Goal: Task Accomplishment & Management: Manage account settings

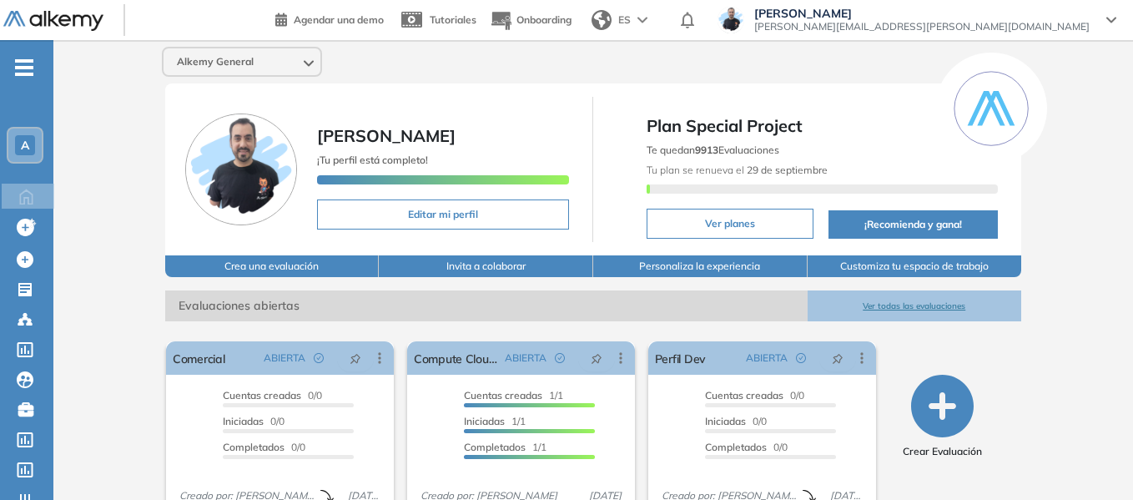
click at [26, 147] on span "A" at bounding box center [25, 144] width 8 height 13
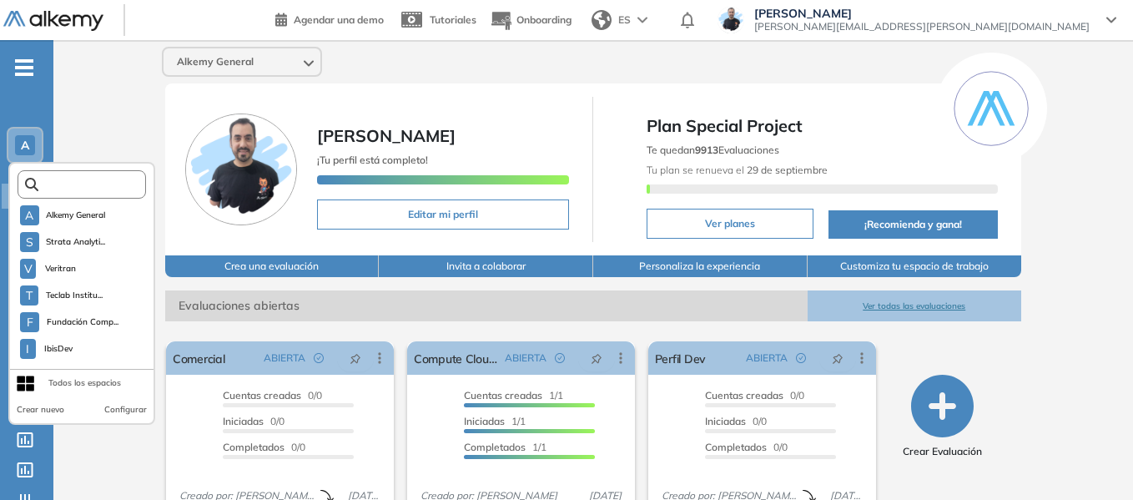
click at [101, 182] on input "text" at bounding box center [86, 185] width 97 height 13
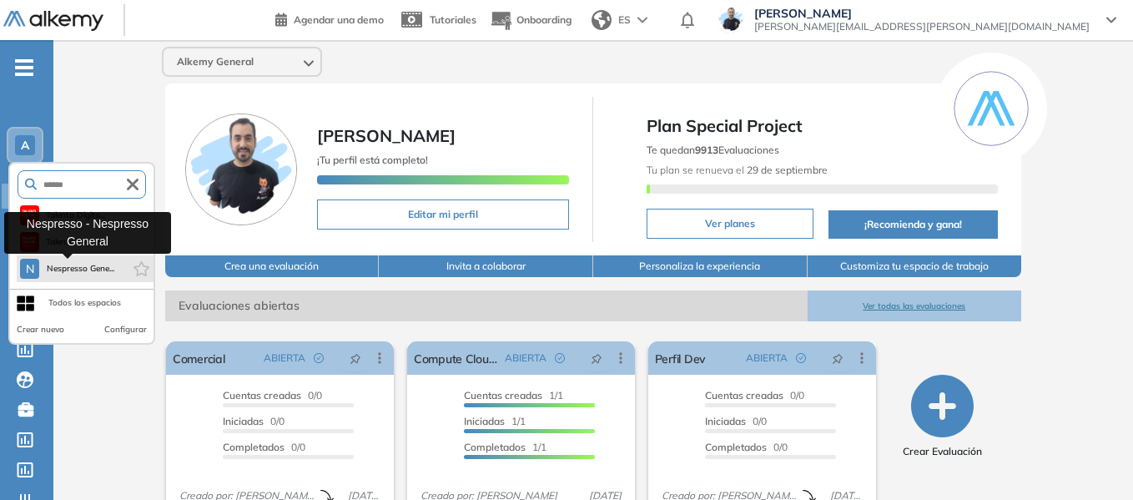
type input "******"
click at [90, 260] on button "N Nespresso Gene..." at bounding box center [67, 269] width 94 height 20
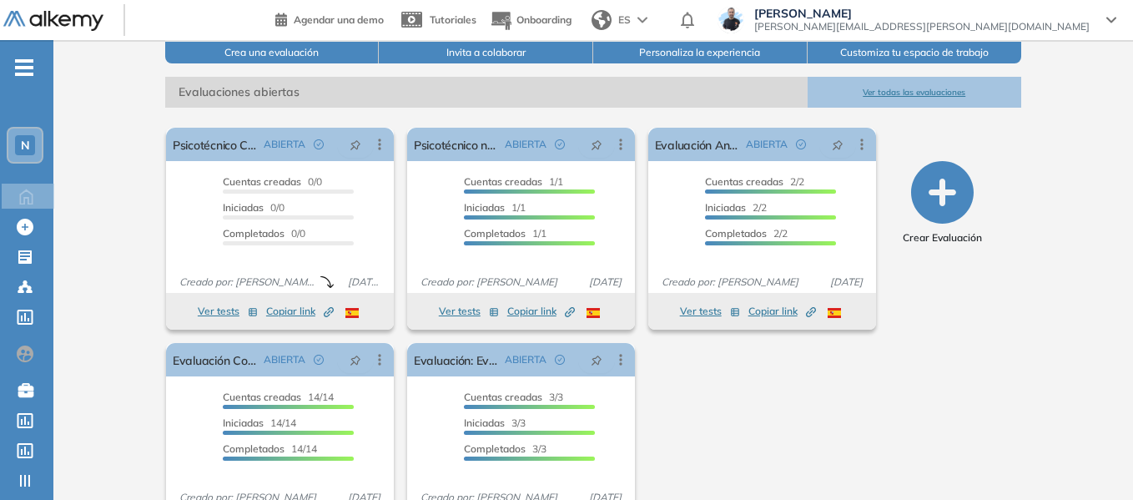
scroll to position [195, 0]
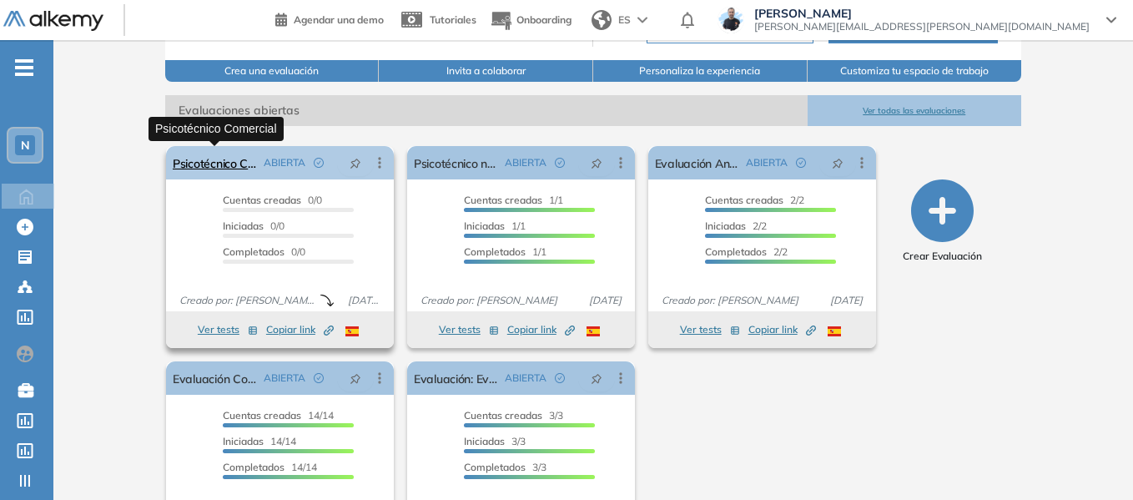
click at [225, 166] on link "Psicotécnico Comercial" at bounding box center [215, 162] width 84 height 33
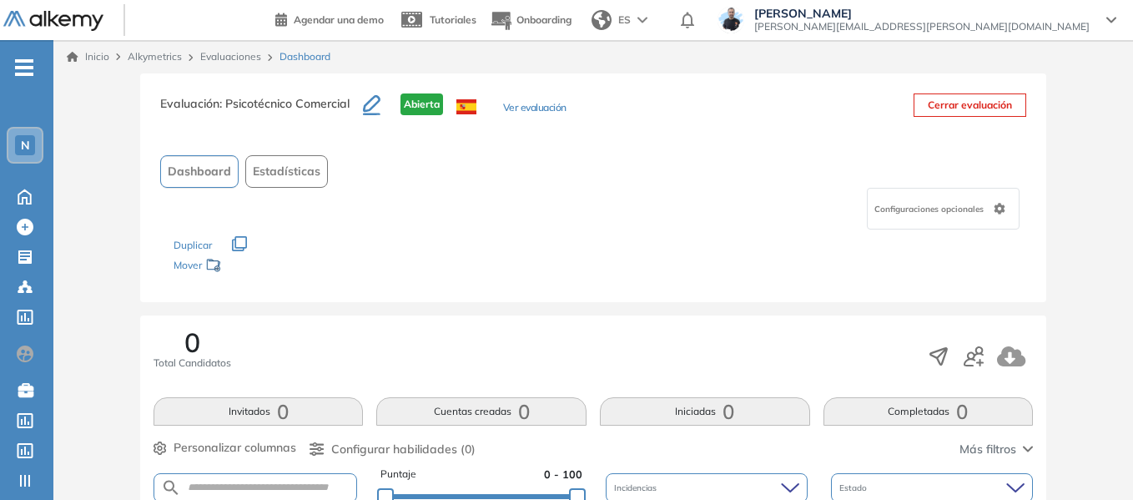
click at [546, 109] on button "Ver evaluación" at bounding box center [534, 109] width 63 height 18
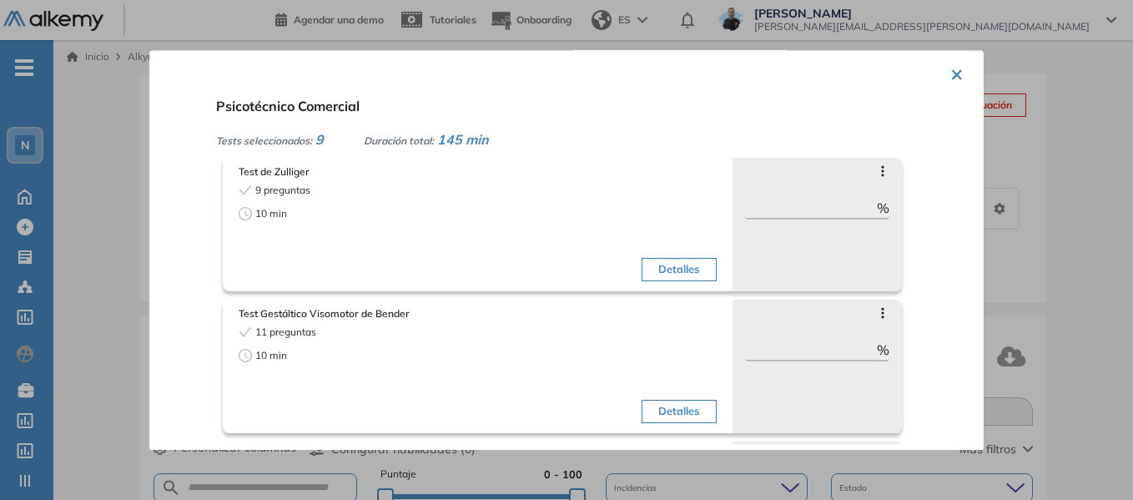
click at [951, 69] on button "×" at bounding box center [956, 73] width 13 height 33
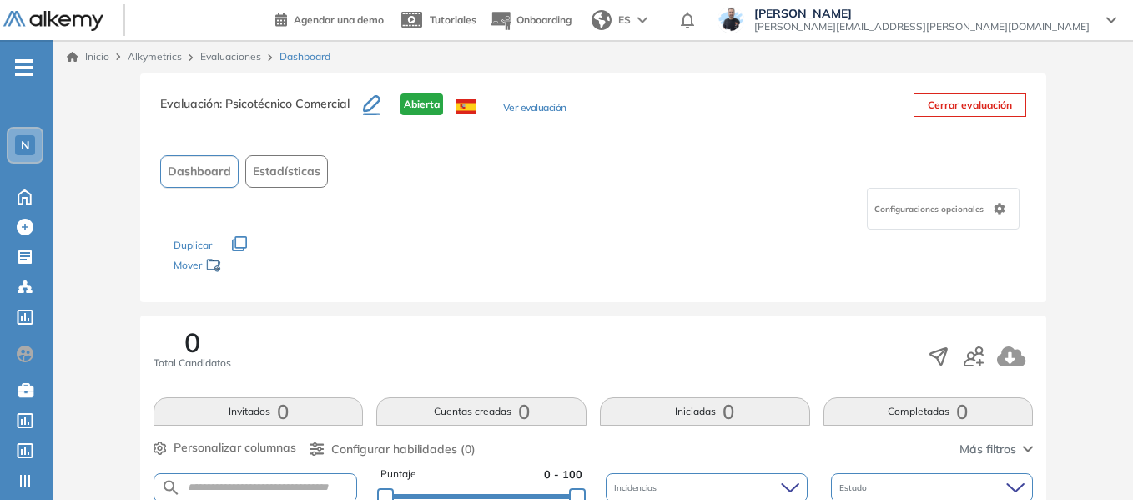
click at [227, 59] on link "Evaluaciones" at bounding box center [230, 56] width 61 height 13
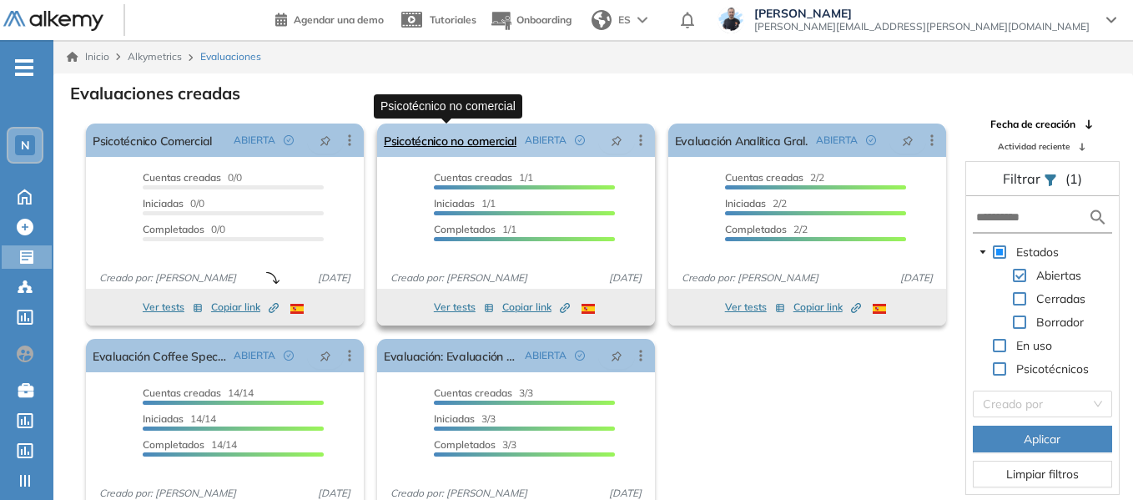
click at [465, 144] on link "Psicotécnico no comercial" at bounding box center [450, 139] width 133 height 33
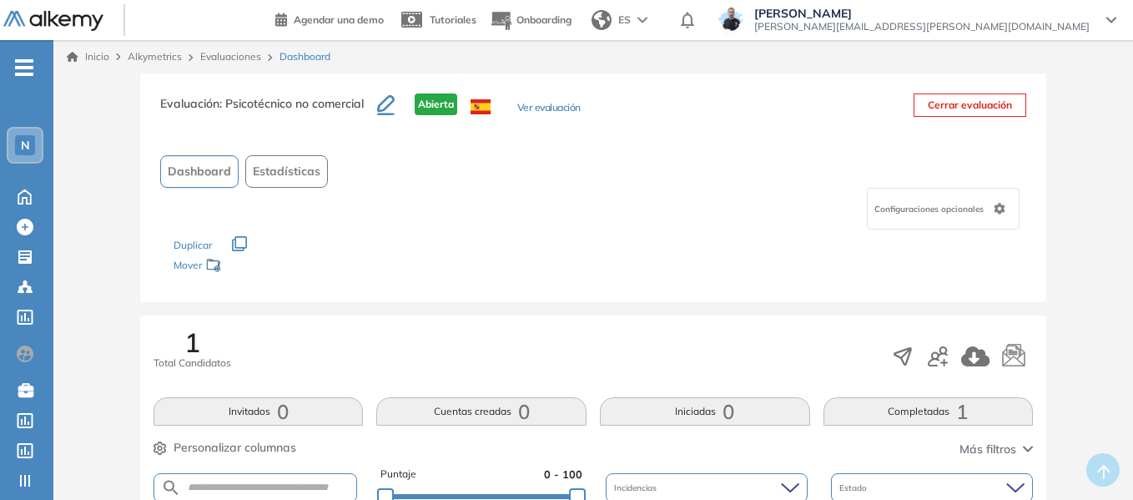
click at [562, 109] on button "Ver evaluación" at bounding box center [548, 109] width 63 height 18
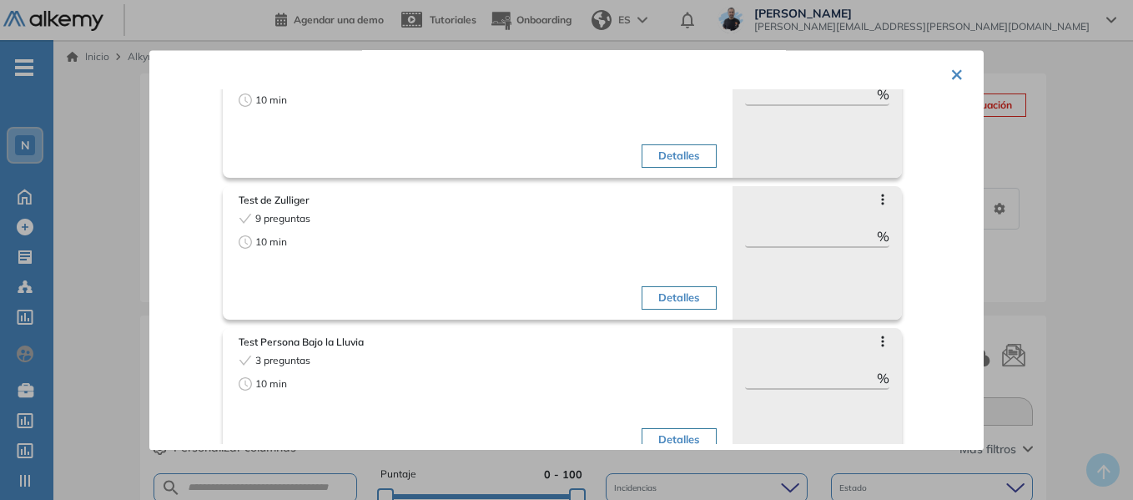
scroll to position [706, 0]
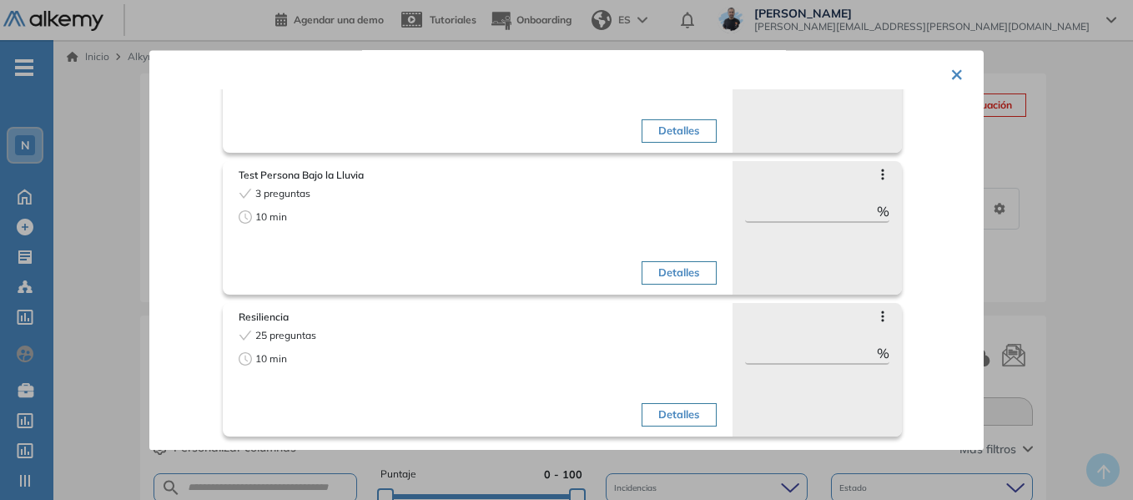
click at [956, 78] on div "× Psicotécnico no comercial Tests seleccionados: 7 Duración total: 75 min Inter…" at bounding box center [566, 250] width 834 height 400
click at [951, 72] on button "×" at bounding box center [956, 73] width 13 height 33
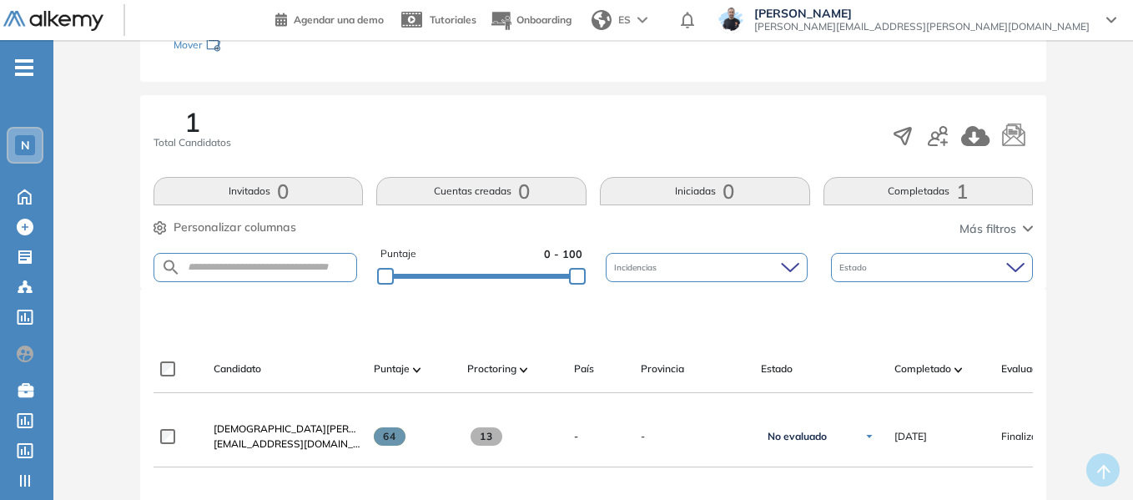
scroll to position [0, 0]
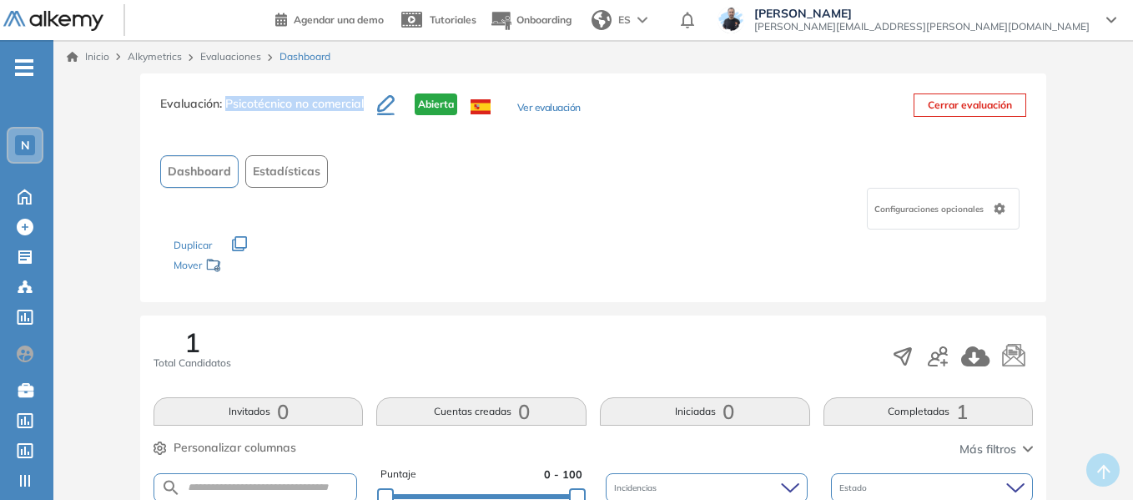
drag, startPoint x: 227, startPoint y: 102, endPoint x: 369, endPoint y: 94, distance: 142.0
click at [369, 94] on h3 "Evaluación : Psicotécnico no comercial" at bounding box center [268, 110] width 217 height 35
copy span "Psicotécnico no comercial"
click at [252, 59] on link "Evaluaciones" at bounding box center [230, 56] width 61 height 13
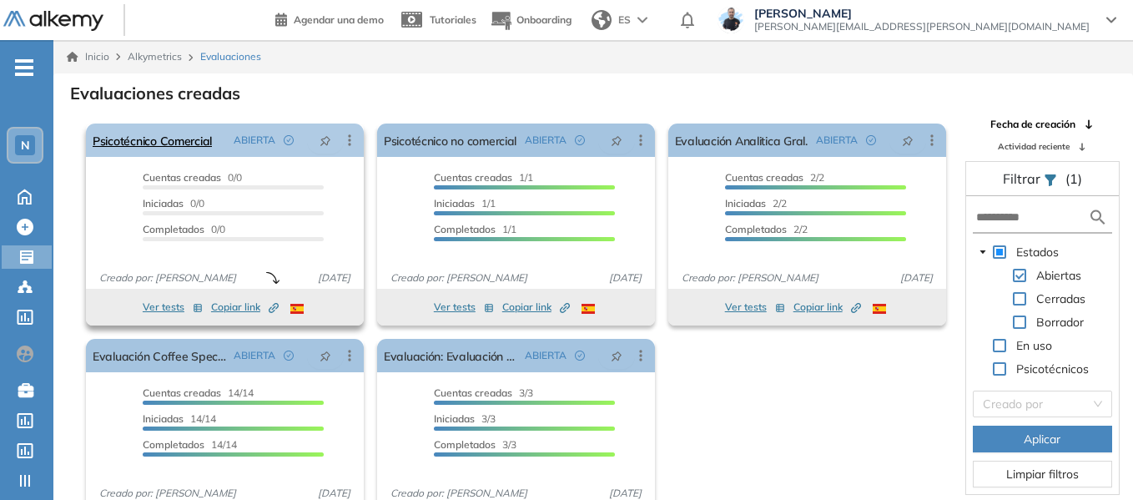
click at [351, 139] on icon at bounding box center [349, 140] width 17 height 17
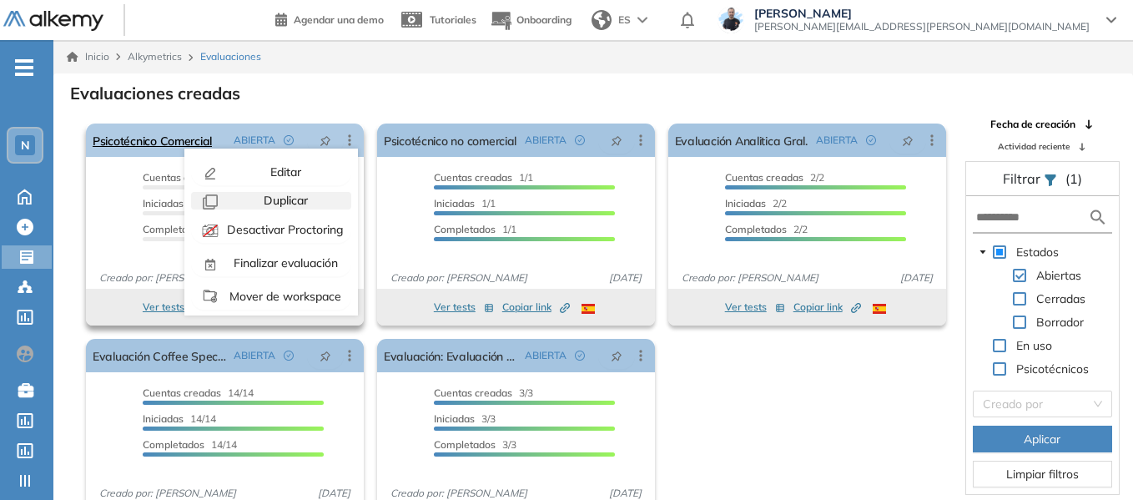
click at [294, 202] on span "Duplicar" at bounding box center [284, 200] width 48 height 15
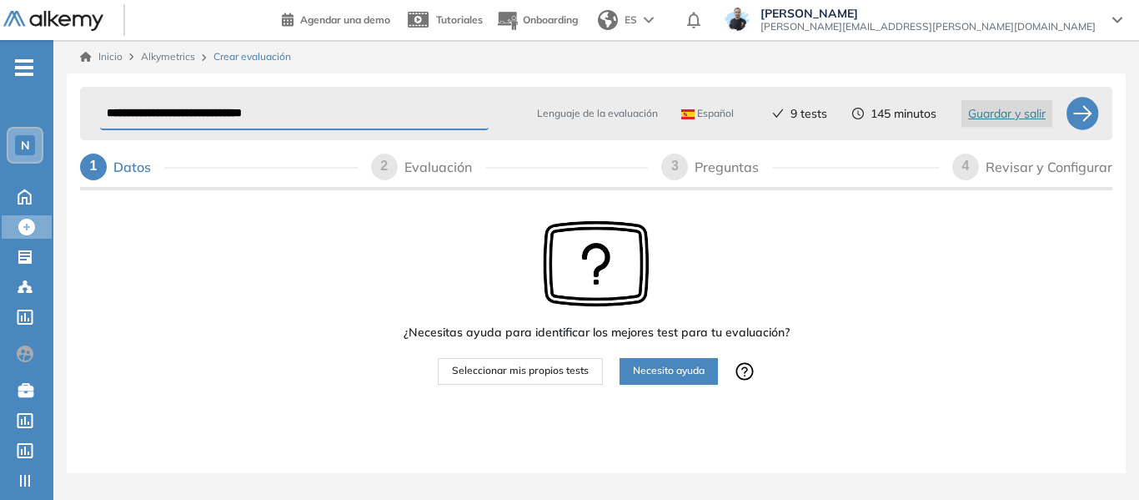
drag, startPoint x: 168, startPoint y: 112, endPoint x: 83, endPoint y: 99, distance: 86.0
click at [83, 99] on div "**********" at bounding box center [596, 113] width 1033 height 53
type input "**********"
click at [578, 363] on span "Seleccionar mis propios tests" at bounding box center [520, 371] width 137 height 16
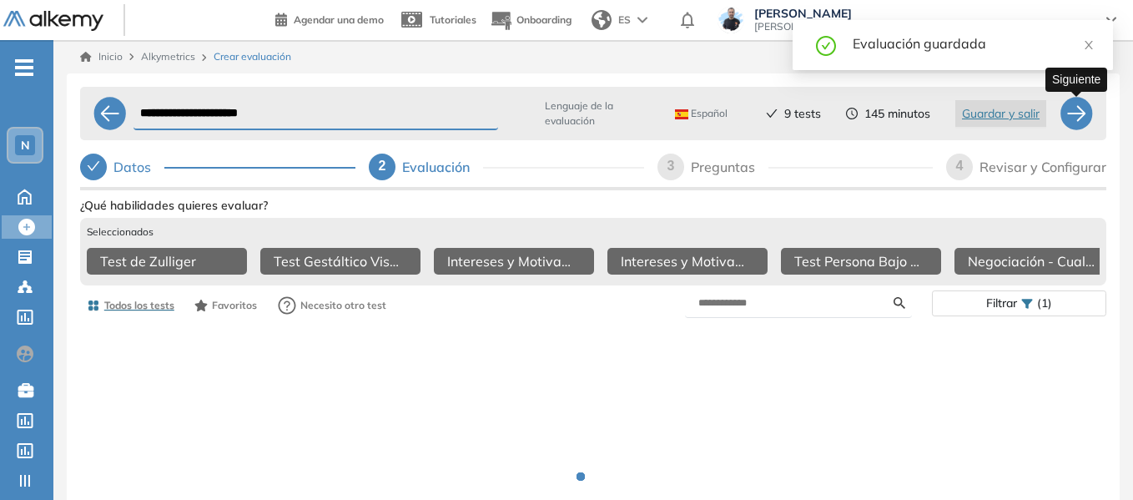
click at [1074, 119] on div at bounding box center [1075, 113] width 33 height 33
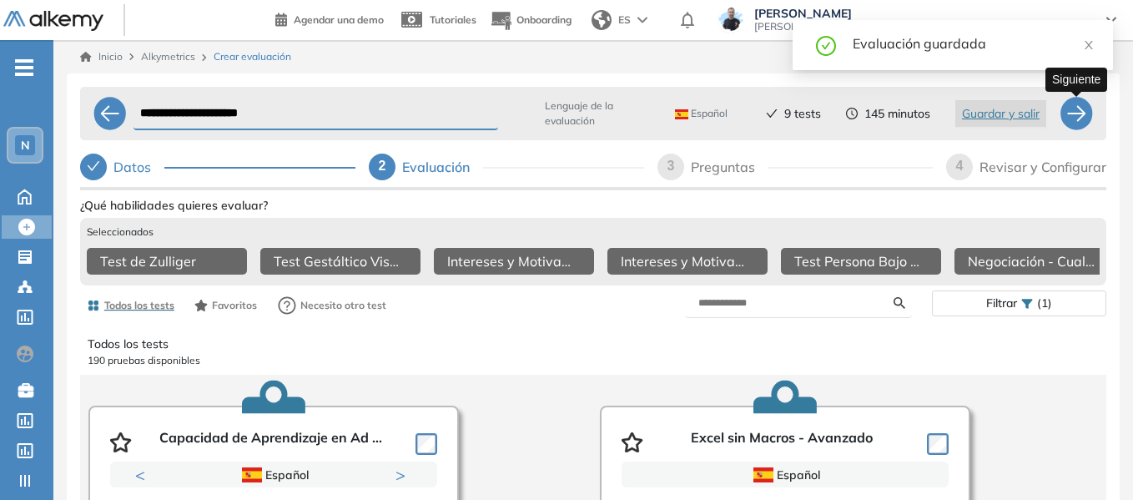
select select "*****"
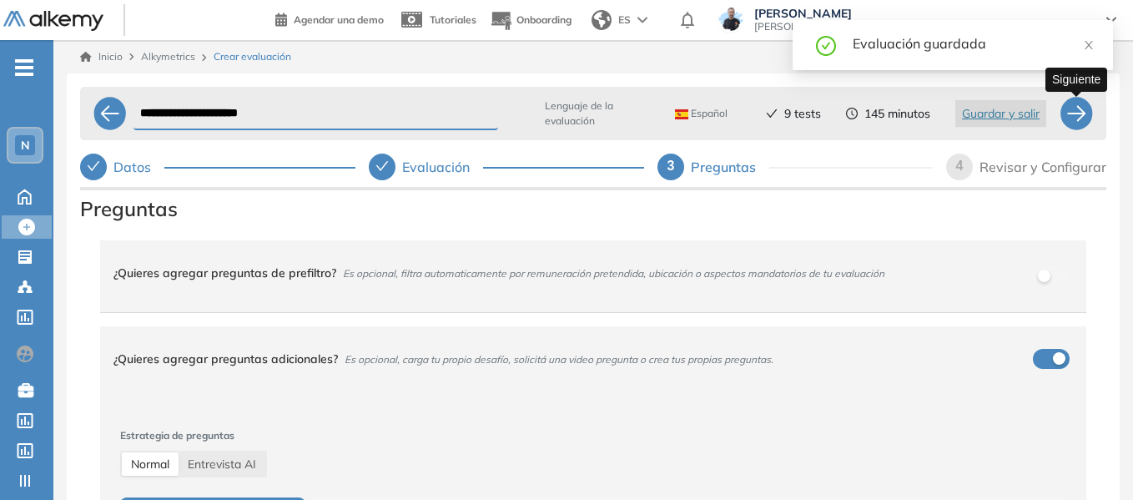
click at [1074, 119] on div at bounding box center [1075, 113] width 33 height 33
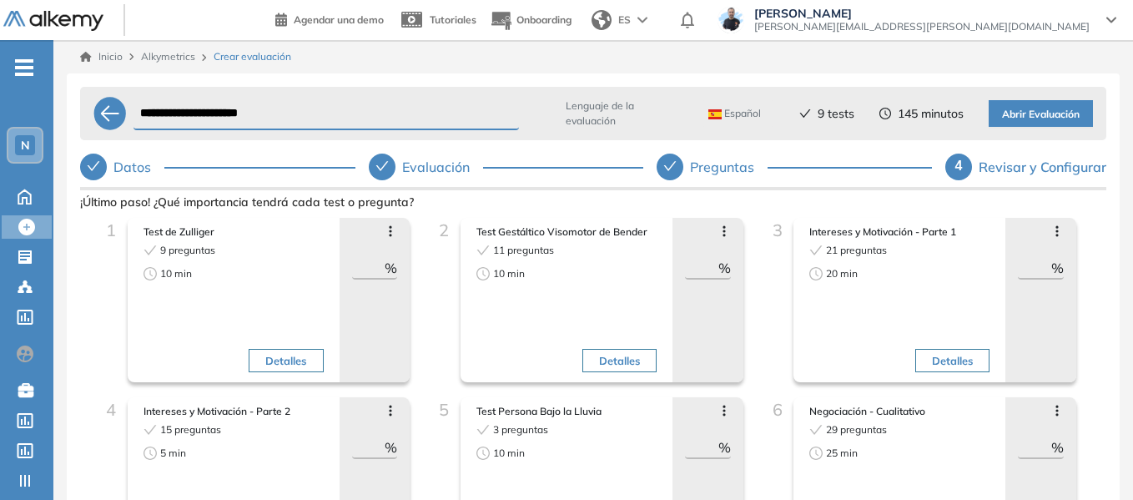
click at [1051, 237] on icon at bounding box center [1056, 230] width 13 height 13
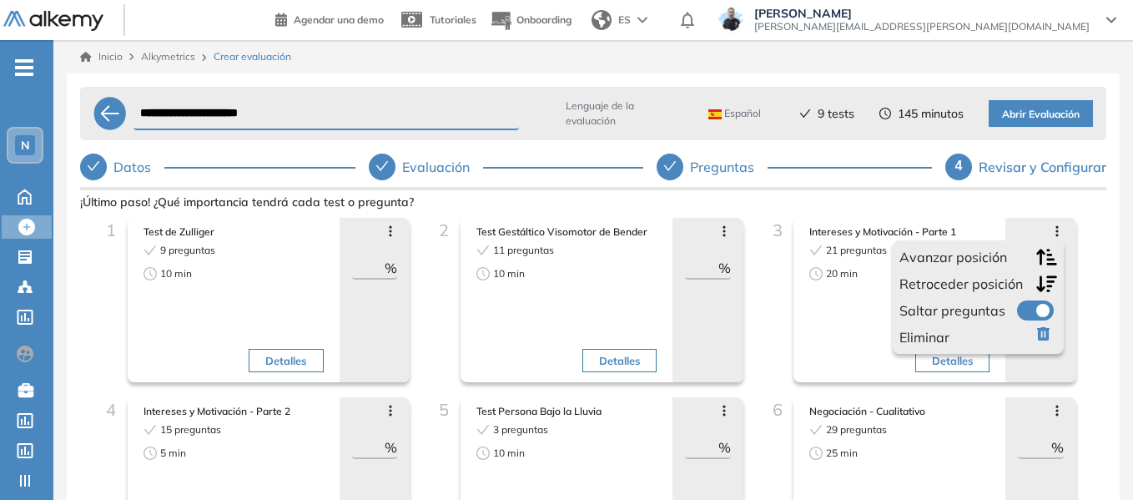
click at [1041, 260] on icon "button" at bounding box center [1046, 257] width 21 height 16
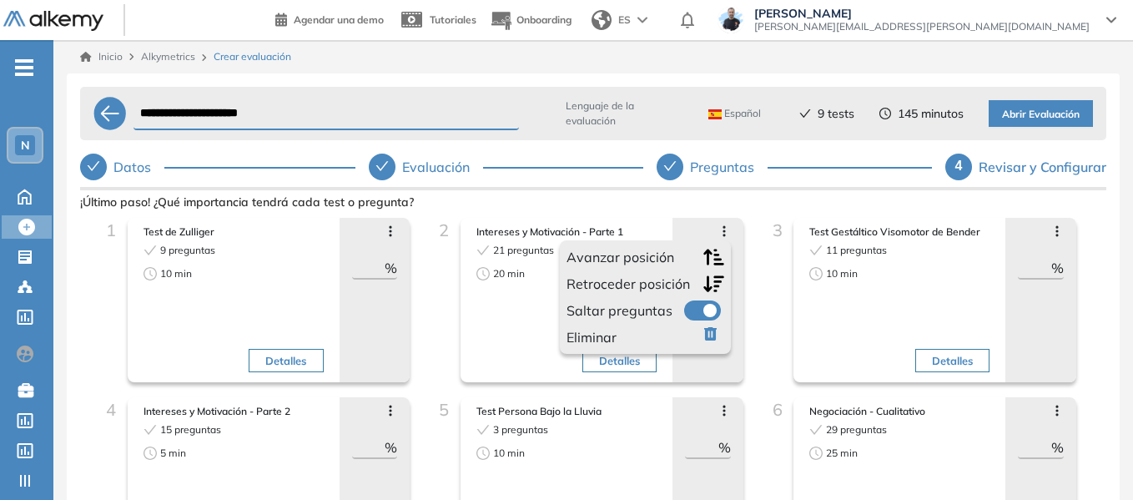
click at [707, 258] on icon "button" at bounding box center [713, 257] width 21 height 18
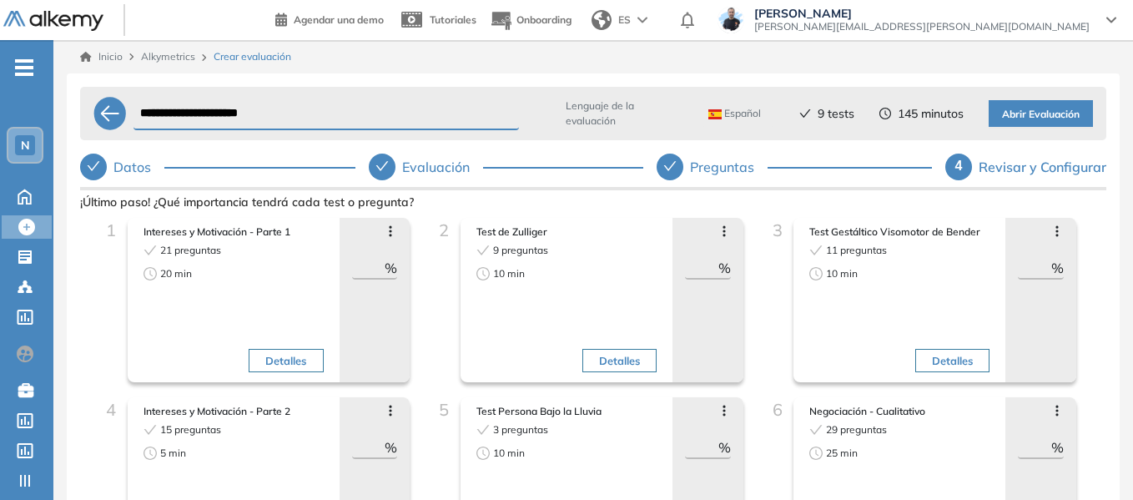
click at [389, 413] on icon at bounding box center [390, 410] width 13 height 13
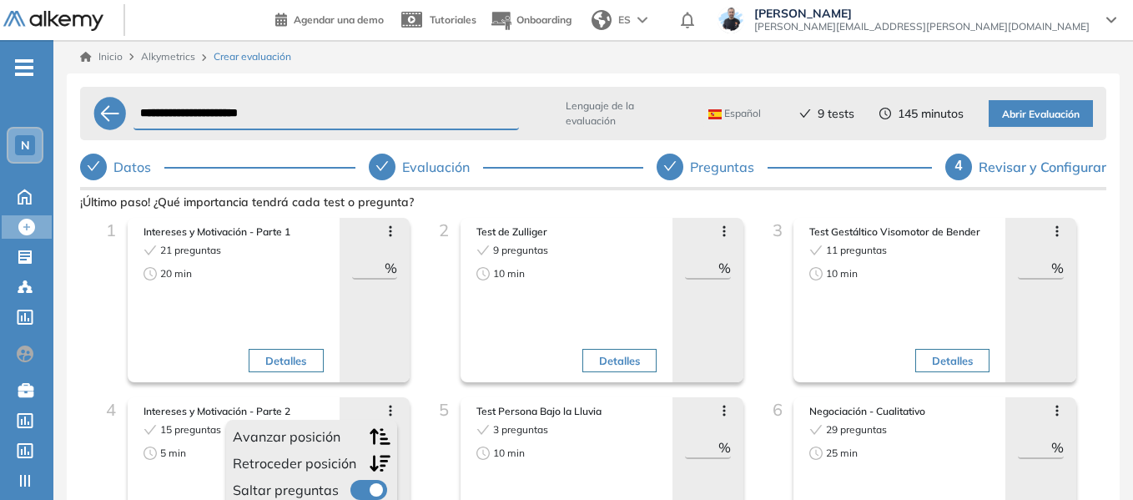
click at [381, 436] on icon "button" at bounding box center [380, 436] width 21 height 18
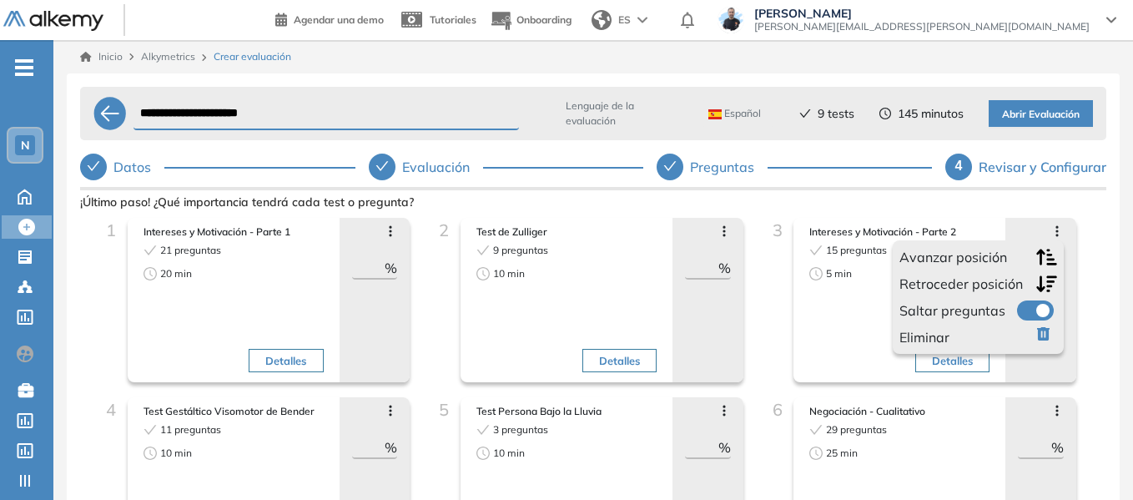
click at [1038, 254] on icon "button" at bounding box center [1046, 257] width 21 height 16
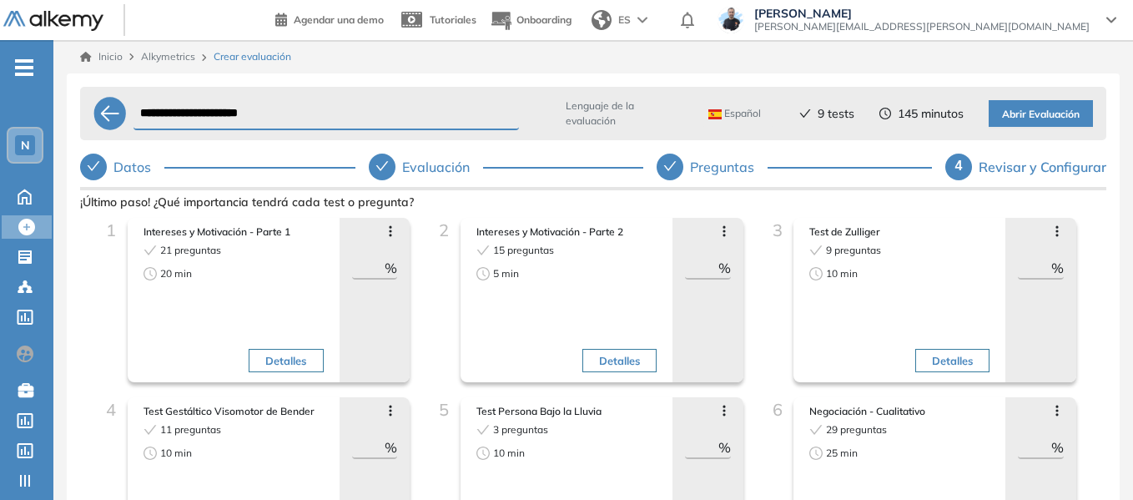
click at [390, 406] on icon at bounding box center [390, 410] width 13 height 13
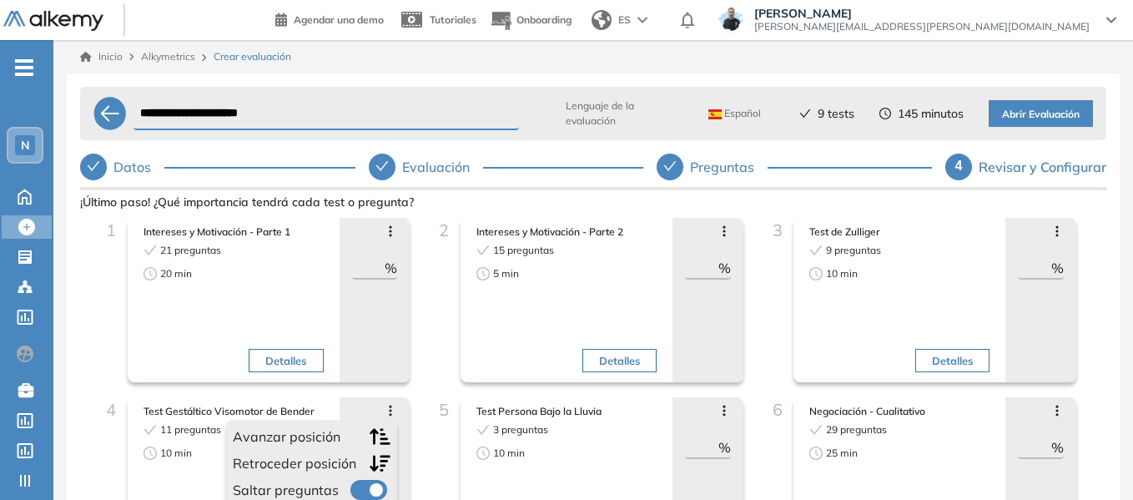
click at [378, 434] on icon "button" at bounding box center [380, 436] width 21 height 18
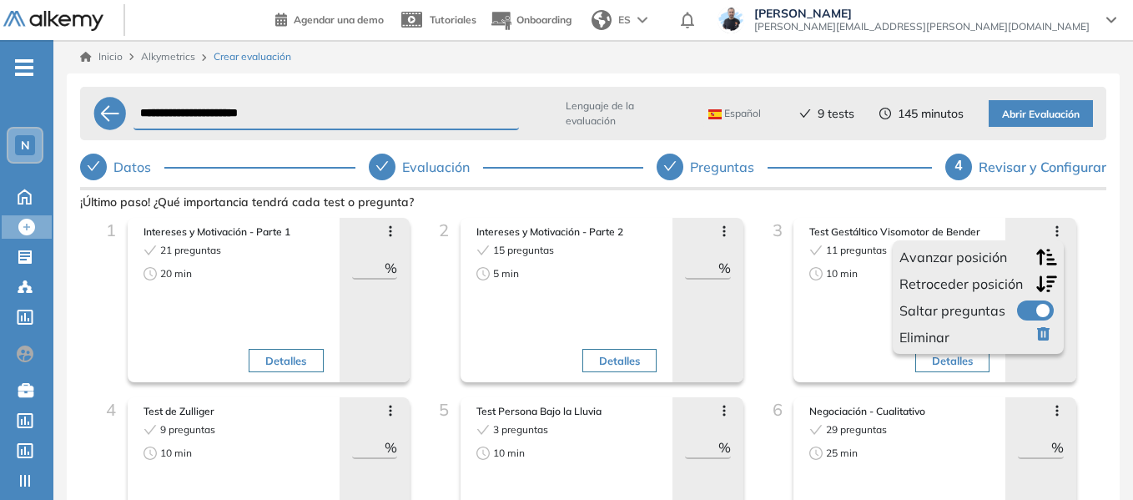
click at [769, 319] on div "3 Test Gestáltico Visomotor de Bender 11 preguntas 10 min Detalles Avanzar posi…" at bounding box center [914, 307] width 308 height 179
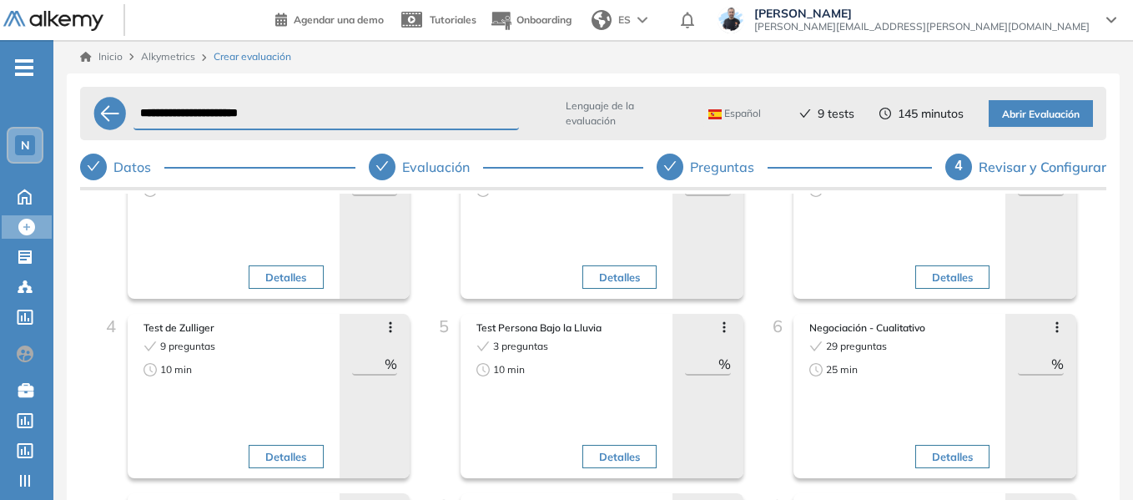
scroll to position [167, 0]
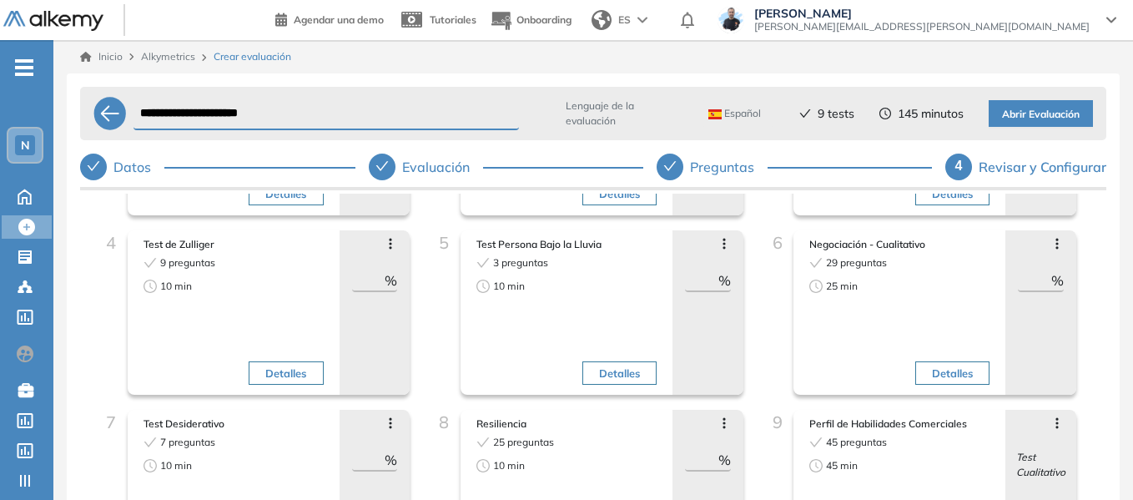
click at [390, 426] on icon at bounding box center [390, 422] width 13 height 13
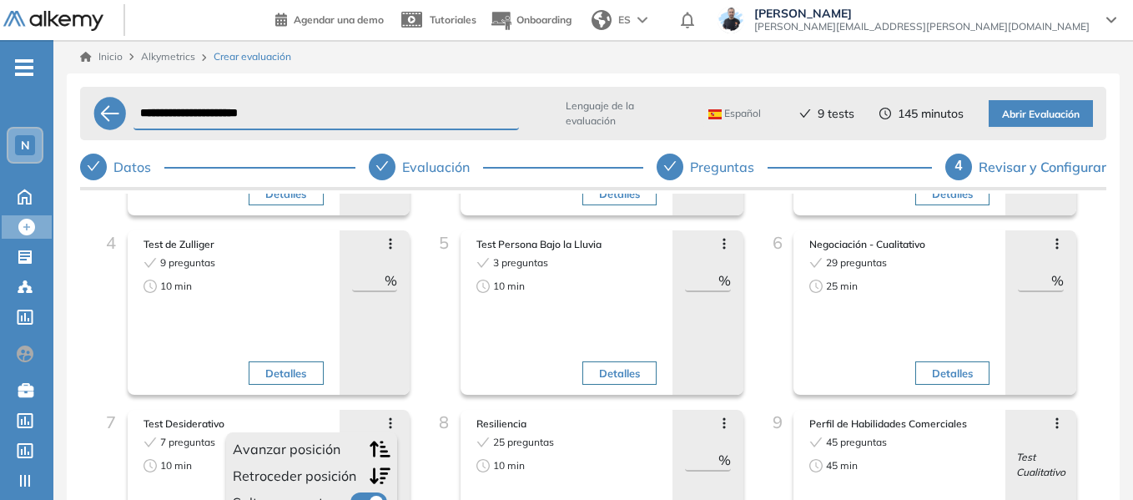
click at [318, 451] on span "Avanzar posición" at bounding box center [287, 449] width 108 height 20
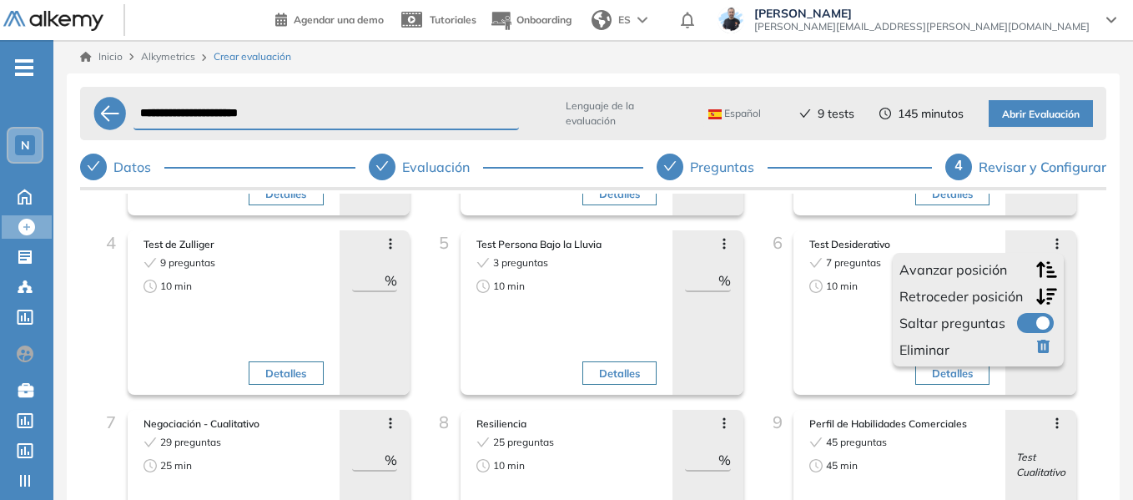
click at [1038, 264] on icon "button" at bounding box center [1046, 269] width 21 height 18
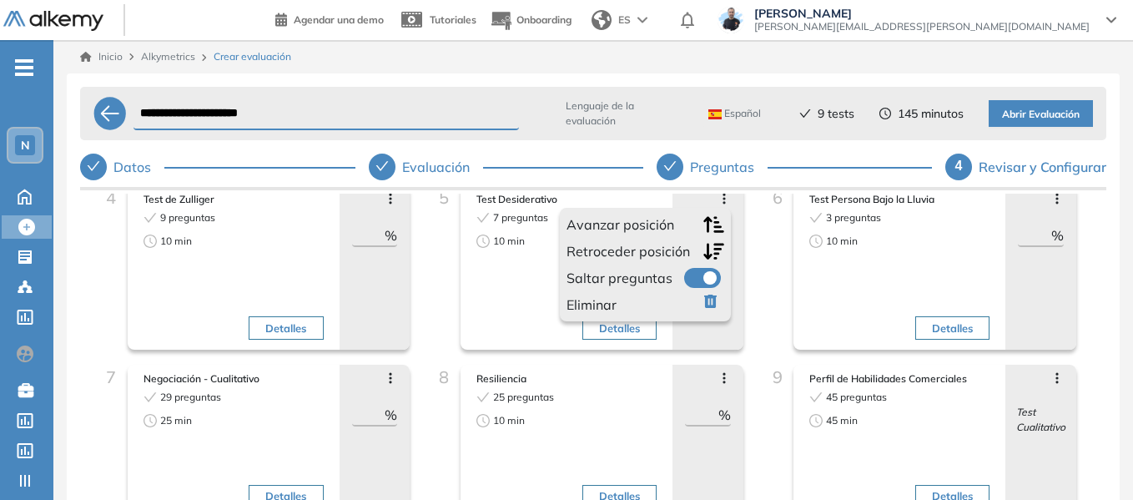
scroll to position [250, 0]
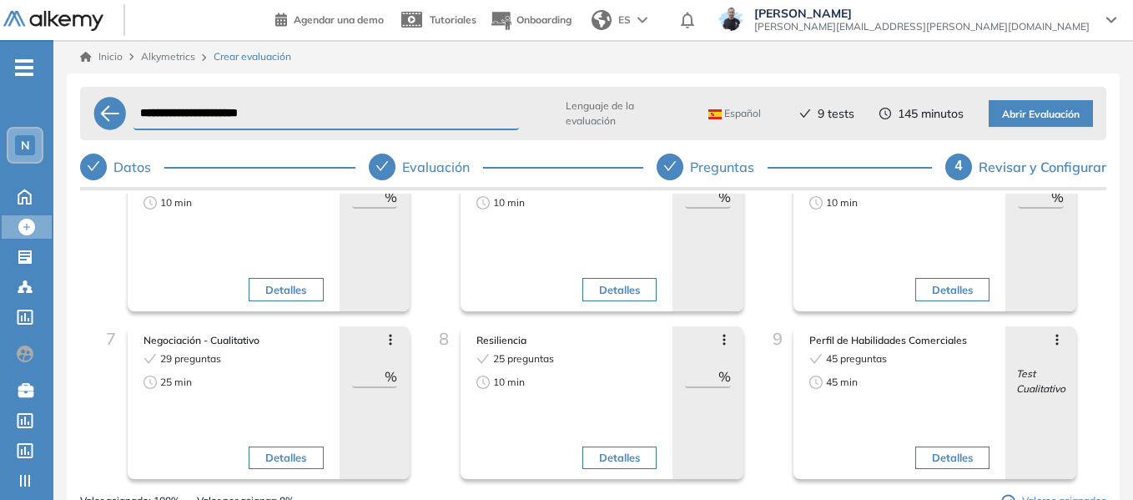
click at [1050, 340] on icon at bounding box center [1056, 339] width 13 height 13
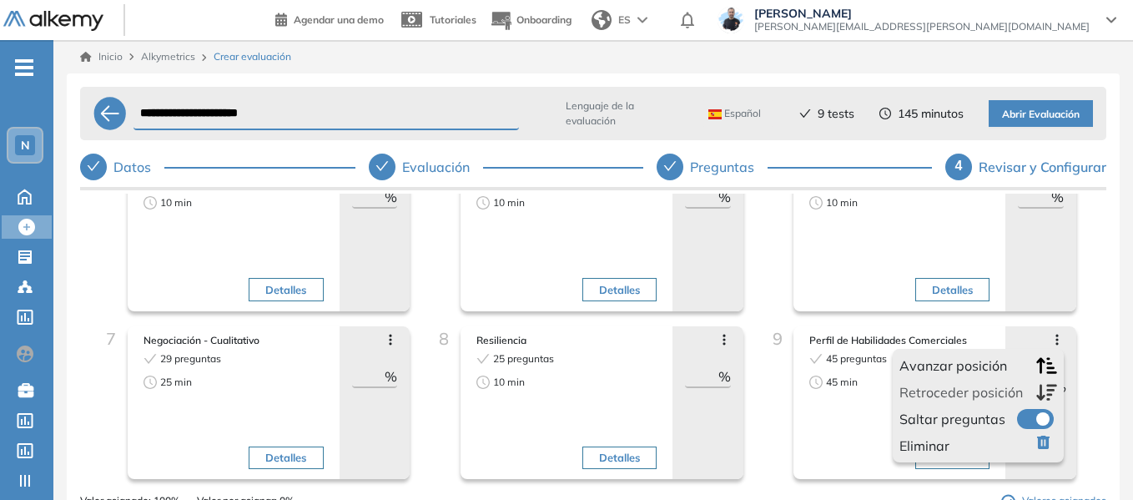
click at [1036, 366] on icon "button" at bounding box center [1046, 365] width 21 height 18
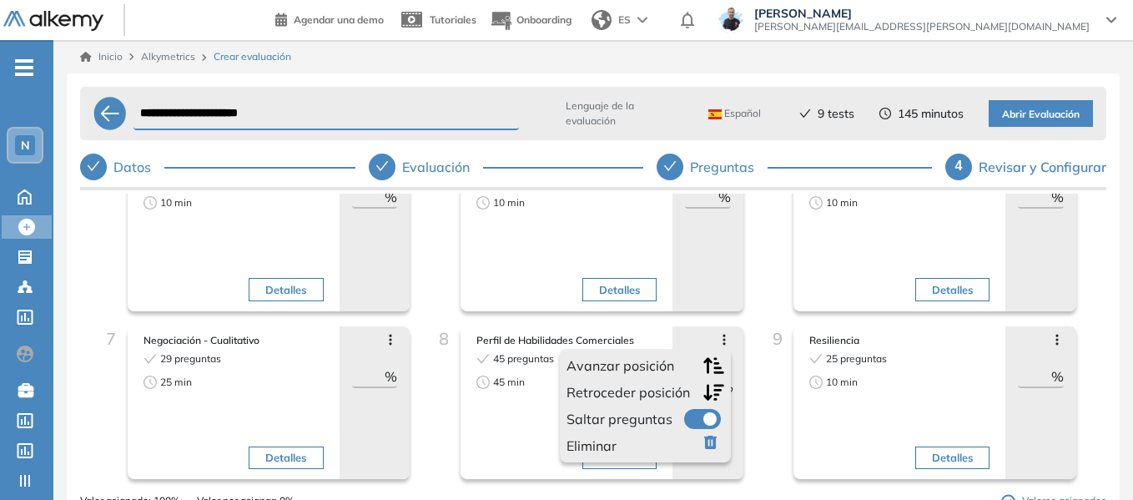
click at [703, 360] on icon "button" at bounding box center [713, 365] width 21 height 18
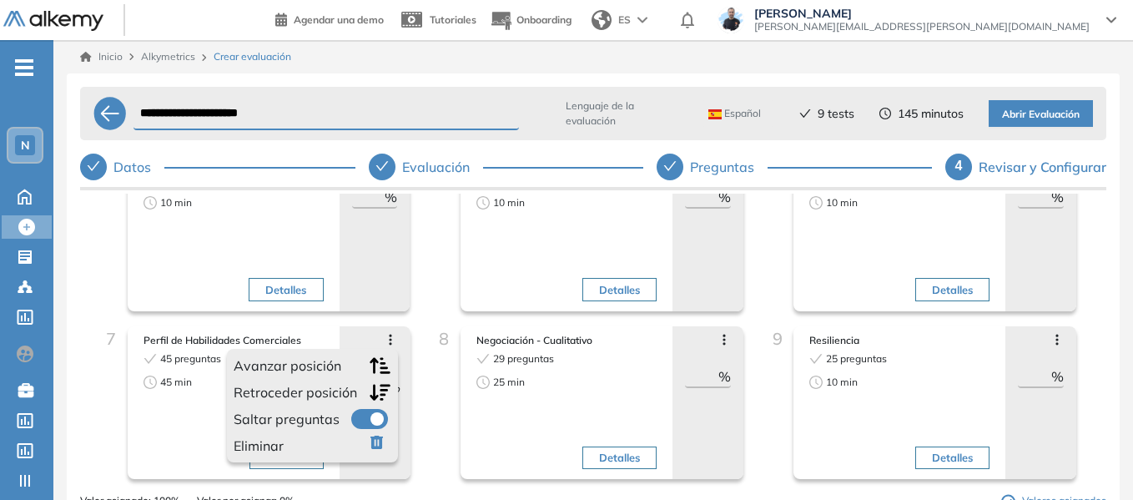
click at [383, 370] on icon "button" at bounding box center [380, 365] width 21 height 18
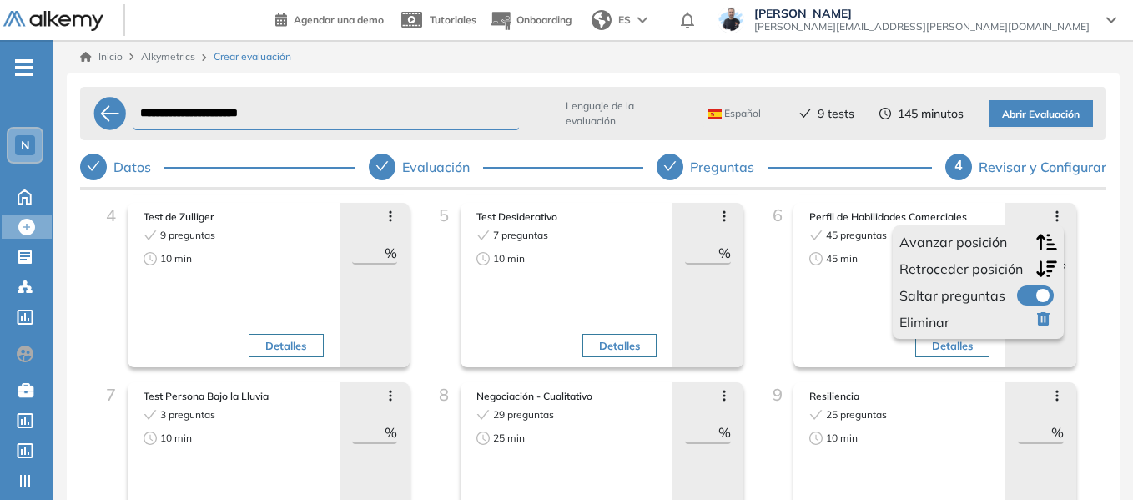
scroll to position [167, 0]
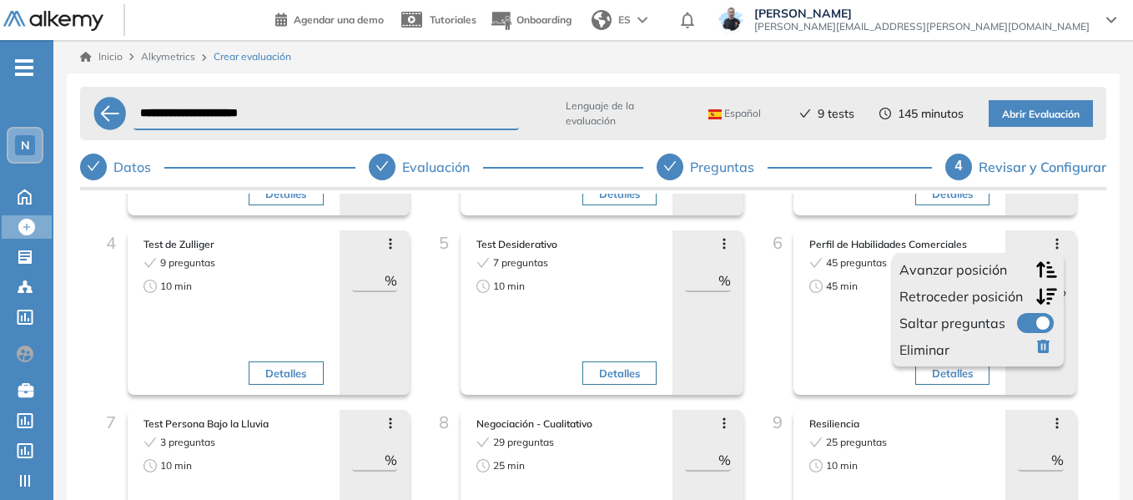
click at [1044, 274] on icon "button" at bounding box center [1046, 269] width 21 height 18
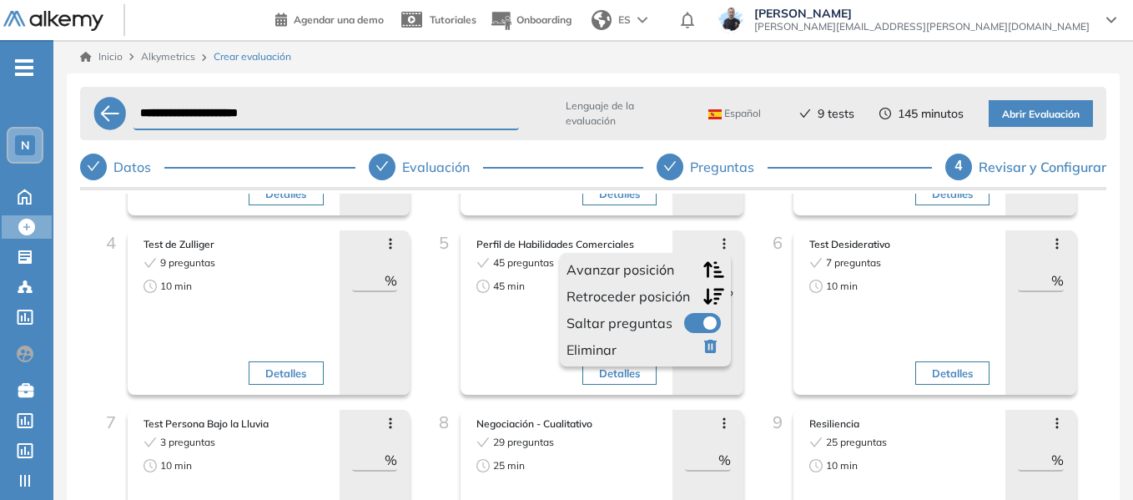
click at [707, 264] on icon "button" at bounding box center [713, 269] width 21 height 18
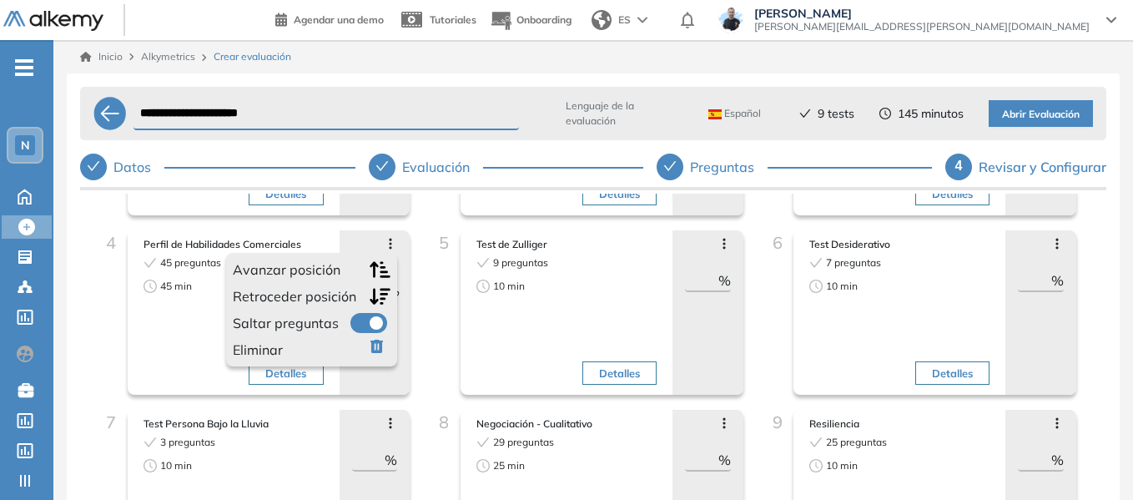
click at [380, 271] on icon "button" at bounding box center [380, 269] width 21 height 16
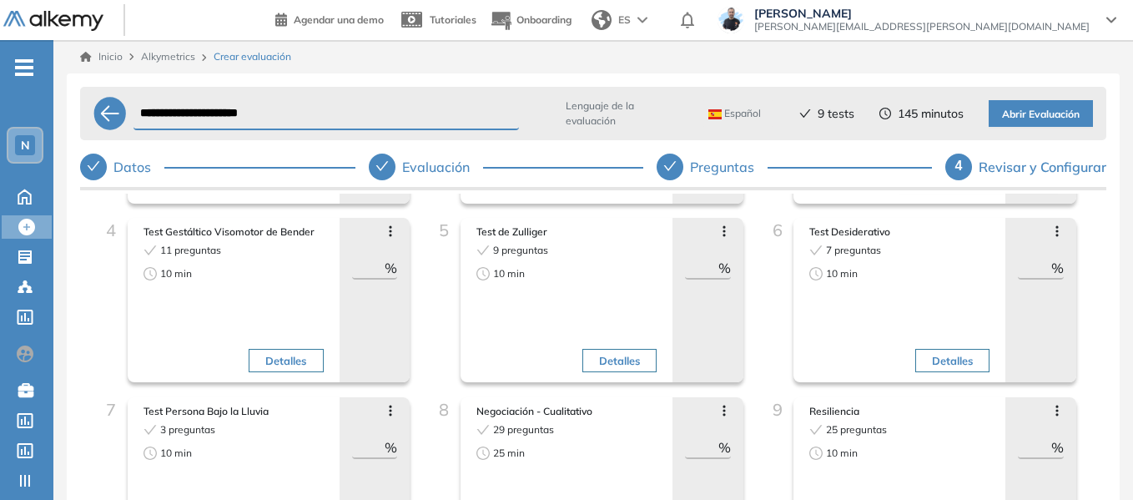
scroll to position [250, 0]
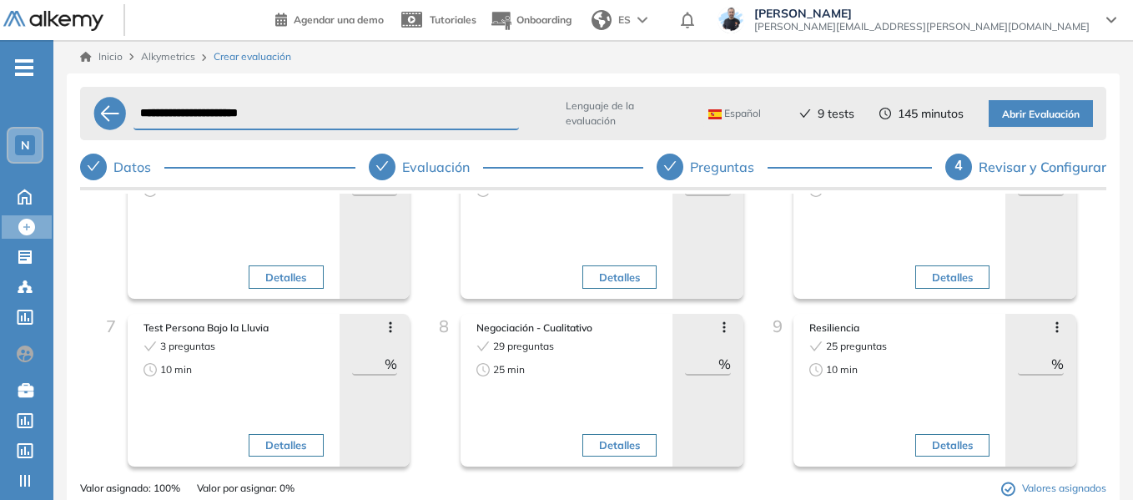
click at [1053, 324] on icon at bounding box center [1056, 326] width 13 height 13
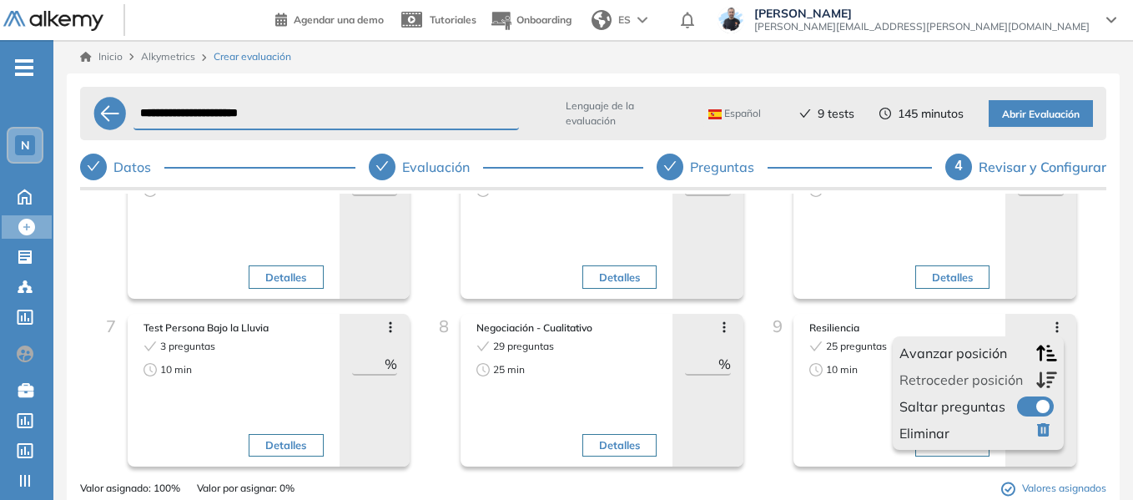
click at [1045, 351] on icon "button" at bounding box center [1046, 353] width 21 height 18
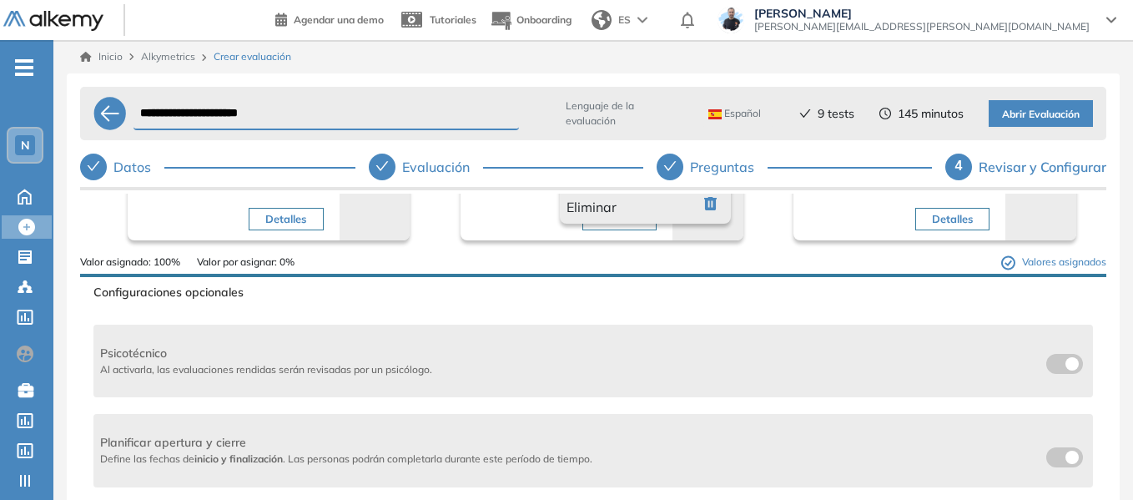
scroll to position [500, 0]
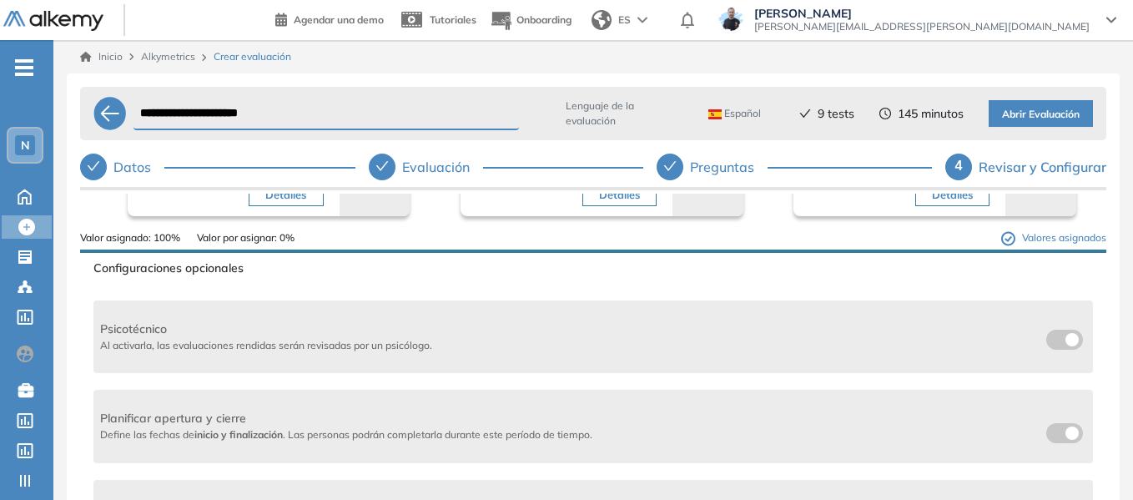
click at [1046, 336] on span at bounding box center [1052, 335] width 13 height 13
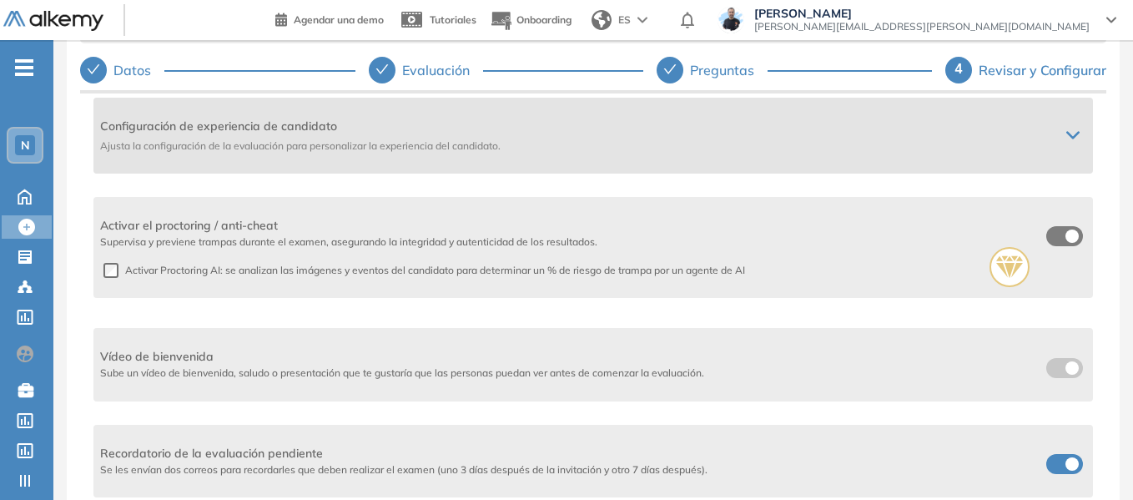
scroll to position [101, 0]
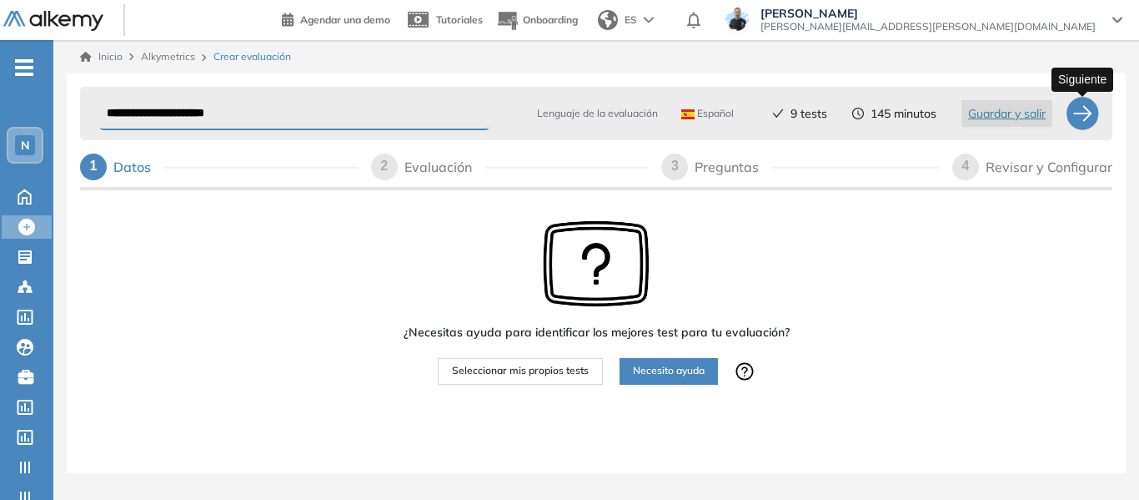
click at [1088, 111] on div at bounding box center [1082, 113] width 33 height 33
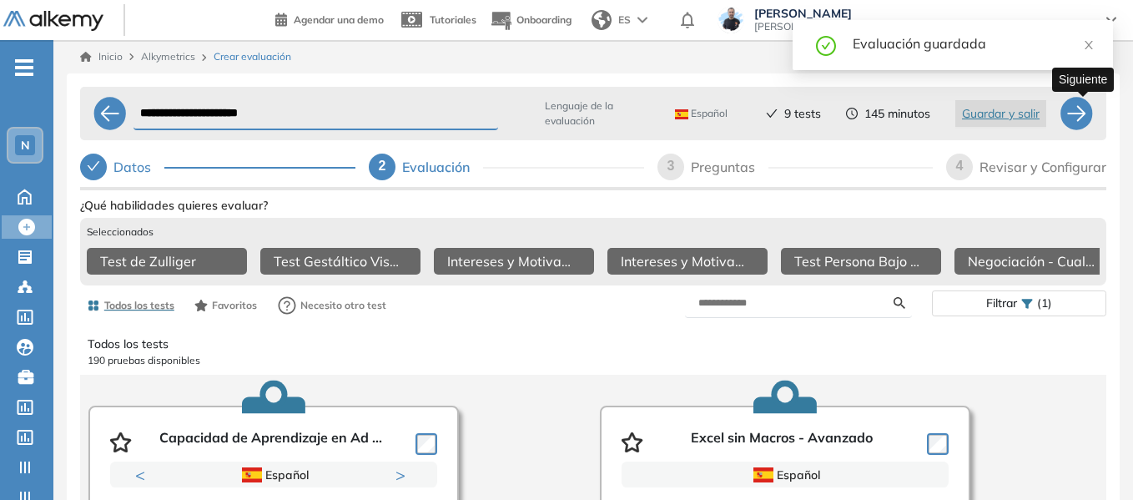
click at [1088, 111] on div at bounding box center [1075, 113] width 33 height 33
select select "*****"
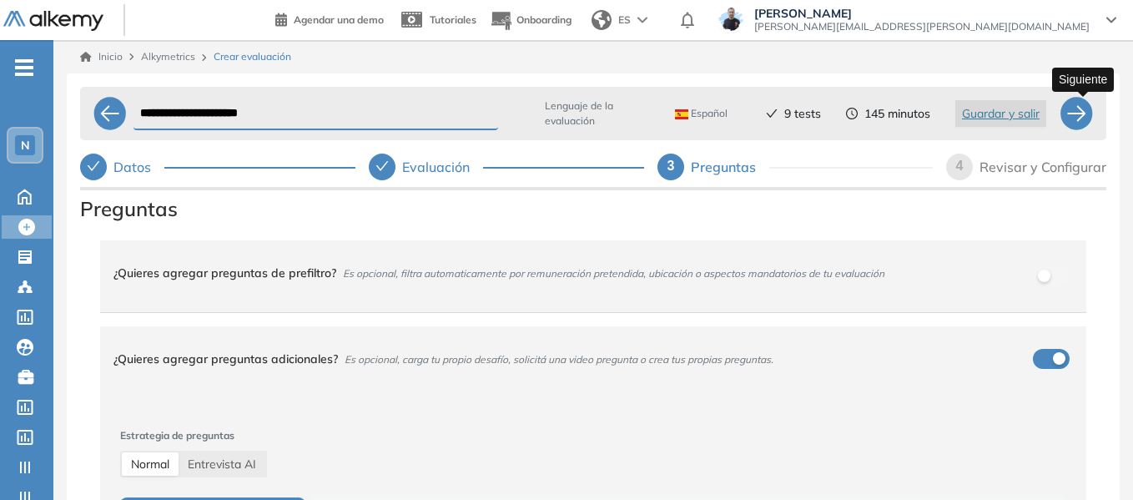
click at [1079, 122] on div at bounding box center [1075, 113] width 33 height 33
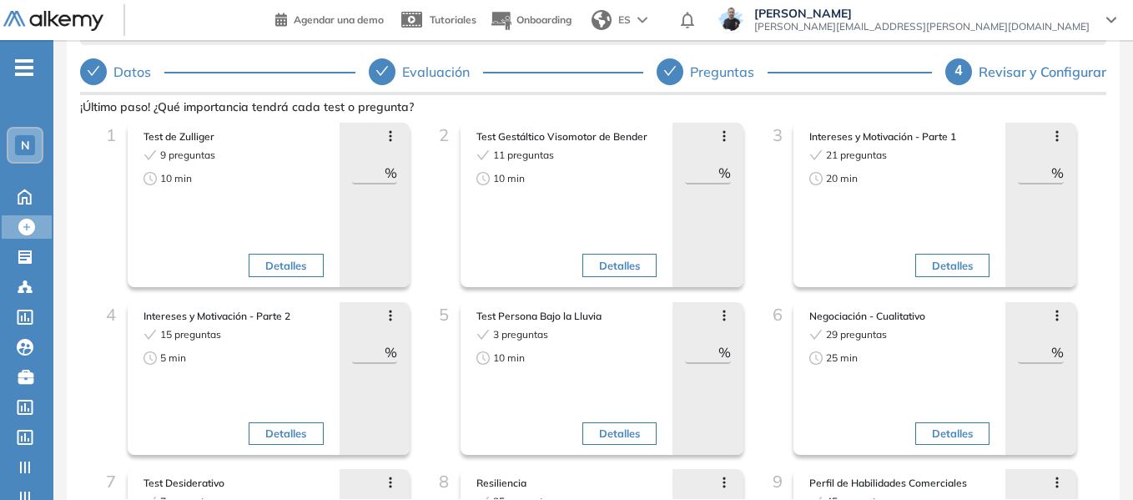
scroll to position [101, 0]
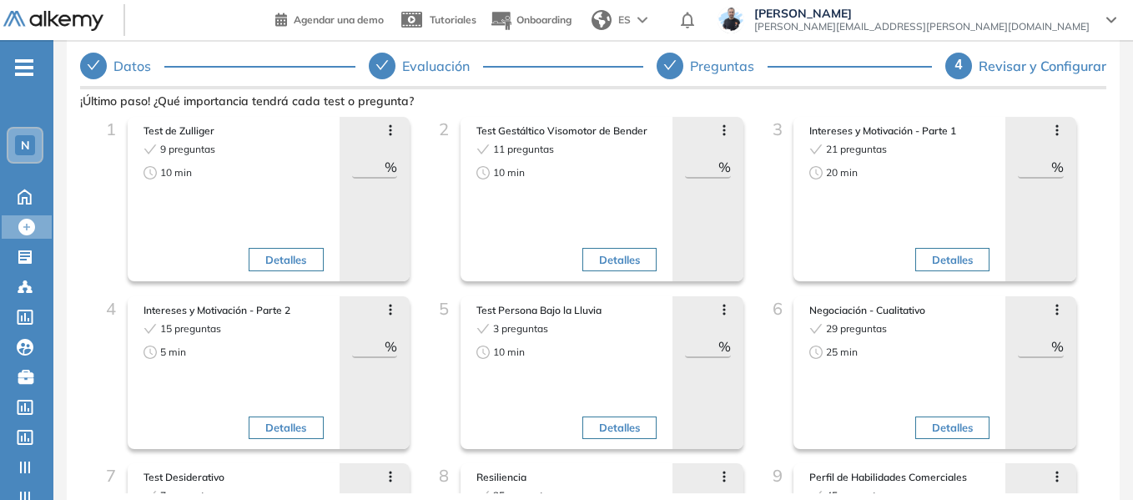
click at [1049, 139] on div "Avanzar posición Retroceder posición Saltar preguntas Eliminar ** %" at bounding box center [1040, 199] width 71 height 164
click at [1050, 129] on icon at bounding box center [1056, 129] width 13 height 13
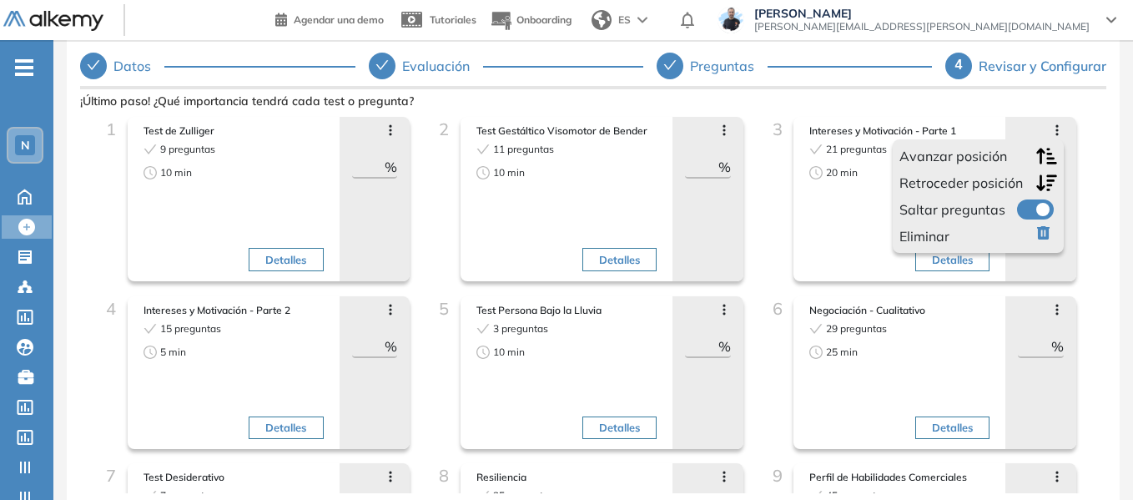
click at [1043, 158] on icon "button" at bounding box center [1046, 156] width 21 height 16
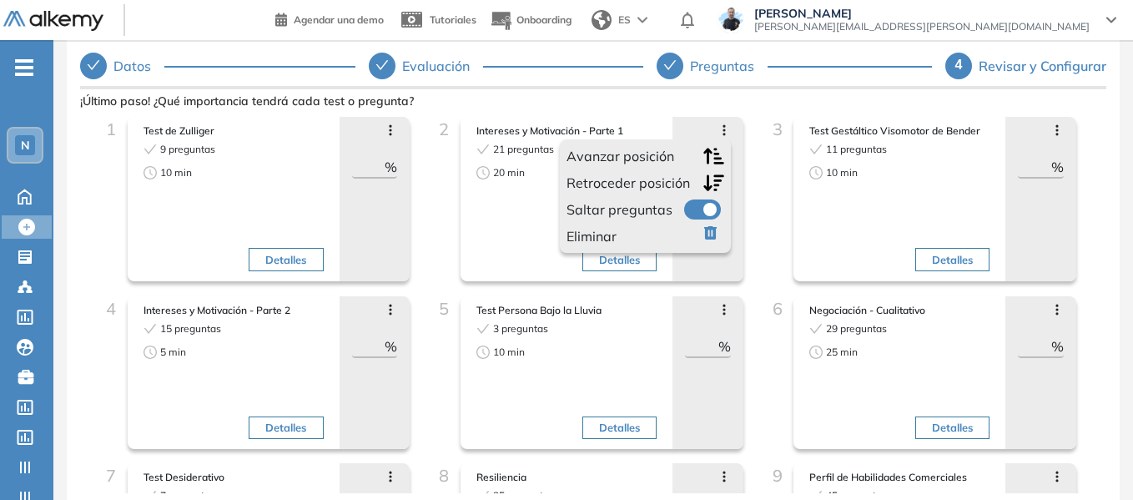
click at [703, 156] on icon "button" at bounding box center [713, 156] width 21 height 16
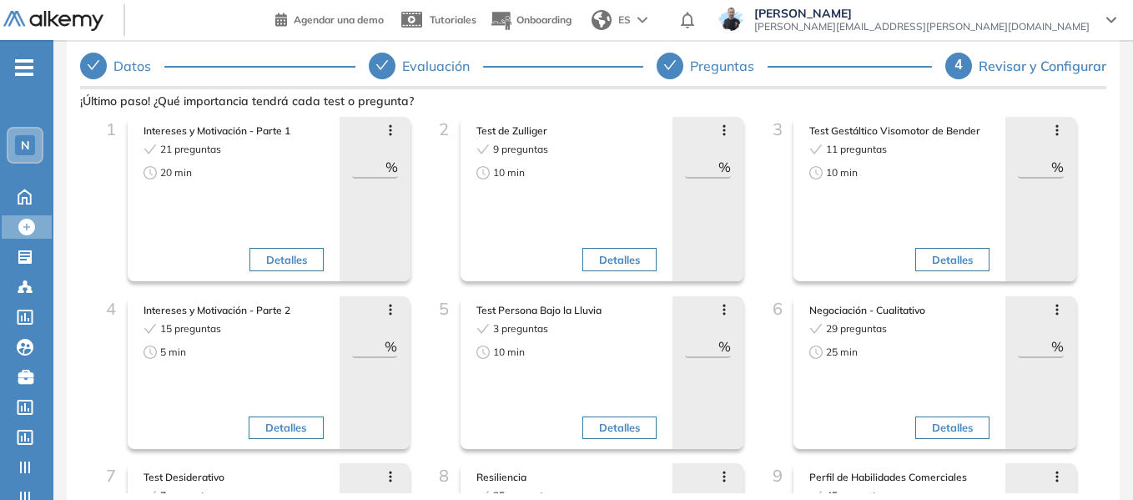
click at [395, 308] on icon at bounding box center [390, 309] width 13 height 13
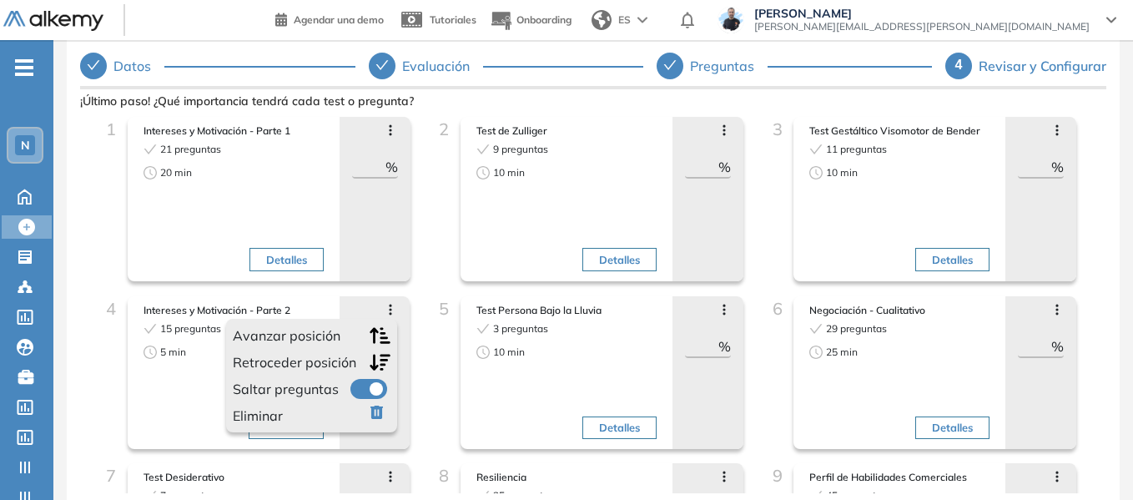
click at [383, 334] on icon "button" at bounding box center [380, 335] width 21 height 16
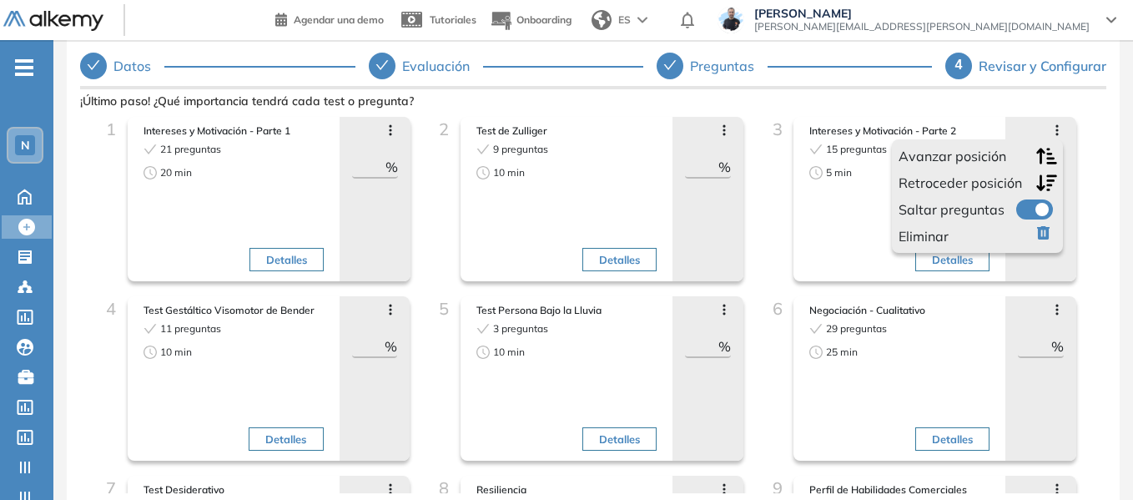
drag, startPoint x: 1037, startPoint y: 153, endPoint x: 1019, endPoint y: 157, distance: 18.0
click at [1036, 153] on icon "button" at bounding box center [1046, 156] width 21 height 16
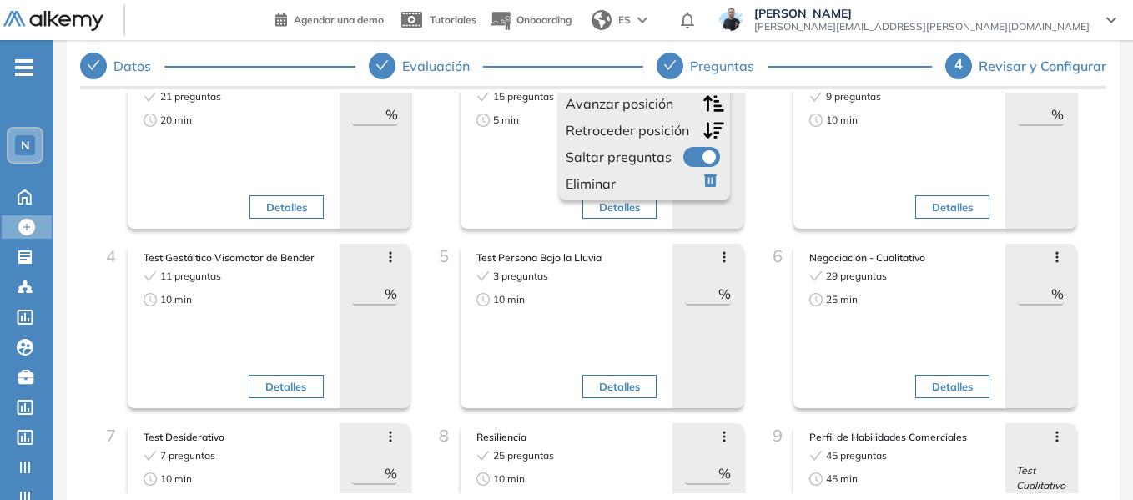
scroll to position [334, 0]
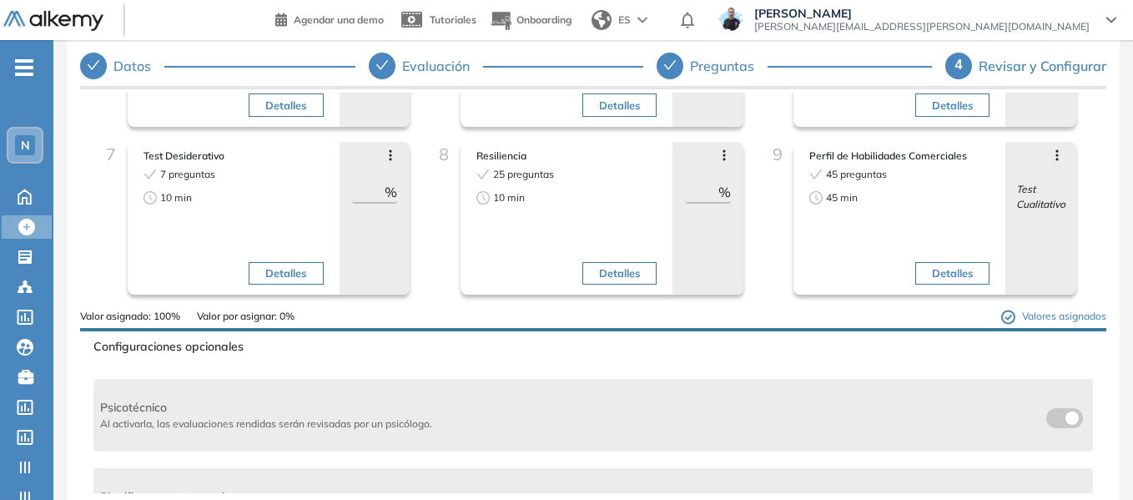
click at [1055, 152] on icon at bounding box center [1056, 154] width 13 height 13
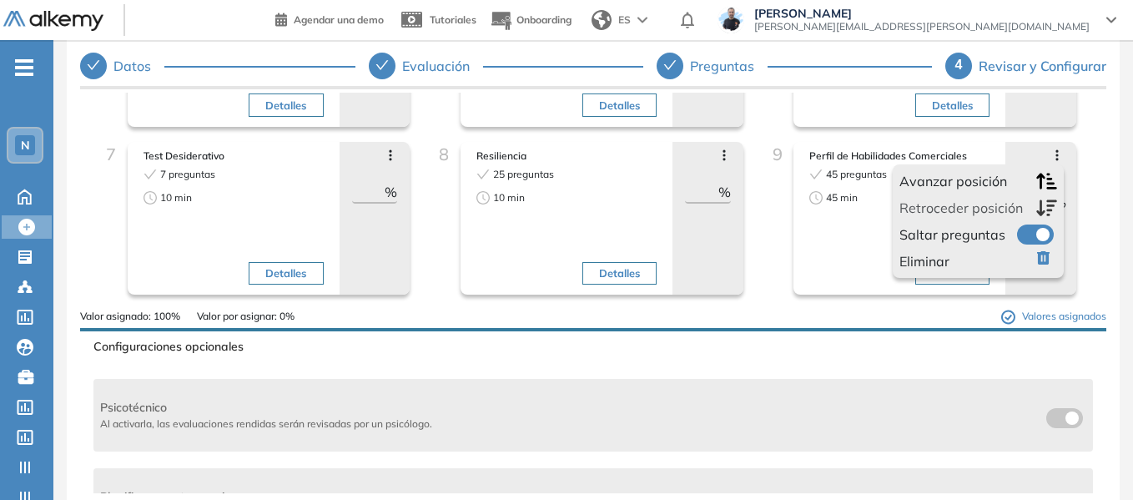
drag, startPoint x: 1042, startPoint y: 182, endPoint x: 1008, endPoint y: 185, distance: 33.5
click at [1043, 182] on icon "button" at bounding box center [1046, 181] width 21 height 18
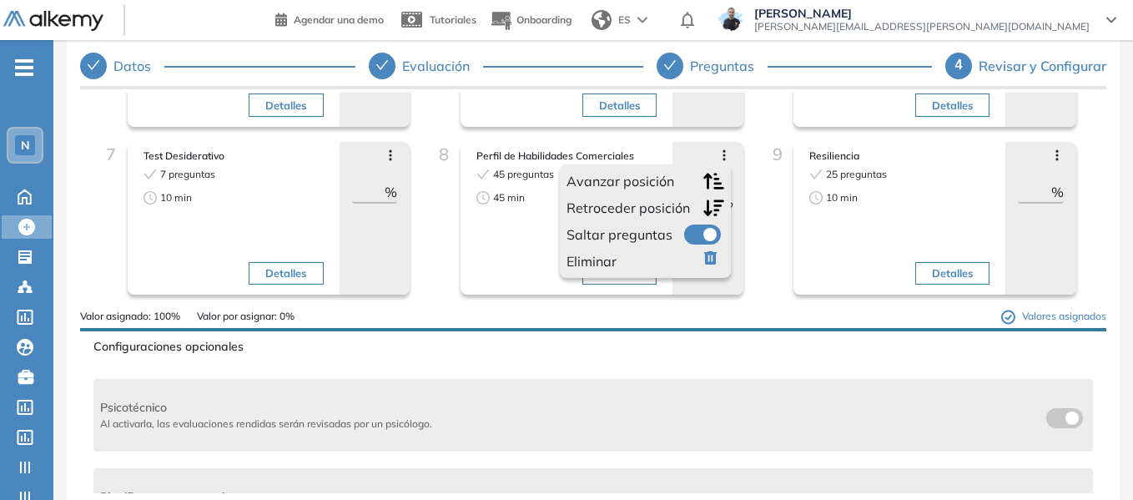
click at [707, 182] on icon "button" at bounding box center [713, 181] width 21 height 18
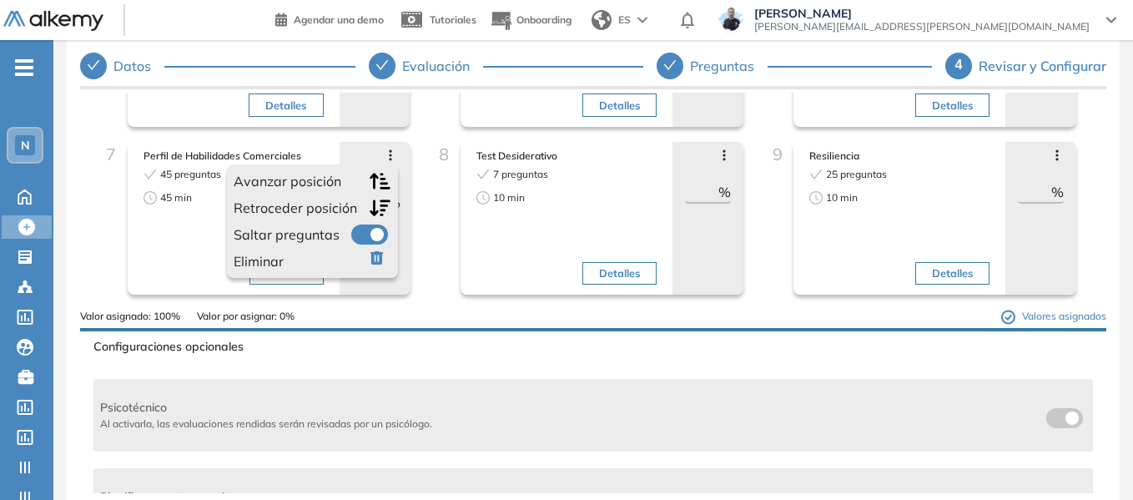
click at [372, 185] on icon "button" at bounding box center [380, 181] width 21 height 16
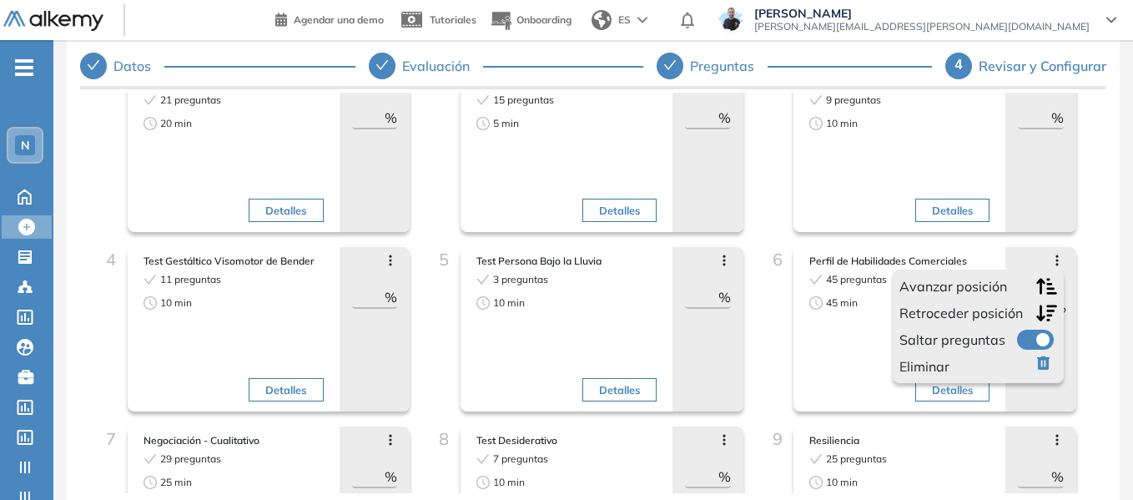
scroll to position [0, 0]
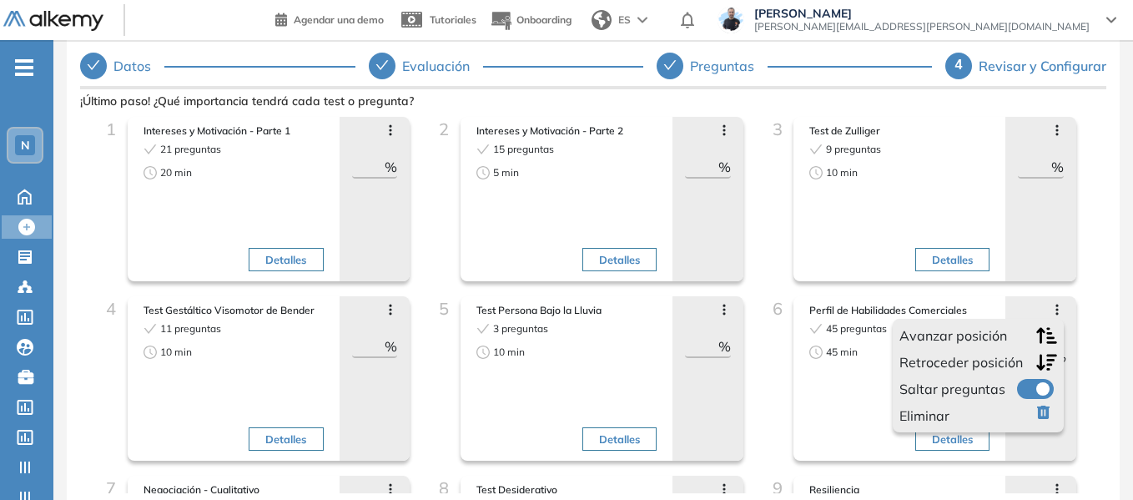
click at [1037, 334] on icon "button" at bounding box center [1046, 335] width 21 height 18
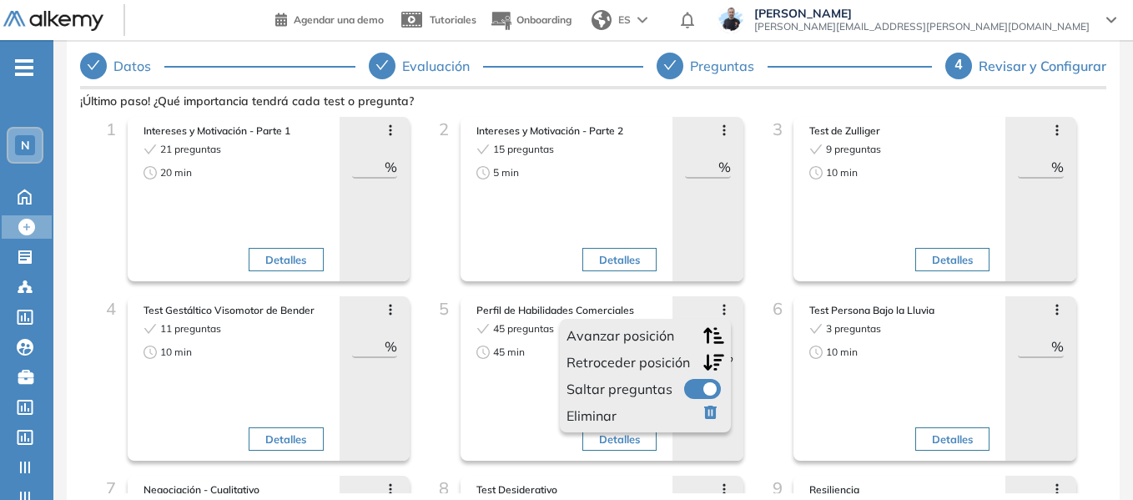
click at [712, 339] on icon "button" at bounding box center [713, 335] width 21 height 16
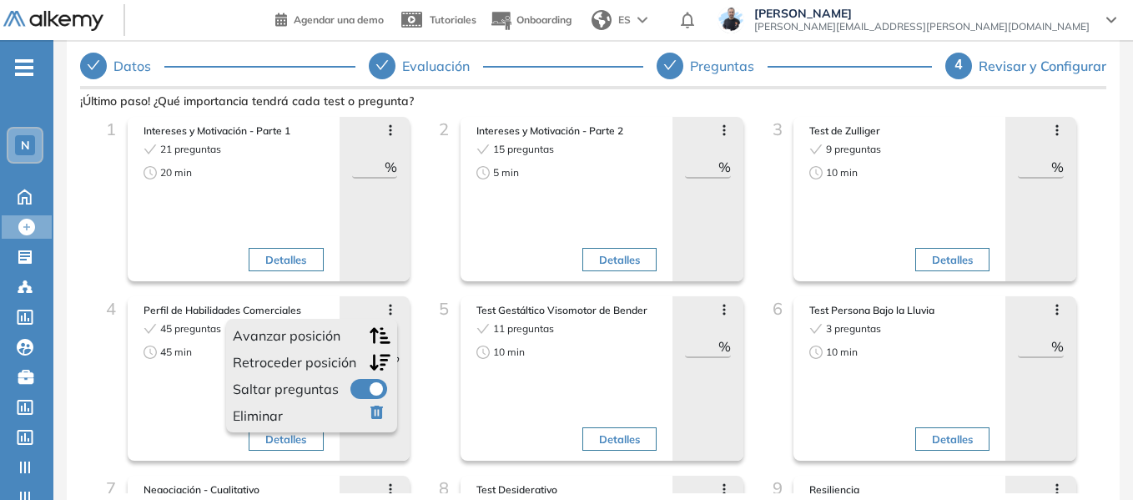
click at [382, 329] on icon "button" at bounding box center [380, 335] width 21 height 18
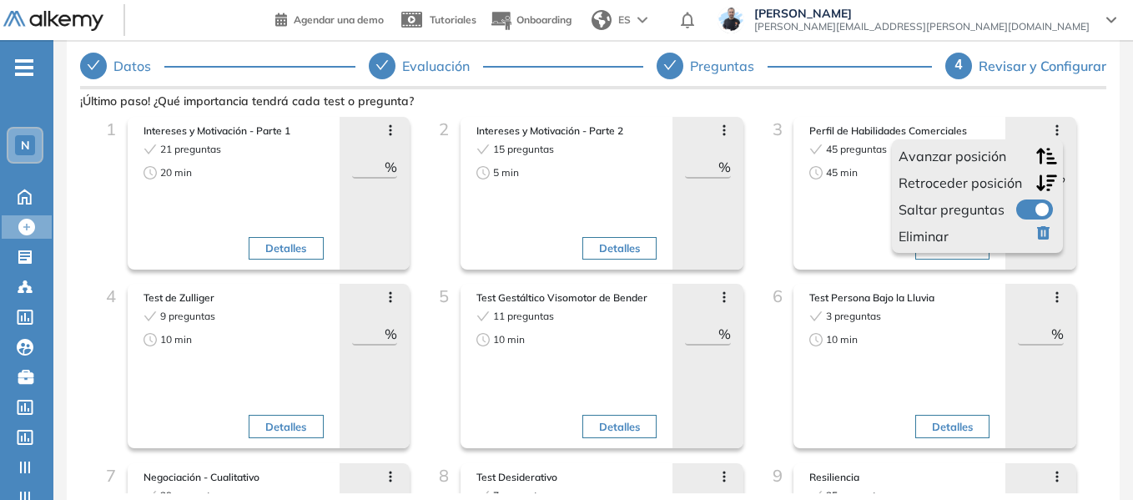
scroll to position [83, 0]
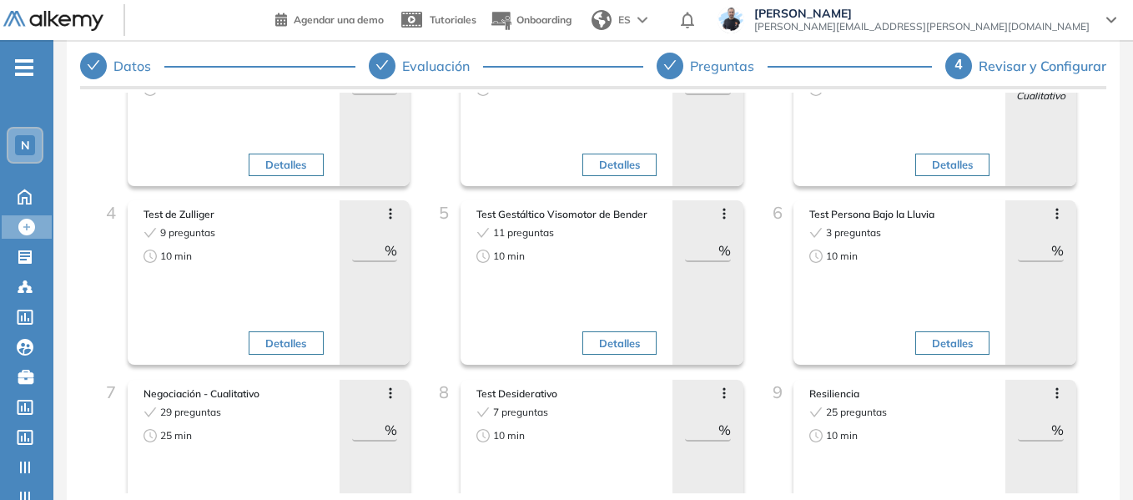
click at [722, 390] on icon at bounding box center [723, 392] width 13 height 13
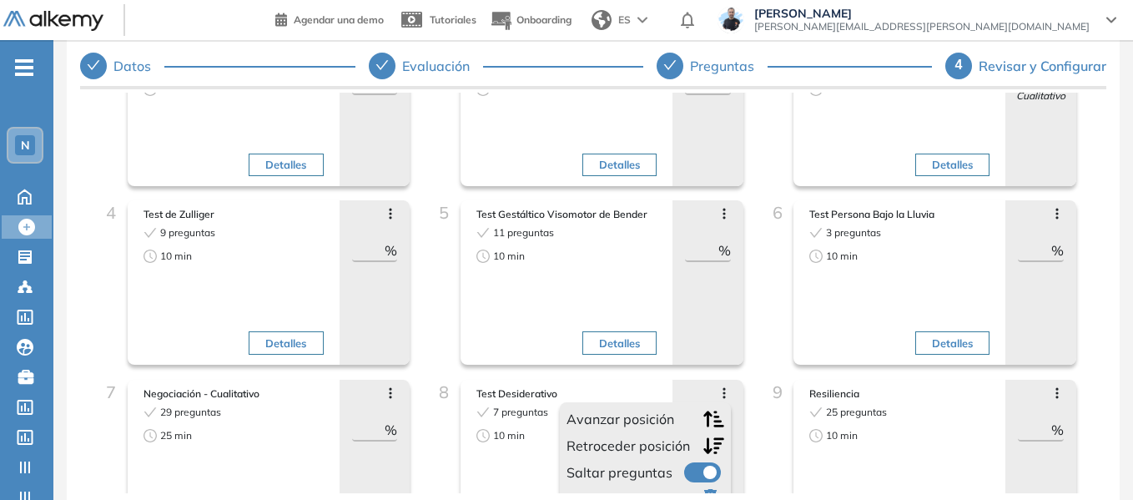
click at [711, 424] on icon "button" at bounding box center [713, 419] width 21 height 18
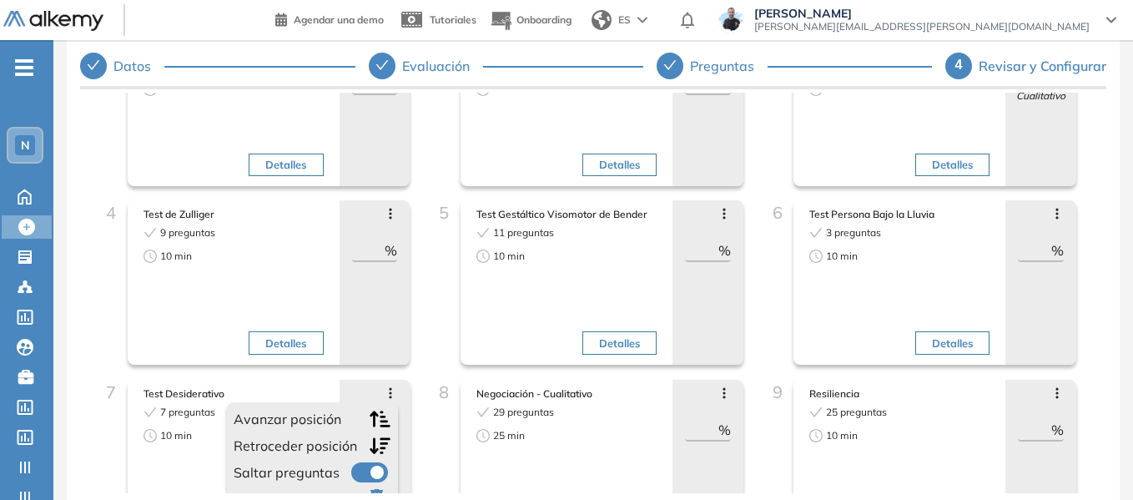
click at [375, 422] on icon "button" at bounding box center [380, 419] width 21 height 18
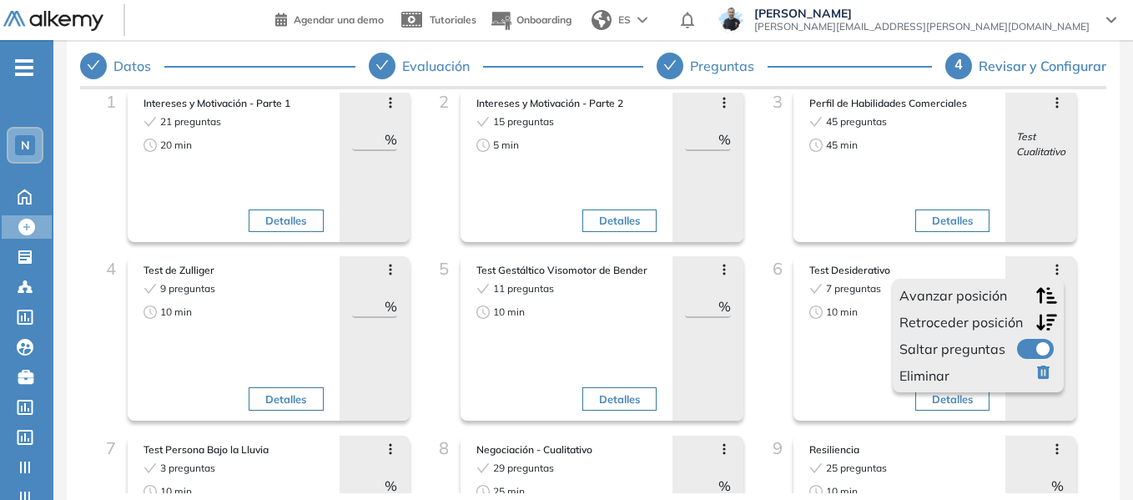
scroll to position [0, 0]
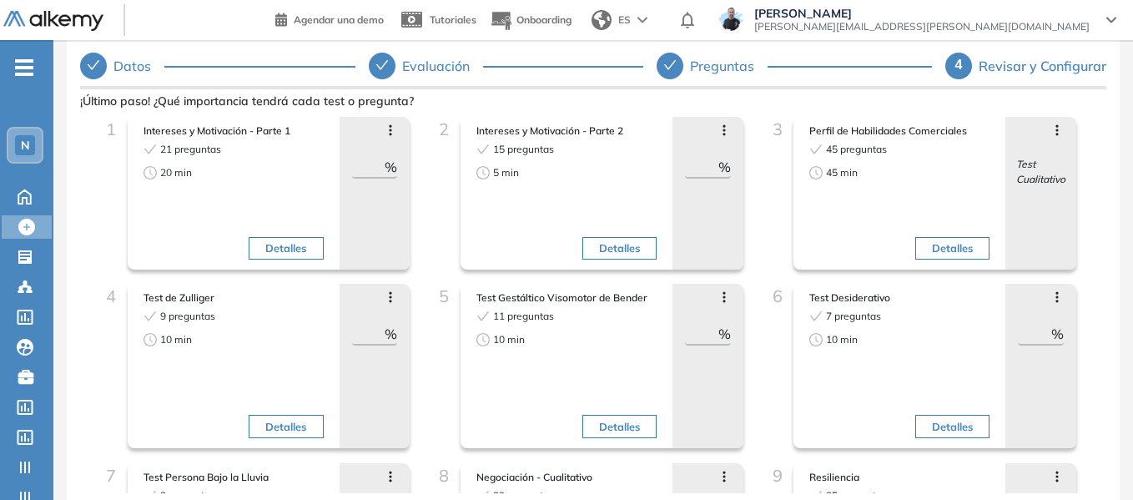
click at [725, 303] on icon at bounding box center [723, 296] width 13 height 13
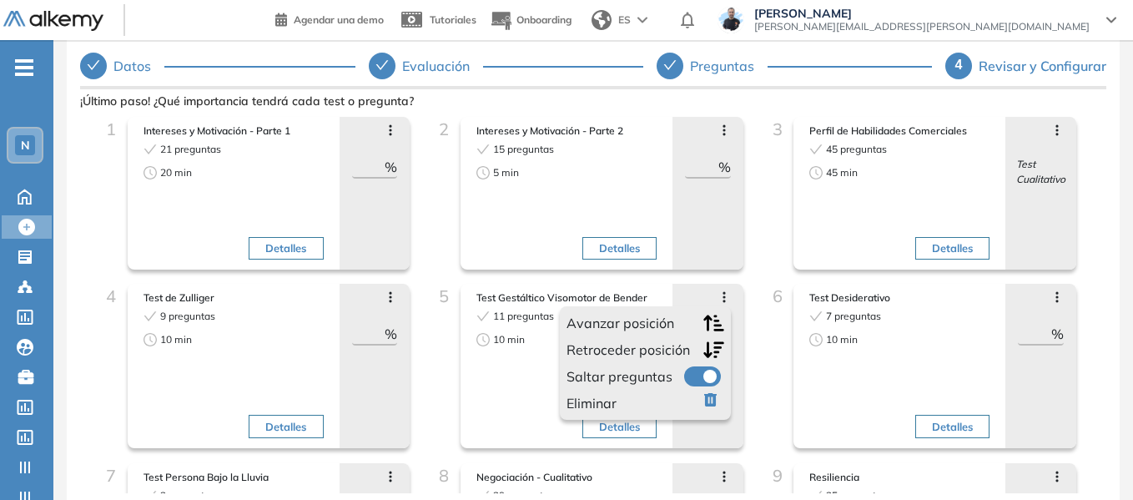
click at [710, 327] on icon "button" at bounding box center [713, 323] width 21 height 18
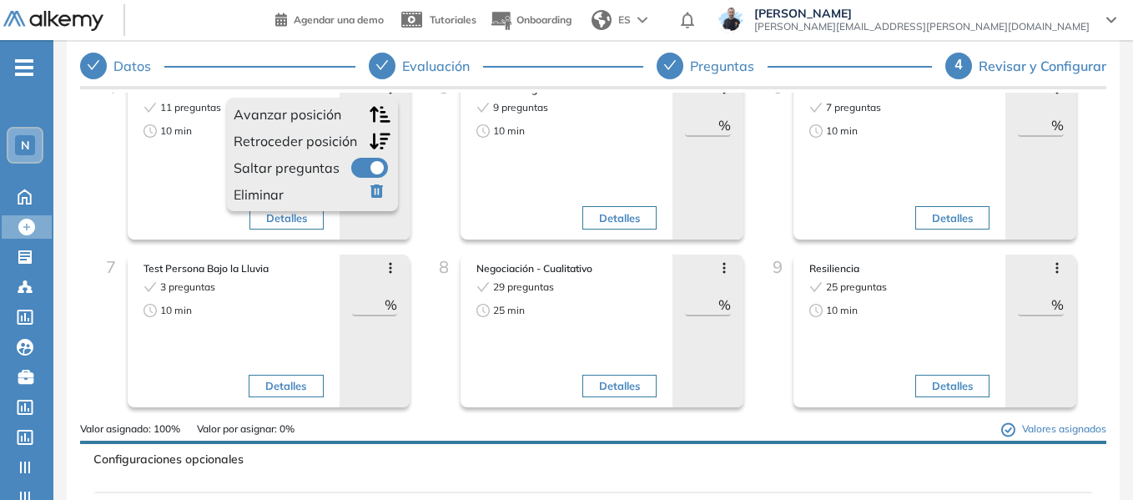
scroll to position [250, 0]
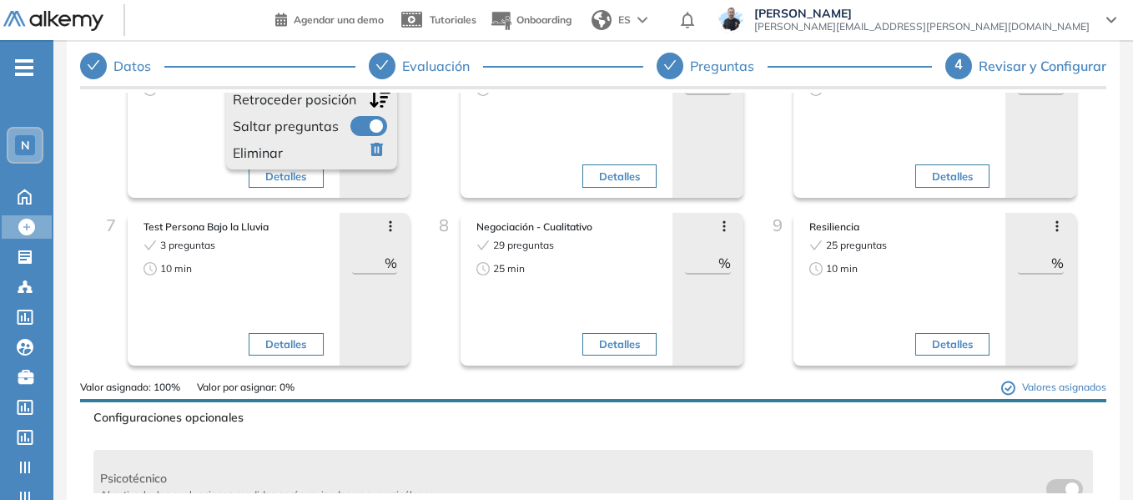
click at [1050, 229] on icon at bounding box center [1056, 225] width 13 height 13
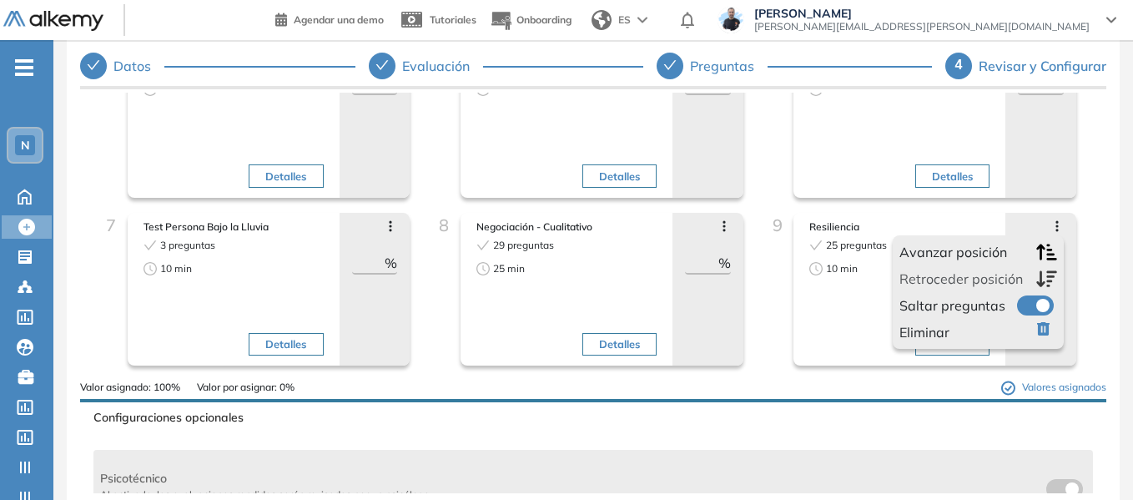
click at [1043, 253] on icon "button" at bounding box center [1046, 252] width 21 height 18
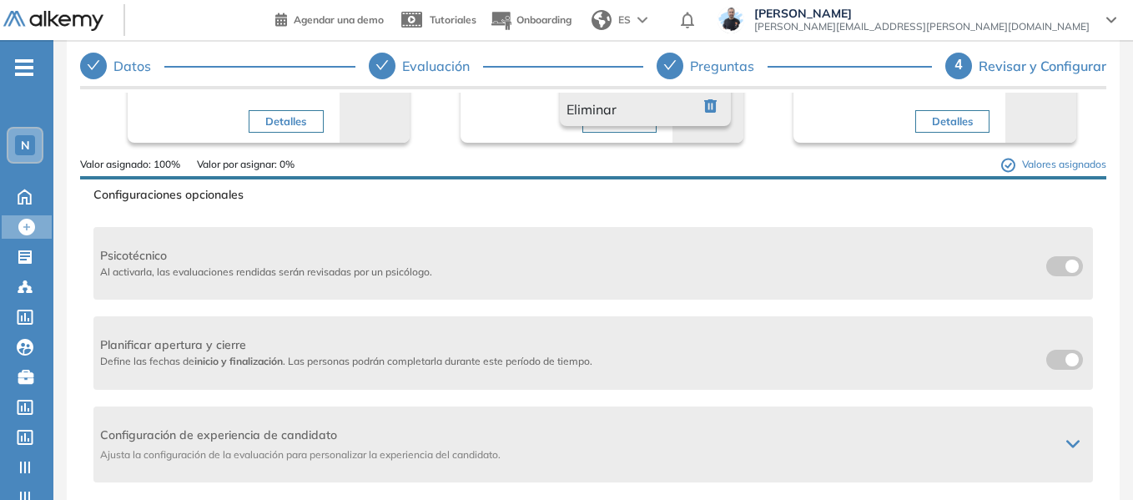
scroll to position [500, 0]
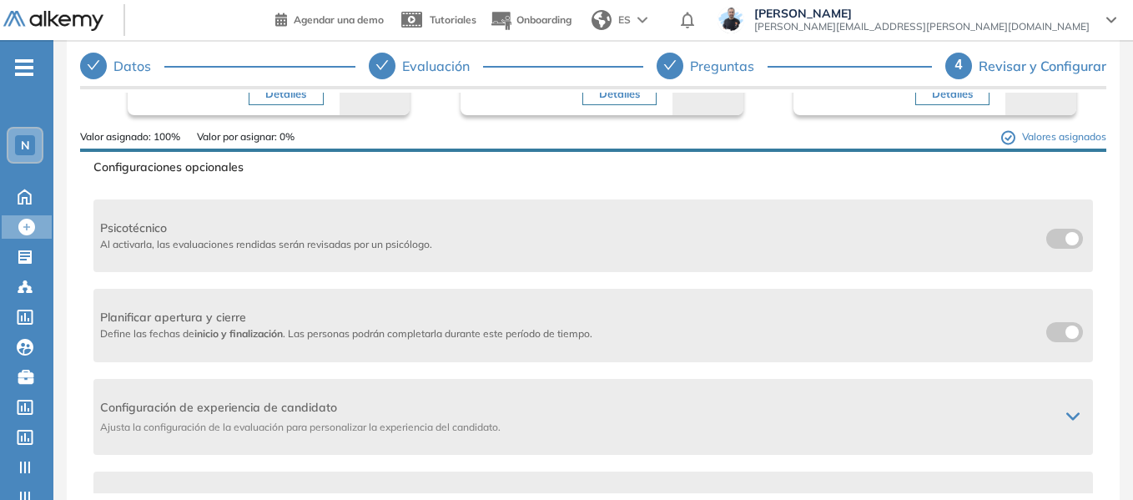
click at [1046, 237] on span at bounding box center [1052, 235] width 13 height 13
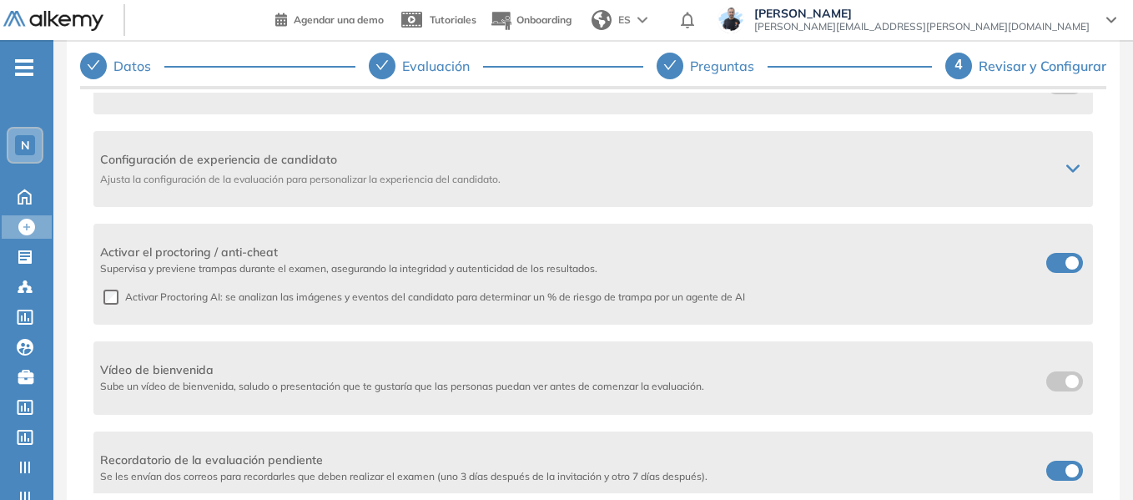
scroll to position [759, 0]
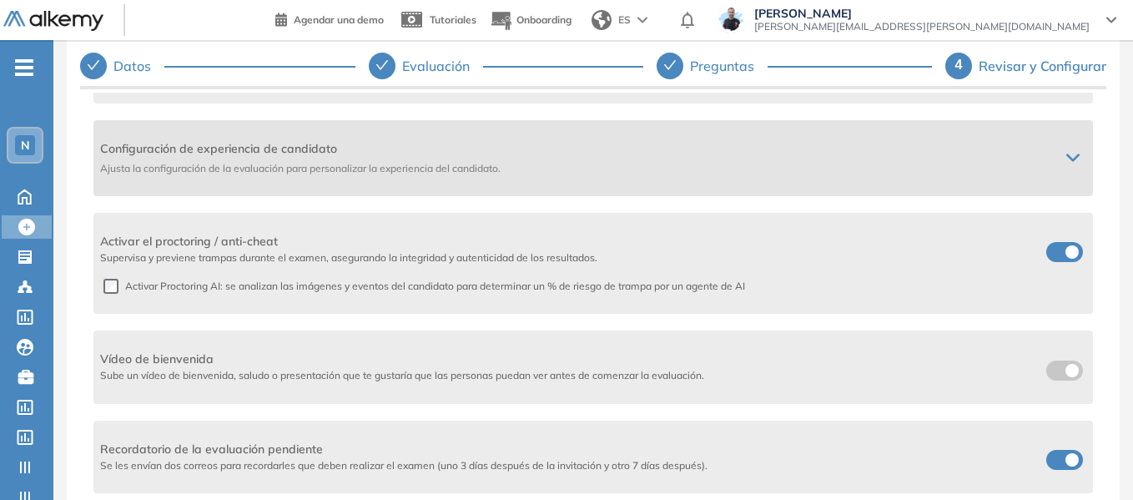
click at [1066, 161] on icon at bounding box center [1072, 157] width 13 height 13
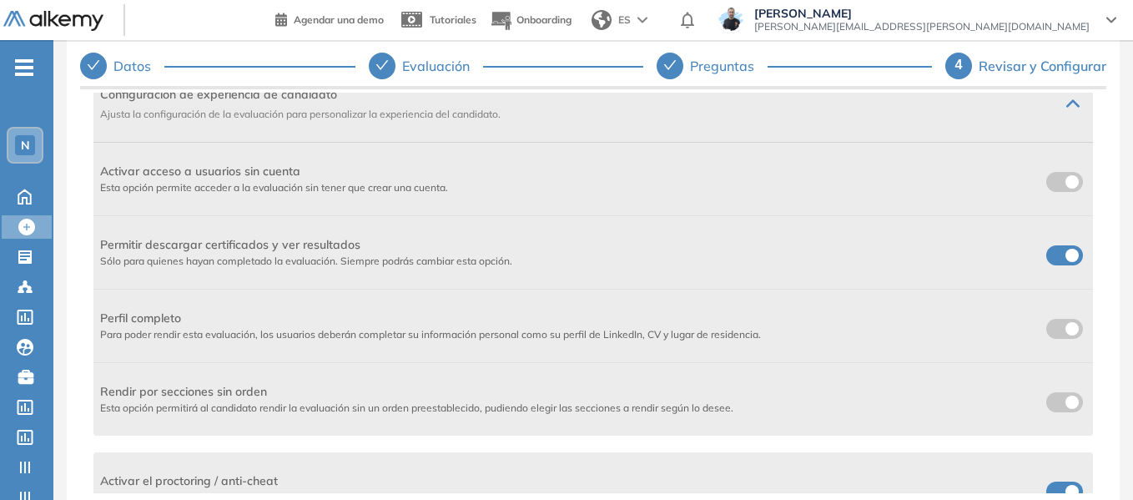
scroll to position [842, 0]
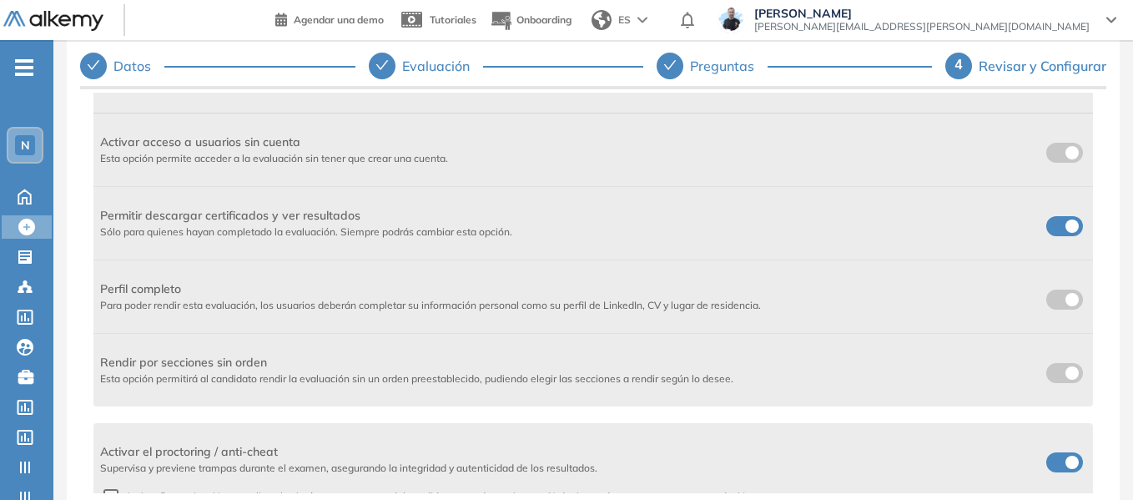
click at [1053, 228] on label at bounding box center [1064, 226] width 37 height 20
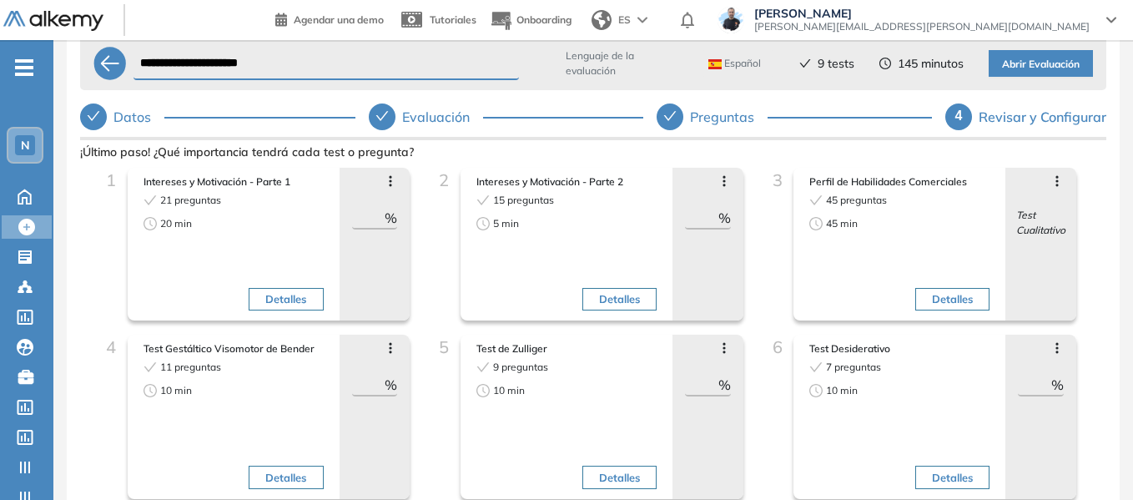
scroll to position [0, 0]
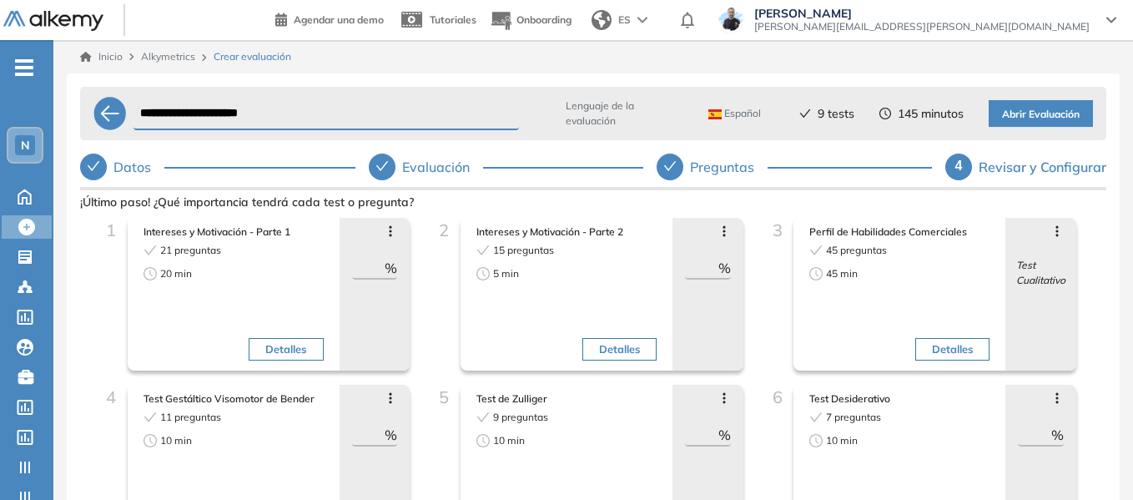
click at [1058, 119] on span "Abrir Evaluación" at bounding box center [1041, 115] width 78 height 16
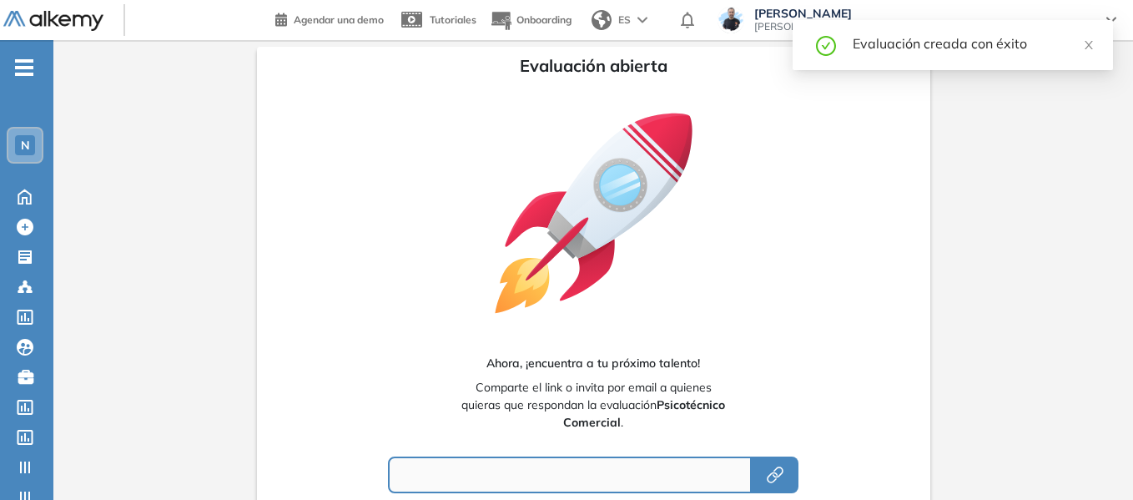
type input "**********"
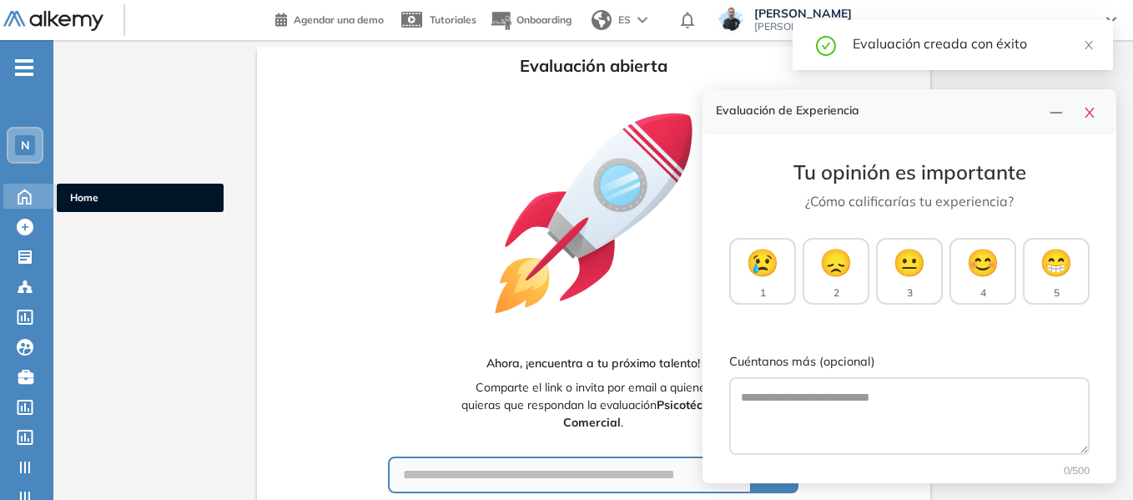
click at [109, 193] on span "Home" at bounding box center [140, 197] width 140 height 15
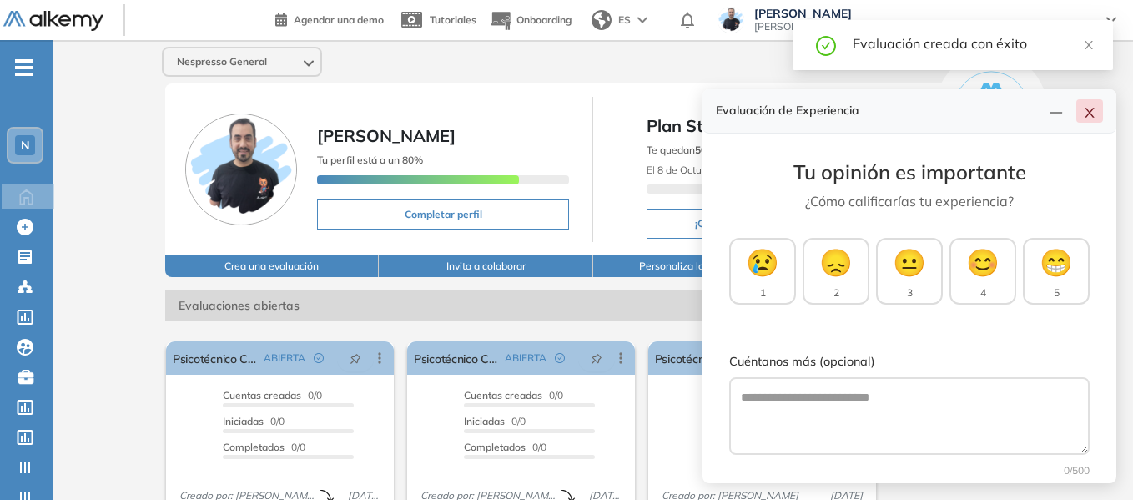
click at [1095, 114] on icon "close" at bounding box center [1089, 112] width 13 height 13
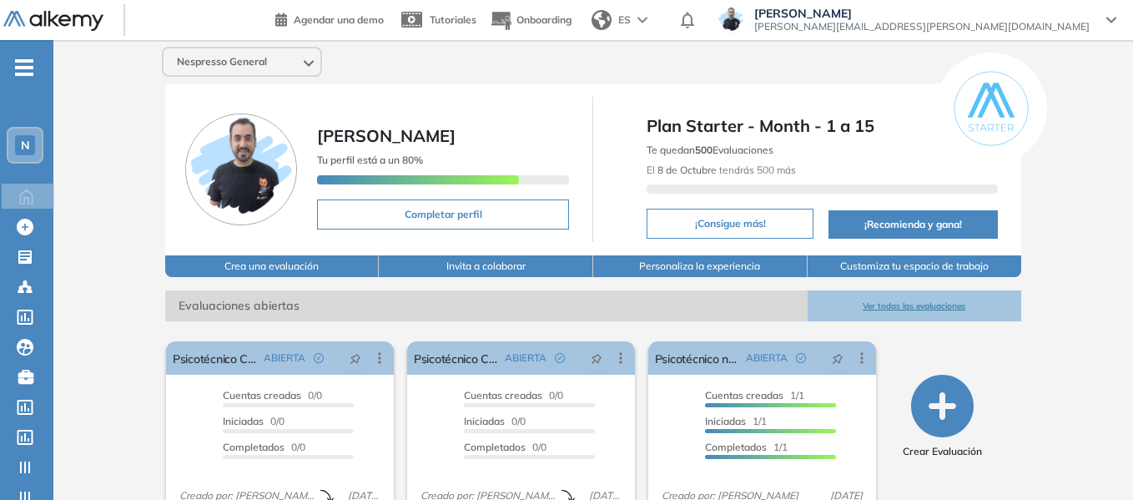
scroll to position [167, 0]
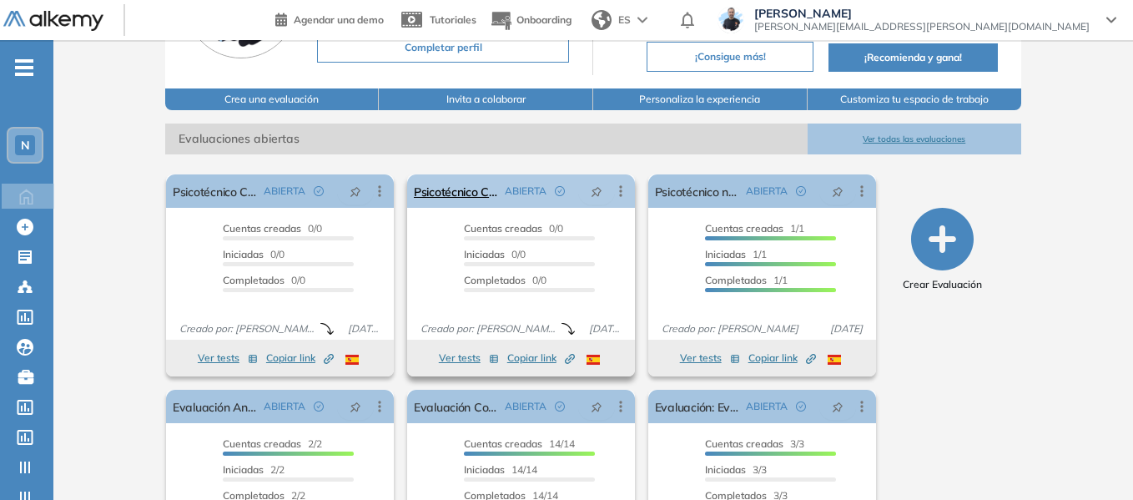
click at [621, 189] on icon at bounding box center [620, 191] width 17 height 17
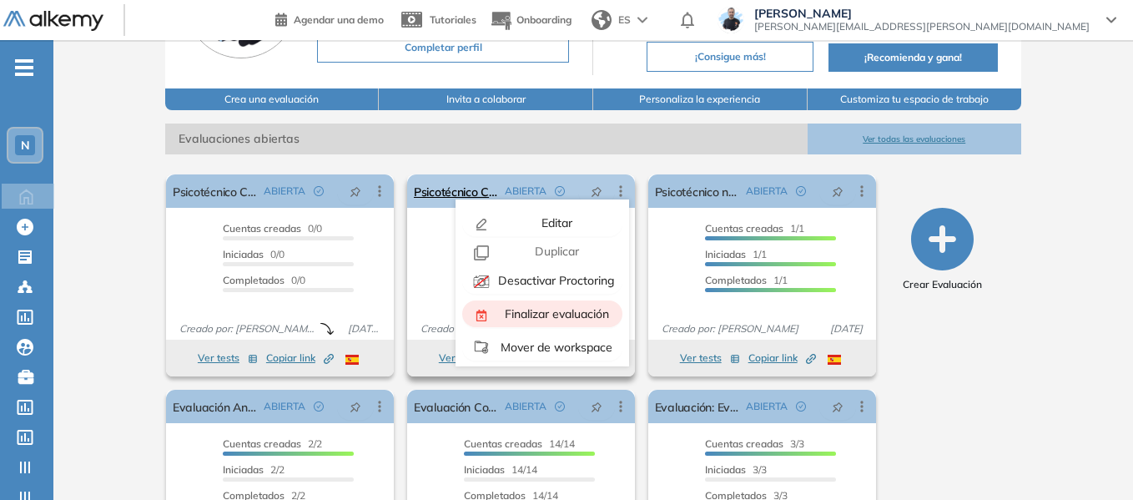
click at [556, 314] on span "Finalizar evaluación" at bounding box center [555, 313] width 108 height 15
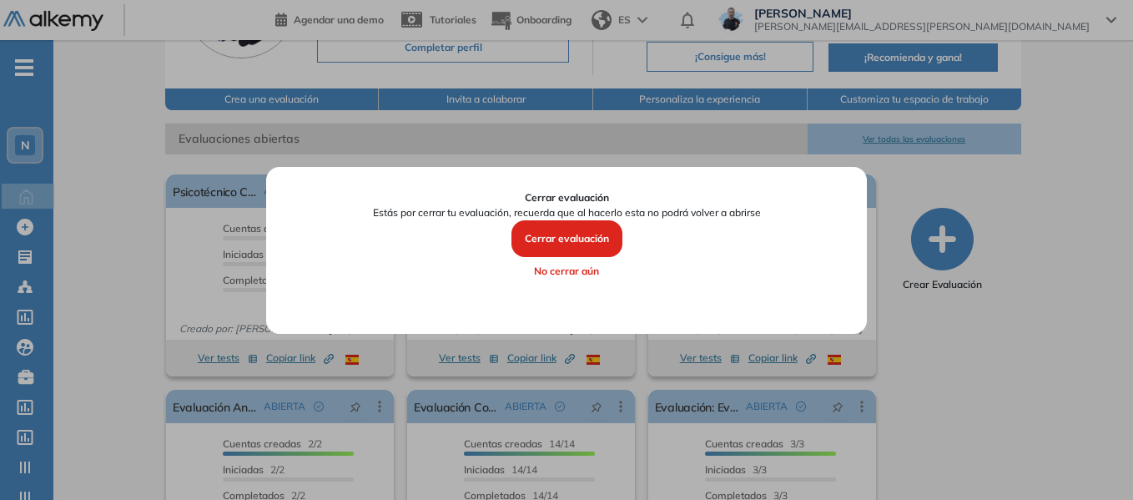
click at [573, 234] on button "Cerrar evaluación" at bounding box center [566, 238] width 111 height 37
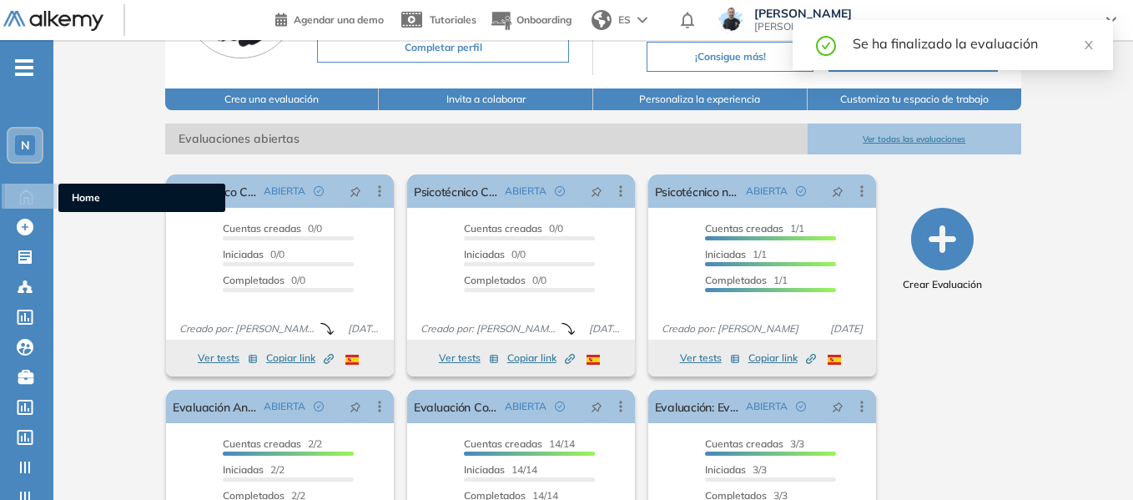
click at [81, 205] on ul "Home" at bounding box center [141, 198] width 167 height 28
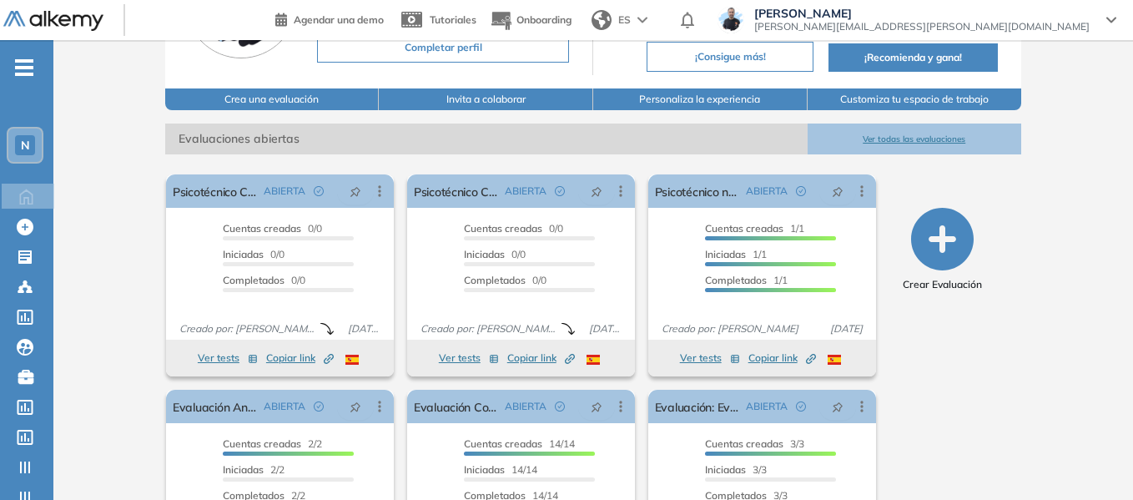
click at [29, 145] on span "N" at bounding box center [25, 144] width 9 height 13
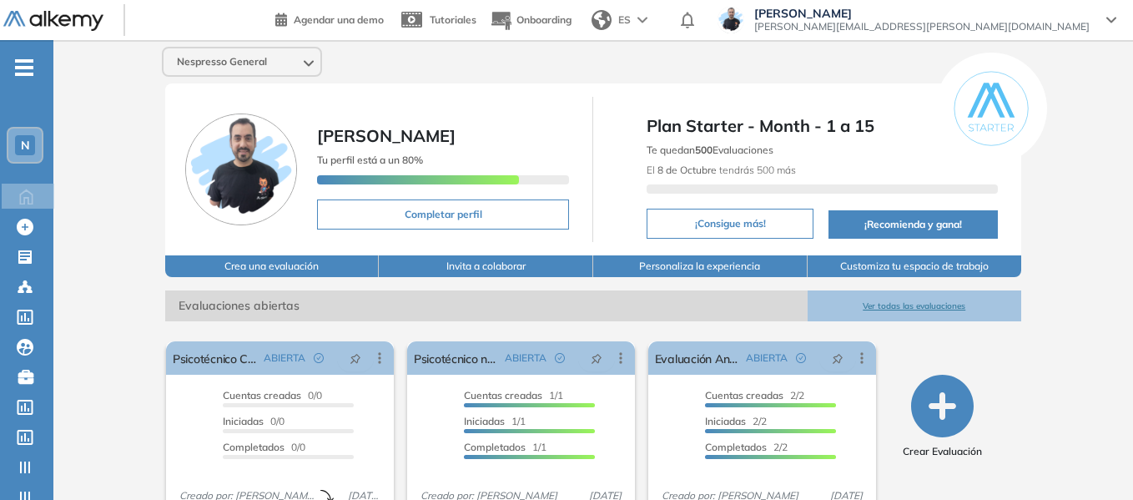
click at [32, 138] on div "N" at bounding box center [25, 145] width 20 height 20
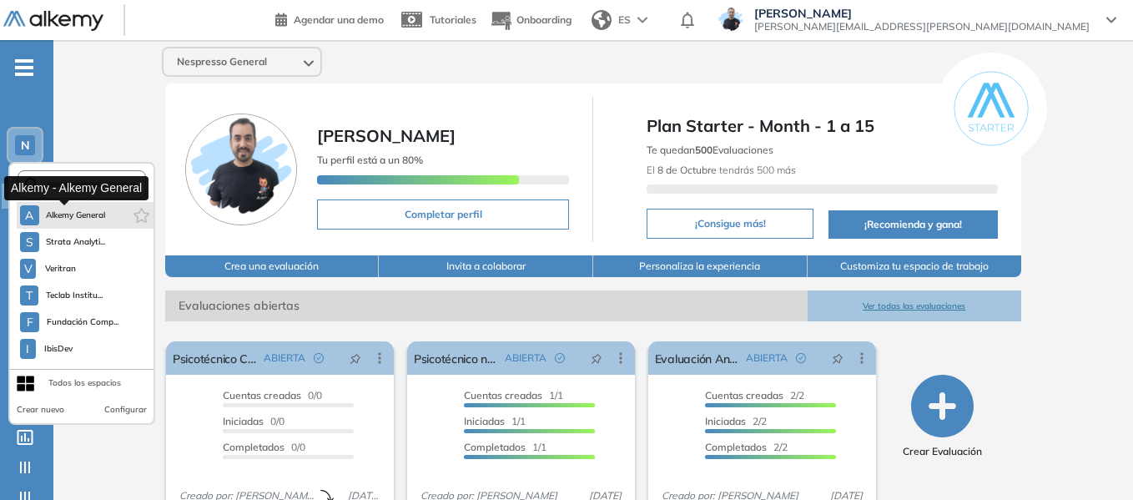
click at [69, 214] on span "Alkemy General" at bounding box center [76, 215] width 60 height 13
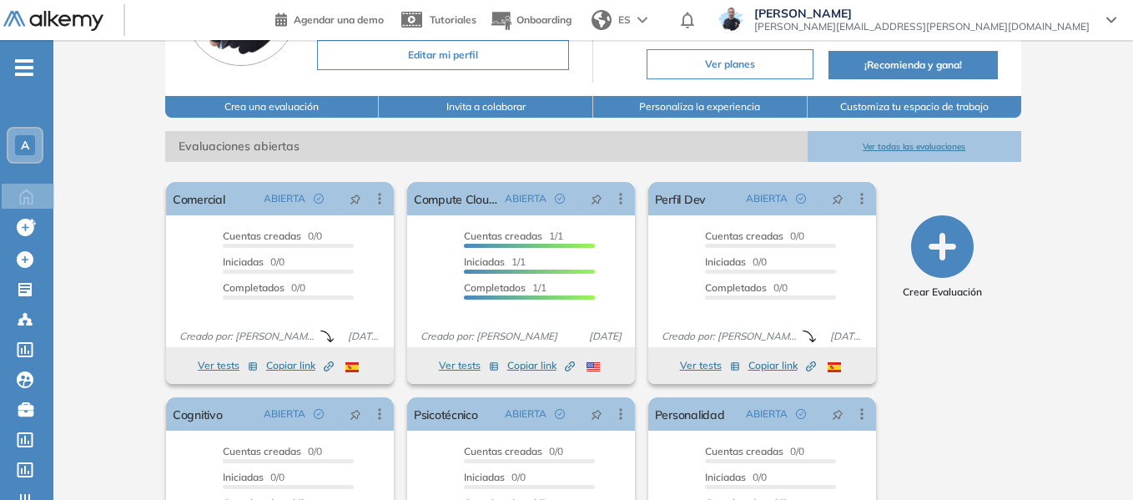
scroll to position [167, 0]
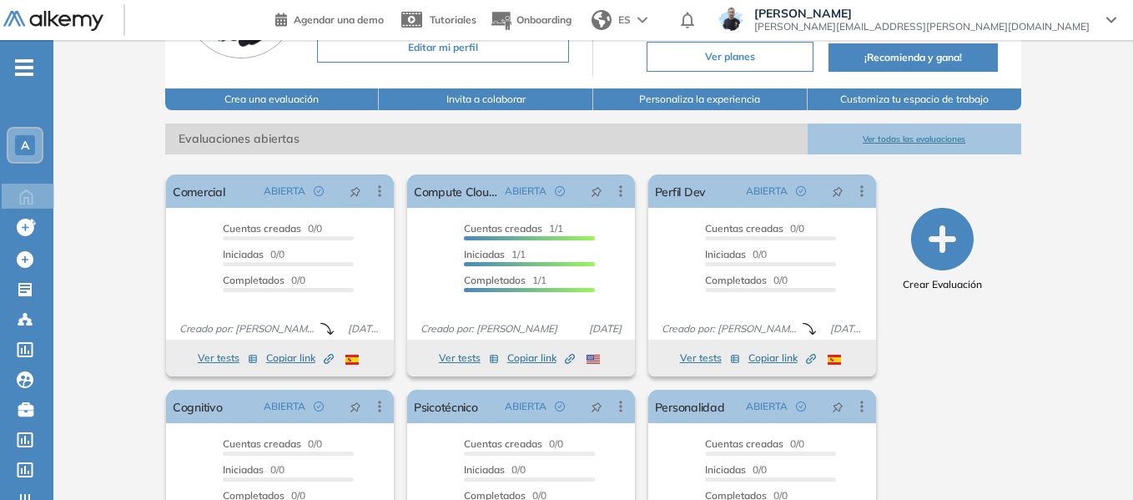
click at [13, 63] on div "- A Home Home Crear evaluacion con AI Crear evaluacion con AI Crear Evaluación …" at bounding box center [26, 290] width 53 height 500
click at [21, 67] on icon "-" at bounding box center [24, 67] width 18 height 3
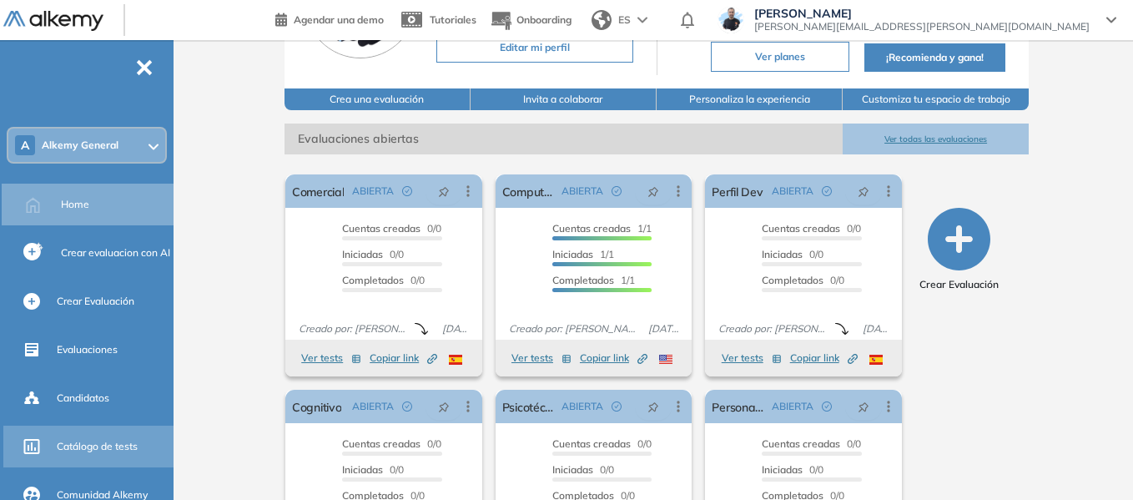
click at [104, 442] on span "Catálogo de tests" at bounding box center [97, 446] width 81 height 15
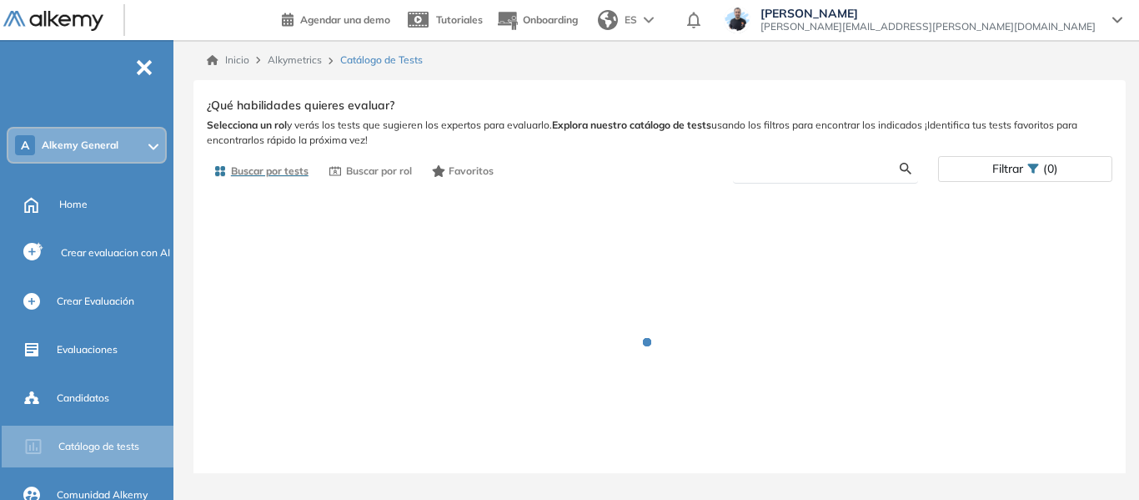
click at [793, 168] on input "text" at bounding box center [823, 168] width 153 height 15
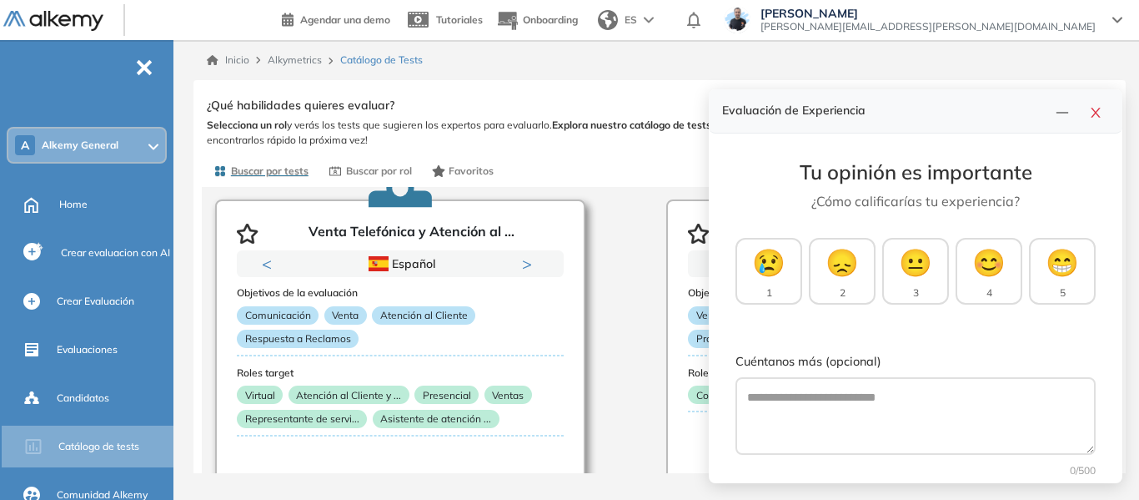
scroll to position [83, 0]
drag, startPoint x: 1103, startPoint y: 108, endPoint x: 1060, endPoint y: 118, distance: 43.7
click at [1103, 108] on button "button" at bounding box center [1096, 110] width 27 height 23
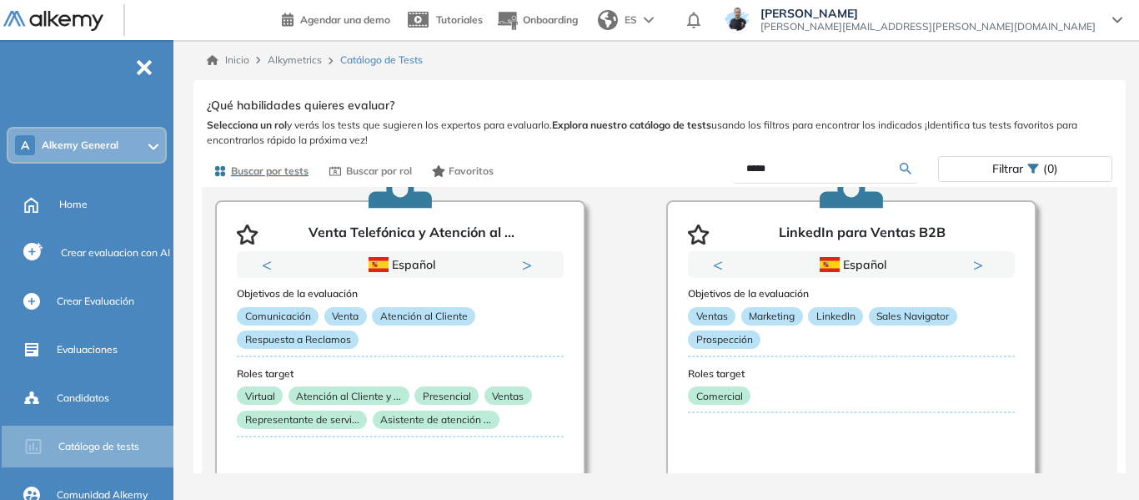
drag, startPoint x: 831, startPoint y: 163, endPoint x: 639, endPoint y: 186, distance: 193.3
click at [639, 186] on div "Buscar por tests Buscar por rol Favoritos ***** Filtrar (0)" at bounding box center [660, 170] width 906 height 33
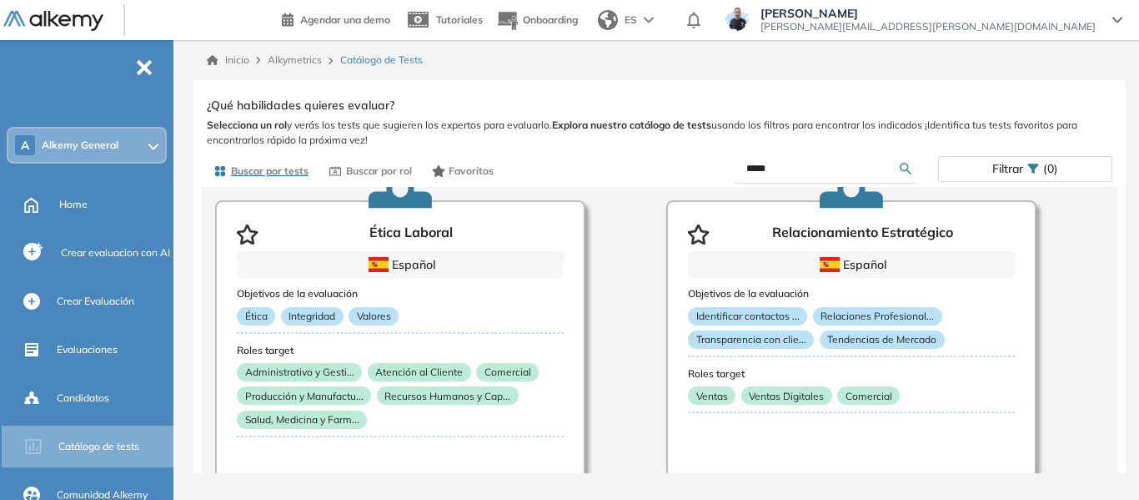
scroll to position [167, 0]
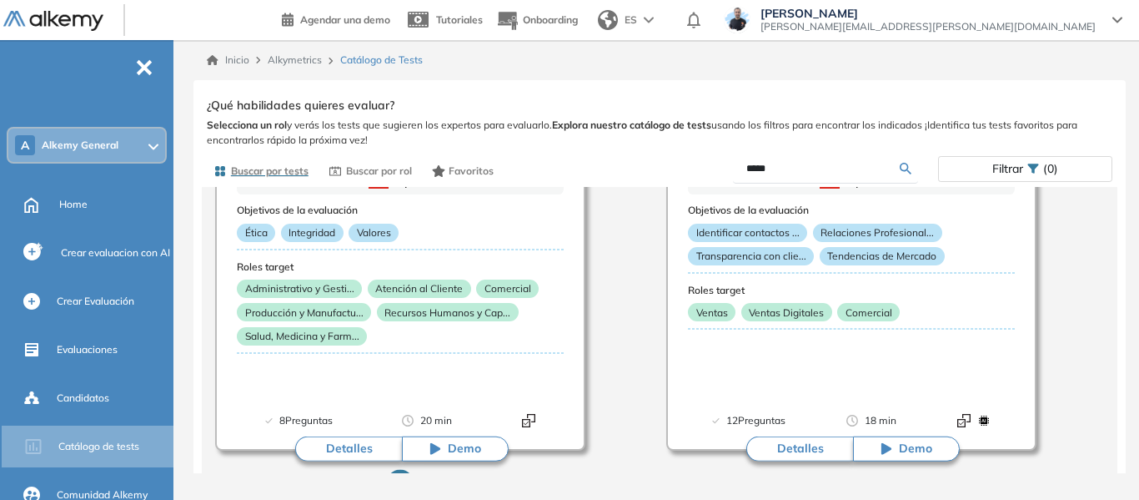
drag, startPoint x: 807, startPoint y: 173, endPoint x: 677, endPoint y: 170, distance: 129.3
click at [677, 170] on div "*****" at bounding box center [799, 168] width 279 height 29
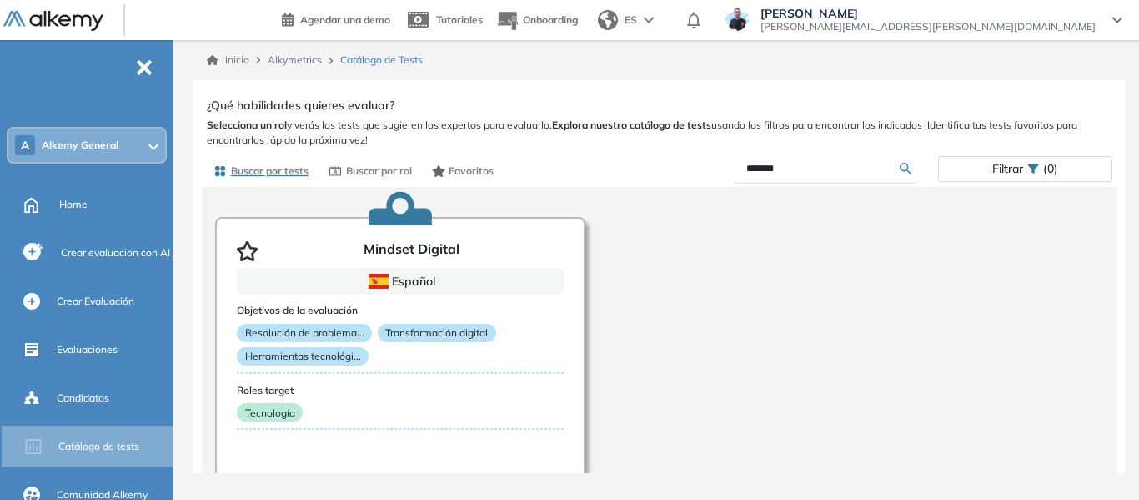
scroll to position [136, 0]
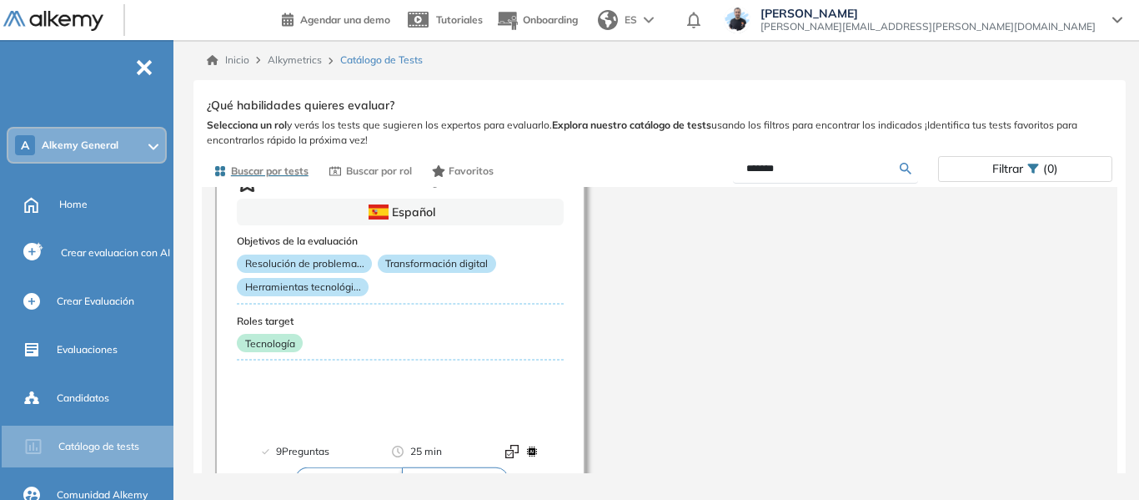
drag, startPoint x: 799, startPoint y: 163, endPoint x: 700, endPoint y: 173, distance: 99.7
click at [700, 173] on div "*******" at bounding box center [799, 168] width 279 height 29
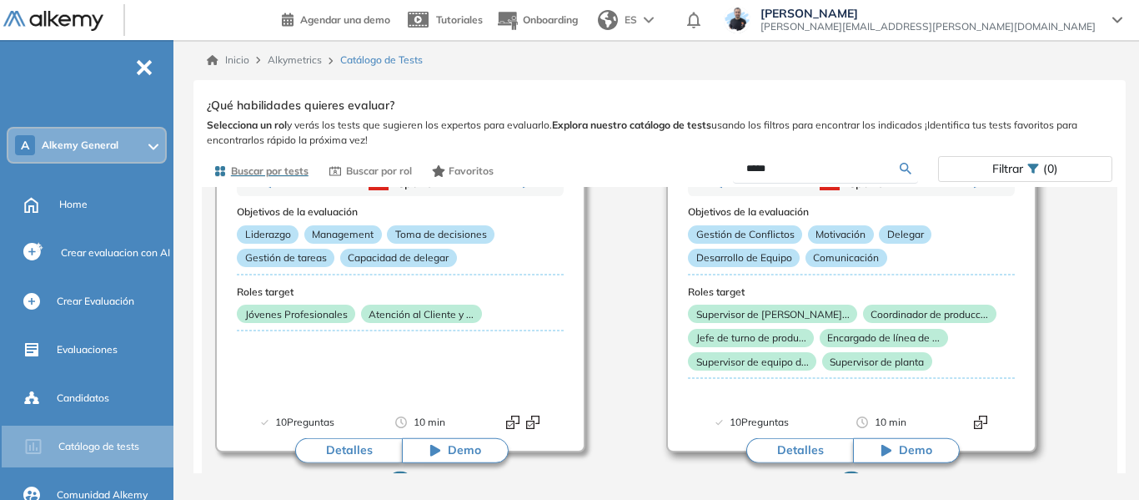
scroll to position [167, 0]
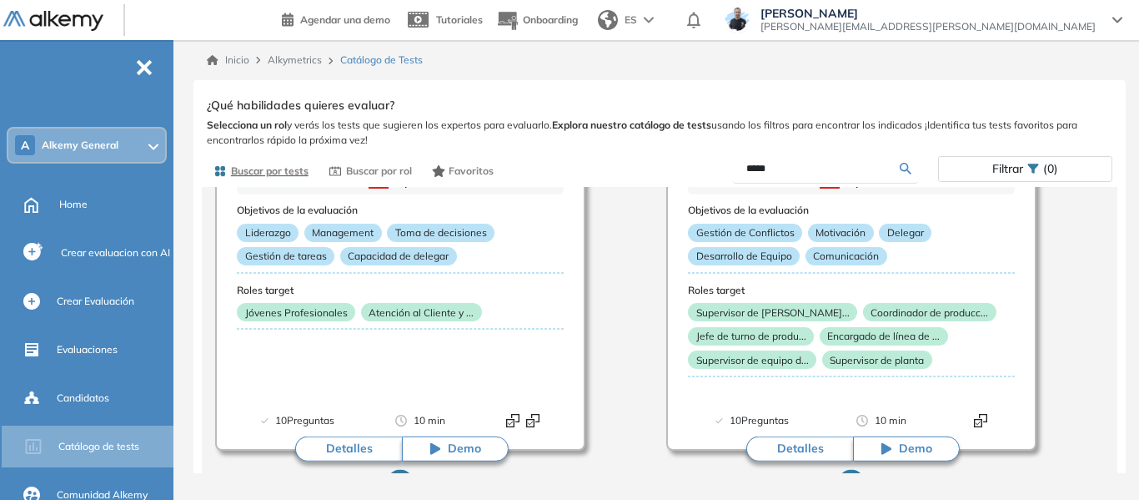
drag, startPoint x: 785, startPoint y: 173, endPoint x: 700, endPoint y: 173, distance: 85.1
click at [700, 173] on div "*****" at bounding box center [799, 168] width 279 height 29
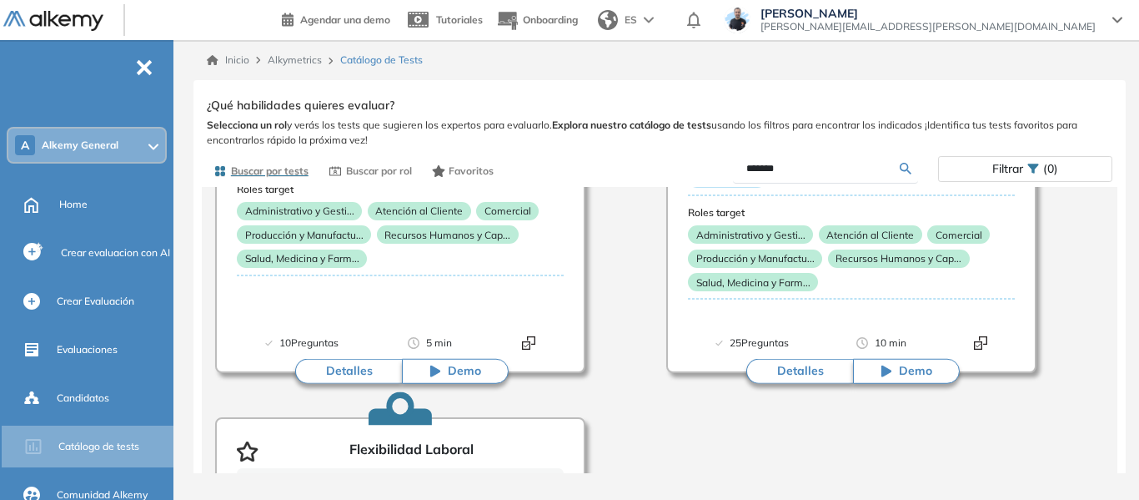
scroll to position [250, 0]
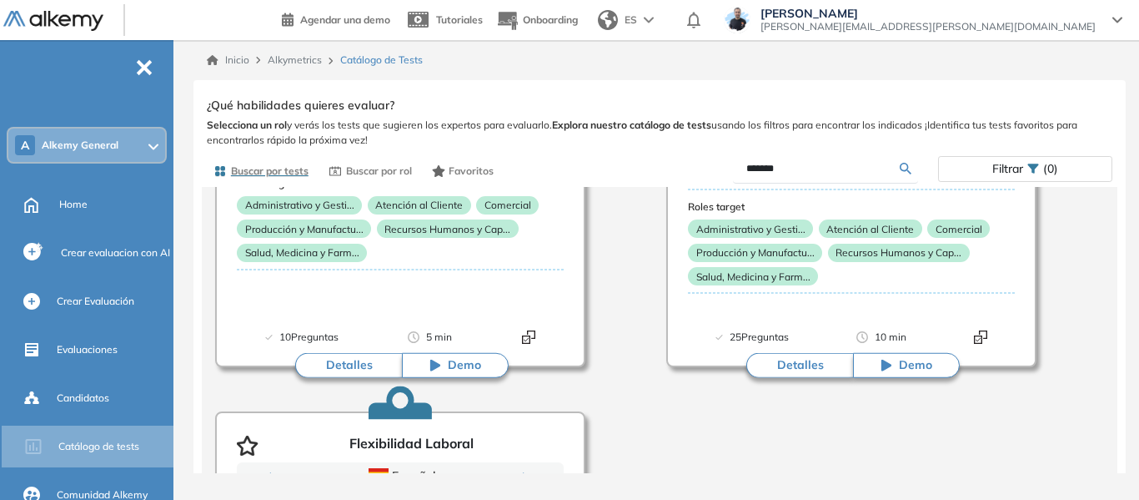
drag, startPoint x: 786, startPoint y: 173, endPoint x: 663, endPoint y: 173, distance: 122.6
click at [663, 173] on div "*******" at bounding box center [799, 168] width 279 height 29
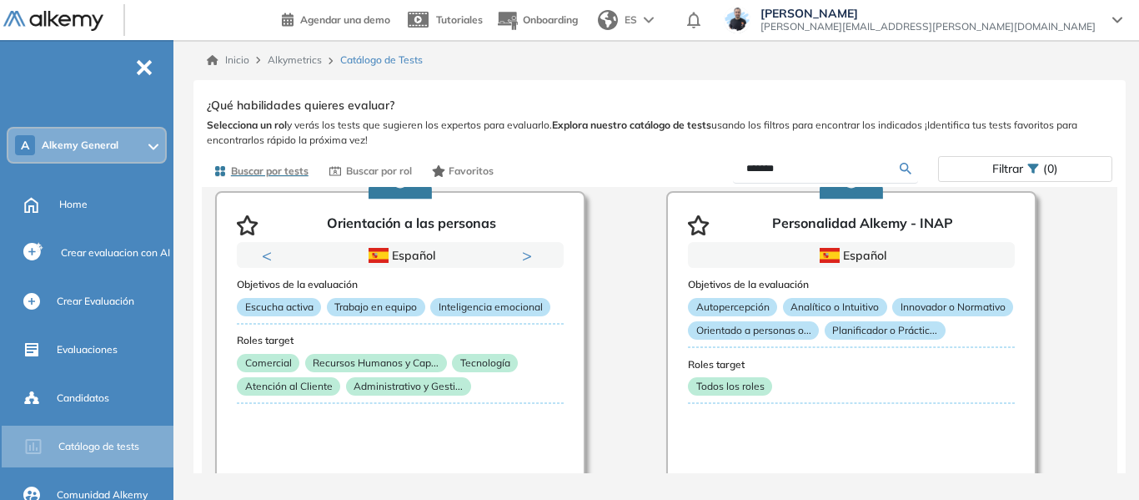
scroll to position [500, 0]
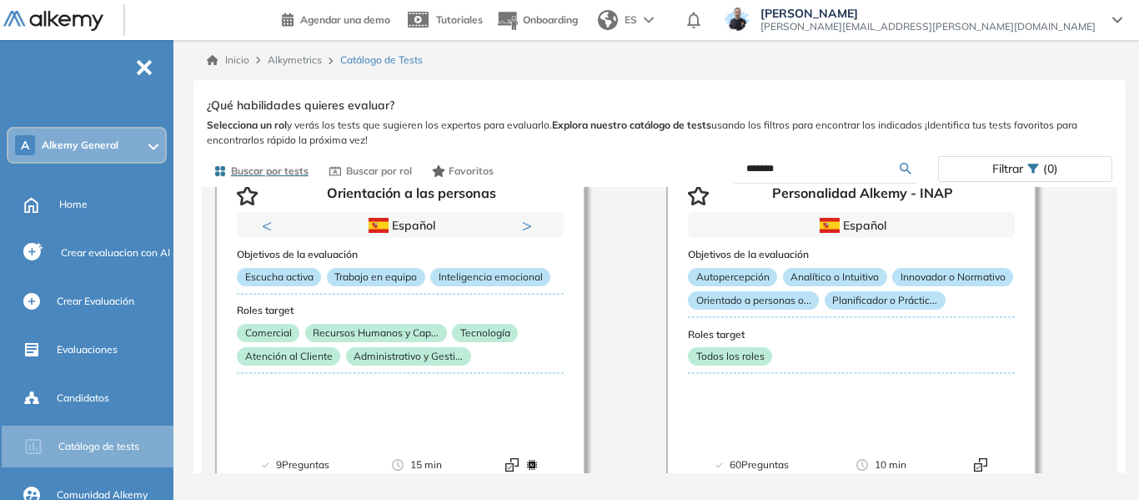
drag, startPoint x: 792, startPoint y: 168, endPoint x: 681, endPoint y: 179, distance: 111.5
click at [681, 179] on div "*******" at bounding box center [799, 168] width 279 height 29
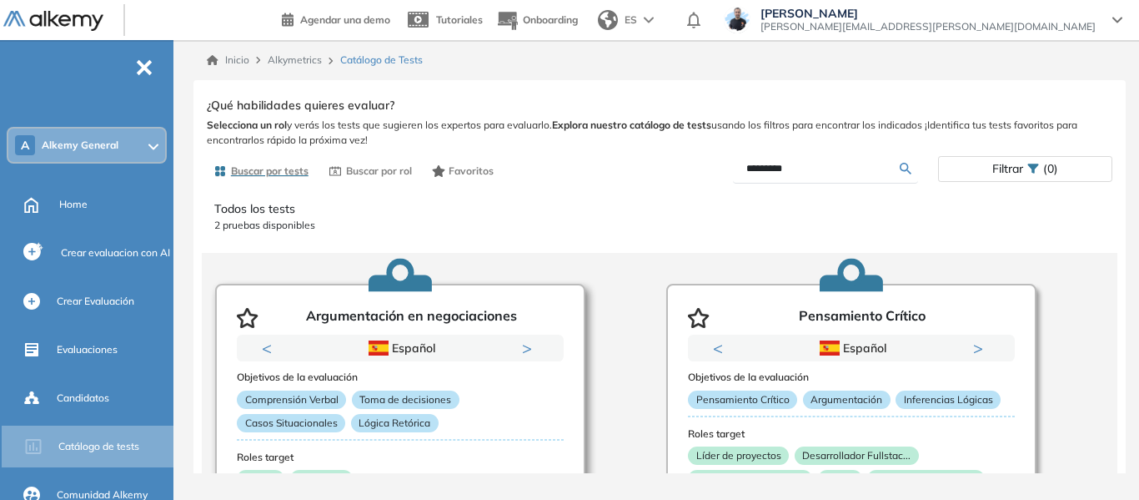
scroll to position [136, 0]
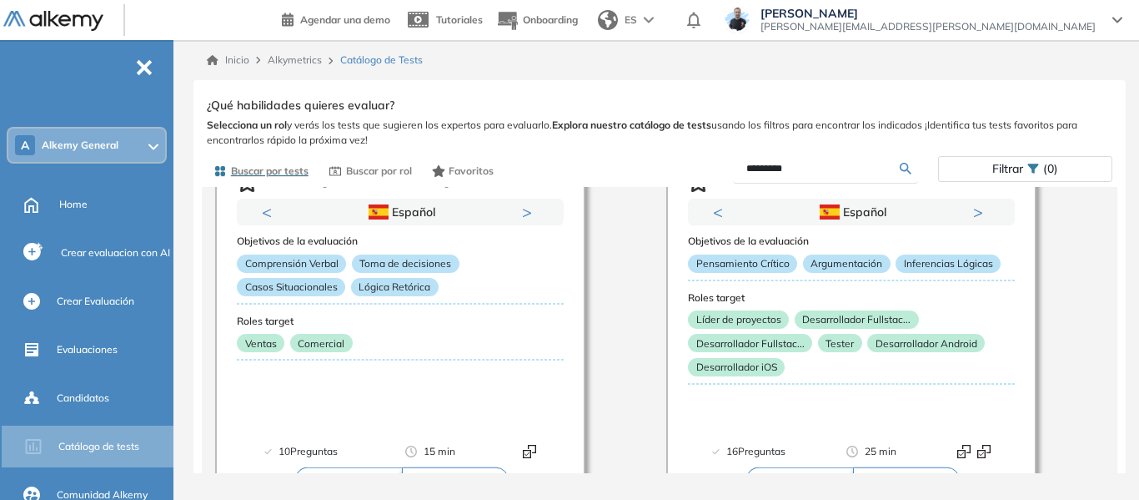
drag, startPoint x: 836, startPoint y: 171, endPoint x: 707, endPoint y: 181, distance: 129.7
click at [707, 181] on div "*********" at bounding box center [799, 168] width 279 height 29
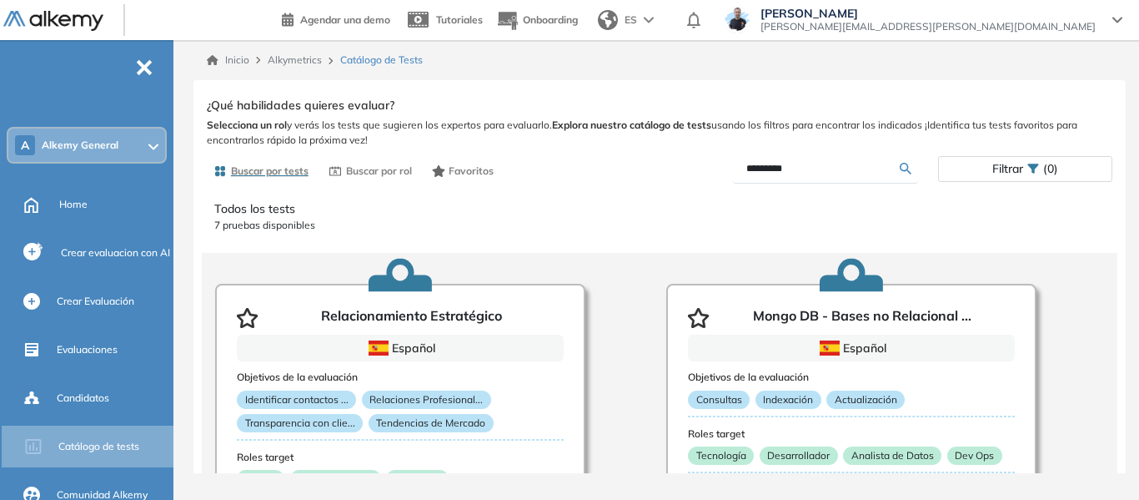
scroll to position [250, 0]
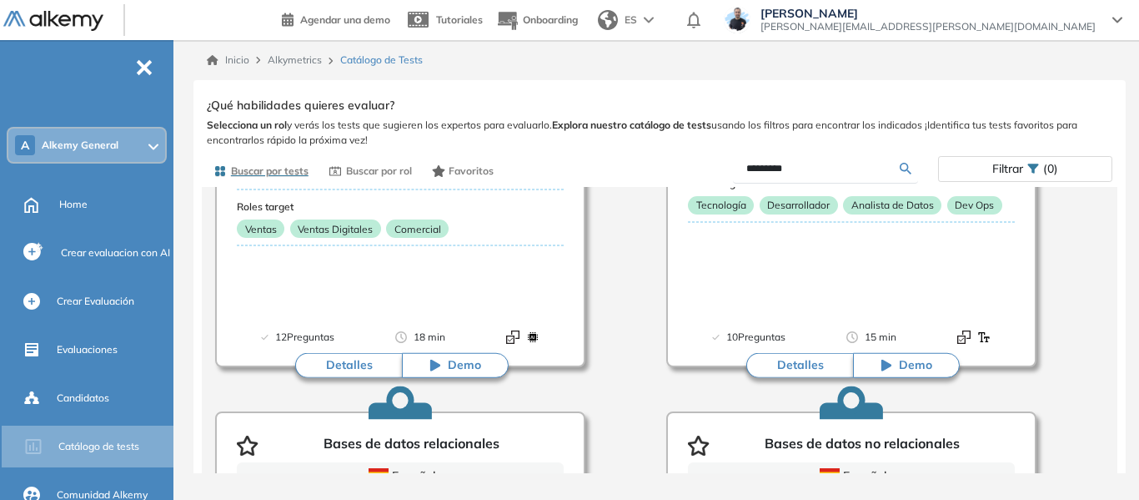
drag, startPoint x: 839, startPoint y: 171, endPoint x: 701, endPoint y: 177, distance: 138.6
click at [701, 177] on div "*********" at bounding box center [799, 168] width 279 height 29
type input "***"
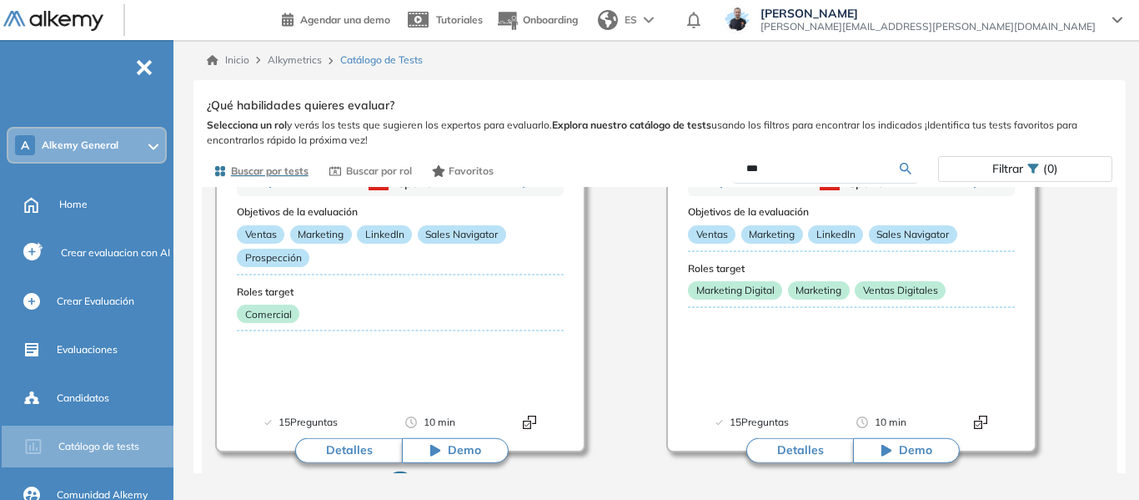
scroll to position [167, 0]
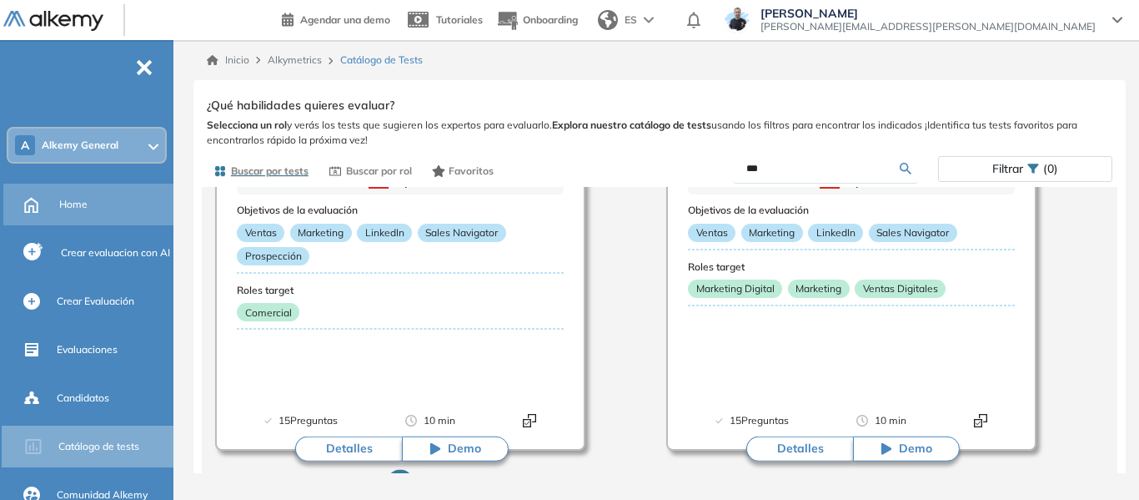
click at [77, 205] on span "Home" at bounding box center [73, 204] width 28 height 15
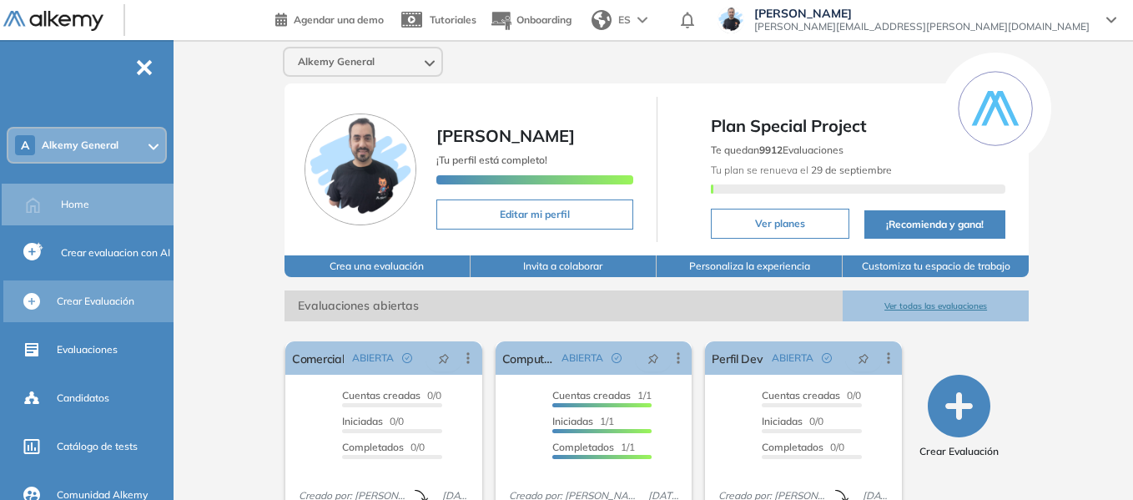
click at [93, 298] on span "Crear Evaluación" at bounding box center [96, 301] width 78 height 15
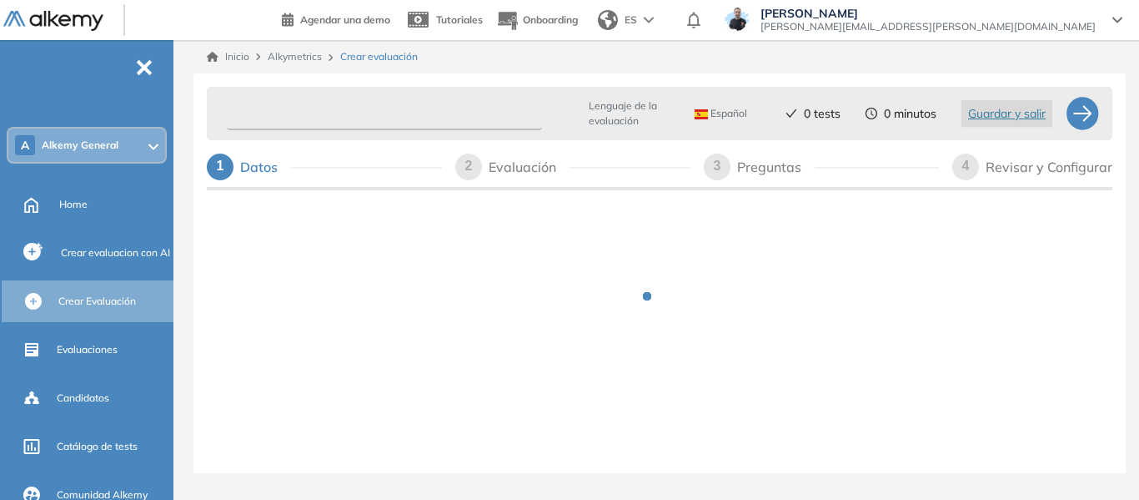
click at [317, 114] on input "text" at bounding box center [384, 114] width 315 height 33
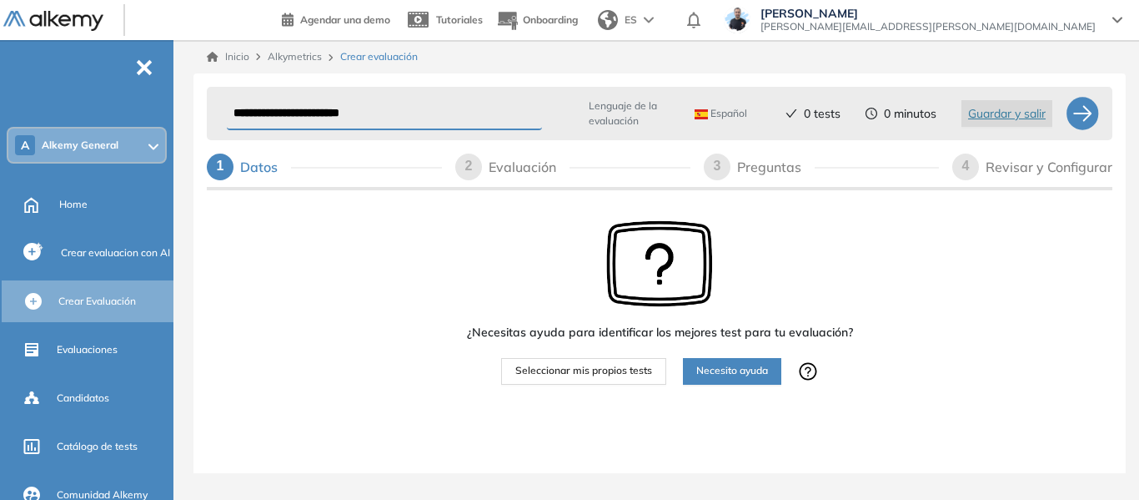
drag, startPoint x: 402, startPoint y: 110, endPoint x: 148, endPoint y: 124, distance: 254.8
click at [148, 124] on div "**********" at bounding box center [569, 250] width 1139 height 500
type input "**********"
click at [129, 255] on span "Crear evaluacion con AI" at bounding box center [115, 252] width 109 height 15
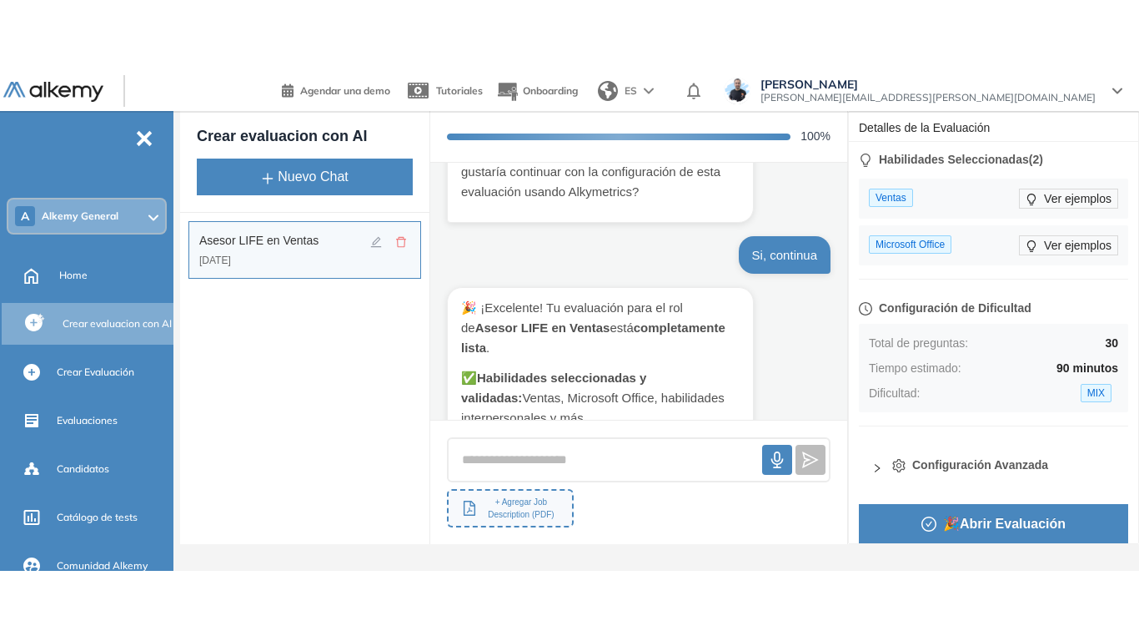
scroll to position [3227, 0]
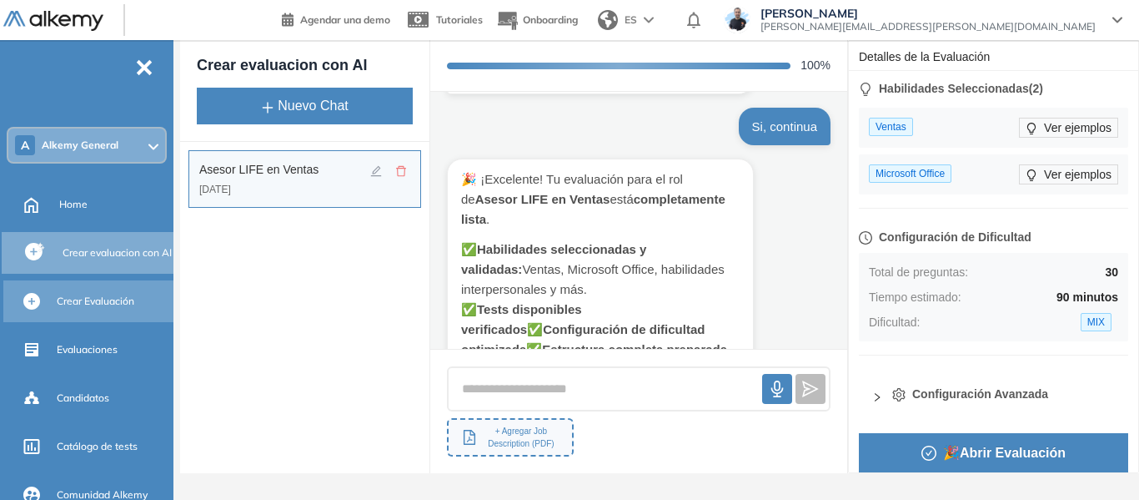
drag, startPoint x: 89, startPoint y: 303, endPoint x: 98, endPoint y: 300, distance: 8.7
click at [89, 303] on span "Crear Evaluación" at bounding box center [96, 301] width 78 height 15
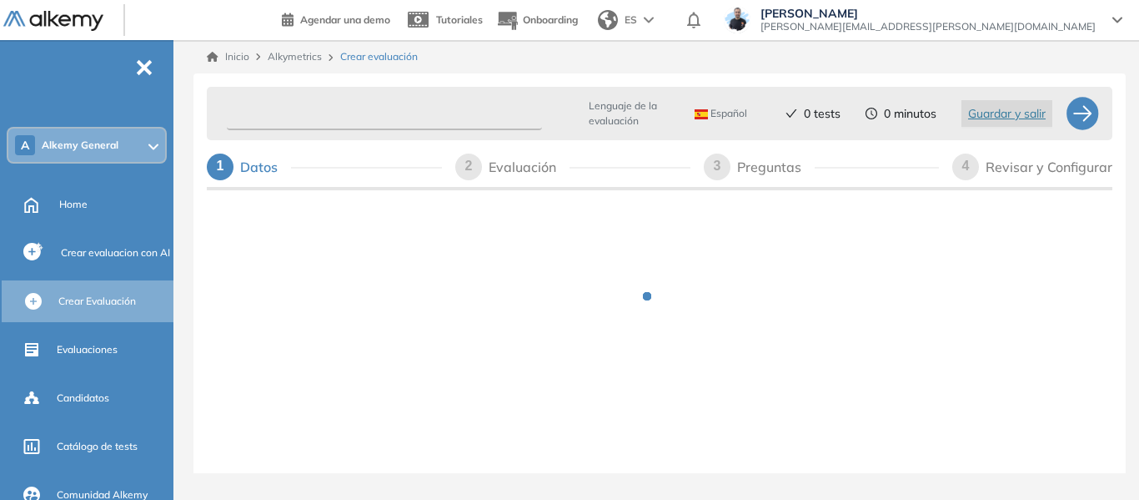
click at [365, 112] on input "text" at bounding box center [384, 114] width 315 height 33
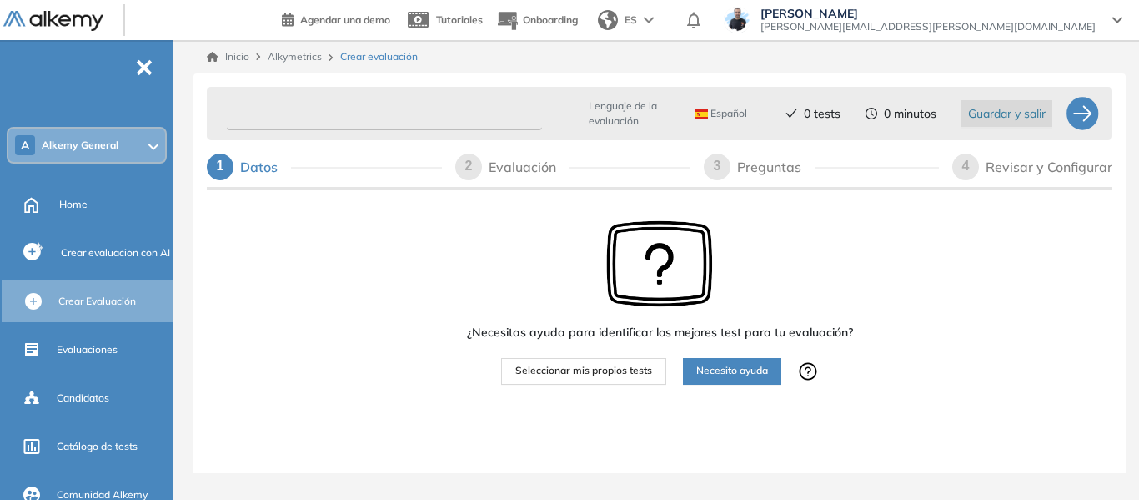
paste input "**********"
type input "**********"
click at [596, 382] on button "Seleccionar mis propios tests" at bounding box center [583, 371] width 165 height 27
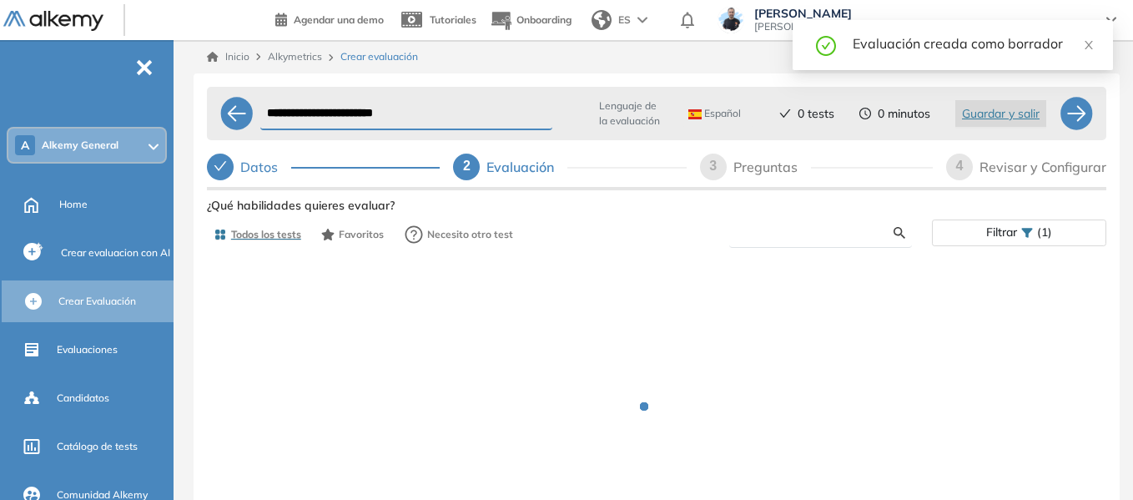
click at [779, 236] on input "text" at bounding box center [817, 232] width 151 height 15
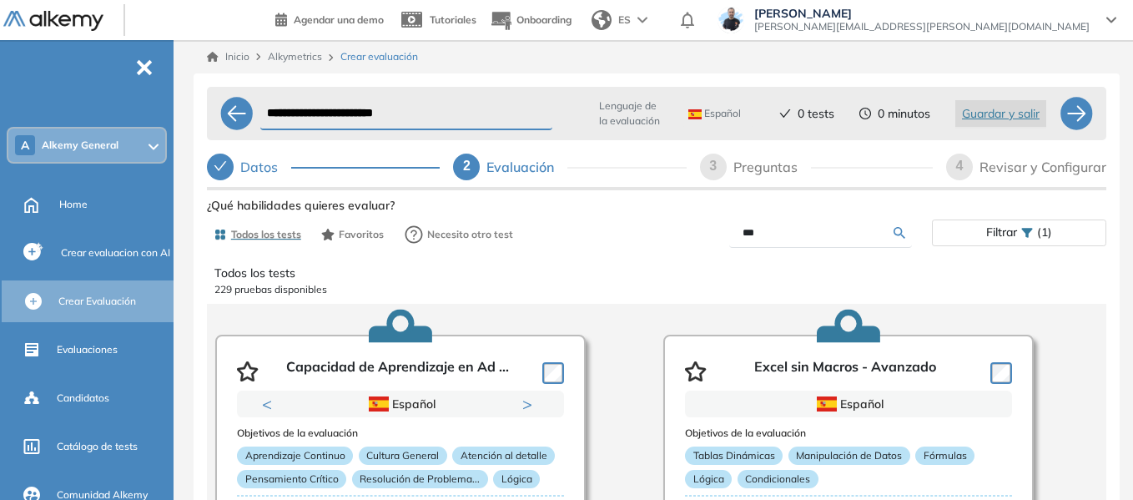
type input "***"
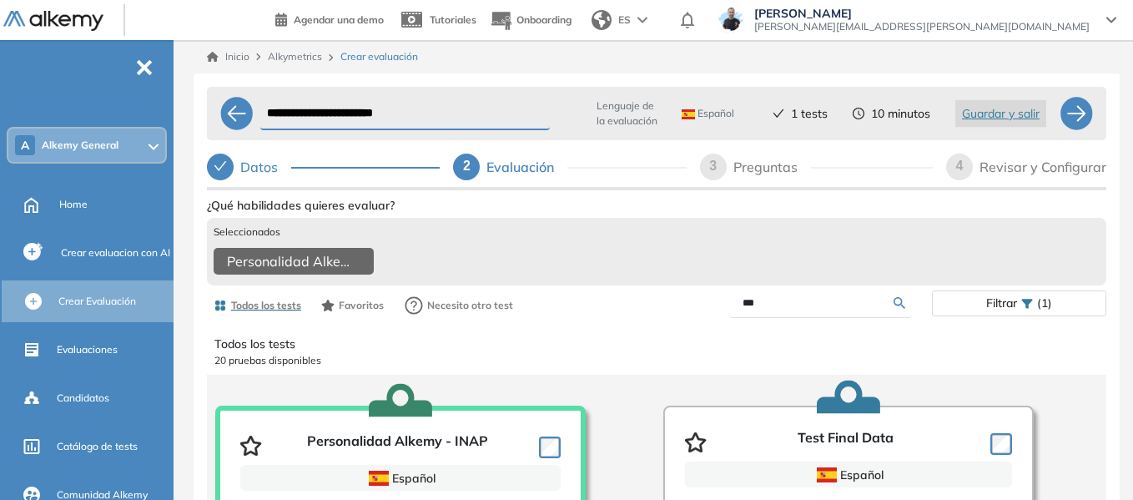
drag, startPoint x: 782, startPoint y: 322, endPoint x: 644, endPoint y: 317, distance: 138.6
click at [644, 317] on div "Todos los tests Favoritos Necesito otro test *** Filtrar (1)" at bounding box center [656, 305] width 899 height 33
type input "*****"
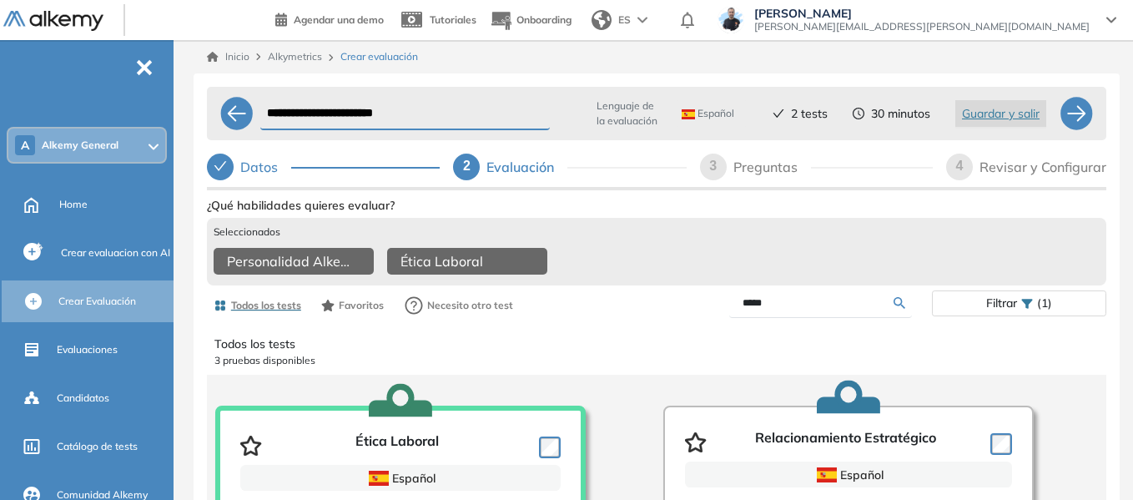
drag, startPoint x: 774, startPoint y: 314, endPoint x: 707, endPoint y: 319, distance: 66.9
click at [707, 318] on div "*****" at bounding box center [793, 303] width 275 height 29
type input "*****"
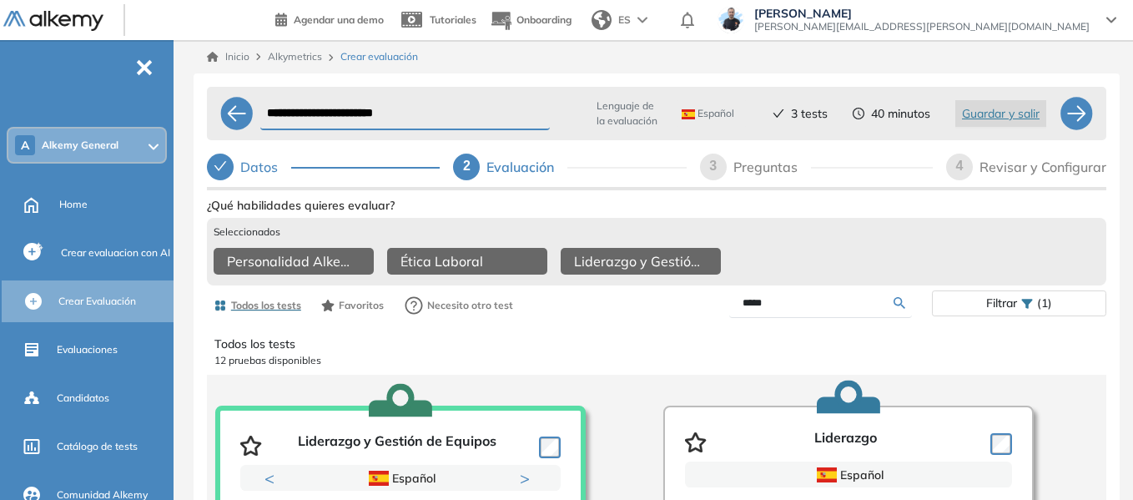
drag, startPoint x: 773, startPoint y: 310, endPoint x: 673, endPoint y: 317, distance: 100.3
click at [673, 317] on div "*****" at bounding box center [793, 303] width 275 height 29
type input "****"
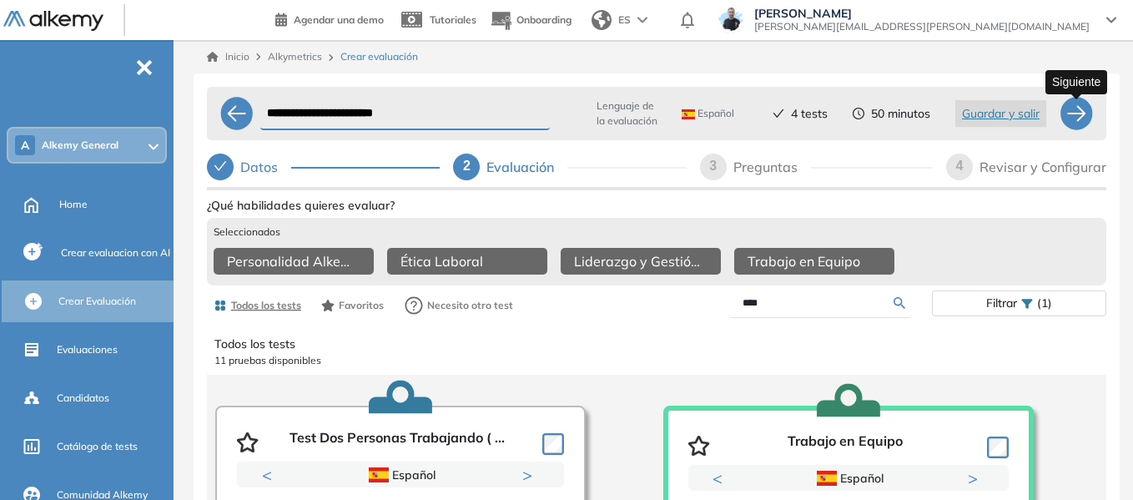
click at [1074, 115] on div at bounding box center [1075, 113] width 33 height 33
select select "*****"
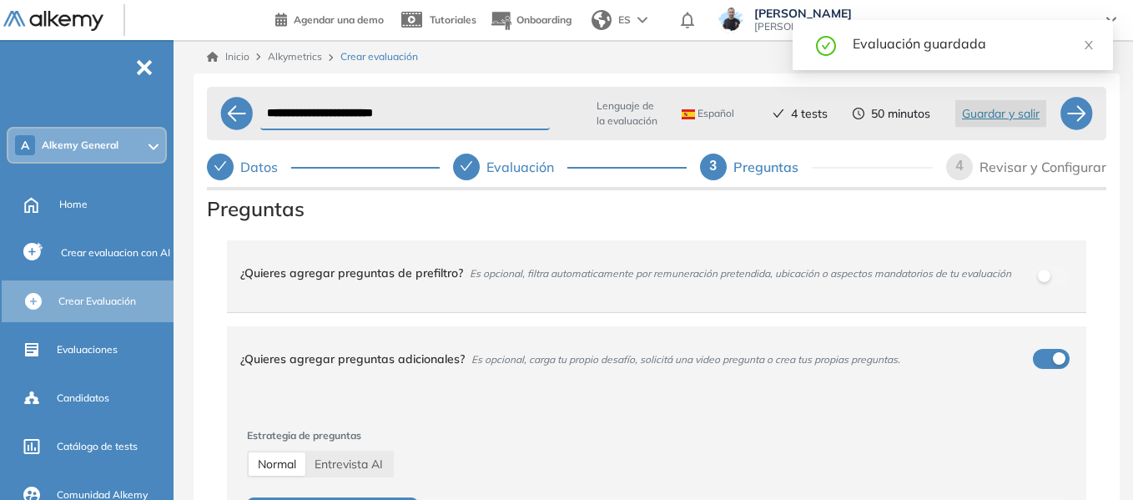
click at [196, 216] on div "**********" at bounding box center [657, 336] width 926 height 527
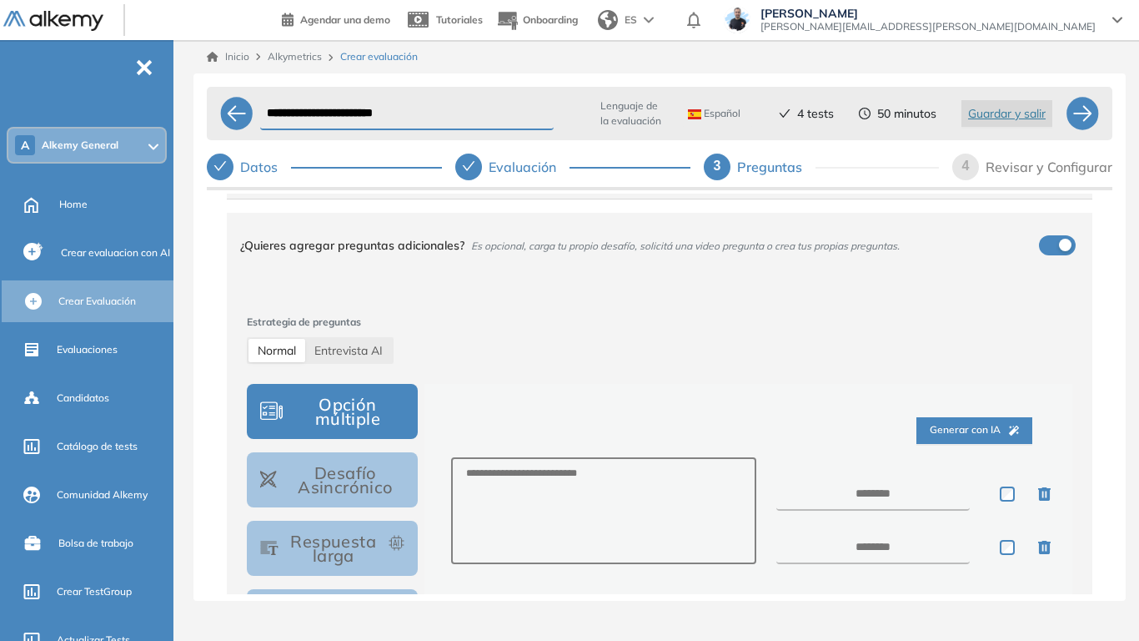
scroll to position [167, 0]
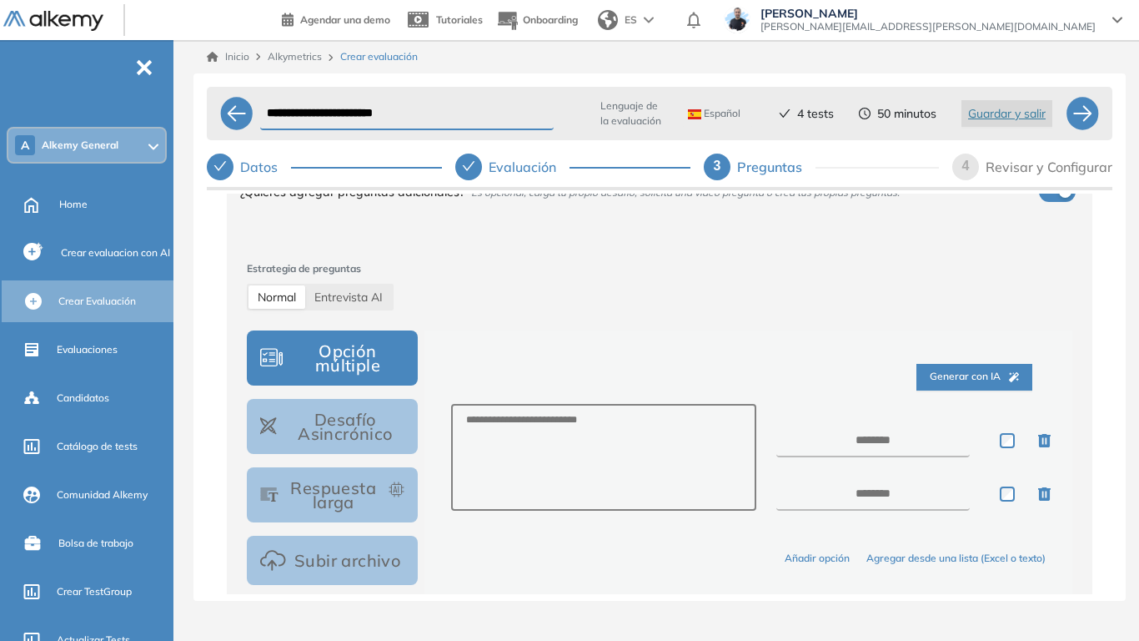
drag, startPoint x: 378, startPoint y: 294, endPoint x: 470, endPoint y: 284, distance: 93.0
click at [378, 294] on span "Entrevista AI" at bounding box center [348, 296] width 68 height 15
select select "***"
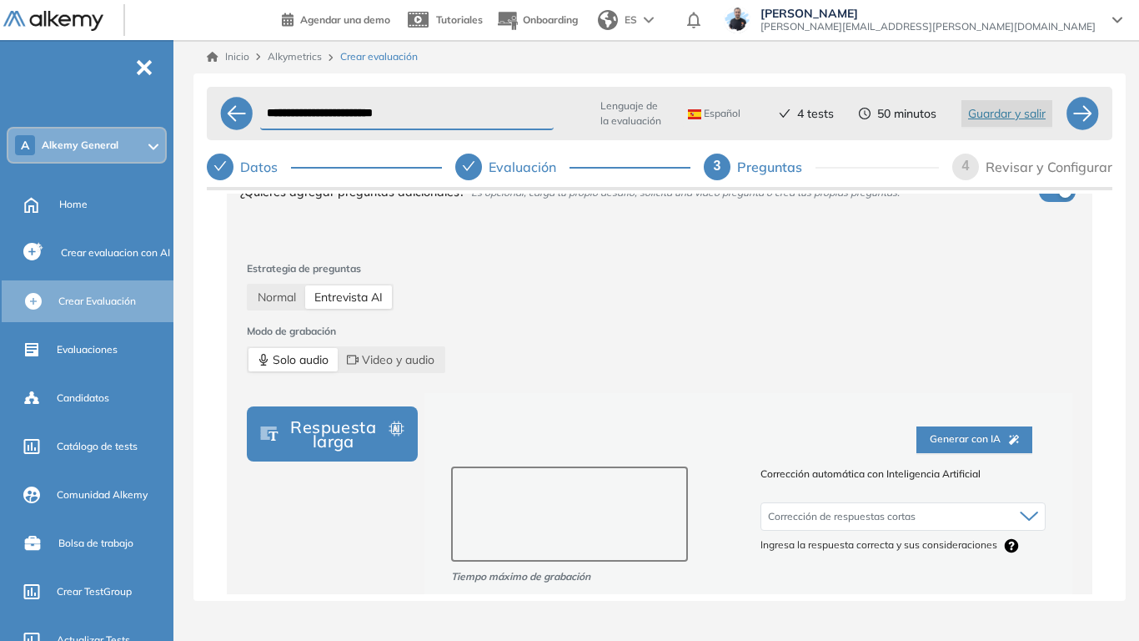
click at [591, 475] on textarea at bounding box center [570, 513] width 238 height 95
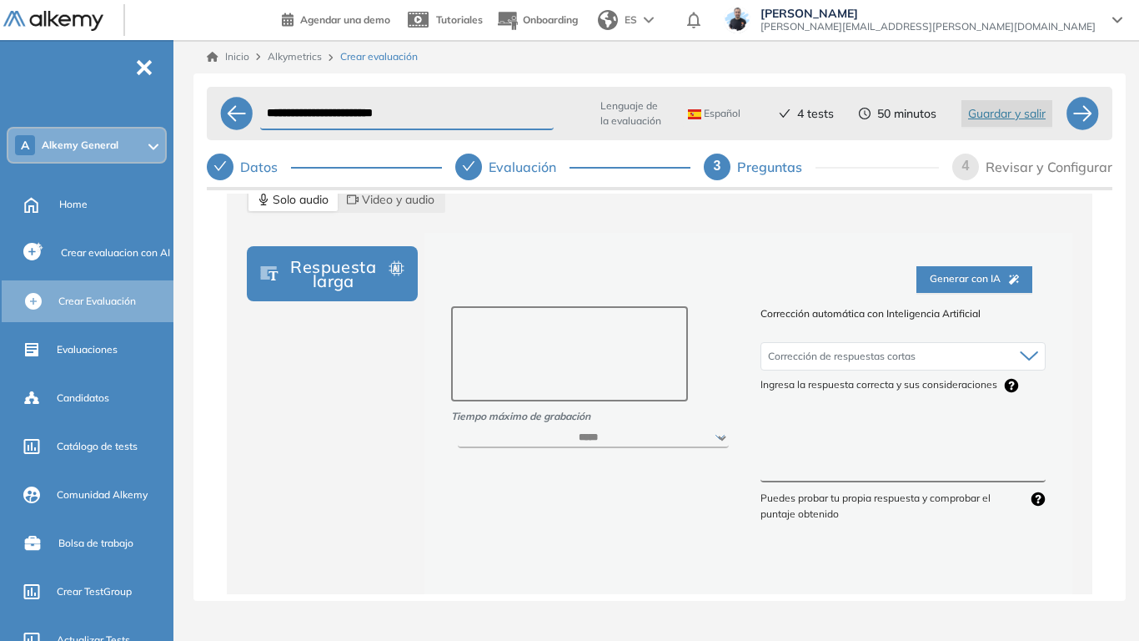
scroll to position [334, 0]
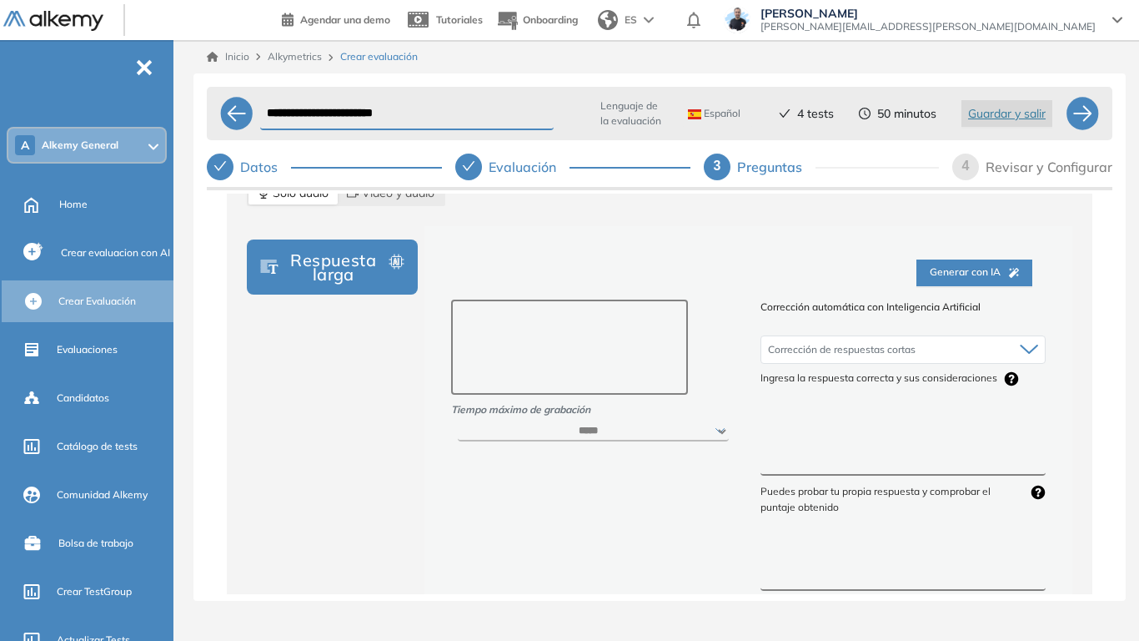
click at [576, 343] on textarea at bounding box center [570, 346] width 238 height 95
click at [592, 436] on select "****** ***** ***** ***** ***** *****" at bounding box center [594, 431] width 272 height 20
click at [840, 448] on textarea at bounding box center [903, 445] width 285 height 63
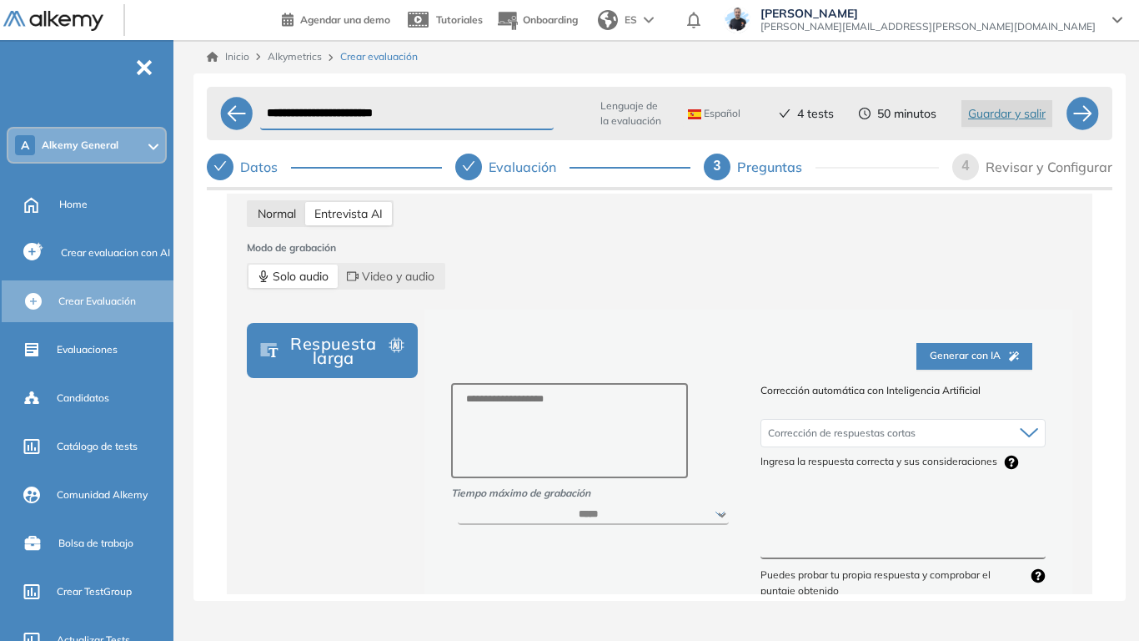
click at [280, 209] on span "Normal" at bounding box center [277, 213] width 38 height 15
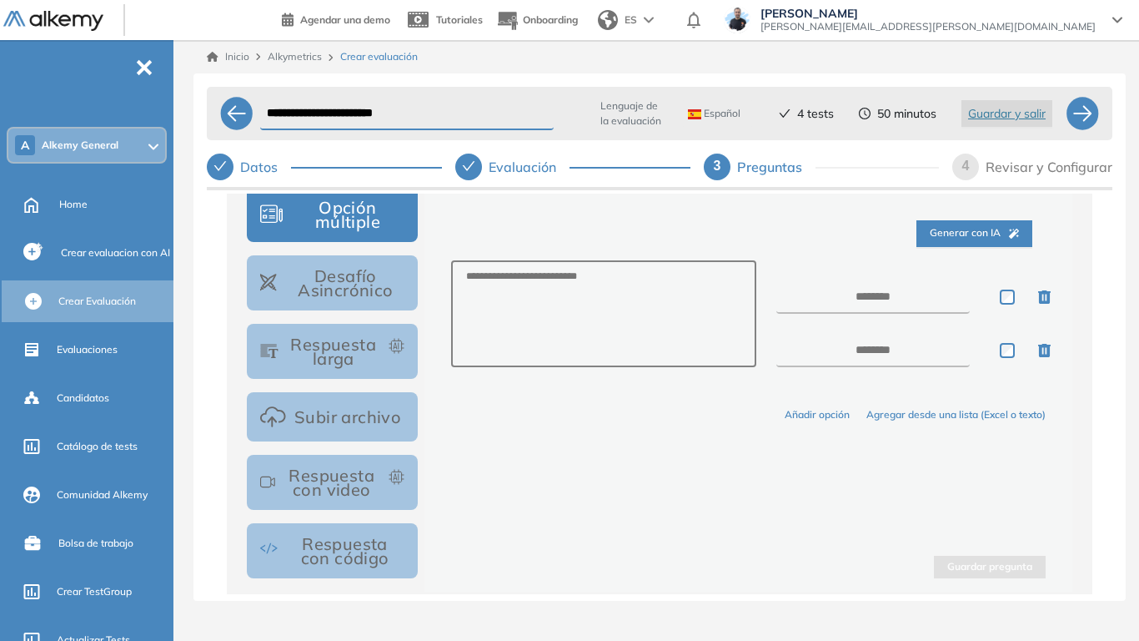
scroll to position [334, 0]
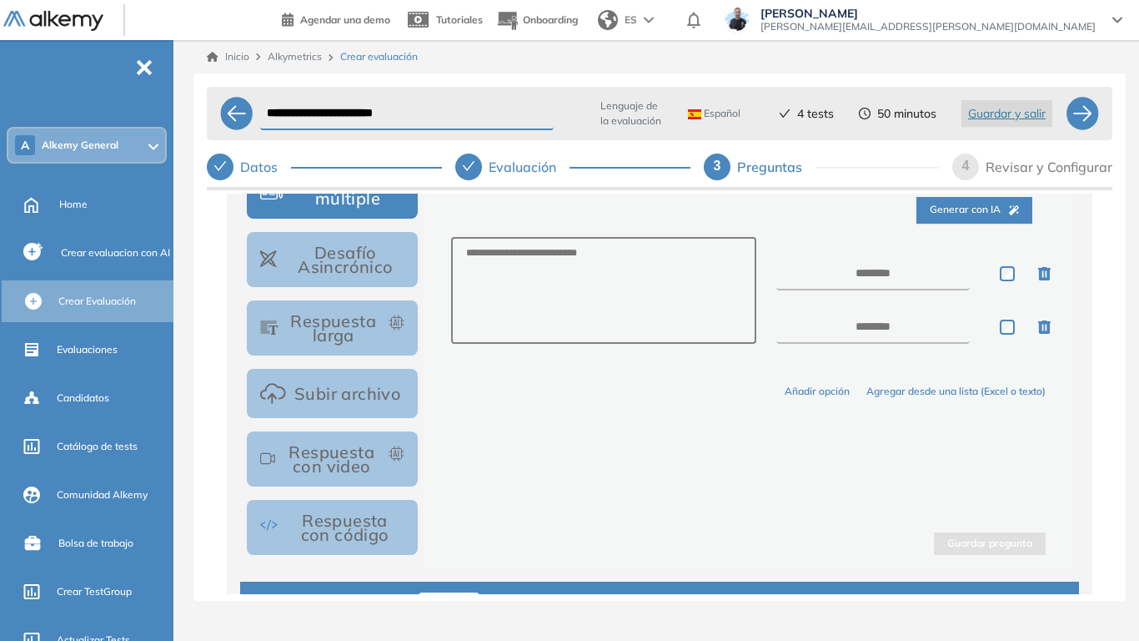
click at [342, 320] on button "Respuesta larga" at bounding box center [332, 327] width 171 height 55
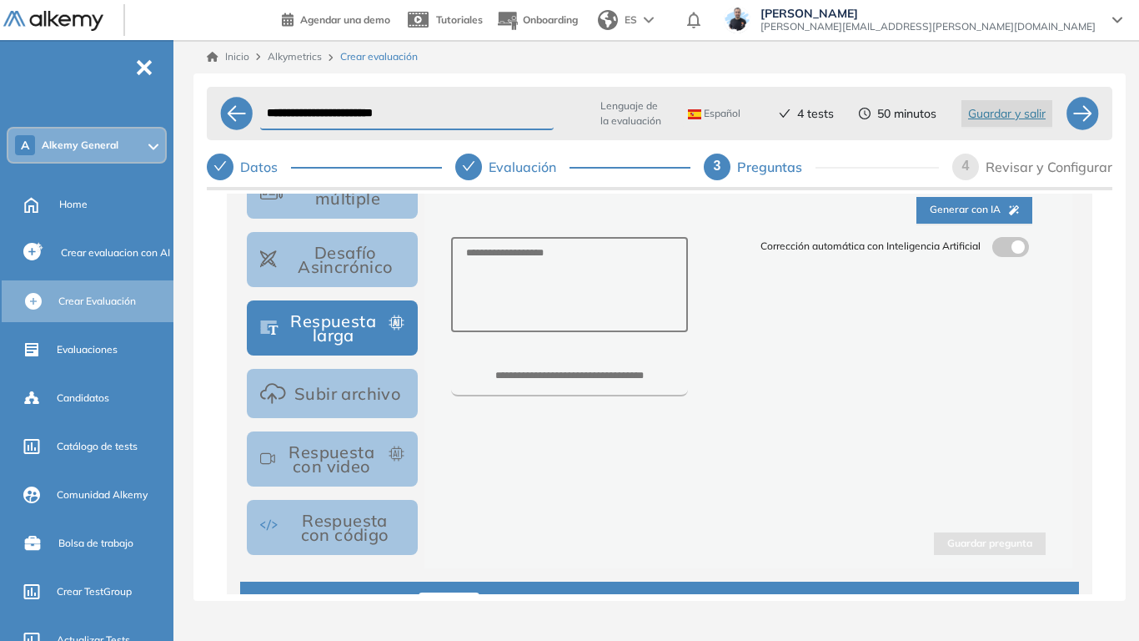
click at [365, 463] on button "Respuesta con video" at bounding box center [332, 458] width 171 height 55
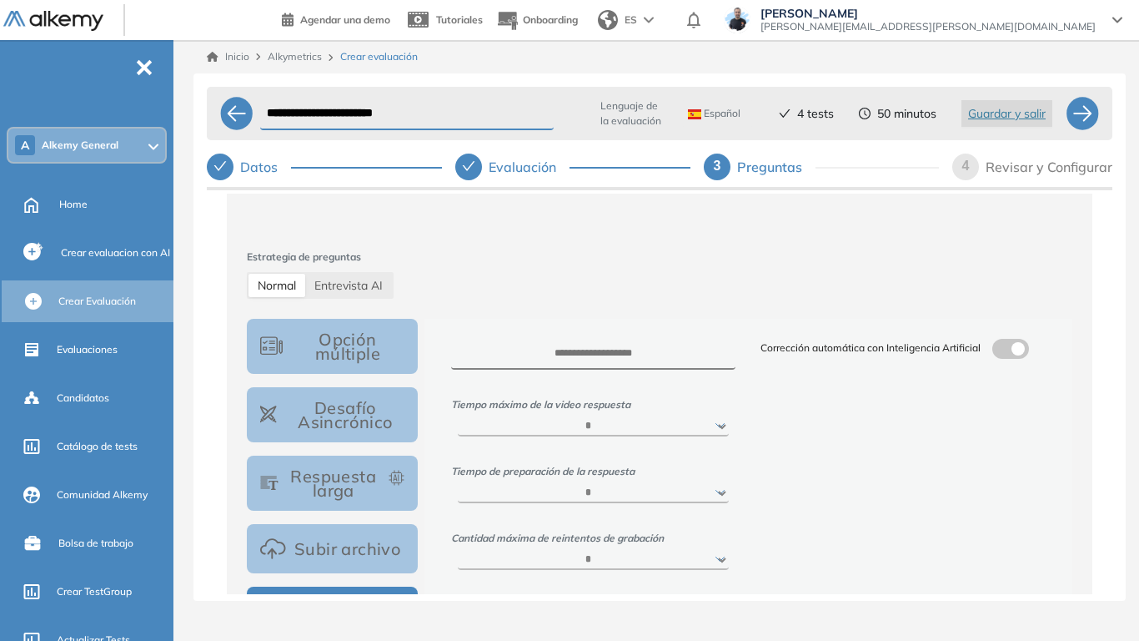
scroll to position [167, 0]
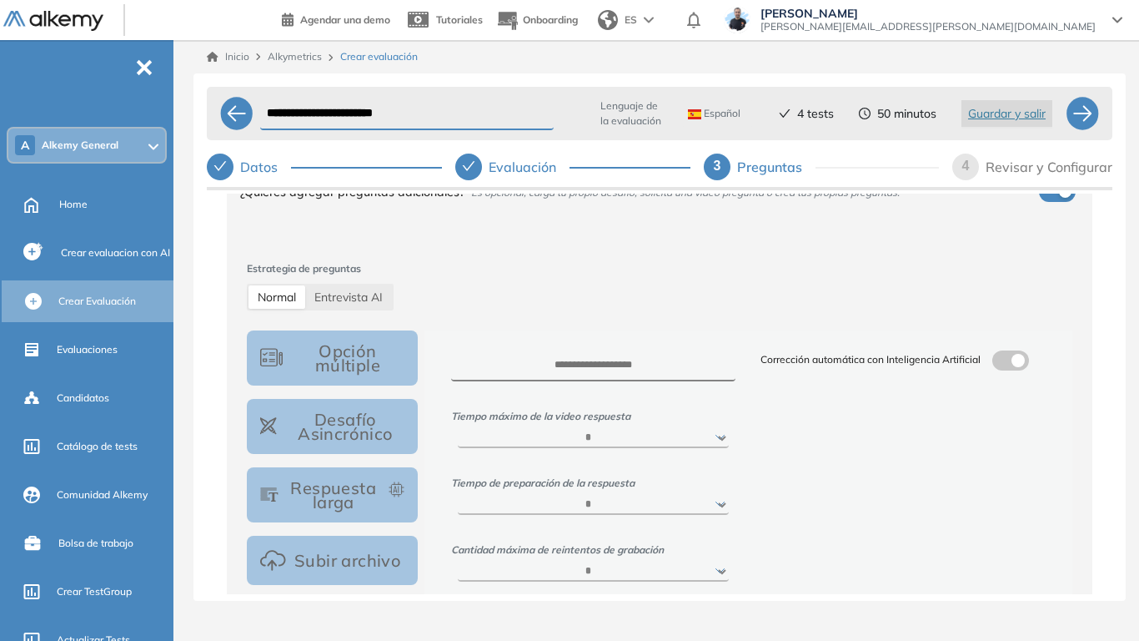
click at [1013, 370] on label at bounding box center [1011, 360] width 37 height 20
click at [893, 475] on textarea at bounding box center [903, 483] width 285 height 63
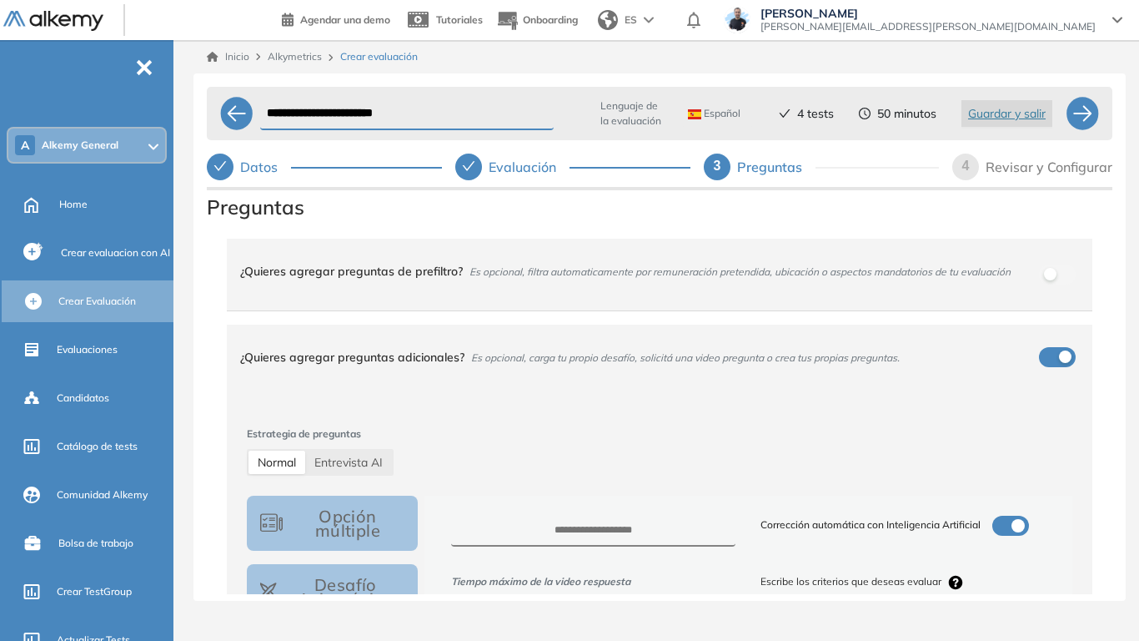
scroll to position [0, 0]
click at [1084, 102] on div at bounding box center [1082, 113] width 33 height 33
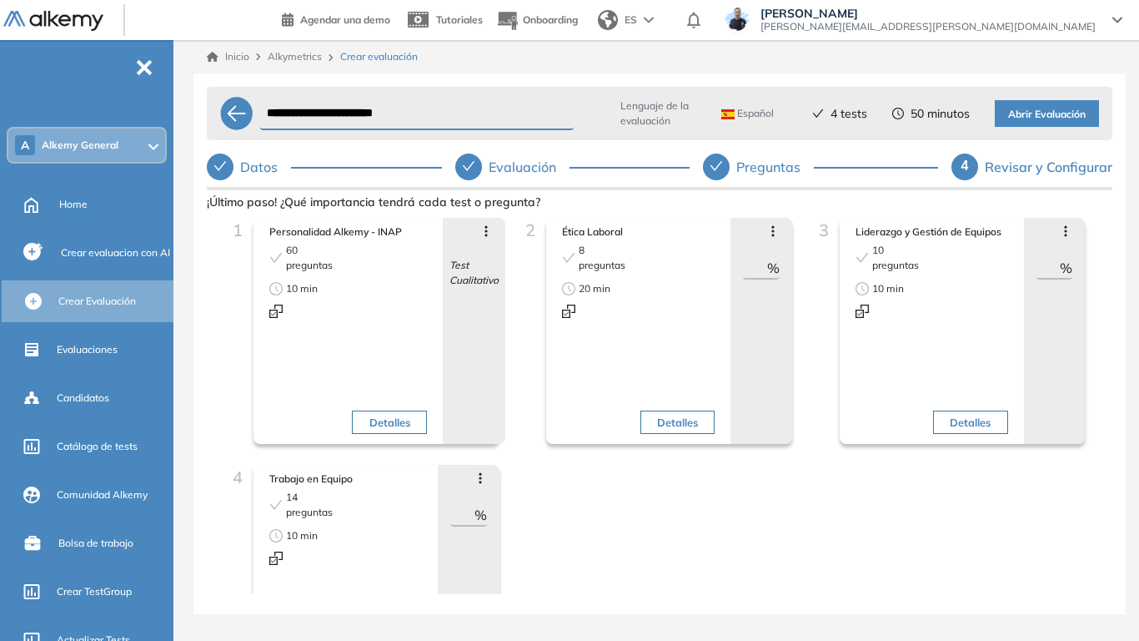
click at [772, 173] on div "Preguntas" at bounding box center [776, 166] width 78 height 27
select select "*****"
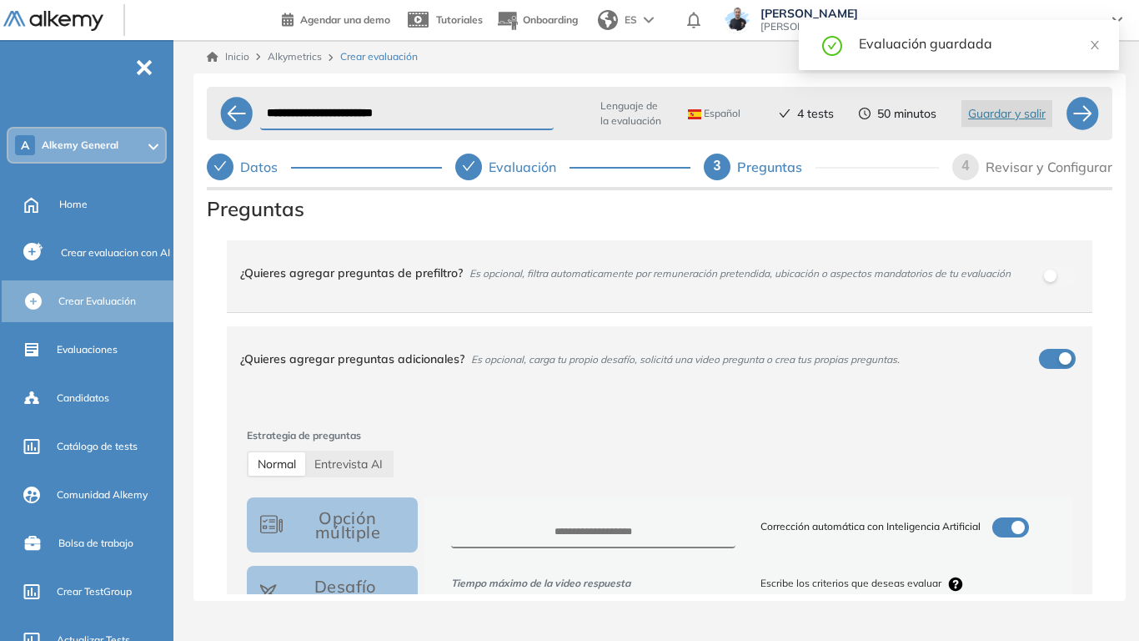
scroll to position [250, 0]
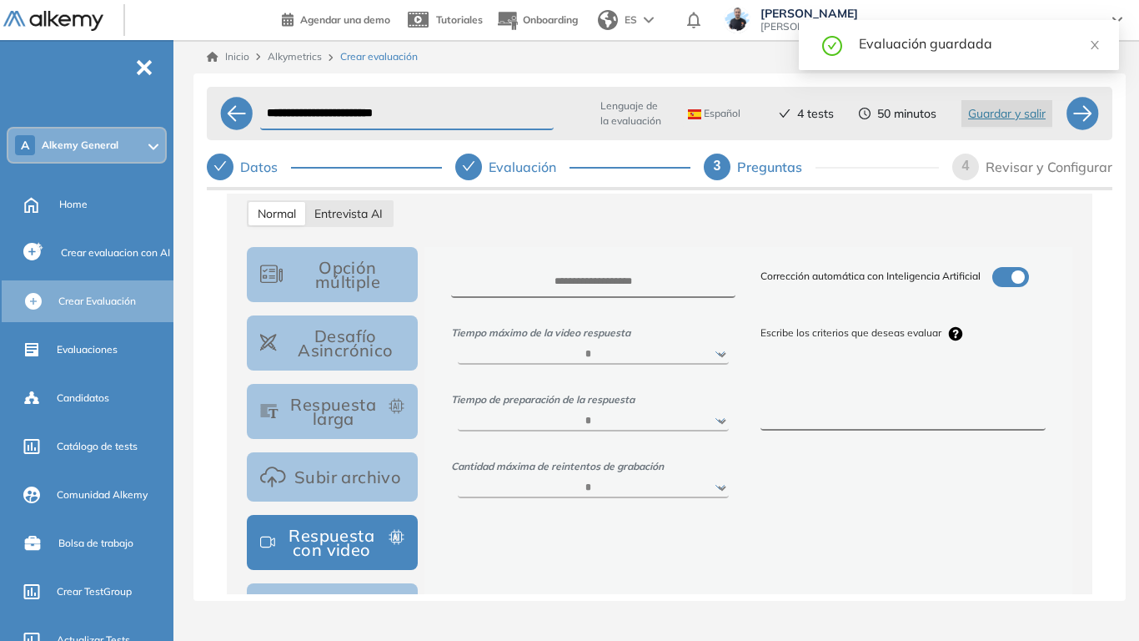
click at [375, 207] on span "Entrevista AI" at bounding box center [348, 213] width 68 height 15
select select "***"
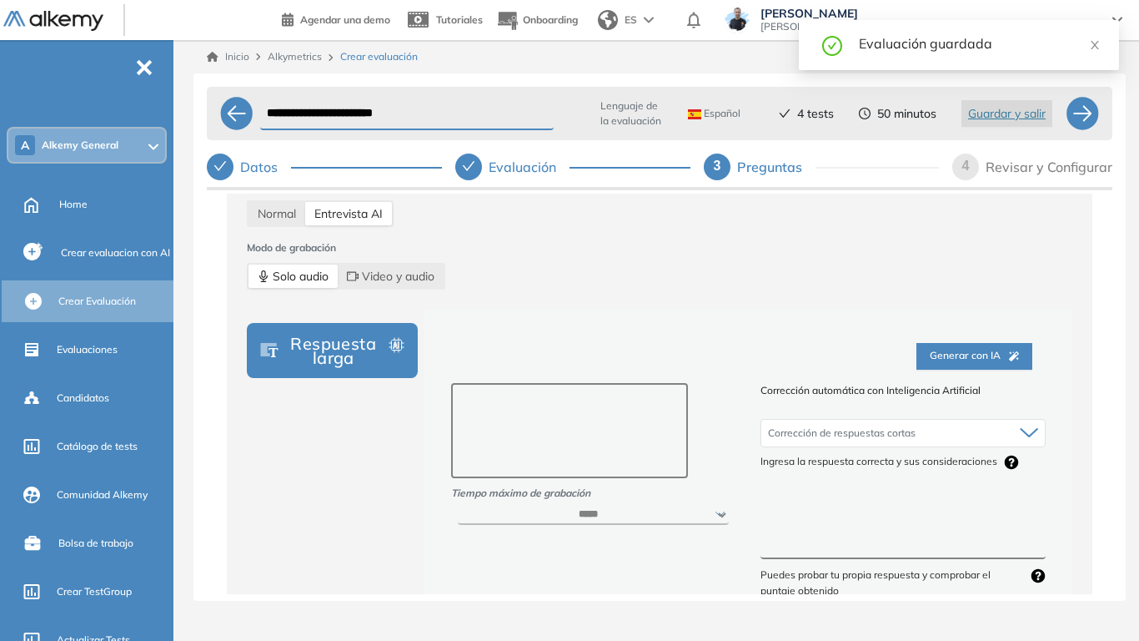
click at [578, 402] on textarea at bounding box center [570, 430] width 238 height 95
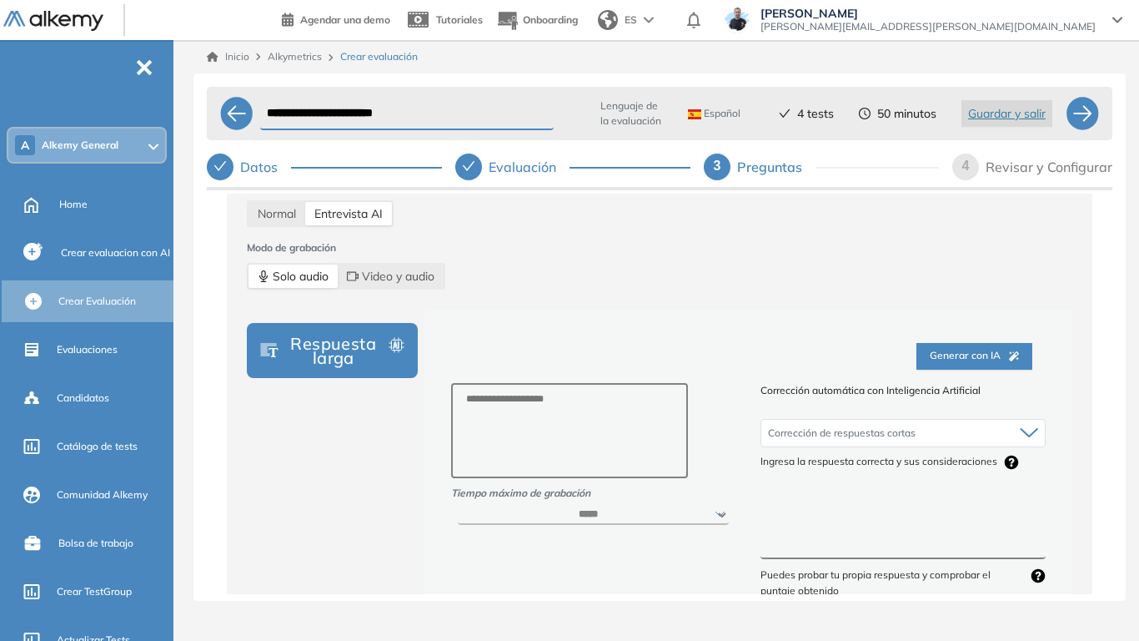
click at [961, 352] on span "Generar con IA" at bounding box center [974, 356] width 89 height 16
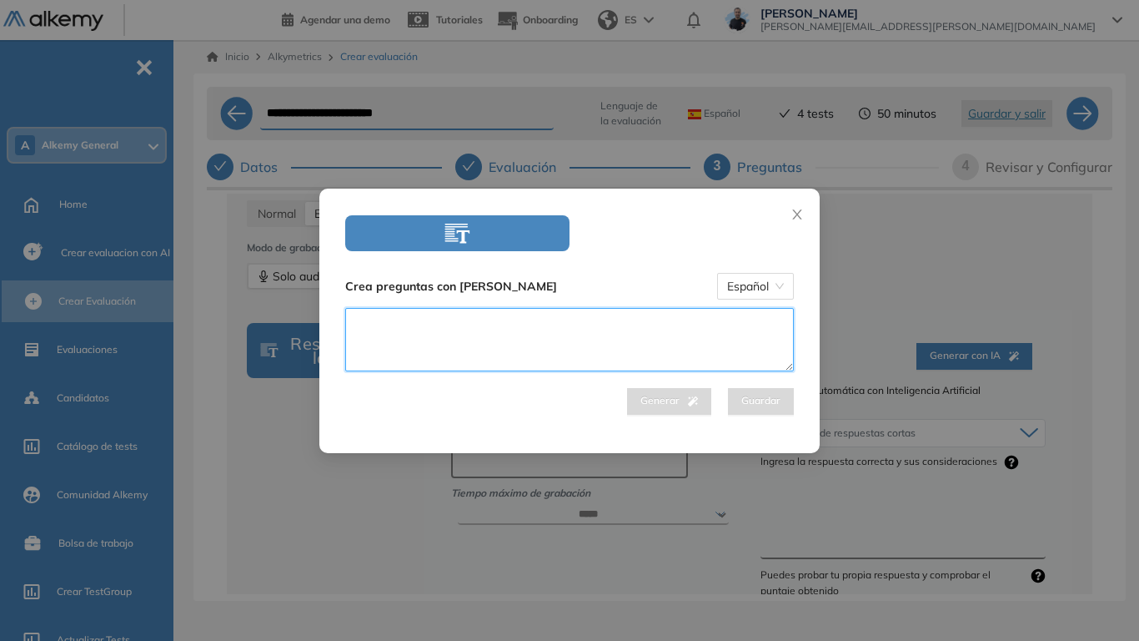
click at [697, 337] on textarea at bounding box center [569, 339] width 449 height 63
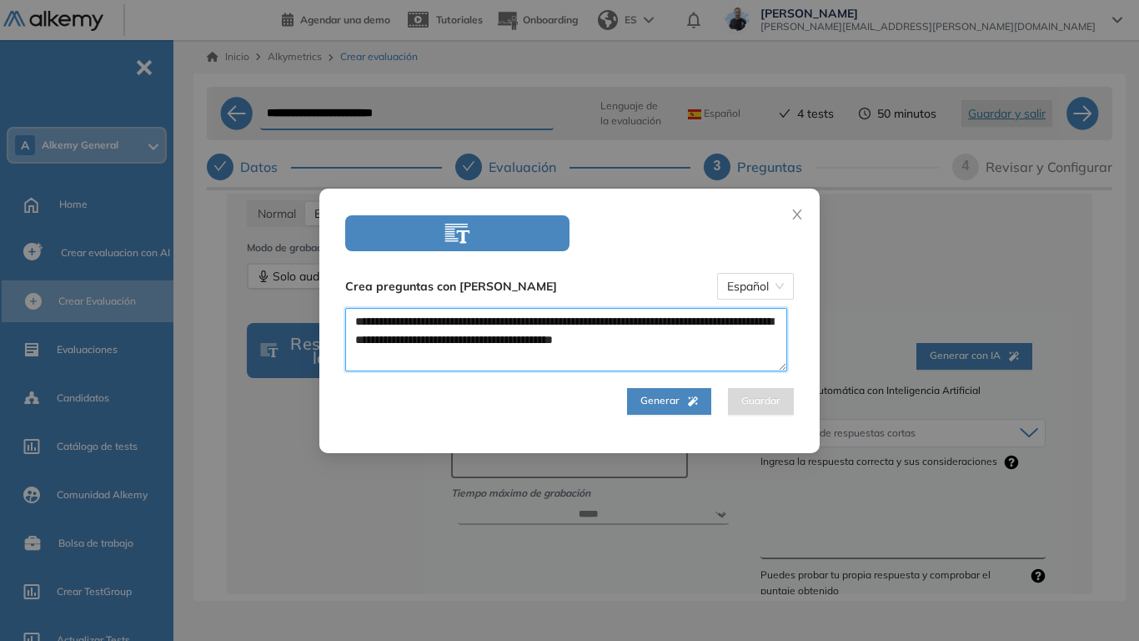
type textarea "**********"
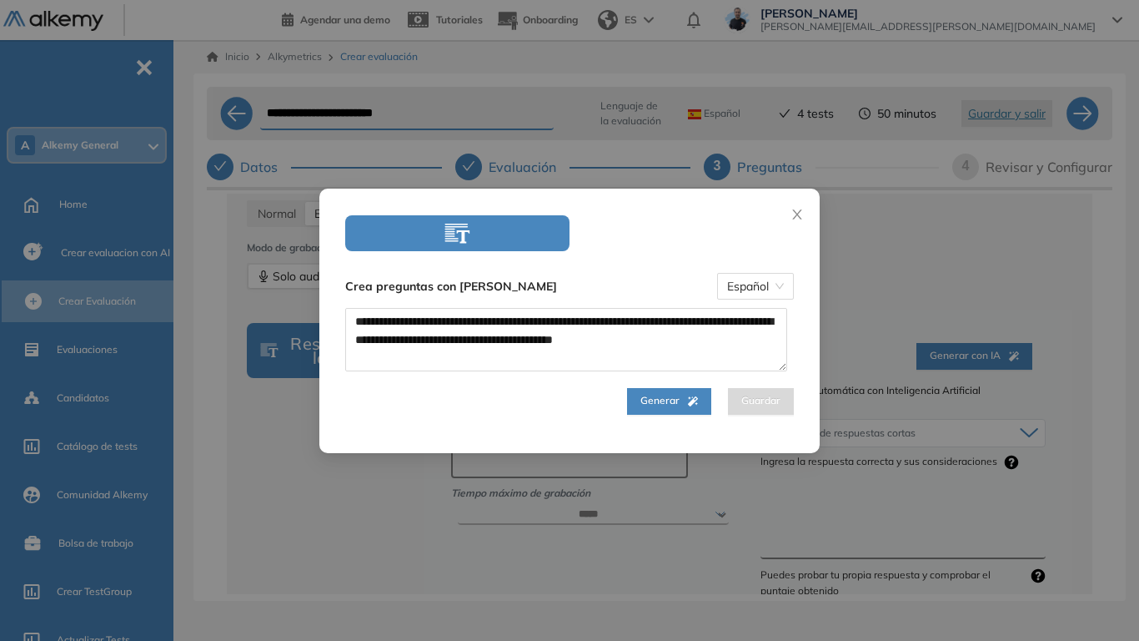
click at [661, 405] on span "Generar" at bounding box center [670, 401] width 58 height 16
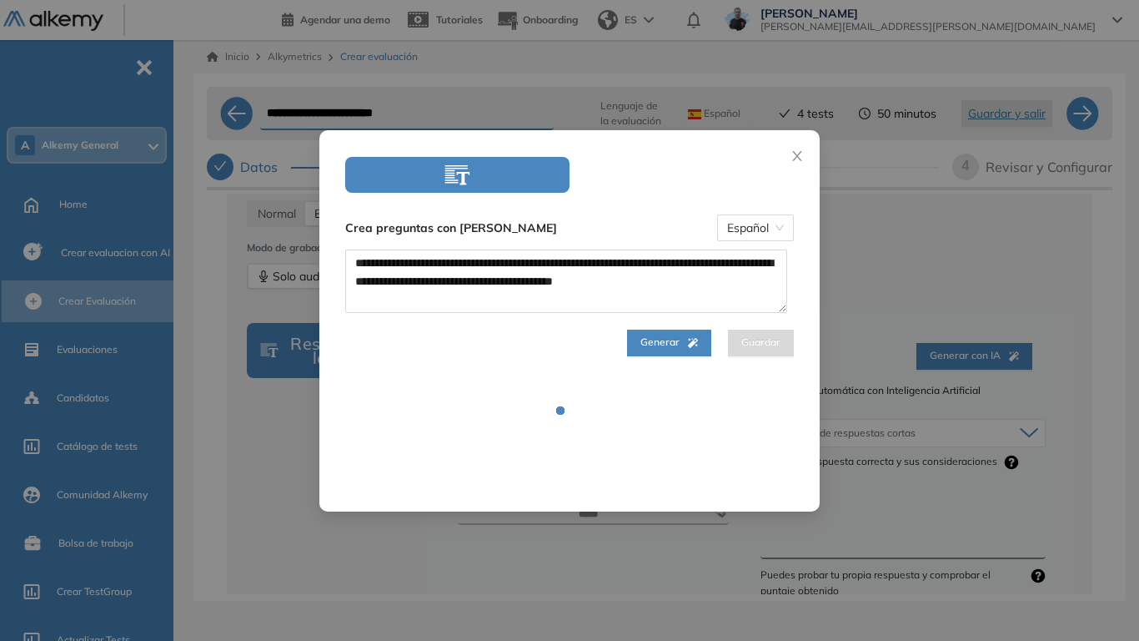
select select "***"
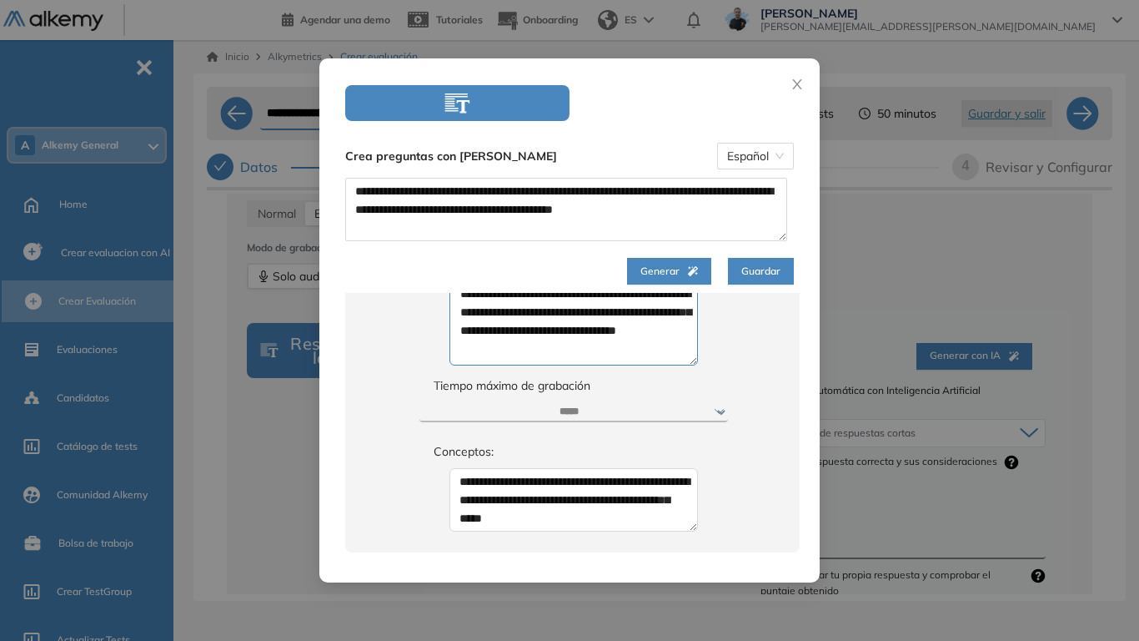
scroll to position [772, 0]
click at [750, 269] on span "Guardar" at bounding box center [761, 272] width 39 height 16
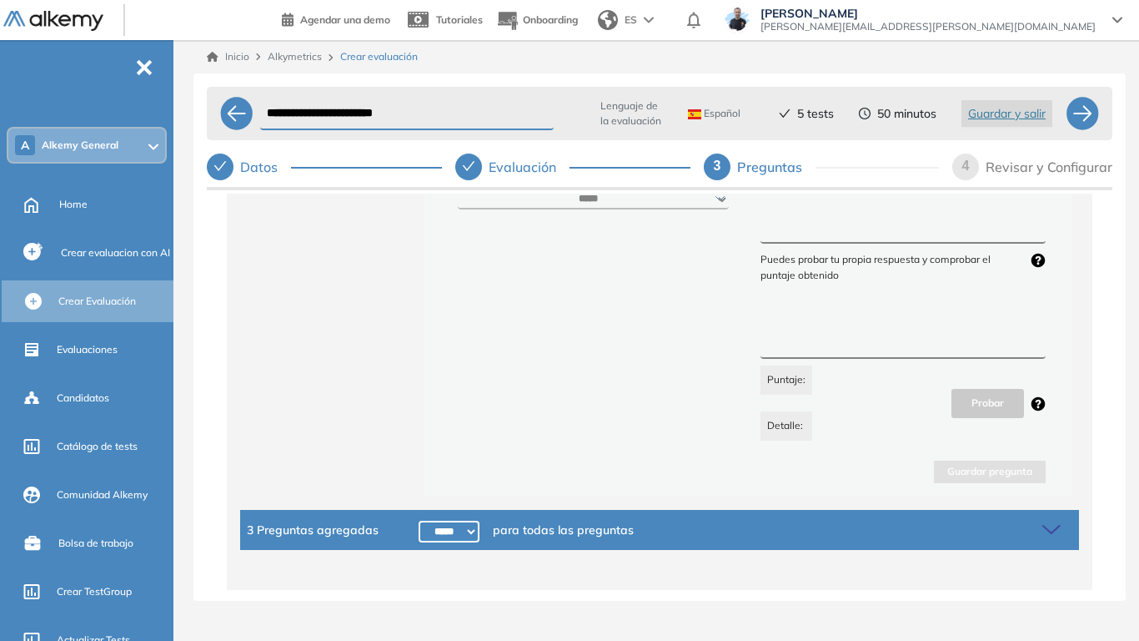
scroll to position [585, 0]
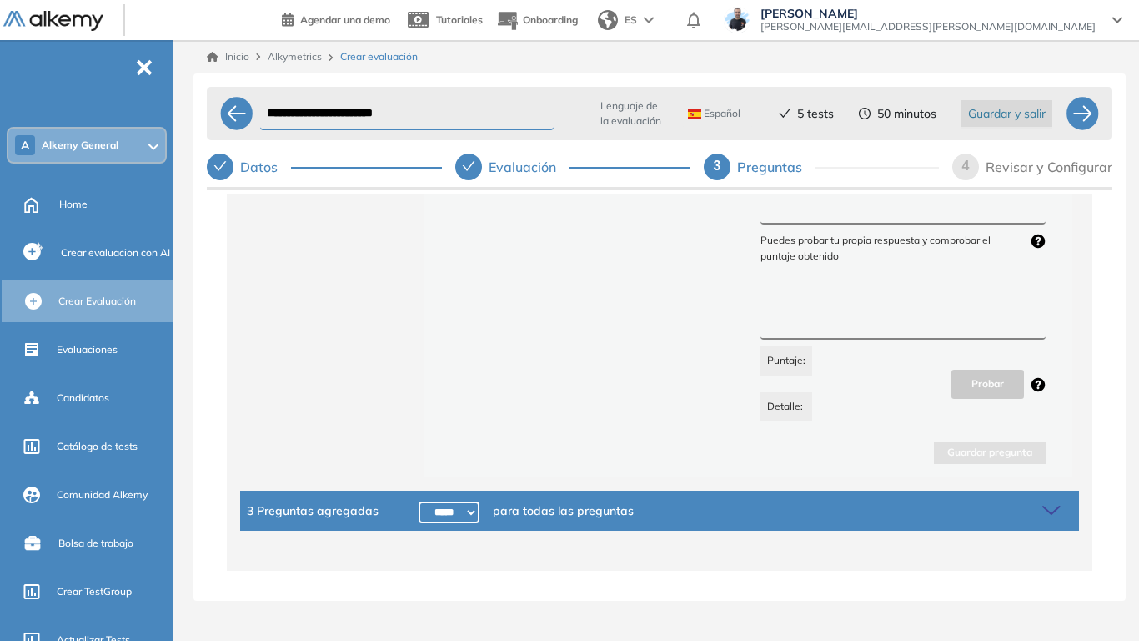
click at [1051, 475] on icon at bounding box center [1054, 510] width 23 height 23
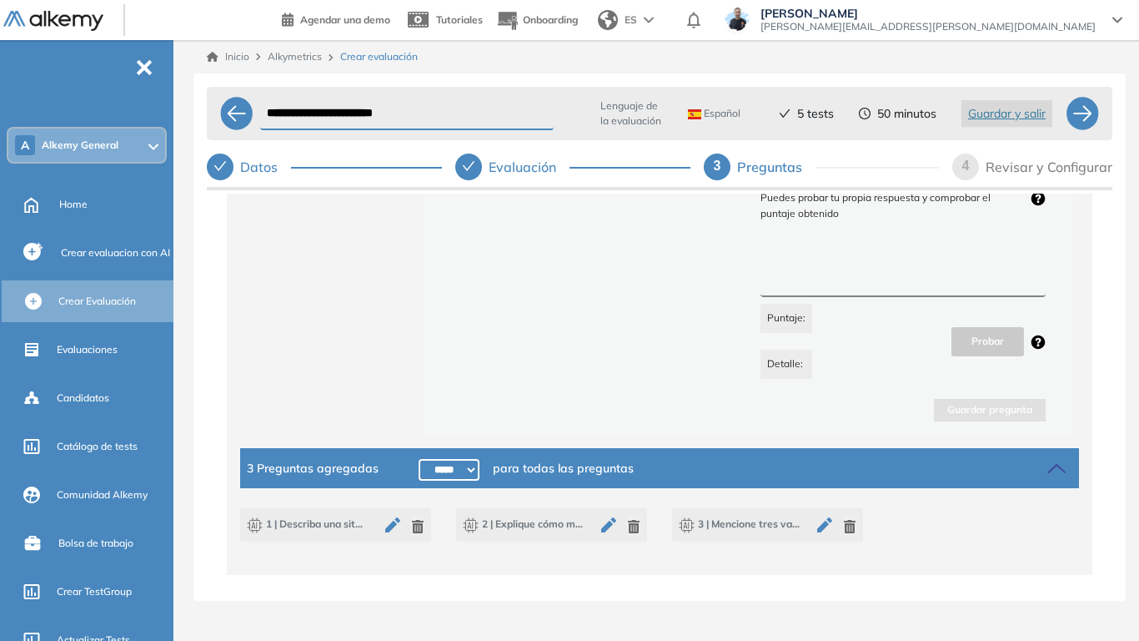
scroll to position [631, 0]
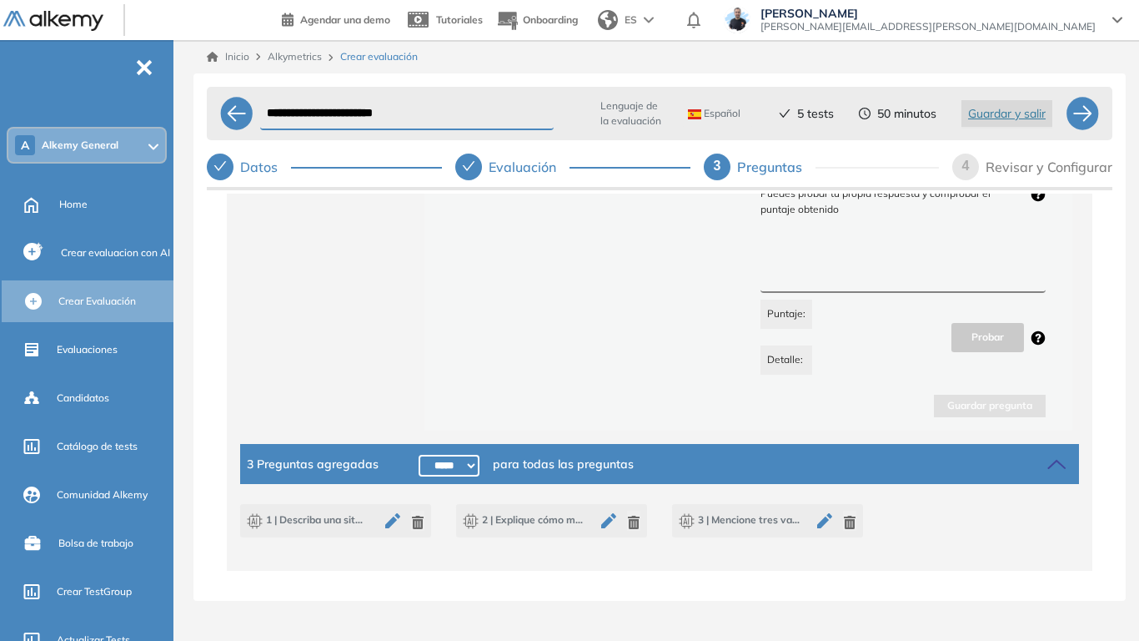
click at [444, 473] on select "***** ***** ****** ****** ****** ****** ****** ****** ****** ****** ****** ****…" at bounding box center [449, 466] width 61 height 22
select select "******"
click at [419, 455] on select "***** ***** ****** ****** ****** ****** ****** ****** ****** ****** ****** ****…" at bounding box center [449, 466] width 61 height 22
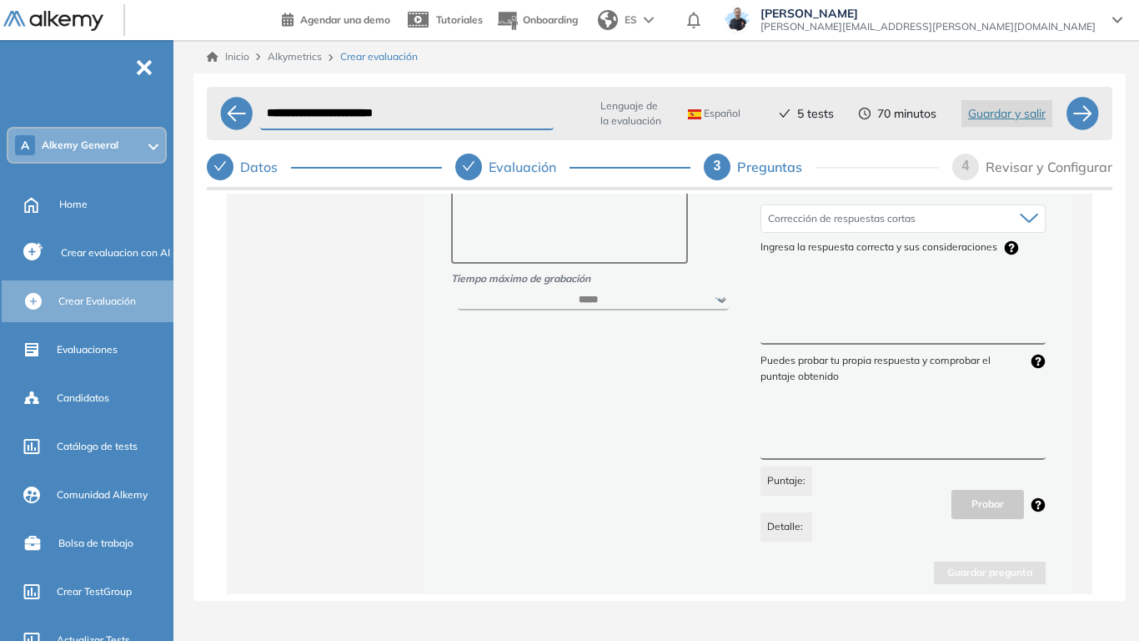
scroll to position [0, 0]
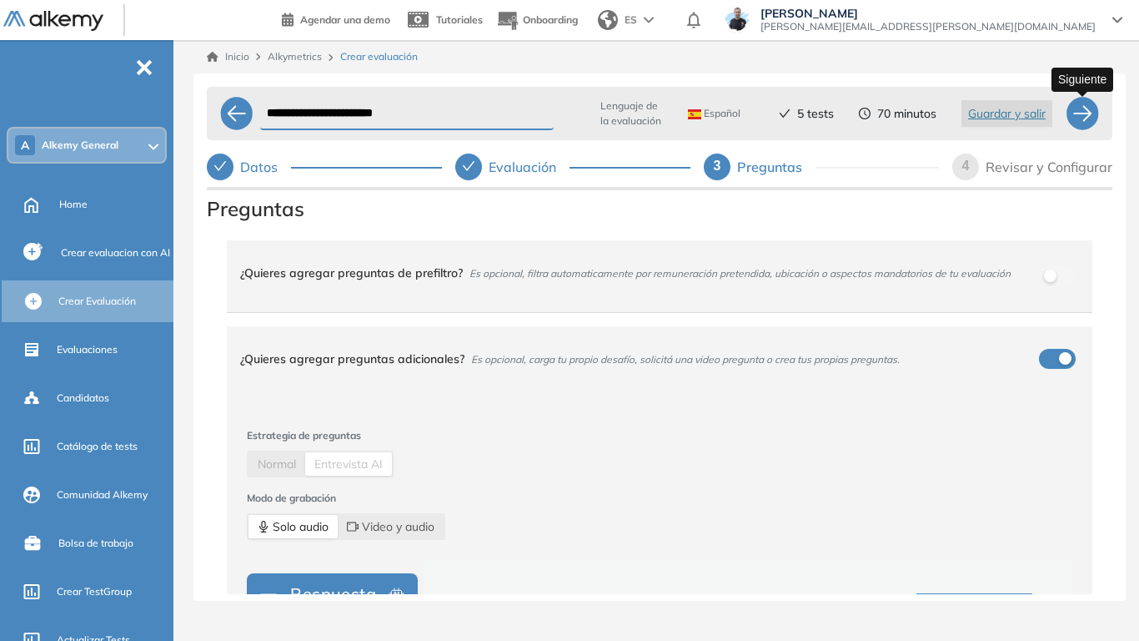
click at [1084, 114] on div at bounding box center [1082, 113] width 33 height 33
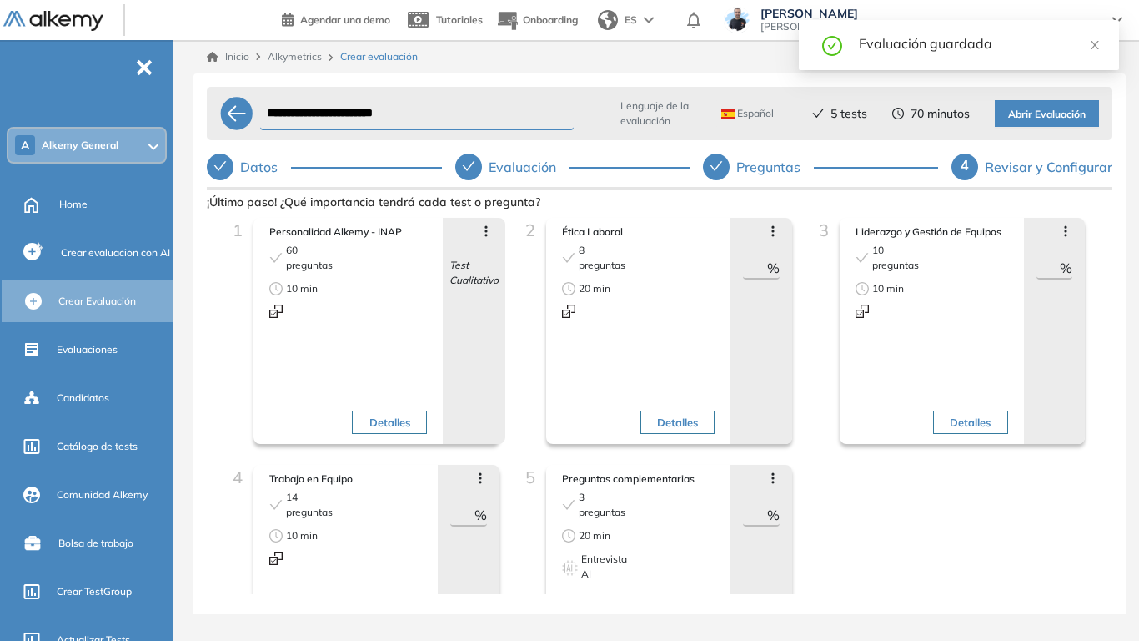
drag, startPoint x: 739, startPoint y: 269, endPoint x: 785, endPoint y: 269, distance: 45.9
click at [785, 269] on div "Avanzar posición Retroceder posición Saltar preguntas Eliminar ** %" at bounding box center [762, 331] width 62 height 226
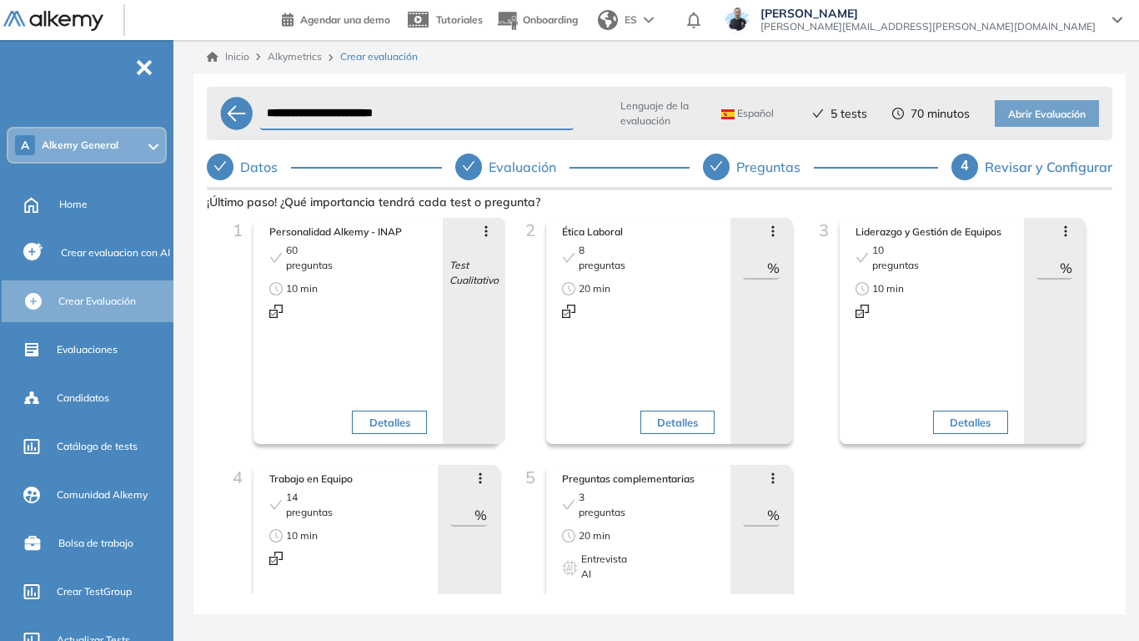
type input "**"
click at [749, 475] on input "**" at bounding box center [755, 515] width 24 height 20
drag, startPoint x: 743, startPoint y: 491, endPoint x: 817, endPoint y: 486, distance: 74.4
click at [817, 475] on div "1 Personalidad Alkemy - INAP 60 preguntas 10 min Detalles Avanzar posición Retr…" at bounding box center [659, 442] width 879 height 449
type input "**"
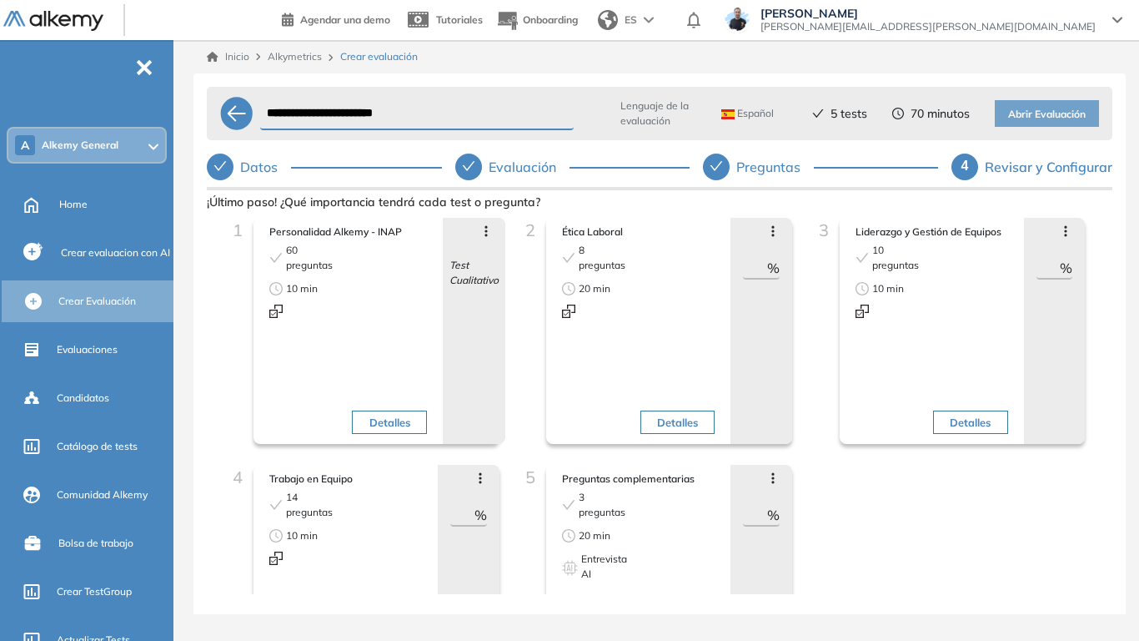
drag, startPoint x: 1033, startPoint y: 270, endPoint x: 1090, endPoint y: 245, distance: 62.0
click at [1088, 247] on div "3 Liderazgo y Gestión de Equipos 10 preguntas 10 min Detalles Avanzar posición …" at bounding box center [953, 341] width 293 height 247
type input "**"
drag, startPoint x: 449, startPoint y: 495, endPoint x: 499, endPoint y: 493, distance: 50.1
click at [500, 475] on div "4 Trabajo en Equipo 14 preguntas 10 min Detalles Avanzar posición Retroceder po…" at bounding box center [366, 566] width 293 height 202
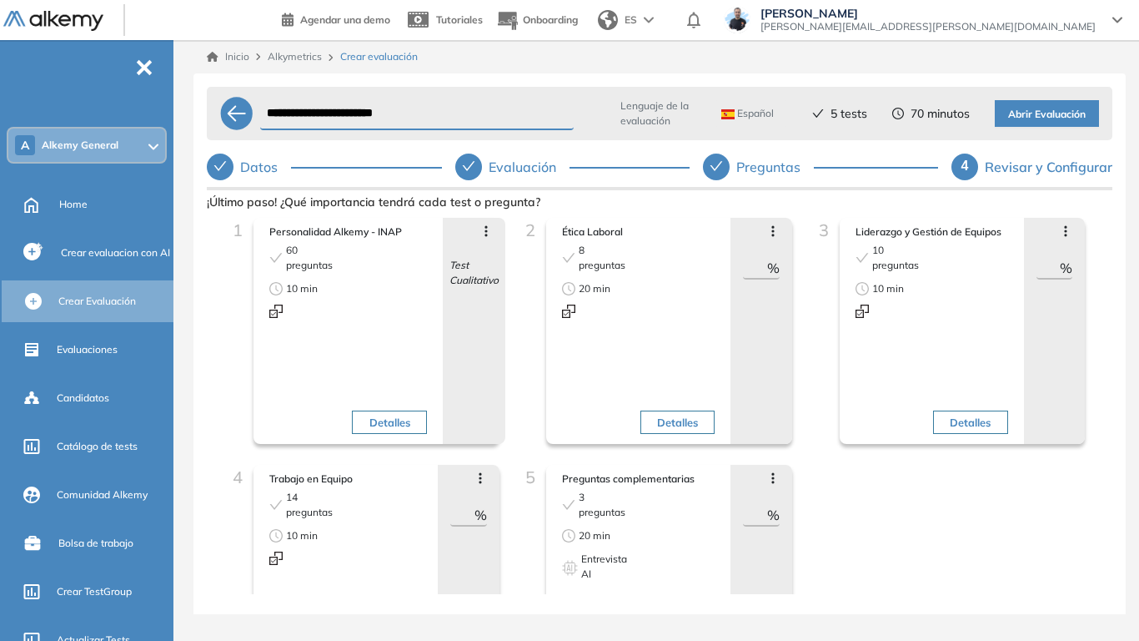
type input "**"
click at [198, 314] on div "**********" at bounding box center [660, 360] width 933 height 574
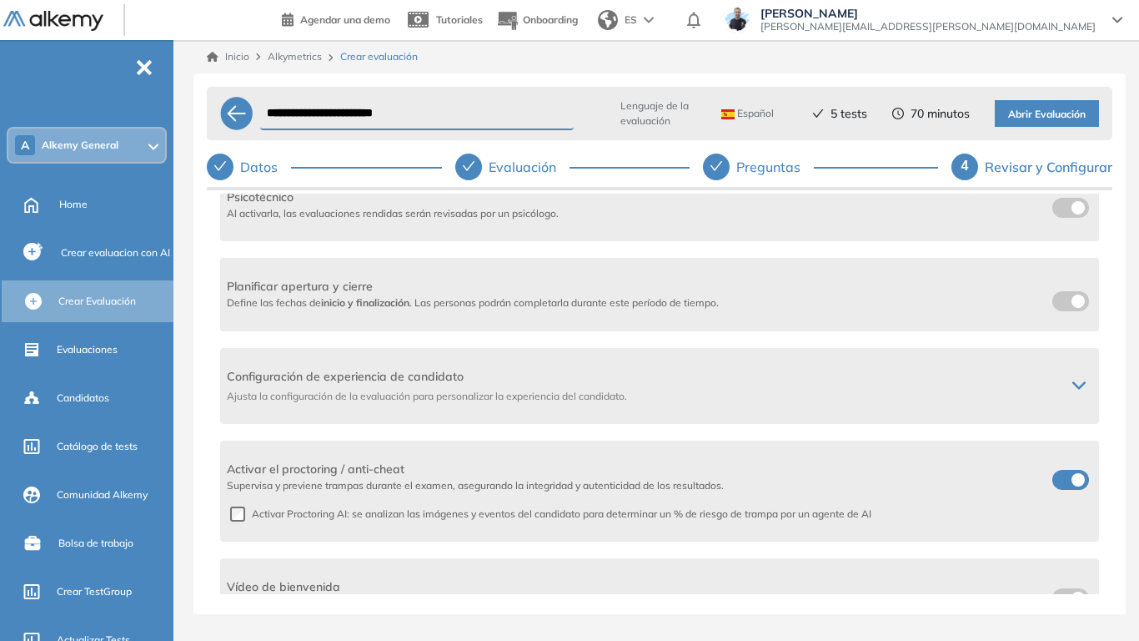
scroll to position [672, 0]
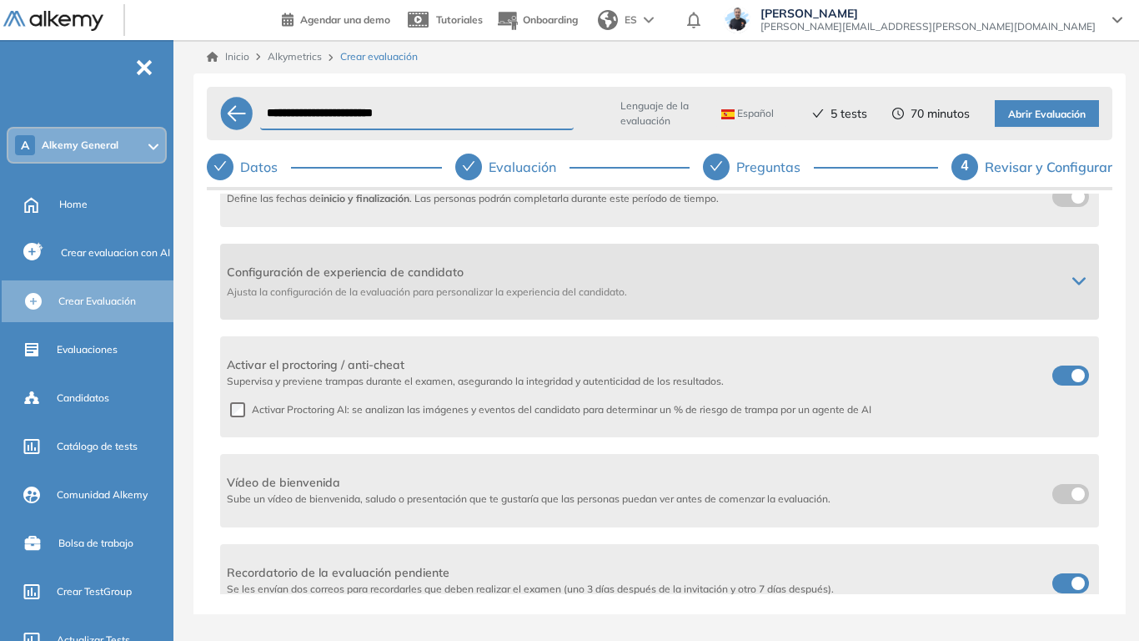
click at [1073, 274] on icon at bounding box center [1079, 280] width 13 height 13
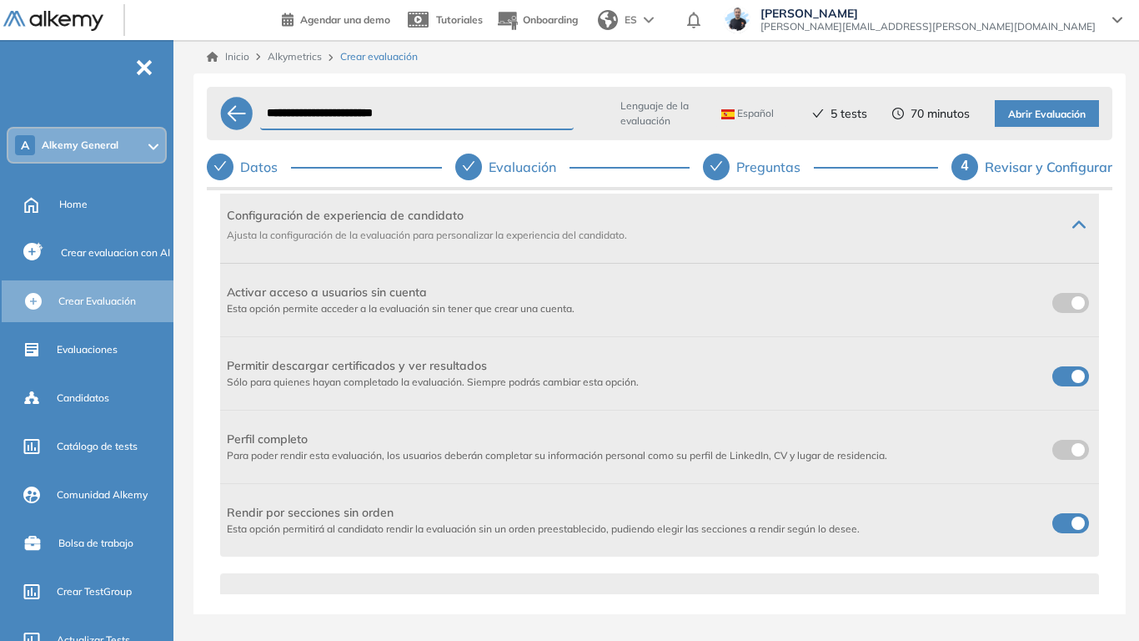
scroll to position [756, 0]
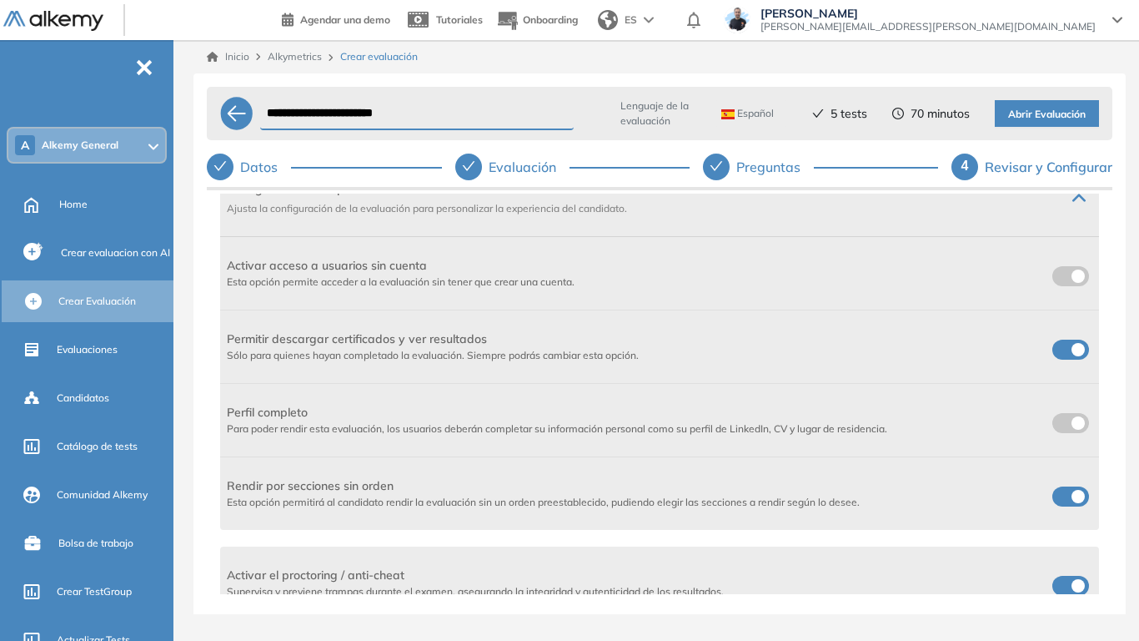
click at [1066, 339] on span at bounding box center [1059, 345] width 13 height 13
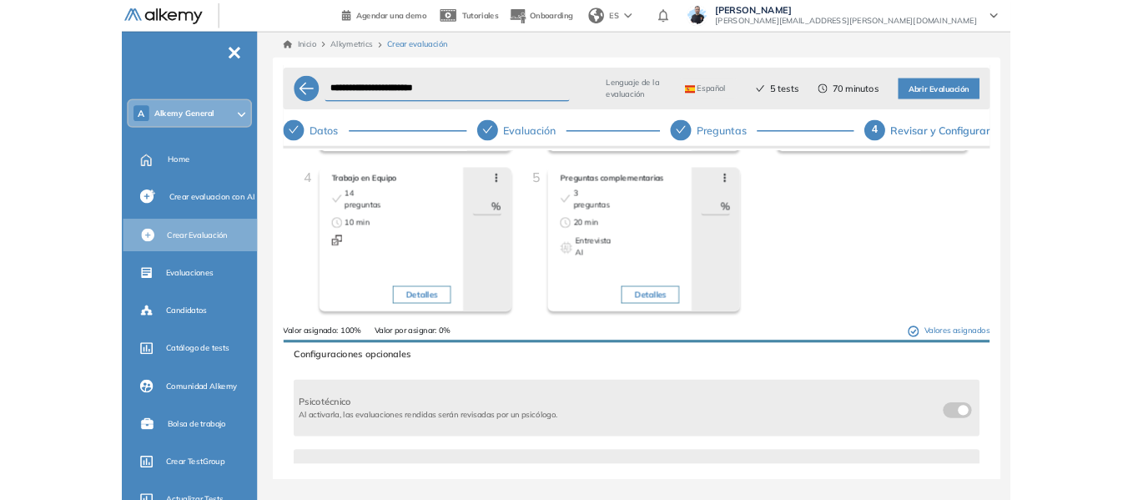
scroll to position [0, 0]
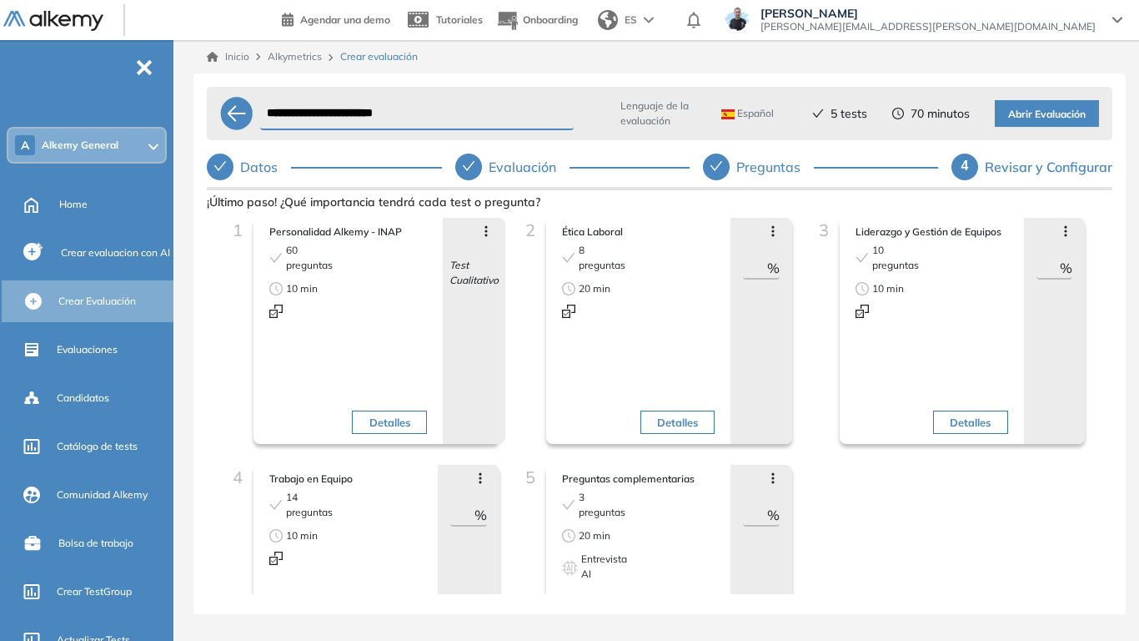
click at [1044, 119] on span "Abrir Evaluación" at bounding box center [1047, 115] width 78 height 16
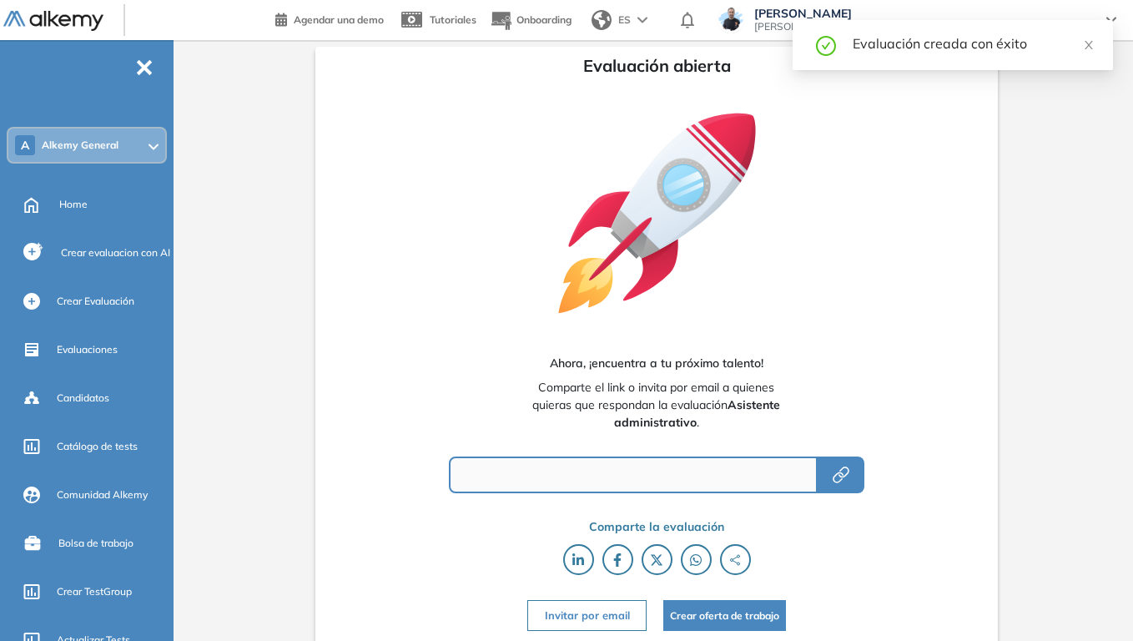
type input "**********"
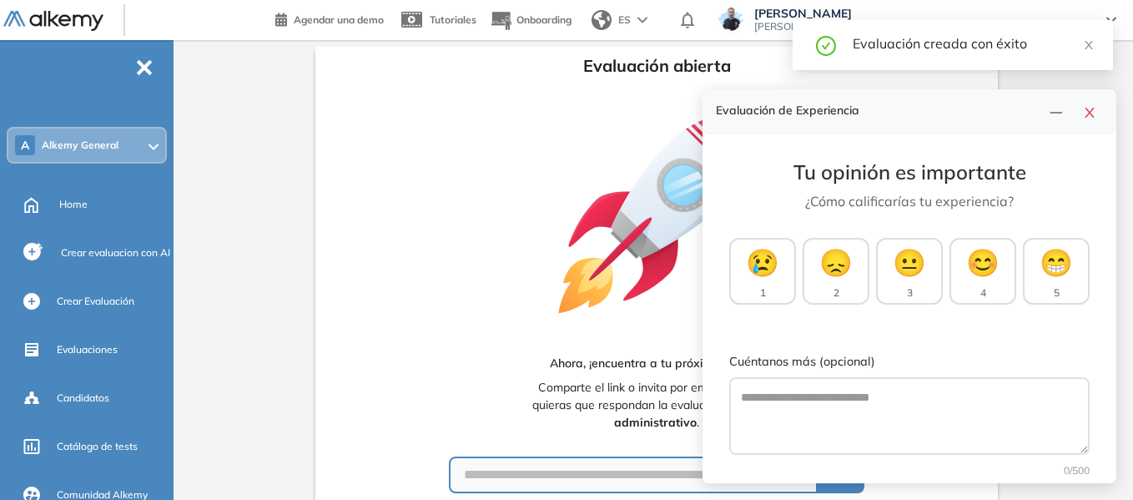
click at [330, 241] on div "**********" at bounding box center [656, 345] width 682 height 597
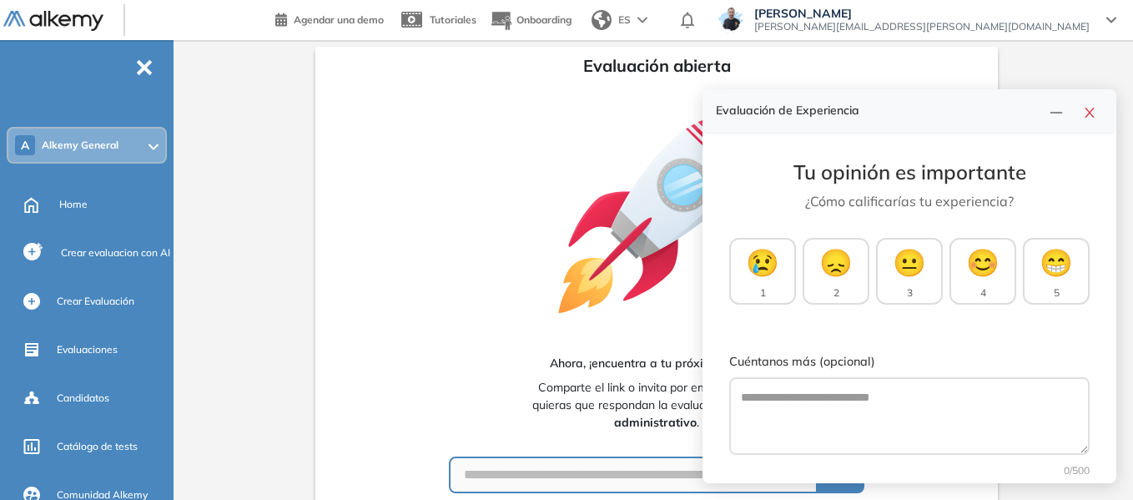
scroll to position [144, 0]
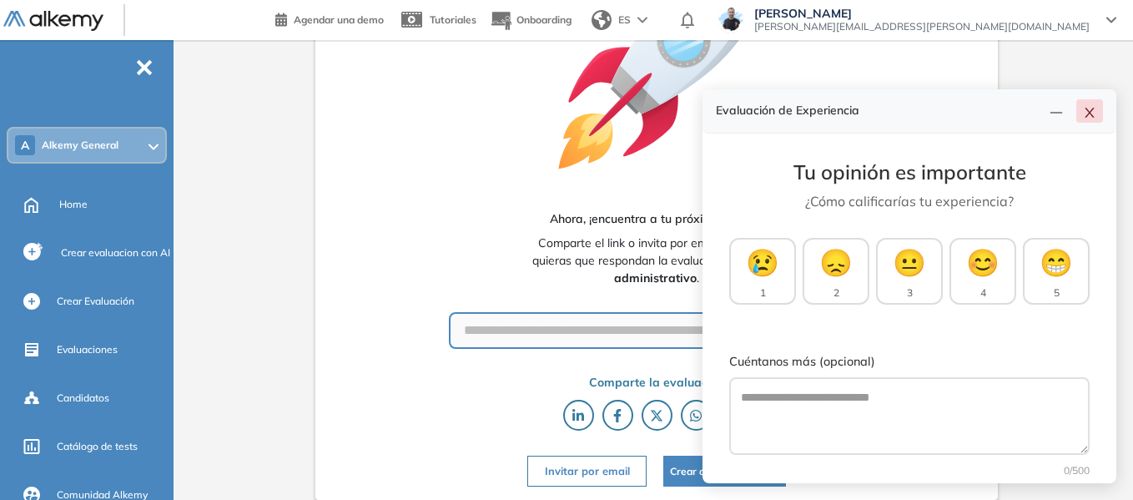
click at [1094, 110] on icon "close" at bounding box center [1089, 112] width 13 height 13
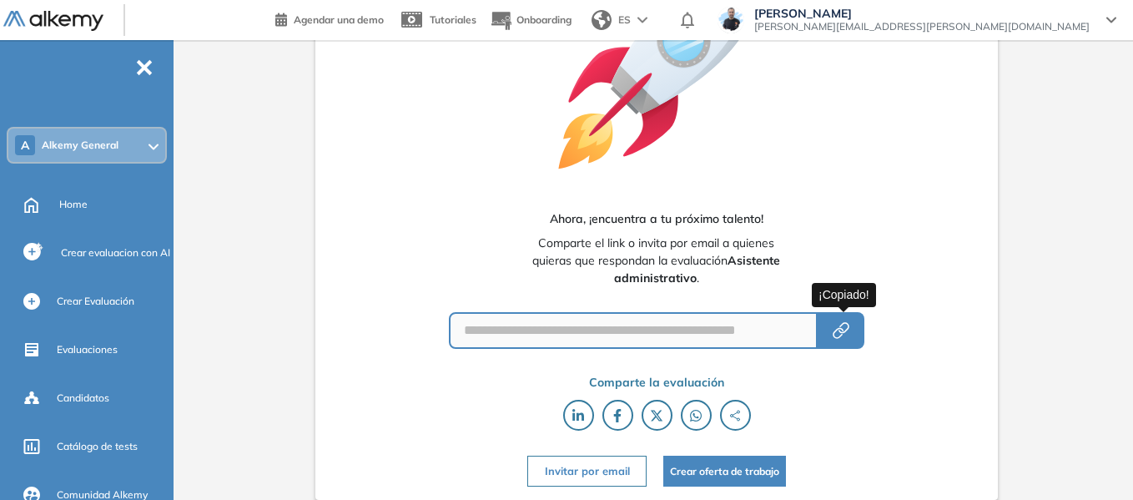
click at [837, 330] on icon "button" at bounding box center [837, 333] width 11 height 11
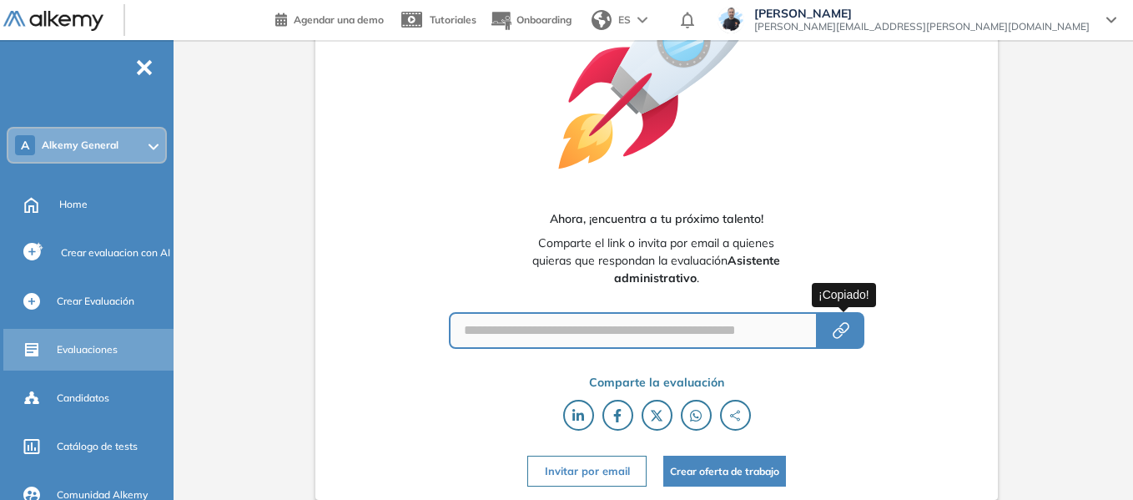
click at [106, 348] on span "Evaluaciones" at bounding box center [87, 349] width 61 height 15
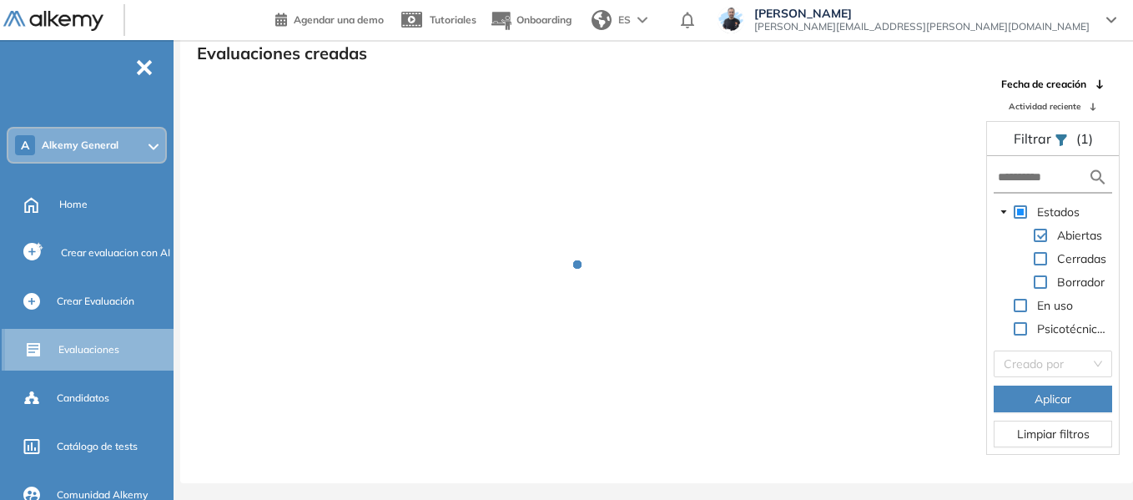
scroll to position [40, 0]
click at [1050, 185] on input "text" at bounding box center [1043, 177] width 90 height 18
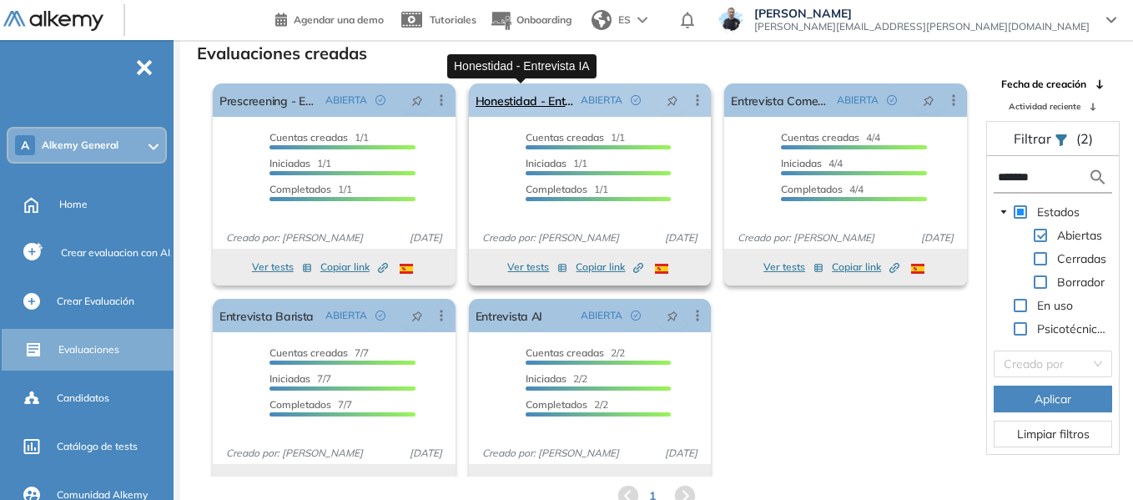
type input "*******"
click at [528, 102] on link "Honestidad - Entrevista IA" at bounding box center [524, 99] width 99 height 33
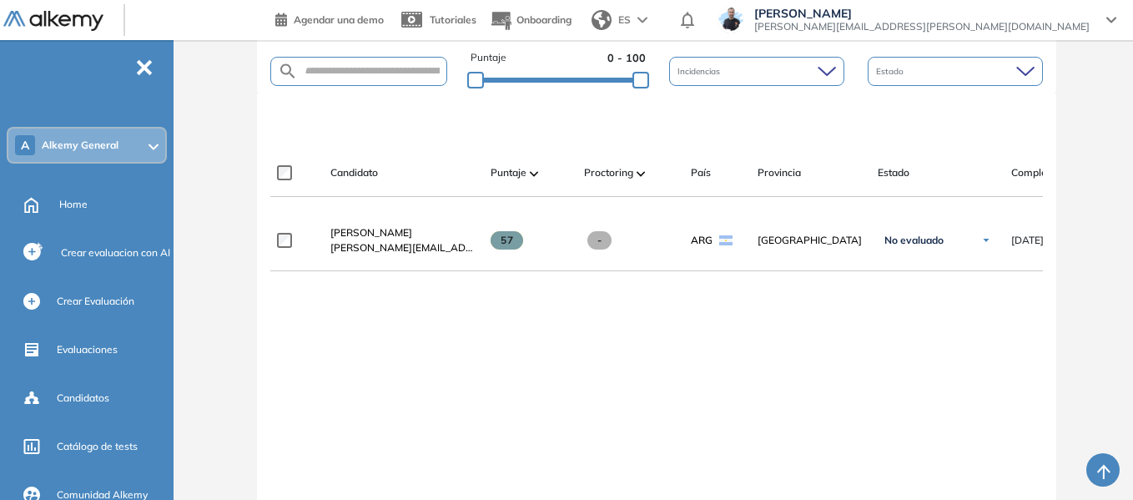
scroll to position [417, 0]
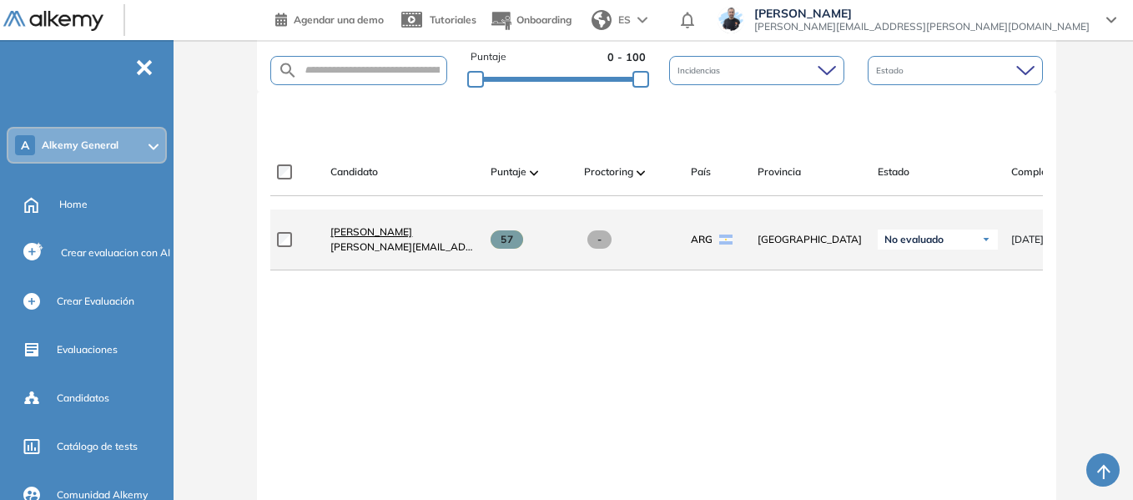
click at [385, 236] on span "[PERSON_NAME]" at bounding box center [371, 231] width 82 height 13
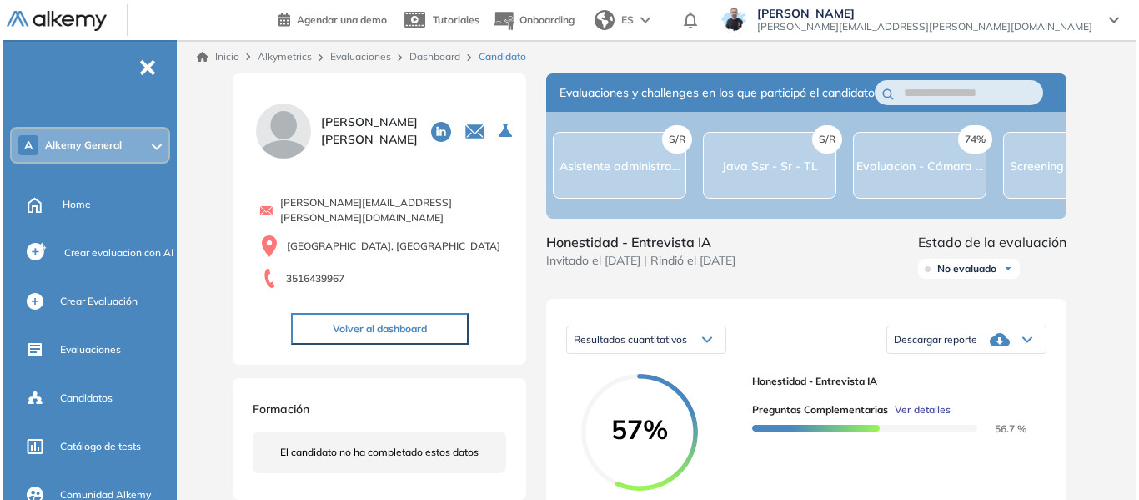
scroll to position [250, 0]
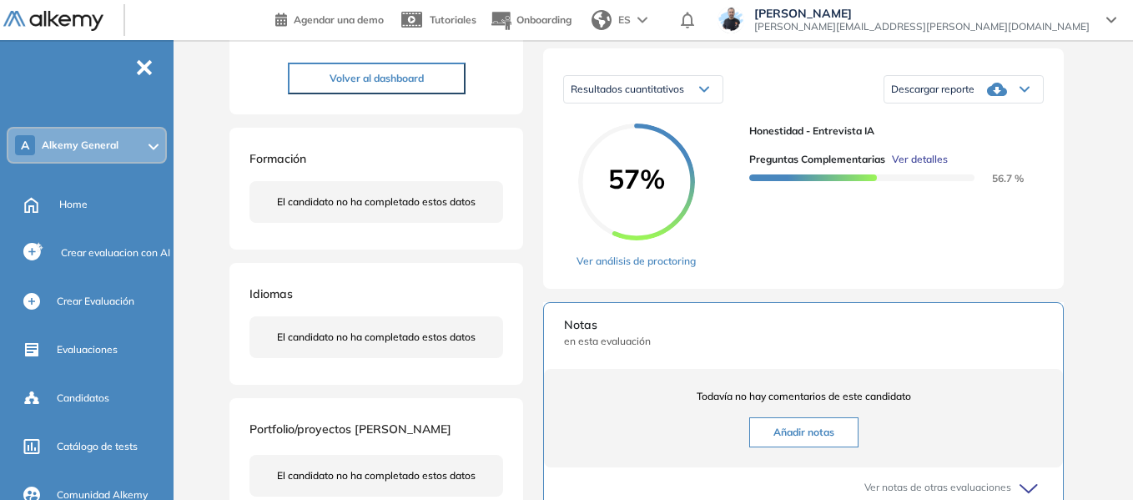
click at [929, 167] on span "Ver detalles" at bounding box center [920, 159] width 56 height 15
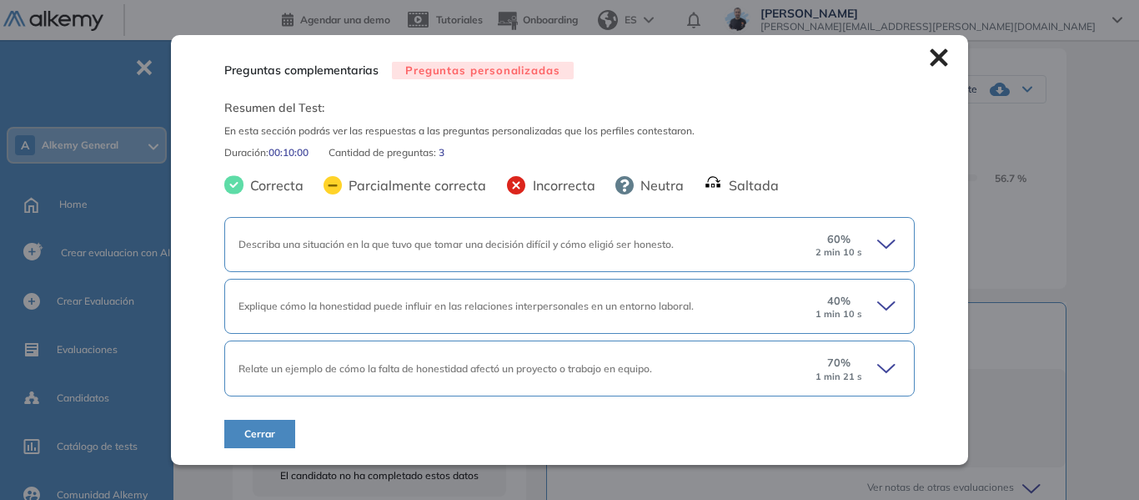
click at [888, 239] on icon at bounding box center [889, 244] width 23 height 23
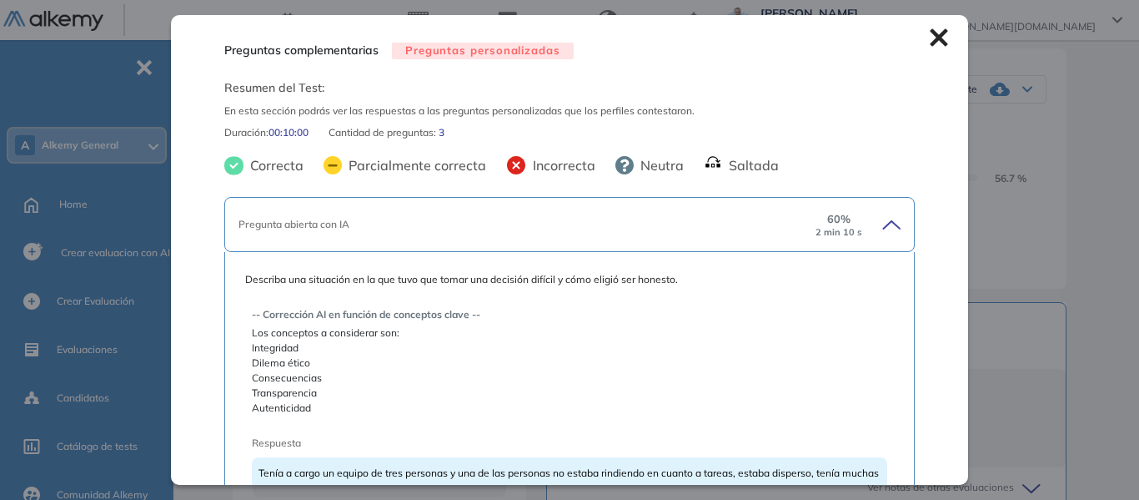
scroll to position [83, 0]
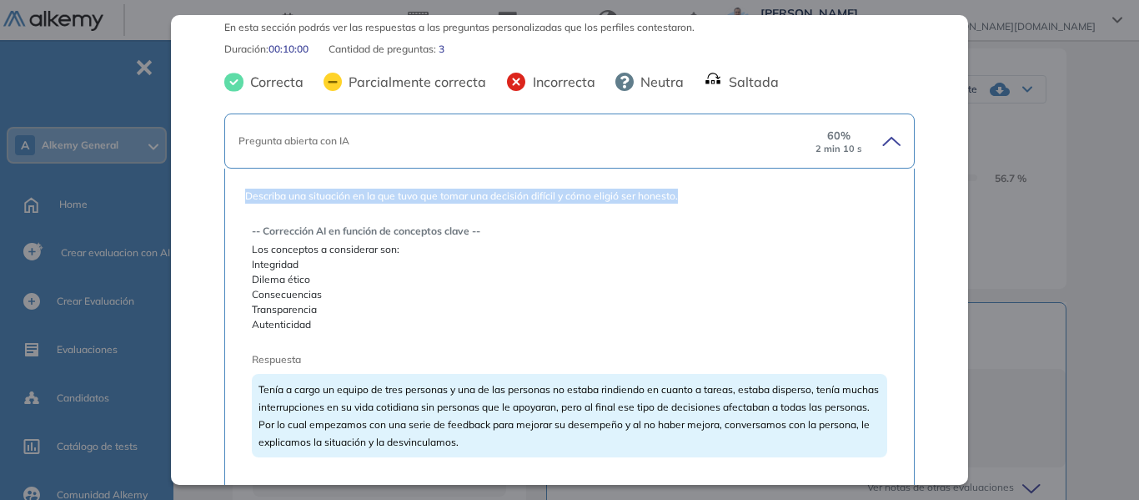
drag, startPoint x: 244, startPoint y: 194, endPoint x: 680, endPoint y: 205, distance: 436.4
click at [680, 205] on div "Describa una situación en la que tuvo que tomar una decisión difícil y cómo eli…" at bounding box center [569, 434] width 649 height 490
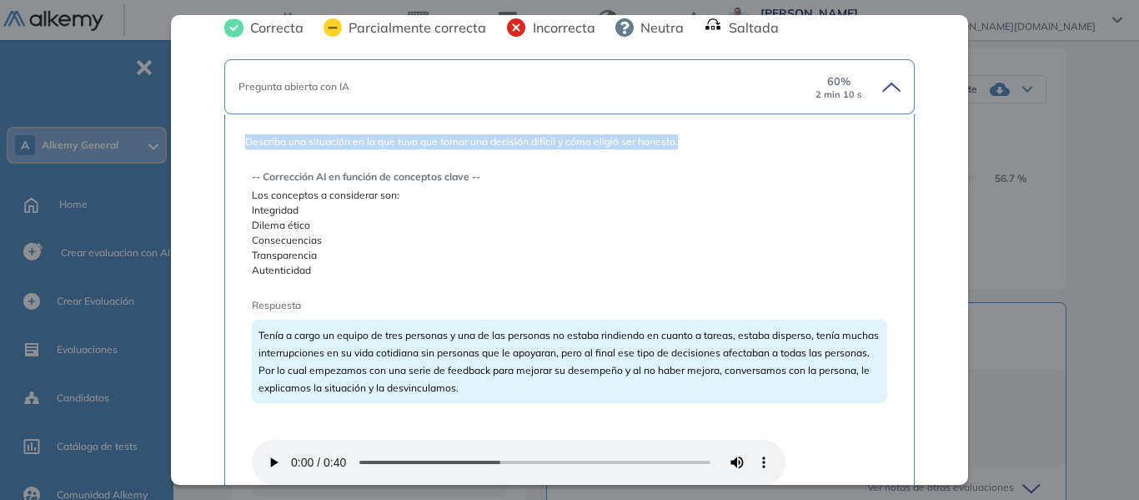
scroll to position [167, 0]
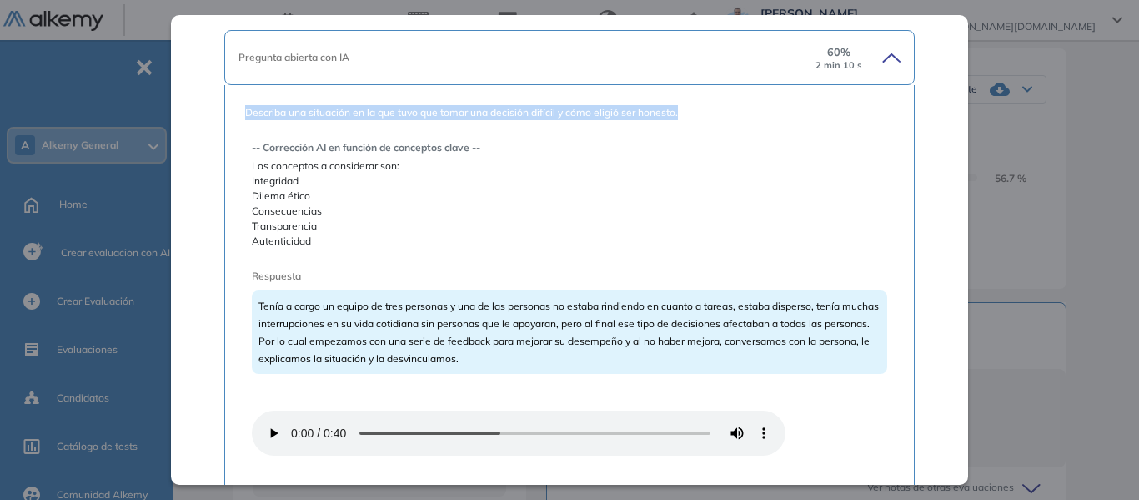
drag, startPoint x: 251, startPoint y: 182, endPoint x: 331, endPoint y: 249, distance: 104.2
click at [331, 249] on span "Integridad Dilema ético Consecuencias Transparencia Autenticidad" at bounding box center [570, 210] width 636 height 75
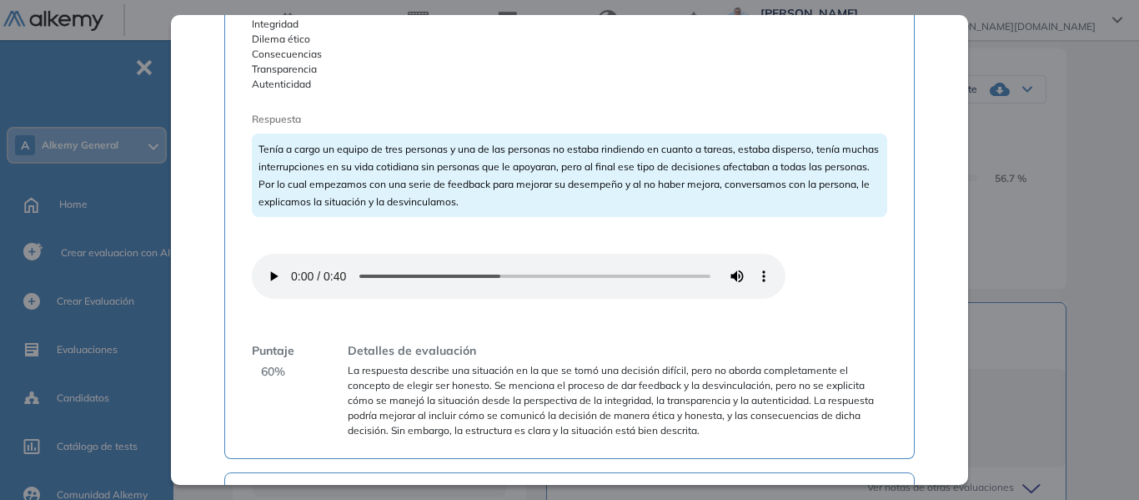
scroll to position [334, 0]
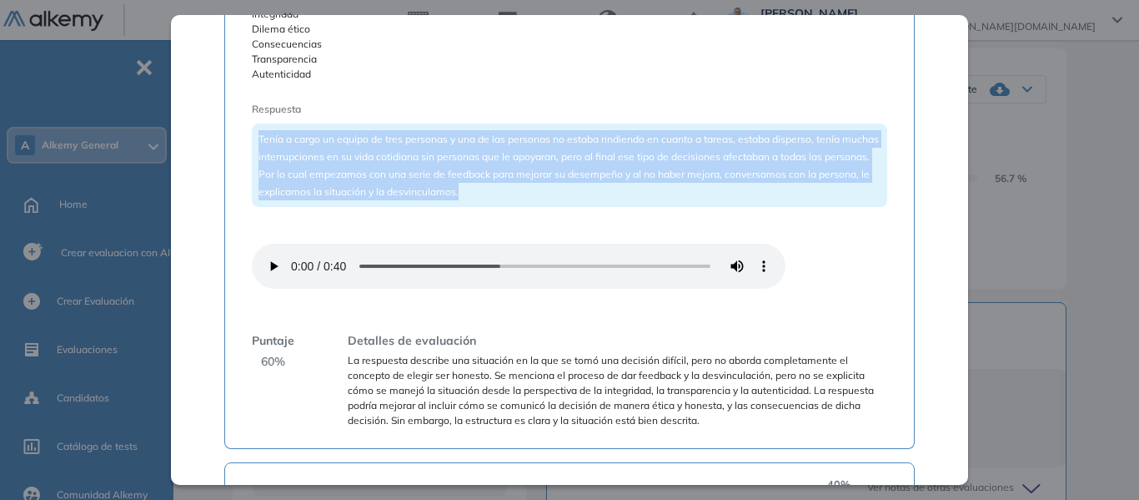
drag, startPoint x: 257, startPoint y: 138, endPoint x: 526, endPoint y: 200, distance: 275.6
click at [526, 200] on div "Tenía a cargo un equipo de tres personas y una de las personas no estaba rindie…" at bounding box center [570, 164] width 636 height 83
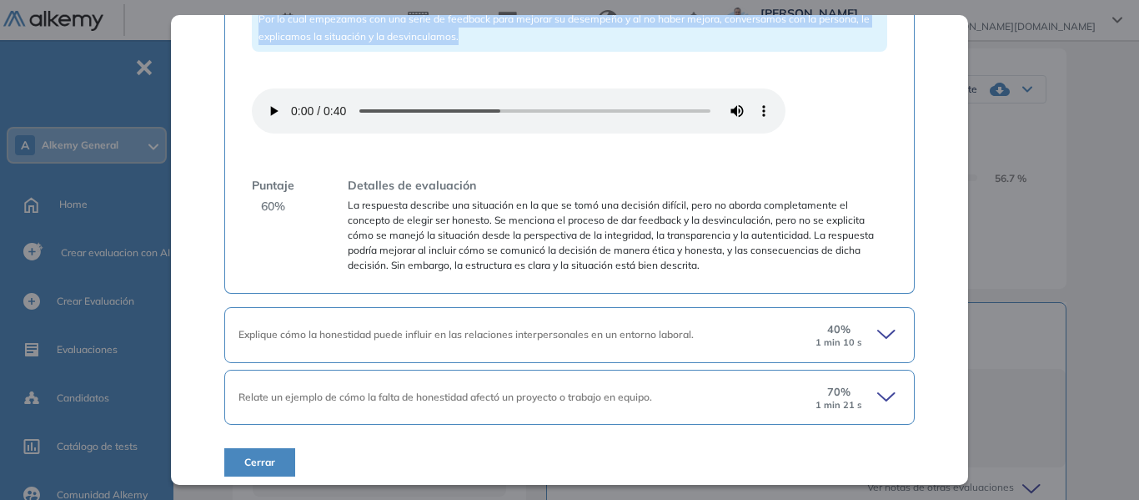
scroll to position [497, 0]
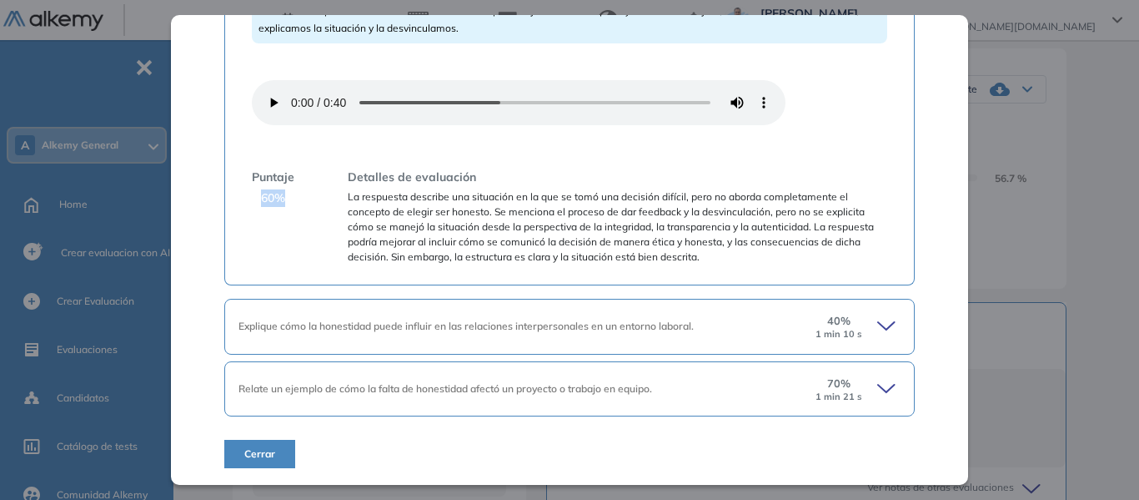
drag, startPoint x: 259, startPoint y: 193, endPoint x: 281, endPoint y: 199, distance: 22.7
click at [281, 199] on span "60 %" at bounding box center [273, 198] width 24 height 18
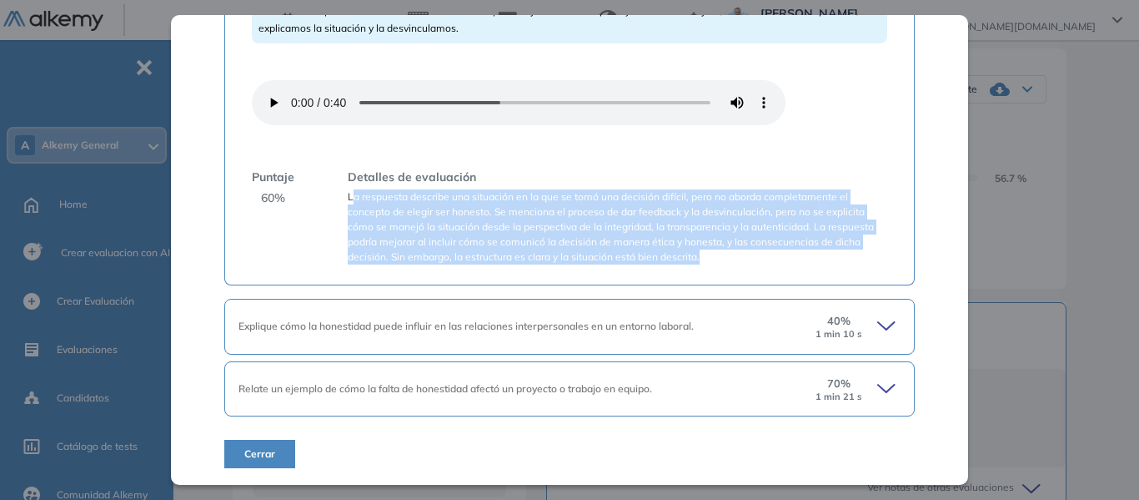
drag, startPoint x: 364, startPoint y: 195, endPoint x: 751, endPoint y: 258, distance: 392.1
click at [751, 258] on span "La respuesta describe una situación en la que se tomó una decisión difícil, per…" at bounding box center [618, 226] width 540 height 75
click at [641, 232] on span "La respuesta describe una situación en la que se tomó una decisión difícil, per…" at bounding box center [618, 226] width 540 height 75
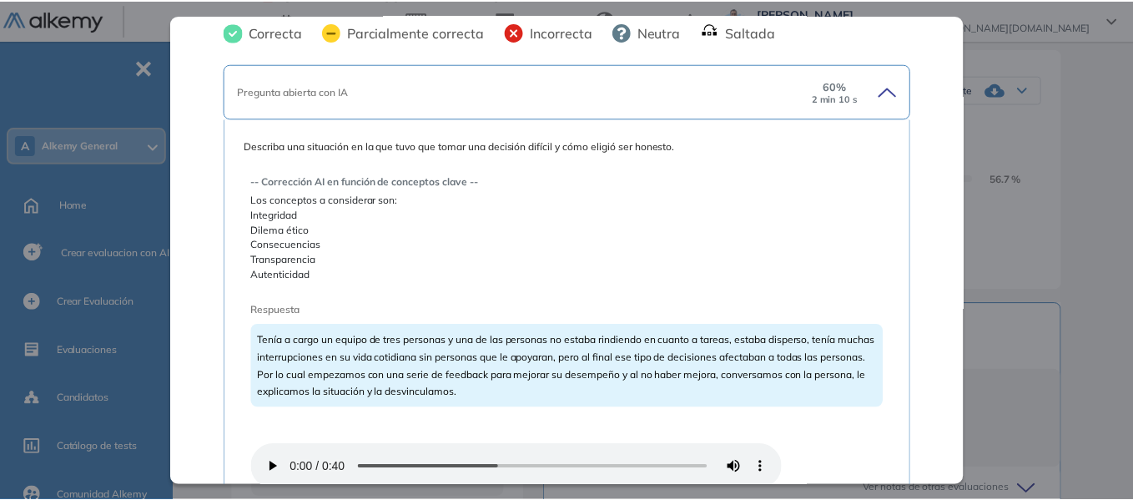
scroll to position [0, 0]
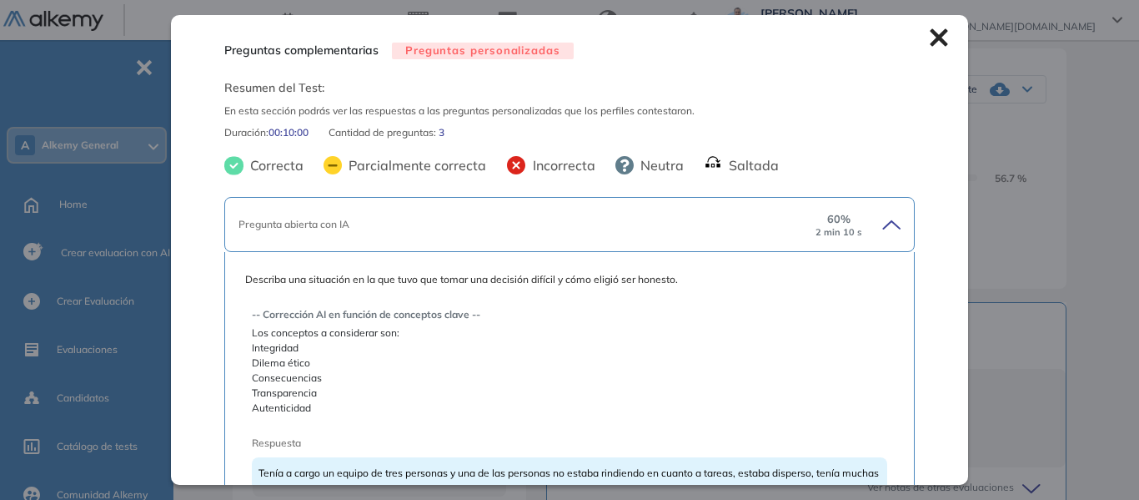
click at [930, 36] on icon at bounding box center [939, 38] width 18 height 18
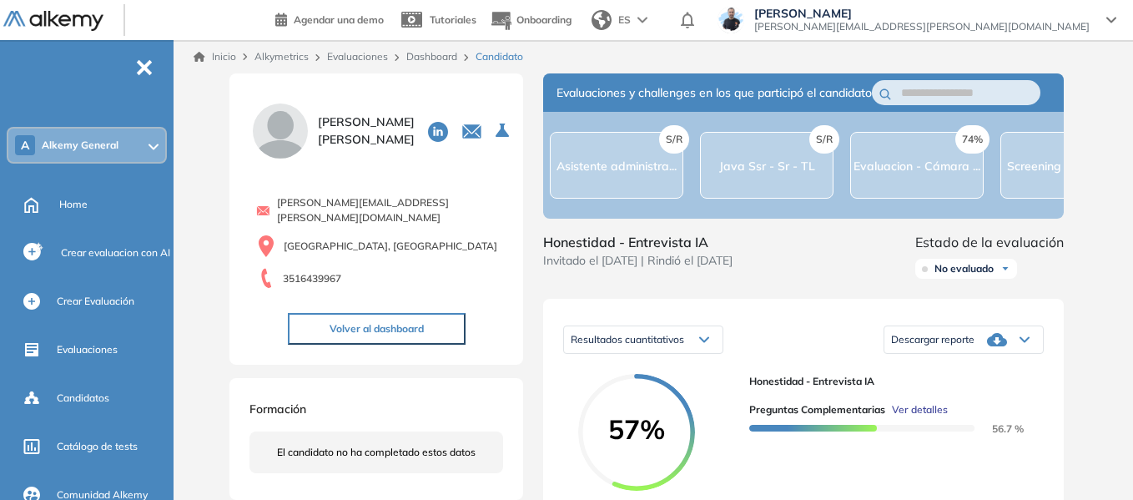
click at [354, 52] on link "Evaluaciones" at bounding box center [357, 56] width 61 height 13
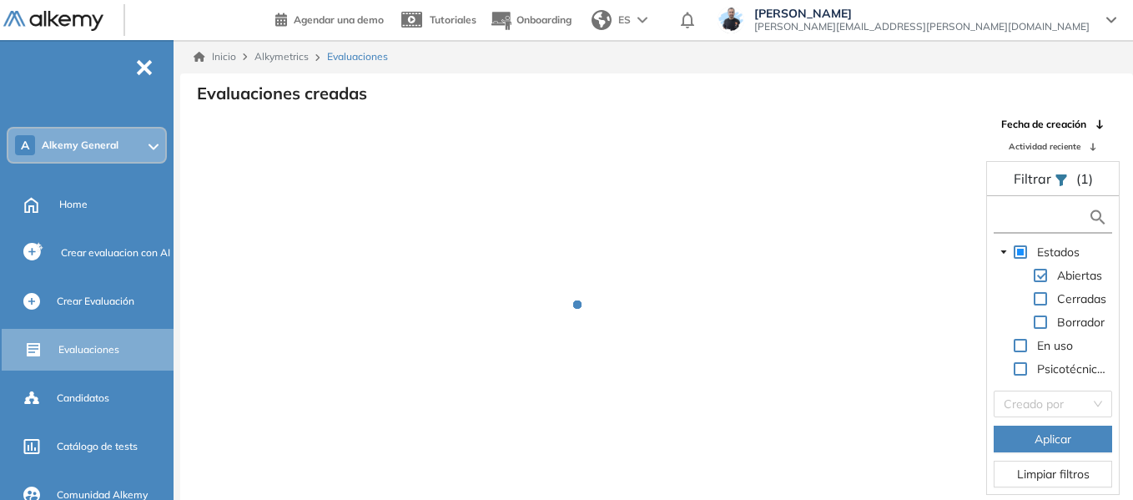
click at [1001, 214] on input "text" at bounding box center [1043, 218] width 90 height 18
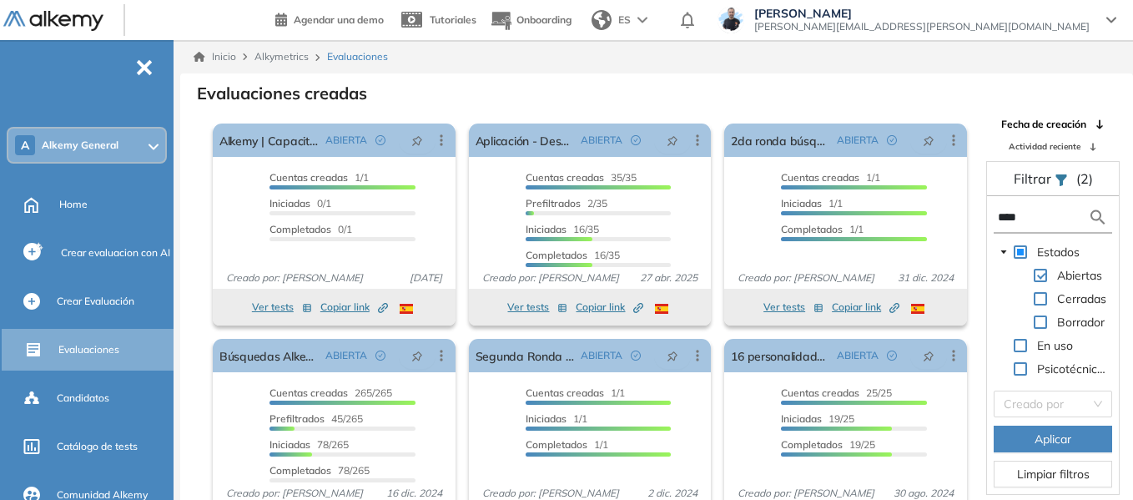
type input "****"
click at [1026, 226] on form "****" at bounding box center [1052, 218] width 118 height 31
click at [1024, 215] on input "****" at bounding box center [1043, 218] width 90 height 18
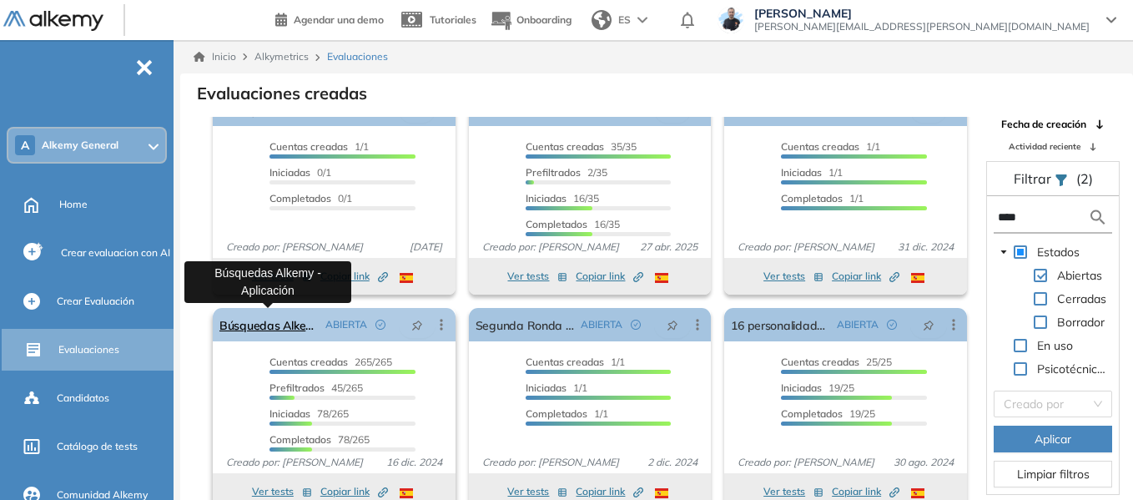
click at [282, 323] on link "Búsquedas Alkemy - Aplicación" at bounding box center [268, 324] width 99 height 33
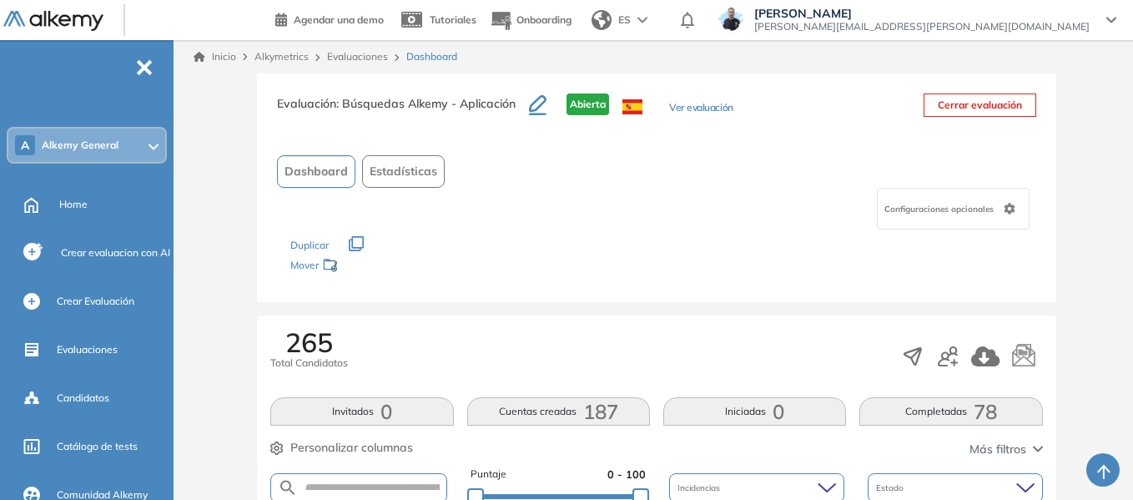
scroll to position [334, 0]
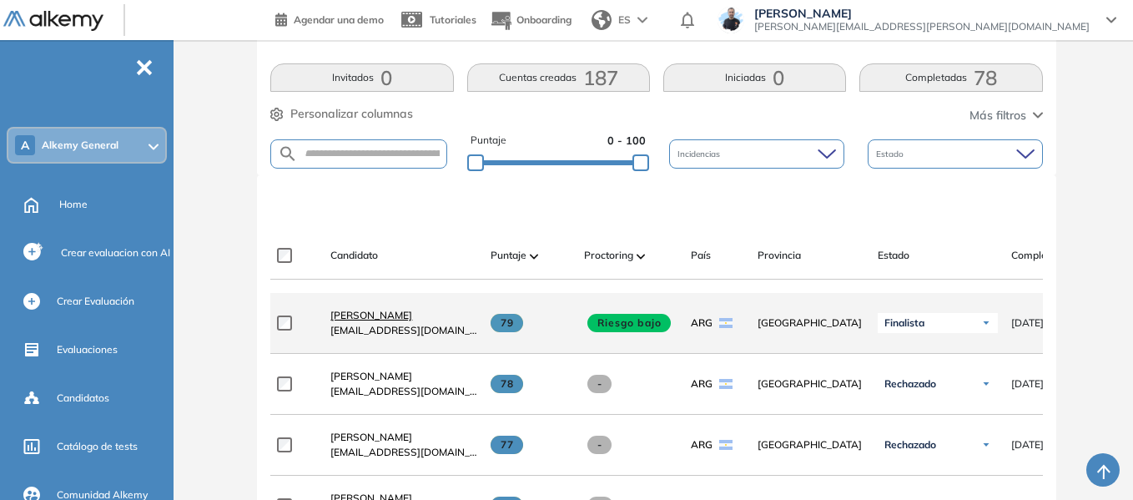
click at [375, 320] on span "Stefano Trento" at bounding box center [371, 315] width 82 height 13
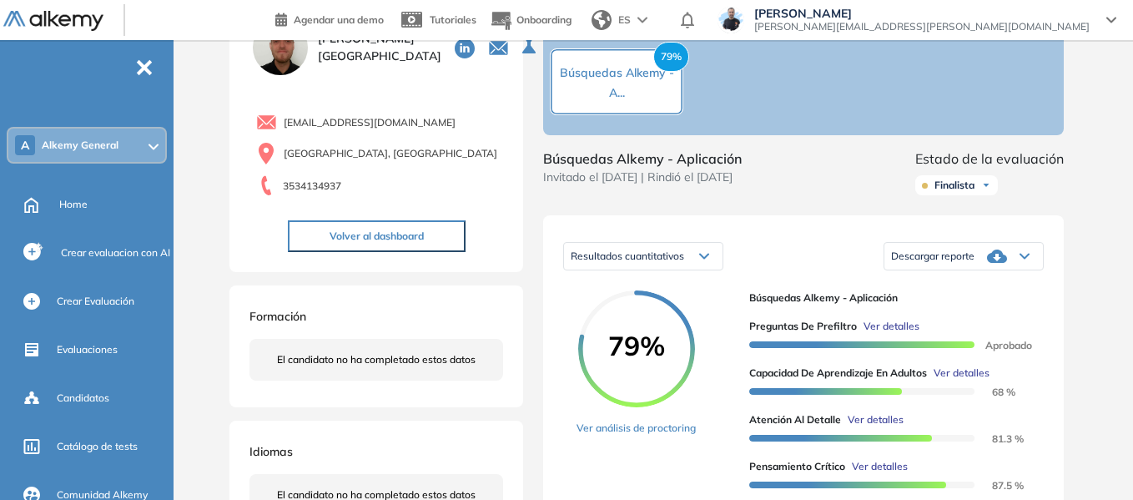
scroll to position [167, 0]
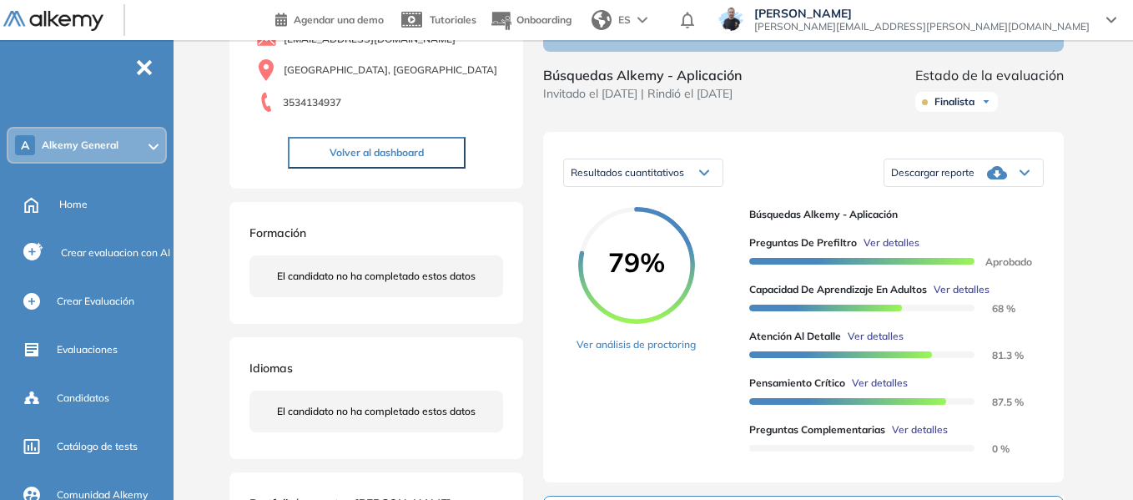
click at [953, 179] on span "Descargar reporte" at bounding box center [932, 172] width 83 height 13
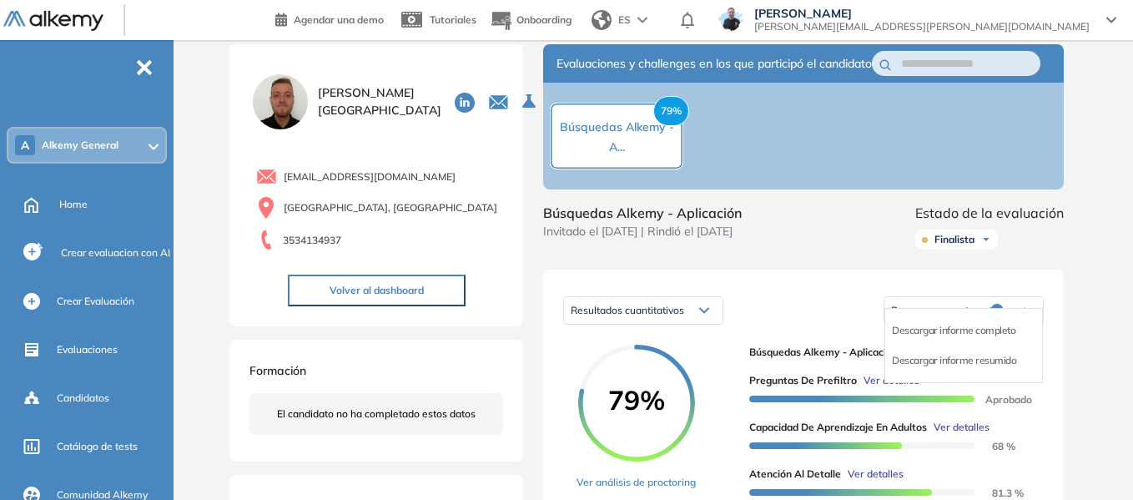
scroll to position [0, 0]
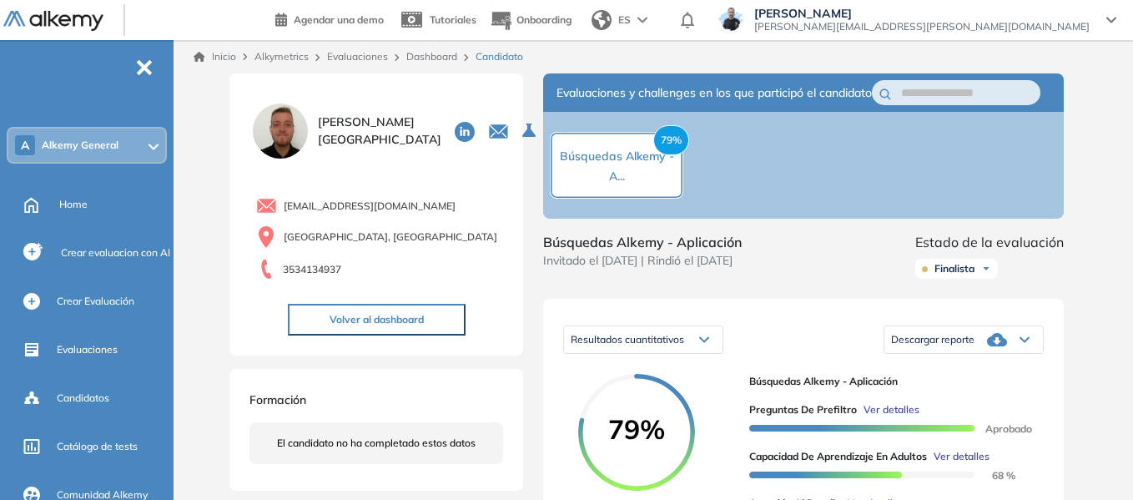
click at [440, 47] on div "Inicio Alkymetrics Evaluaciones Dashboard Candidato" at bounding box center [656, 56] width 953 height 33
click at [446, 53] on link "Dashboard" at bounding box center [431, 56] width 51 height 13
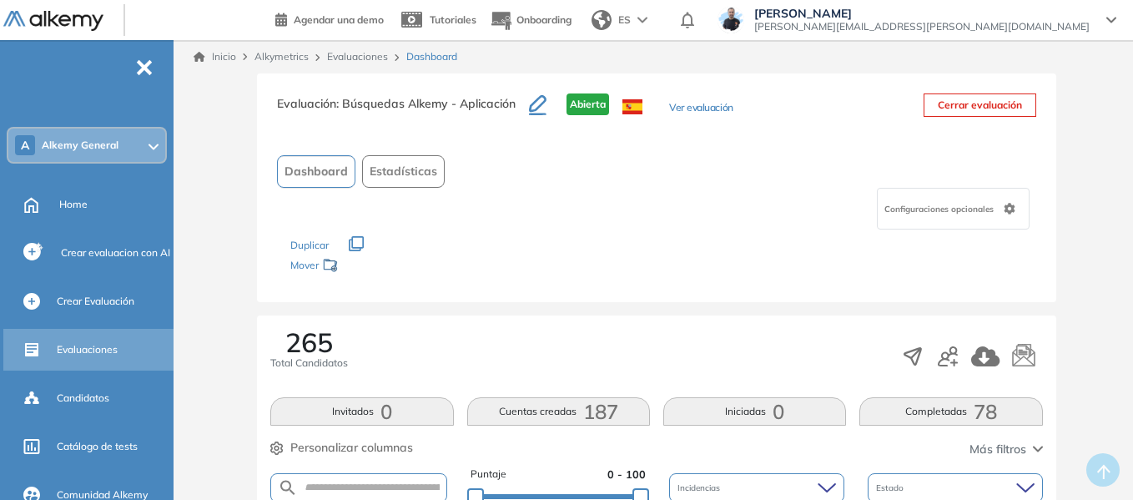
click at [91, 344] on span "Evaluaciones" at bounding box center [87, 349] width 61 height 15
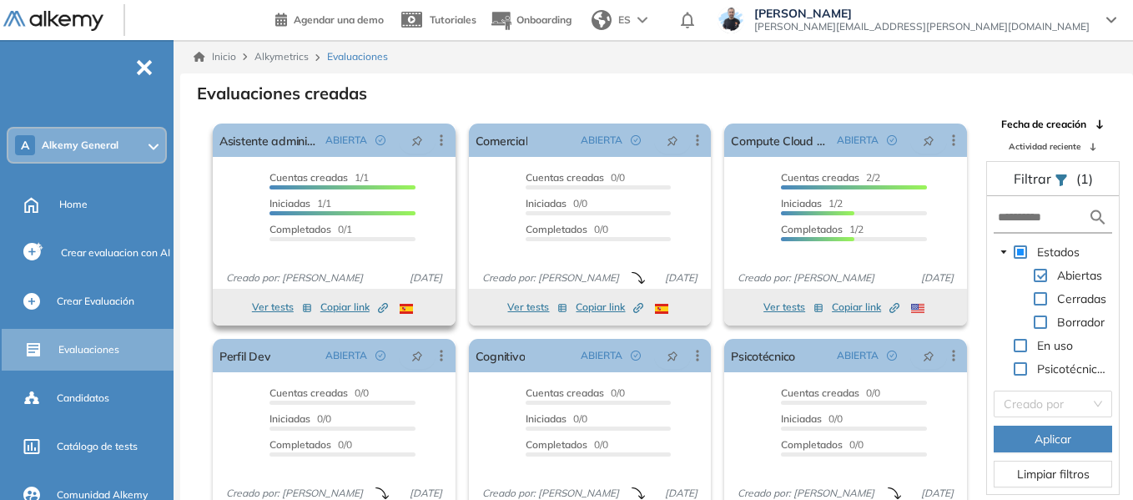
click at [336, 309] on span "Copiar link Created by potrace 1.16, written by Peter Selinger 2001-2019" at bounding box center [354, 306] width 68 height 15
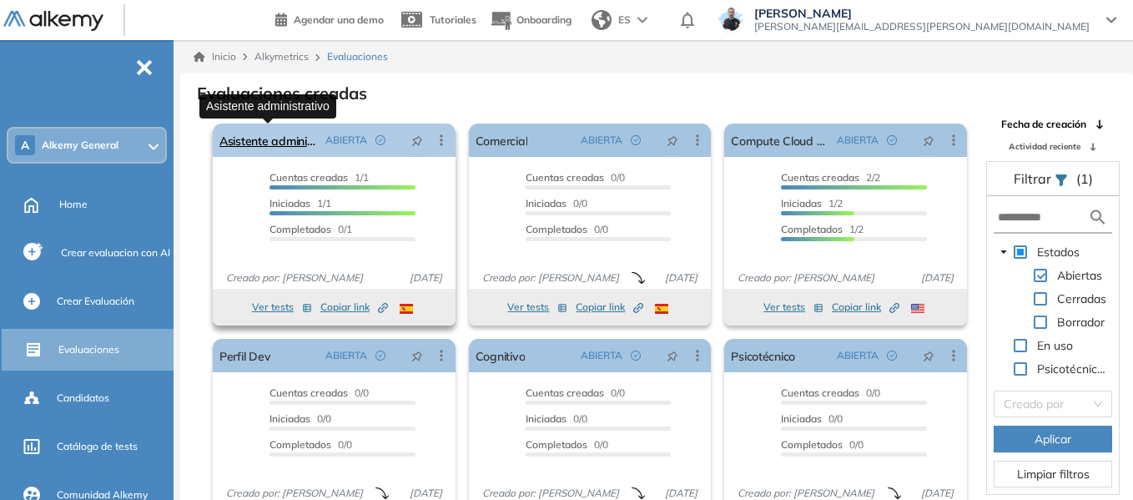
click at [279, 135] on link "Asistente administrativo" at bounding box center [268, 139] width 99 height 33
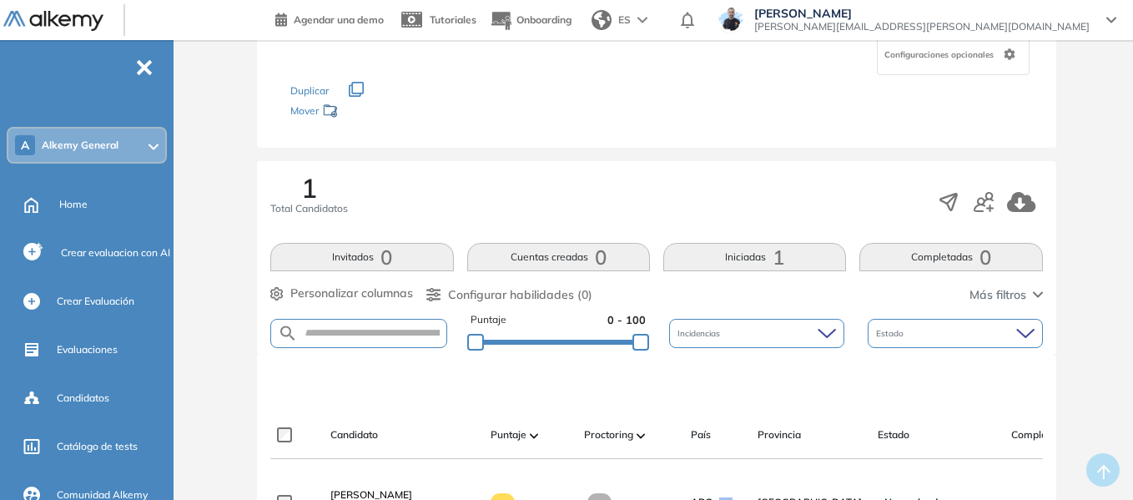
scroll to position [167, 0]
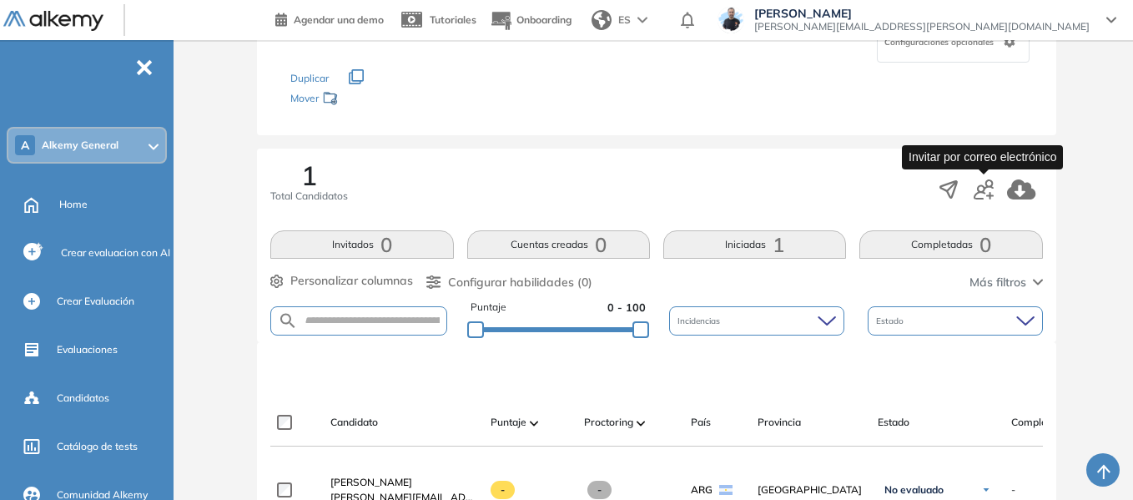
click at [989, 193] on icon "button" at bounding box center [990, 196] width 8 height 8
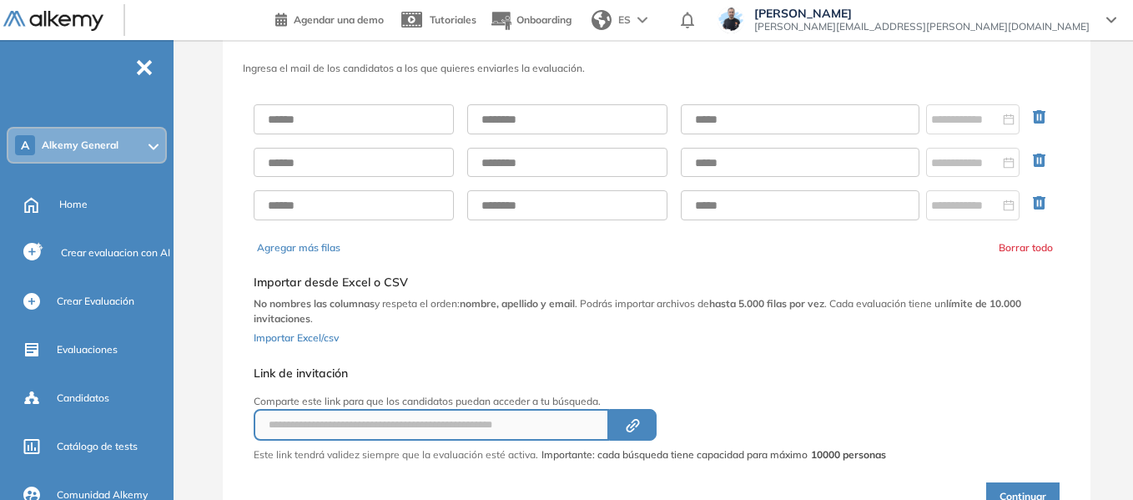
scroll to position [63, 0]
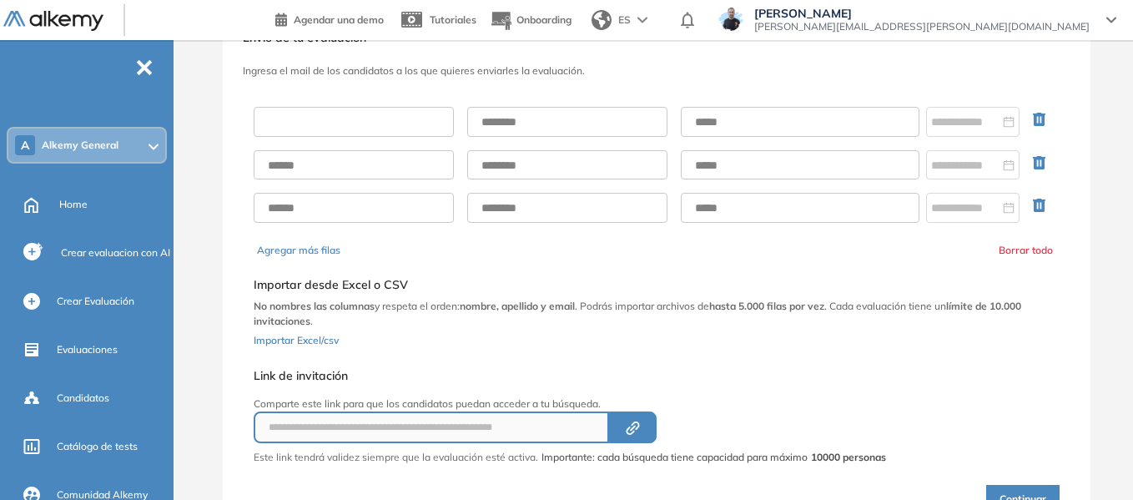
click at [388, 129] on input "text" at bounding box center [354, 122] width 200 height 30
type input "******"
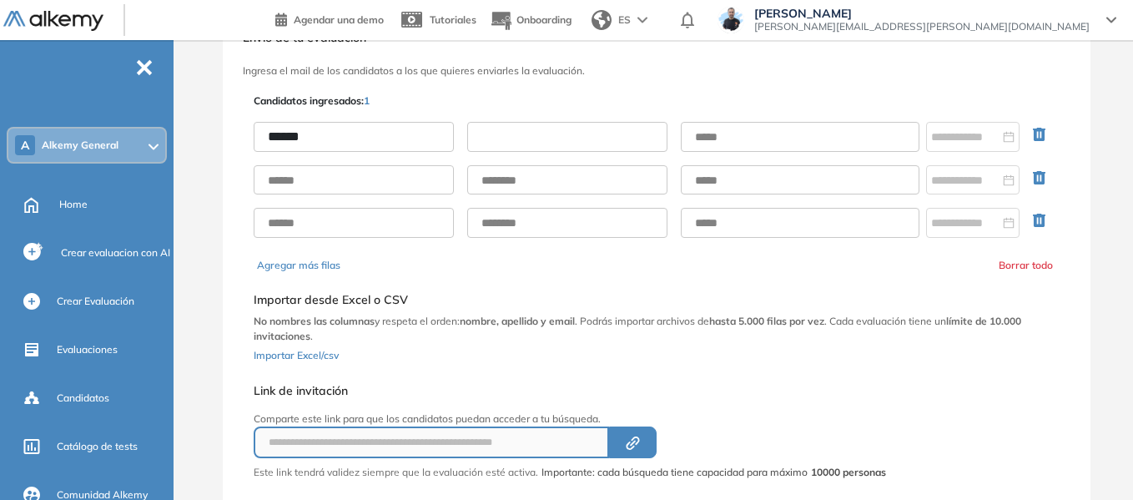
click at [532, 137] on input "text" at bounding box center [567, 137] width 200 height 30
type input "*****"
click at [715, 142] on input "text" at bounding box center [800, 137] width 239 height 30
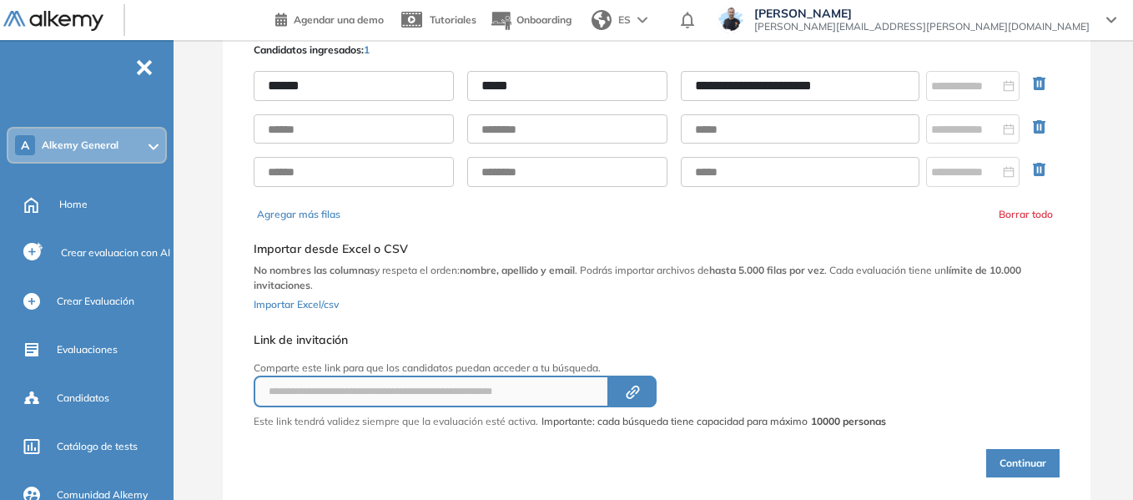
scroll to position [161, 0]
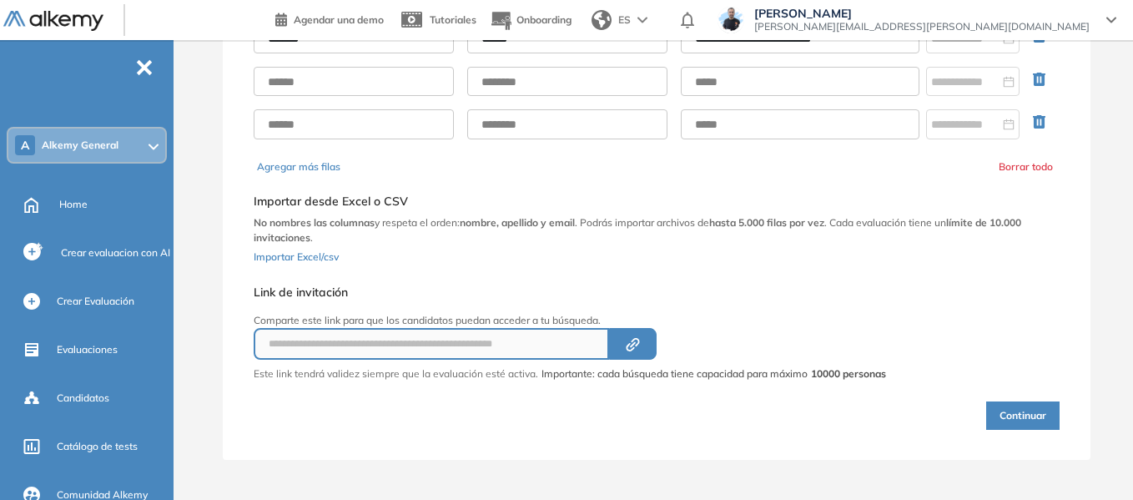
click at [1012, 415] on button "Continuar" at bounding box center [1022, 415] width 73 height 28
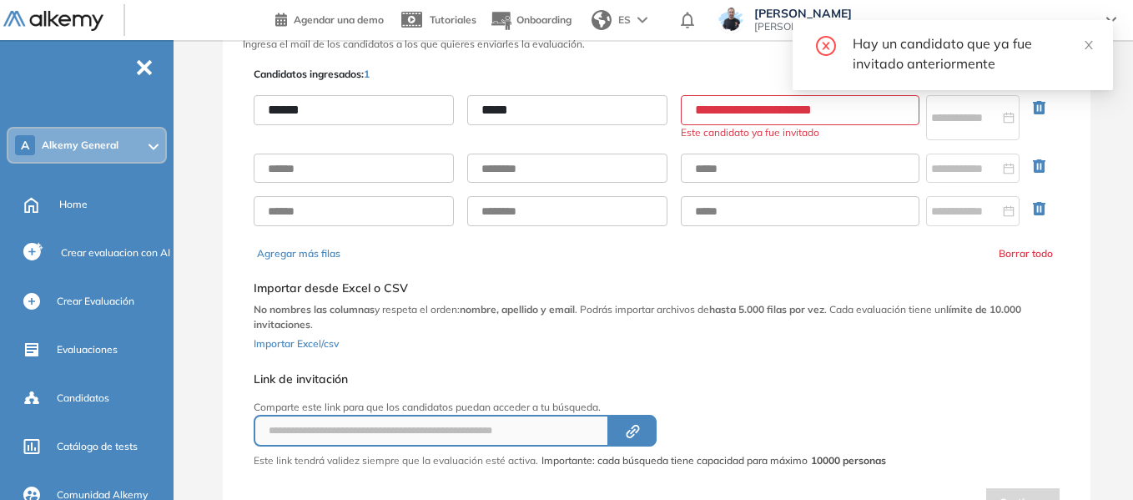
scroll to position [0, 0]
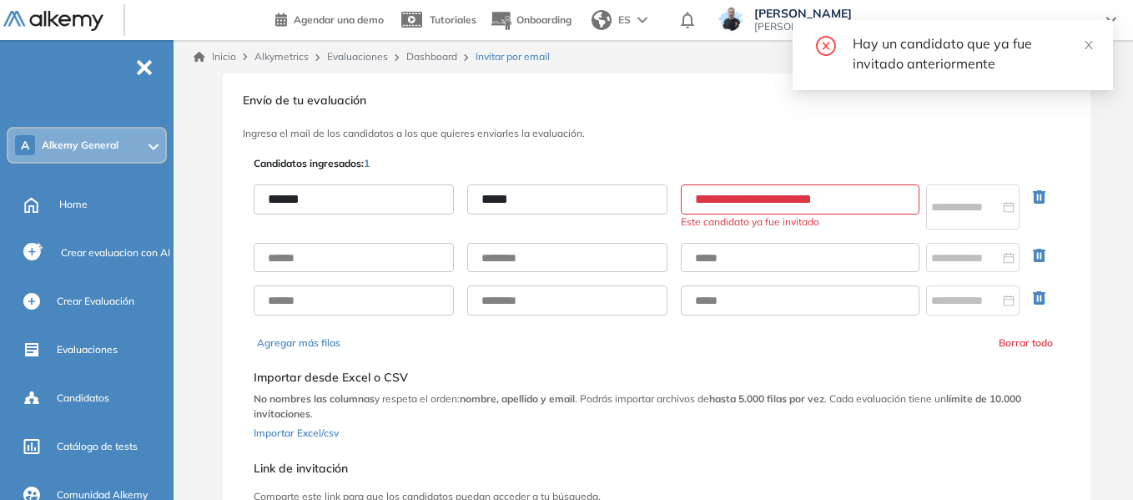
click at [693, 205] on input "**********" at bounding box center [800, 199] width 239 height 30
click at [781, 203] on input "**********" at bounding box center [800, 199] width 239 height 30
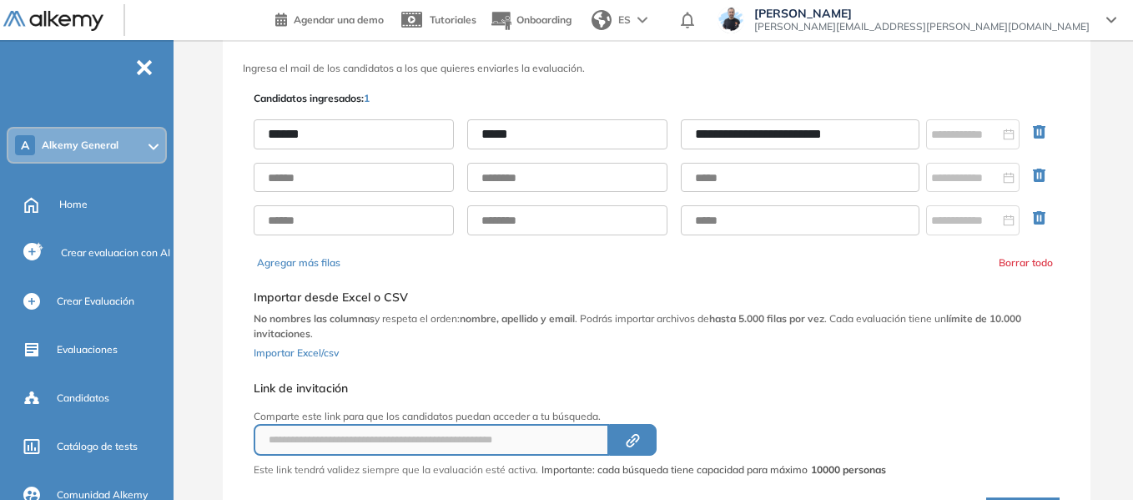
scroll to position [161, 0]
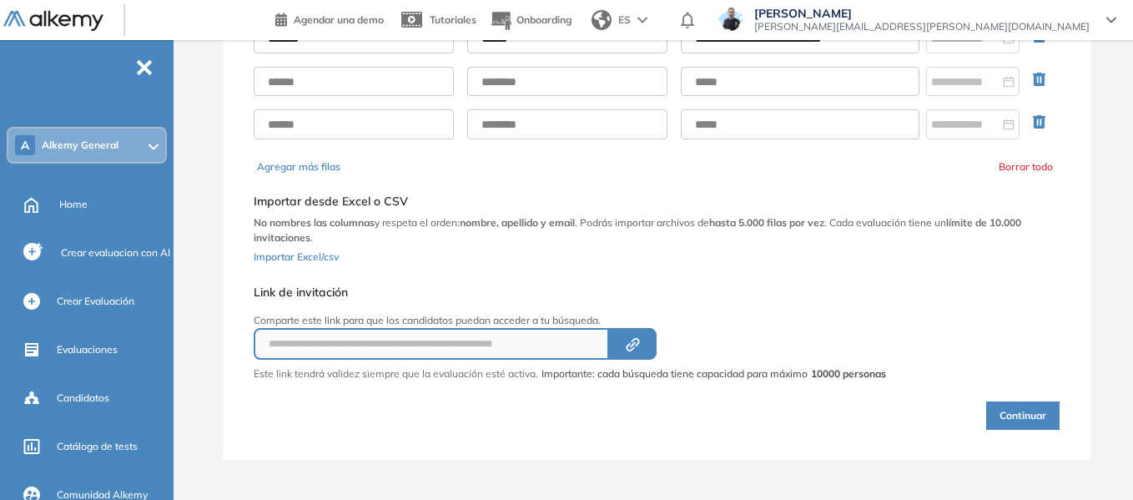
type input "**********"
click at [993, 419] on button "Continuar" at bounding box center [1022, 415] width 73 height 28
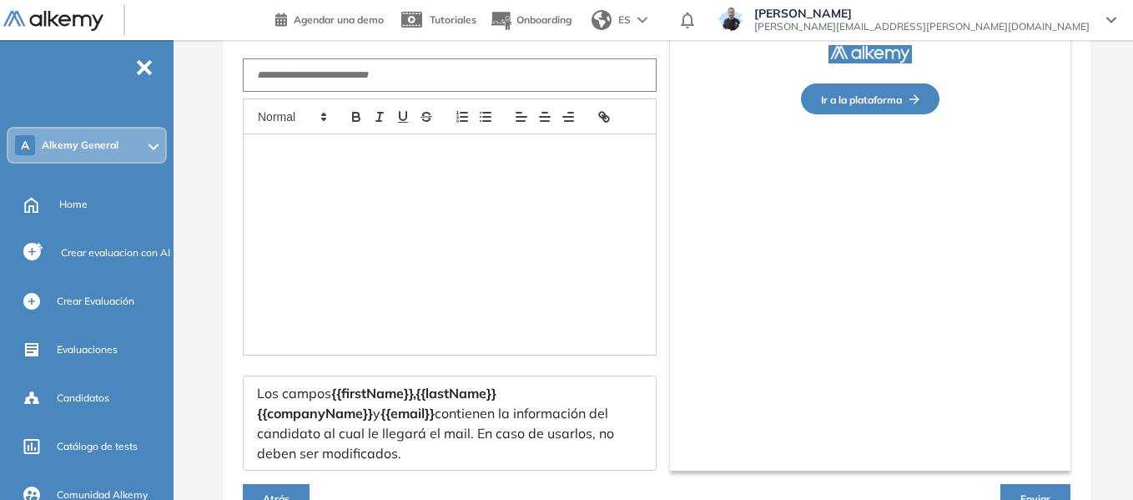
type input "**********"
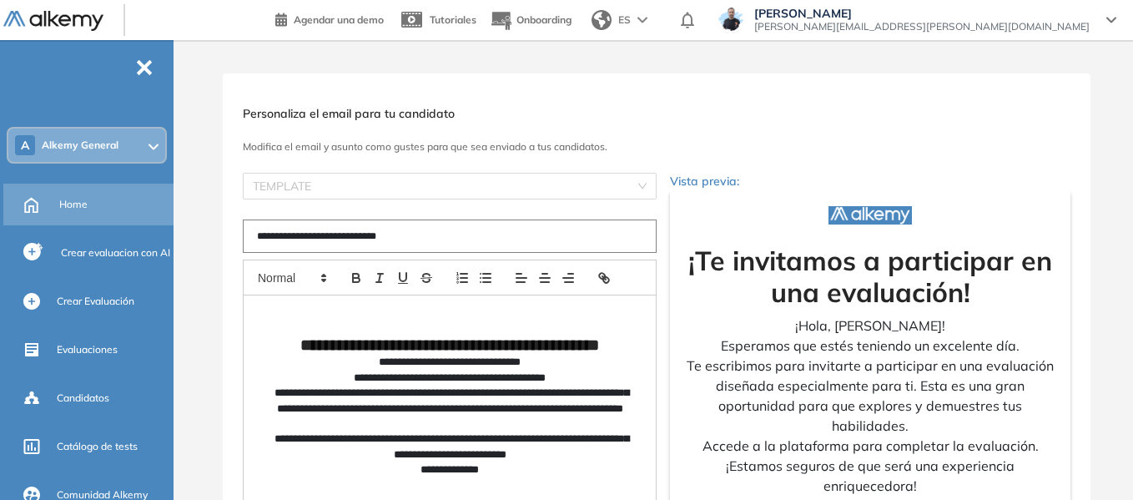
click at [73, 214] on div "Home" at bounding box center [114, 204] width 111 height 28
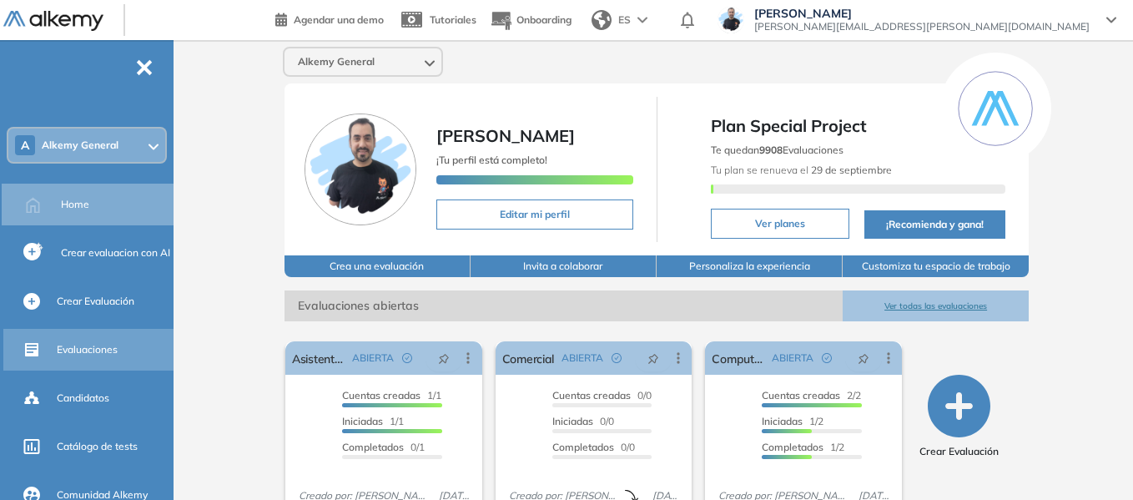
click at [98, 353] on span "Evaluaciones" at bounding box center [87, 349] width 61 height 15
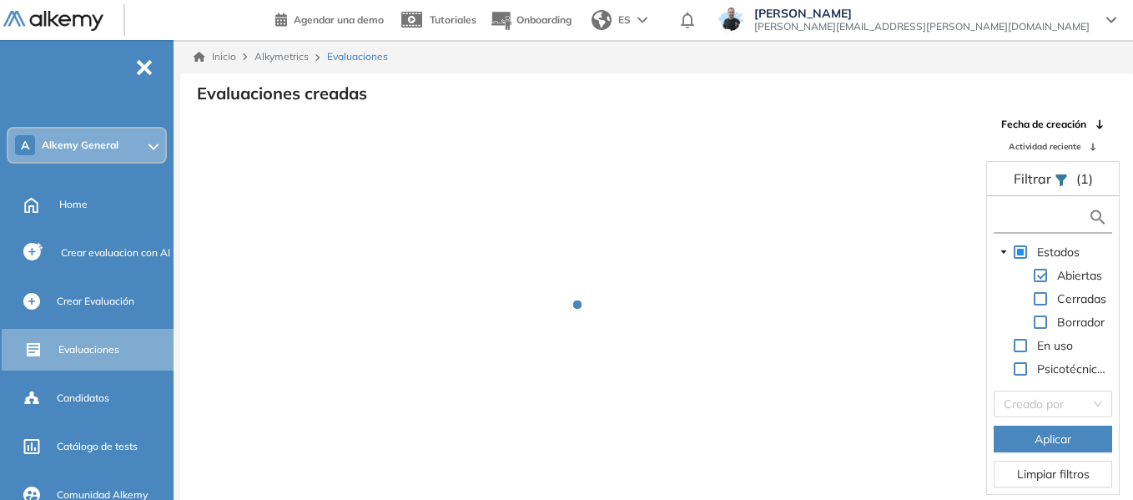
click at [1049, 209] on input "text" at bounding box center [1043, 218] width 90 height 18
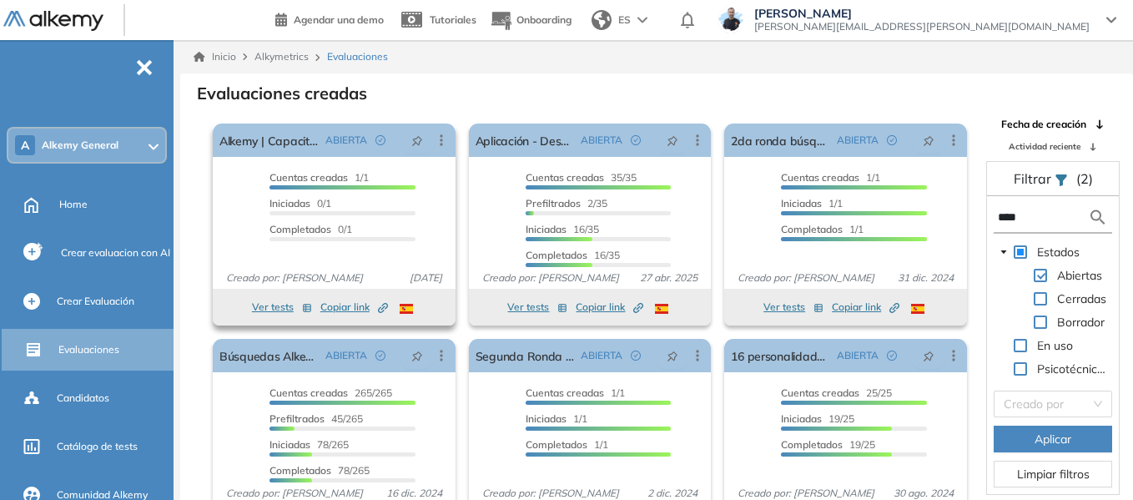
scroll to position [31, 0]
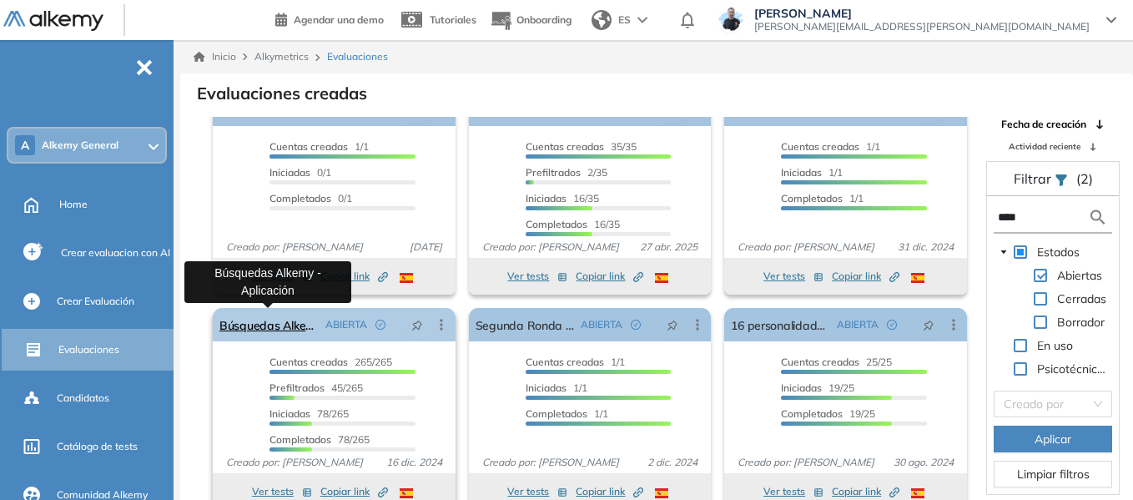
type input "****"
click at [276, 330] on link "Búsquedas Alkemy - Aplicación" at bounding box center [268, 324] width 99 height 33
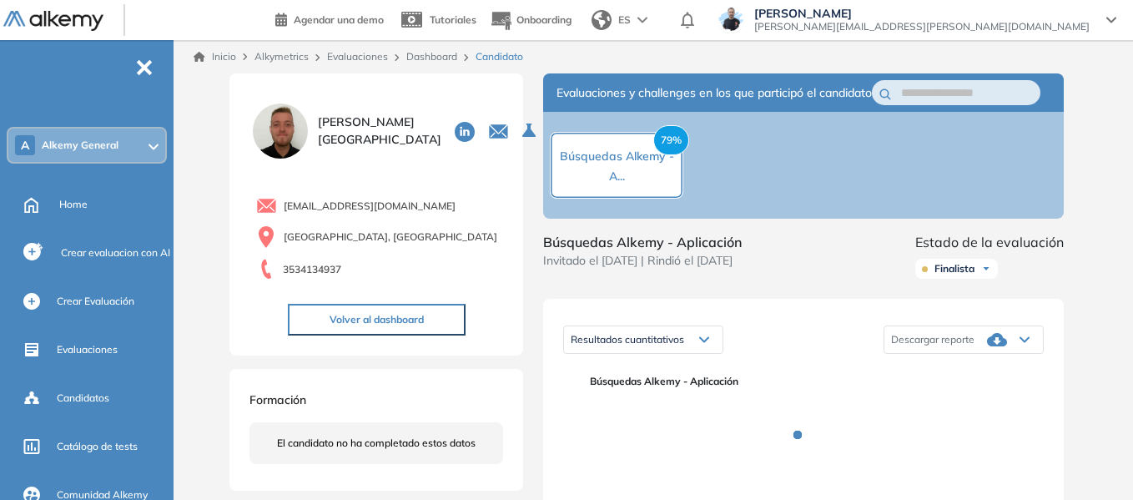
scroll to position [250, 0]
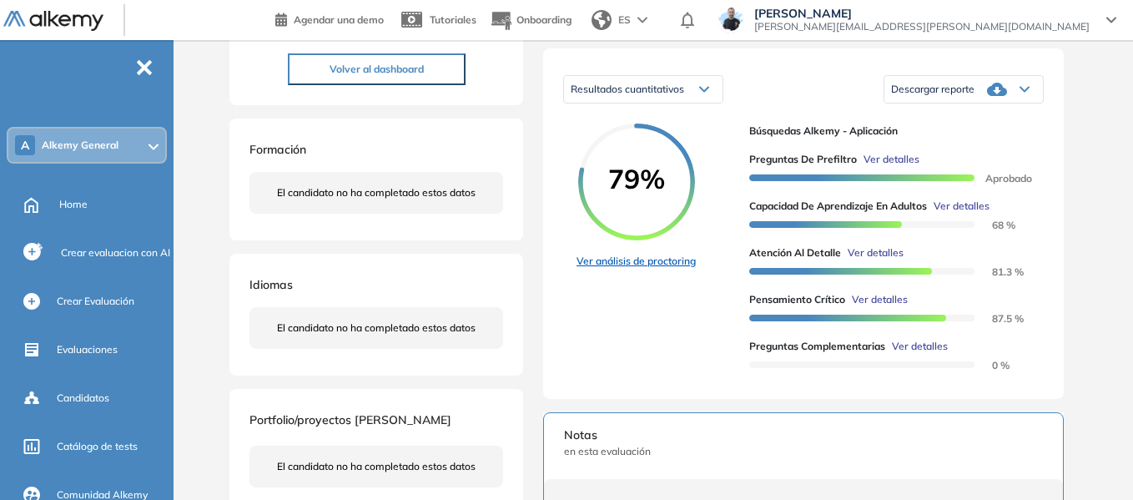
click at [645, 269] on link "Ver análisis de proctoring" at bounding box center [635, 261] width 119 height 15
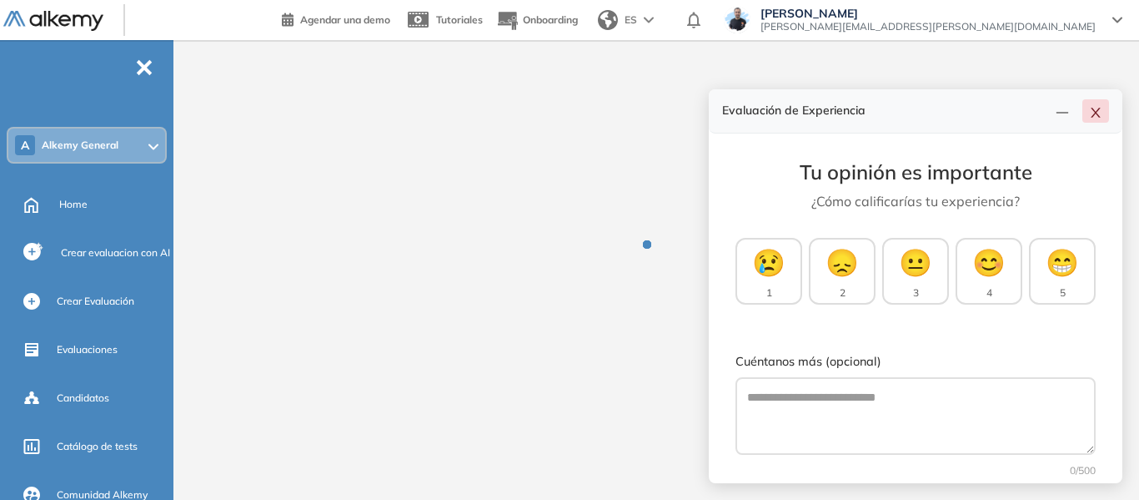
click at [1099, 114] on icon "close" at bounding box center [1095, 112] width 13 height 13
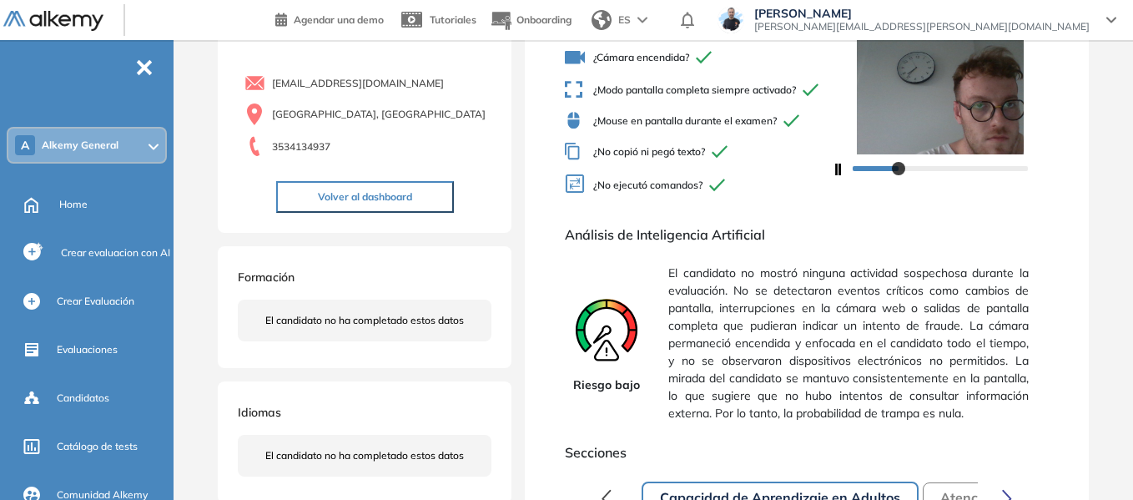
scroll to position [167, 0]
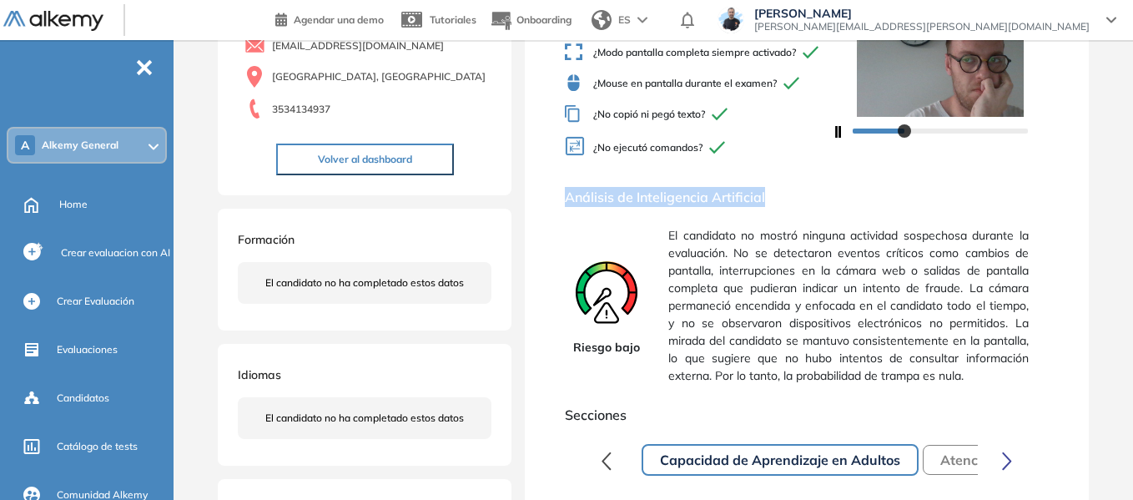
drag, startPoint x: 568, startPoint y: 209, endPoint x: 773, endPoint y: 220, distance: 205.5
click at [773, 220] on div "Análisis de Inteligencia Artificial Riesgo bajo El candidato no mostró ninguna …" at bounding box center [807, 289] width 484 height 204
click at [786, 207] on span "Análisis de Inteligencia Artificial" at bounding box center [807, 197] width 484 height 20
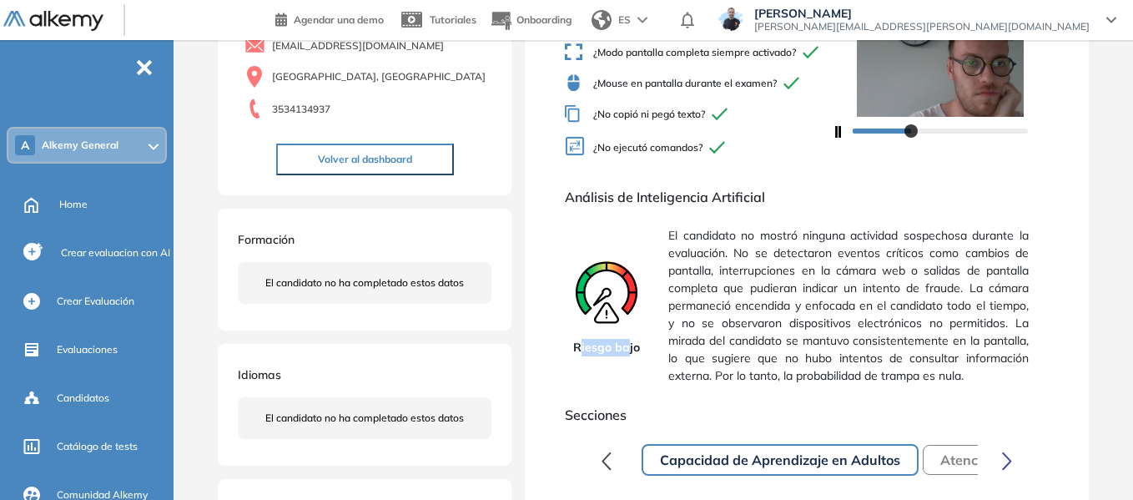
drag, startPoint x: 578, startPoint y: 358, endPoint x: 631, endPoint y: 355, distance: 52.7
click at [631, 355] on span "Riesgo bajo" at bounding box center [606, 348] width 67 height 18
click at [645, 339] on icon at bounding box center [606, 296] width 83 height 83
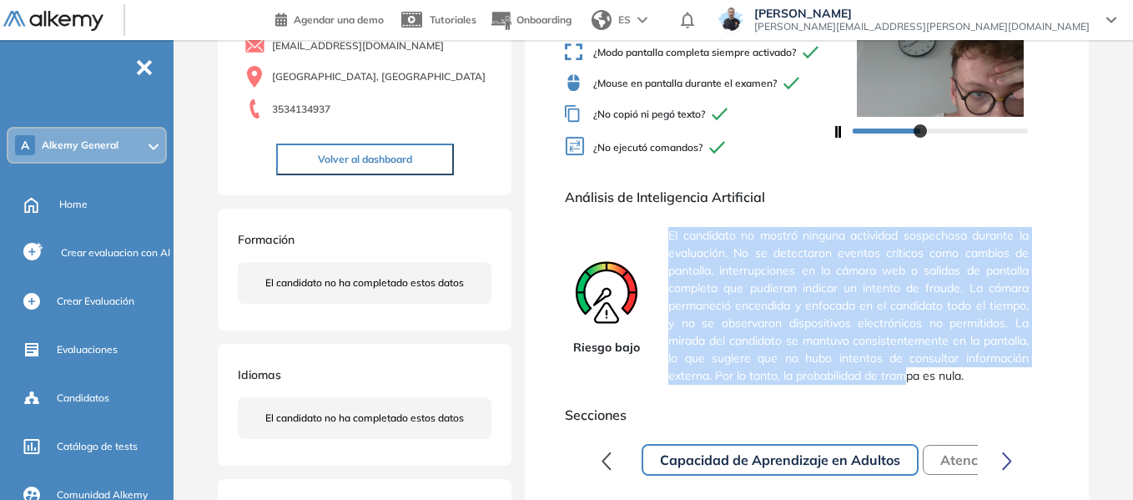
drag, startPoint x: 670, startPoint y: 244, endPoint x: 912, endPoint y: 383, distance: 278.7
click at [912, 383] on span "El candidato no mostró ninguna actividad sospechosa durante la evaluación. No s…" at bounding box center [848, 305] width 360 height 171
click at [910, 370] on span "El candidato no mostró ninguna actividad sospechosa durante la evaluación. No s…" at bounding box center [848, 305] width 360 height 171
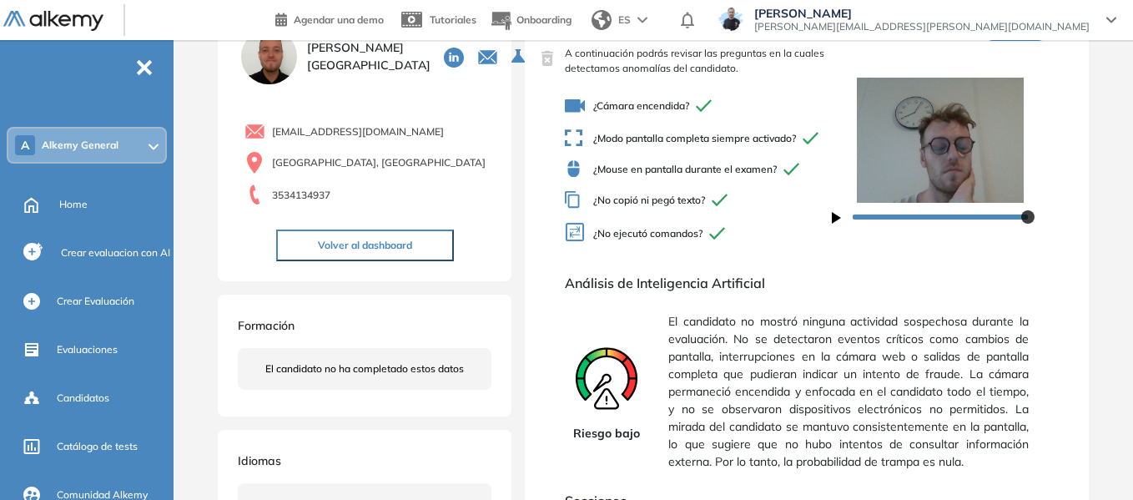
scroll to position [0, 0]
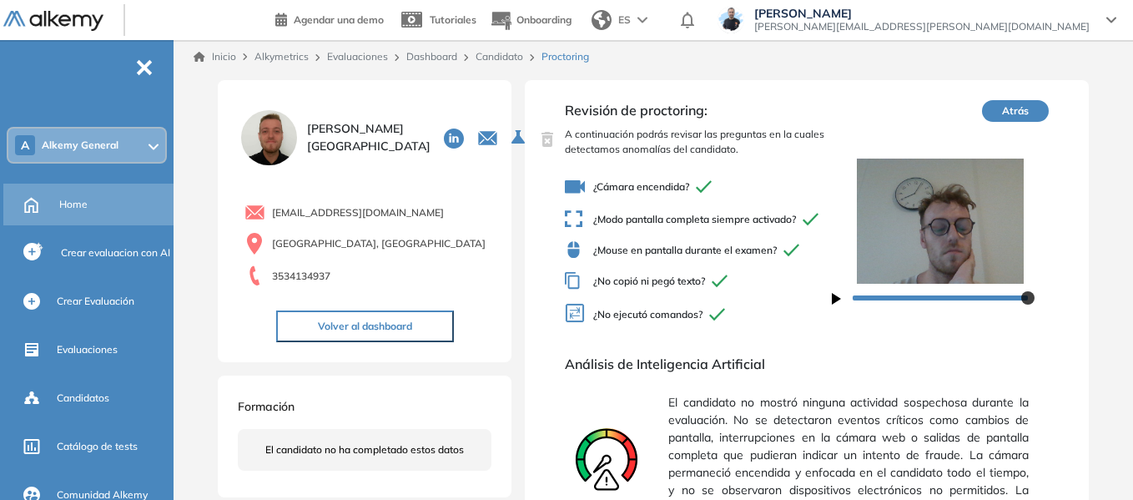
click at [83, 200] on span "Home" at bounding box center [73, 204] width 28 height 15
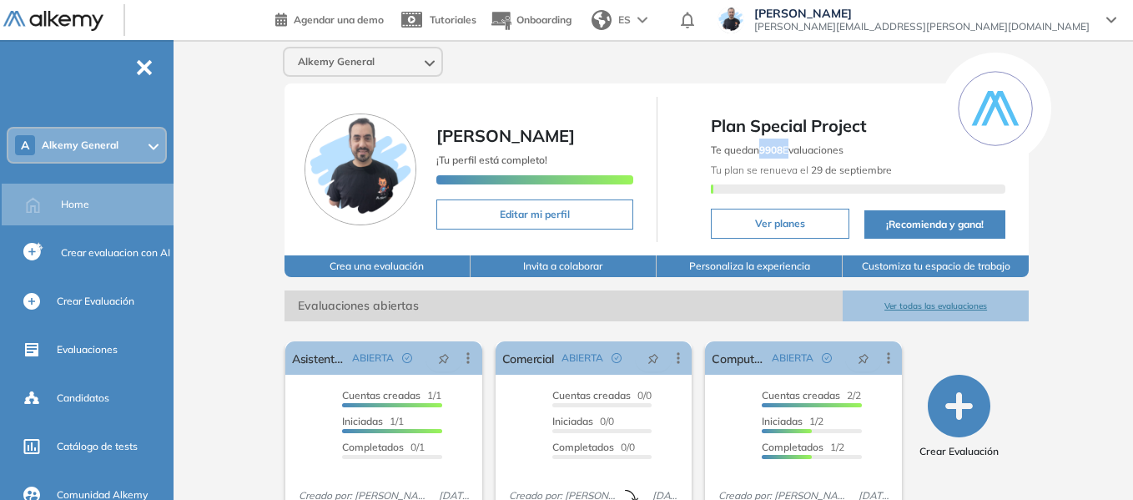
drag, startPoint x: 762, startPoint y: 151, endPoint x: 787, endPoint y: 156, distance: 25.5
click at [787, 156] on div "Te quedan 9908 Evaluaciones Tu plan se renueva el 29 de septiembre" at bounding box center [858, 169] width 295 height 62
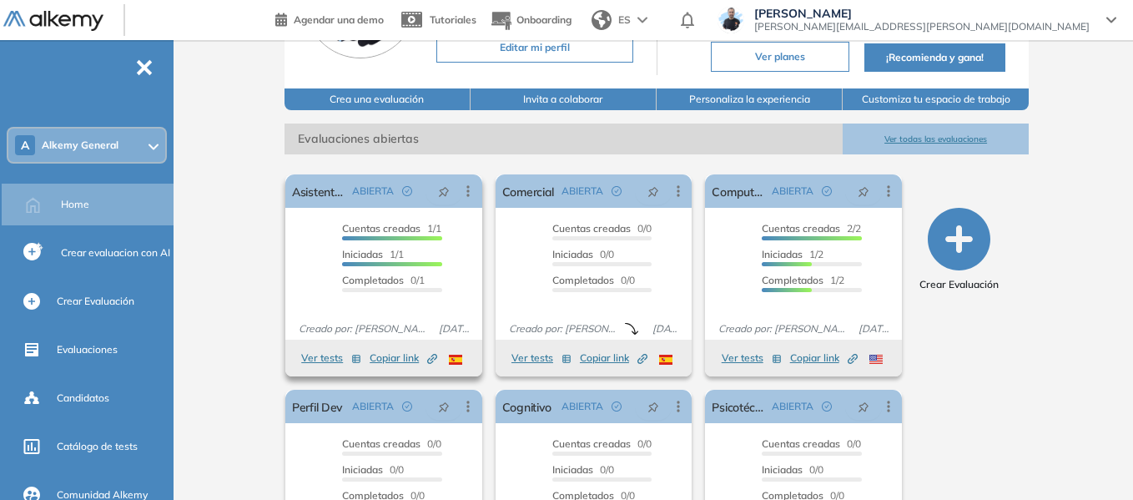
click at [324, 360] on button "Ver tests" at bounding box center [331, 358] width 60 height 20
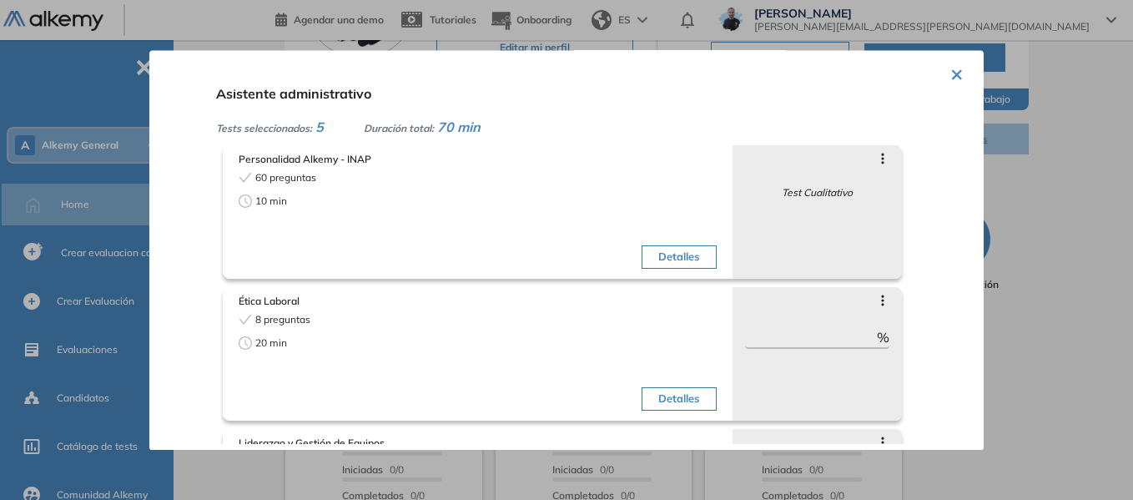
scroll to position [0, 0]
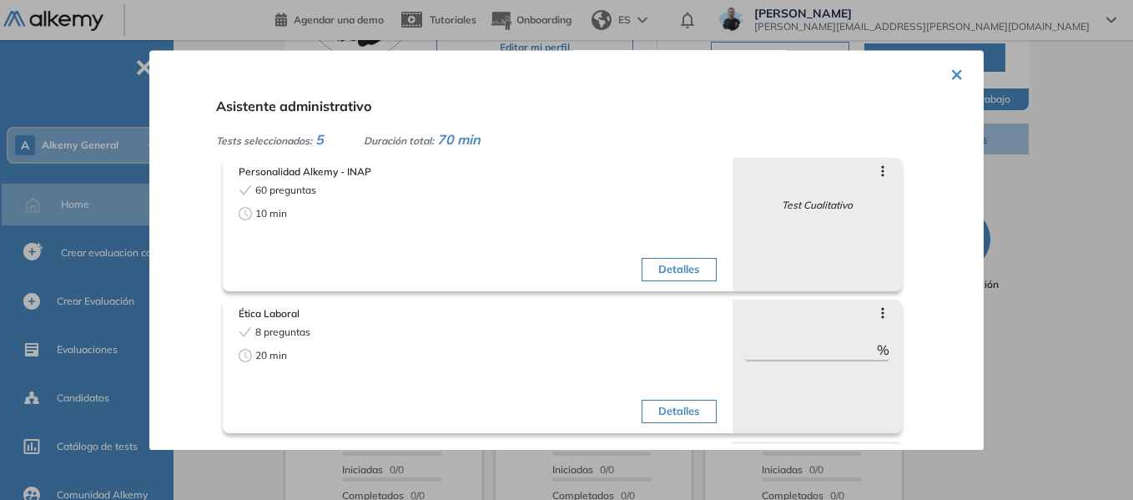
click at [954, 67] on button "×" at bounding box center [956, 73] width 13 height 33
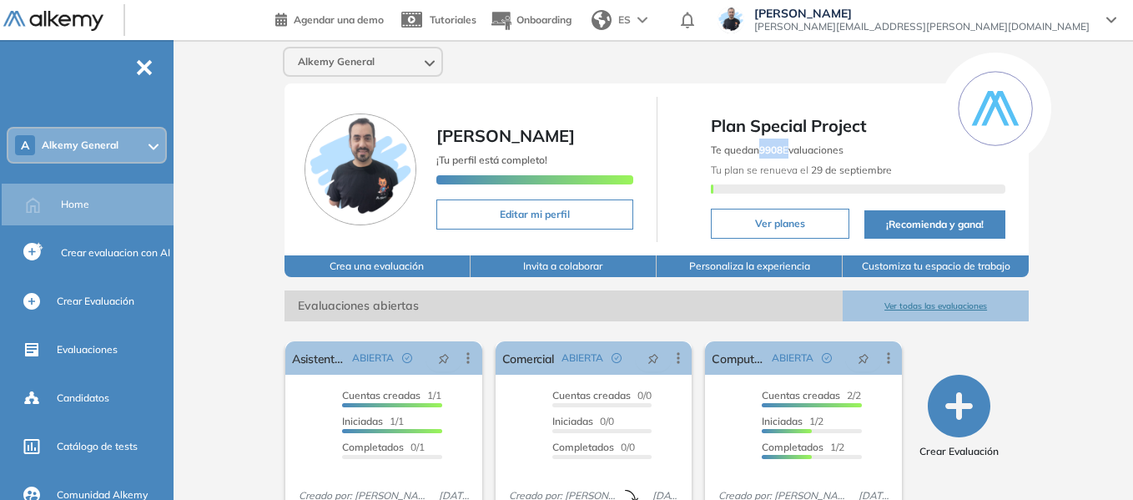
click at [782, 141] on div "Te quedan 9908 Evaluaciones Tu plan se renueva el 29 de septiembre" at bounding box center [858, 169] width 295 height 62
click at [768, 150] on b "9908" at bounding box center [770, 149] width 23 height 13
click at [118, 136] on div "A Alkemy General" at bounding box center [86, 144] width 157 height 33
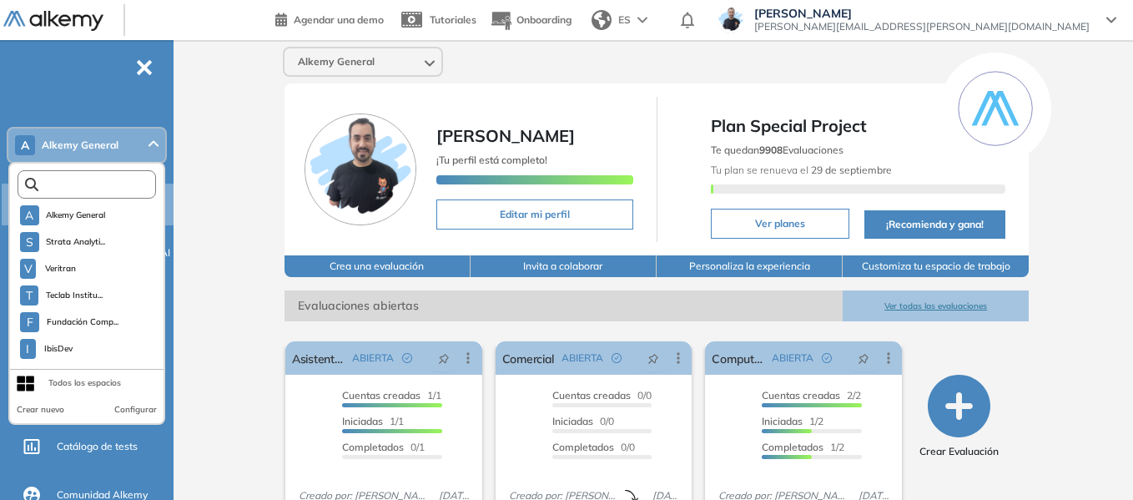
click at [97, 182] on input "text" at bounding box center [90, 185] width 104 height 13
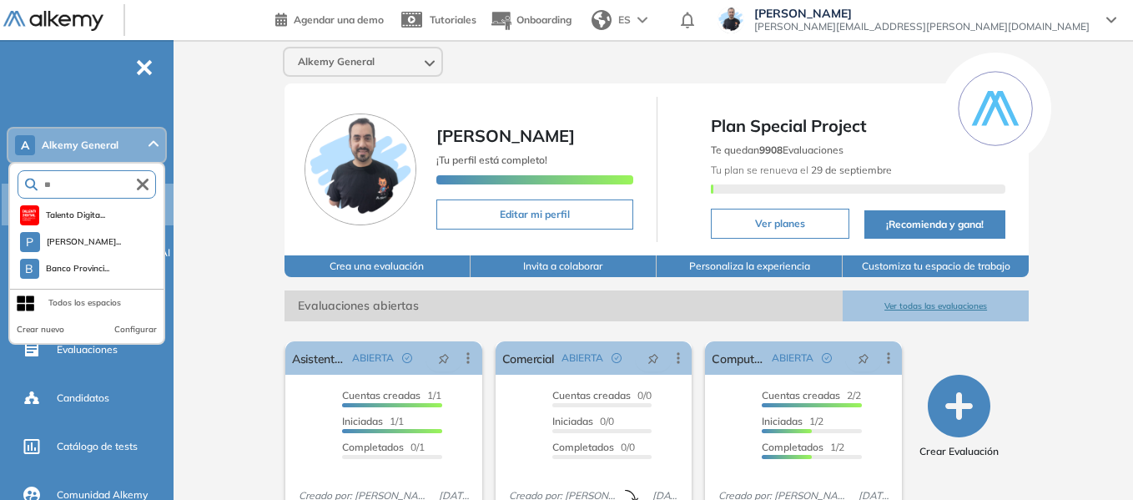
type input "*"
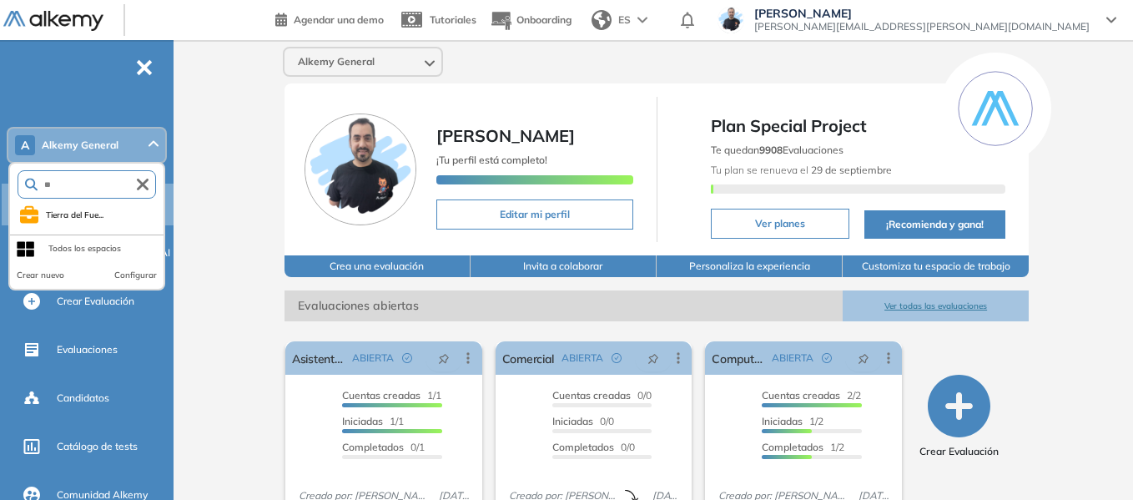
type input "*"
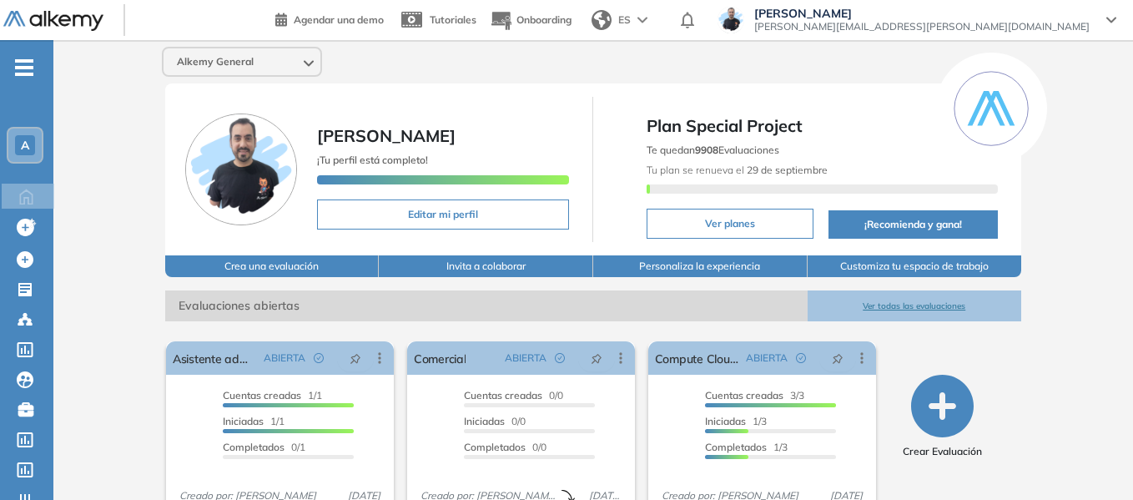
click at [30, 66] on icon "-" at bounding box center [24, 67] width 18 height 3
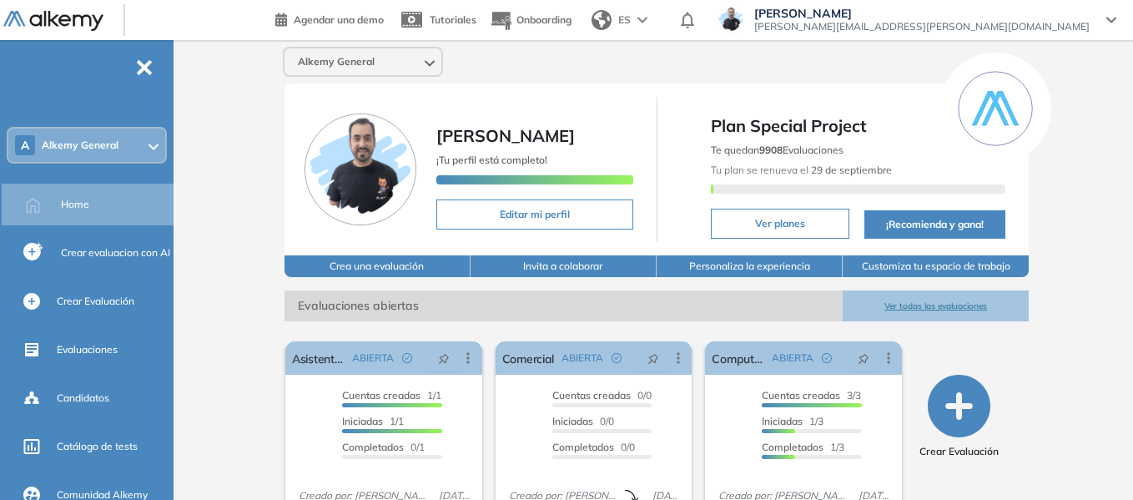
click at [93, 153] on div "A Alkemy General" at bounding box center [86, 144] width 157 height 33
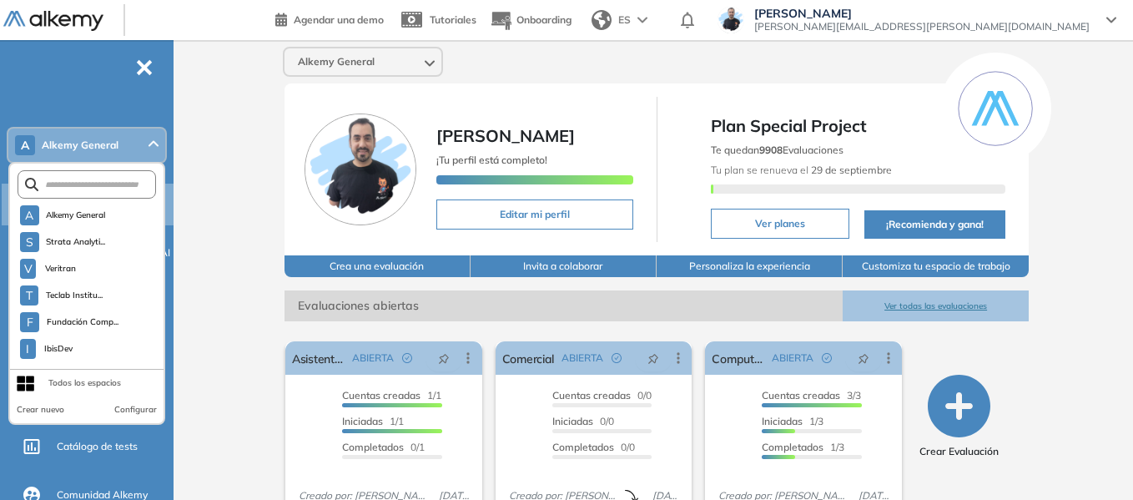
scroll to position [4649, 0]
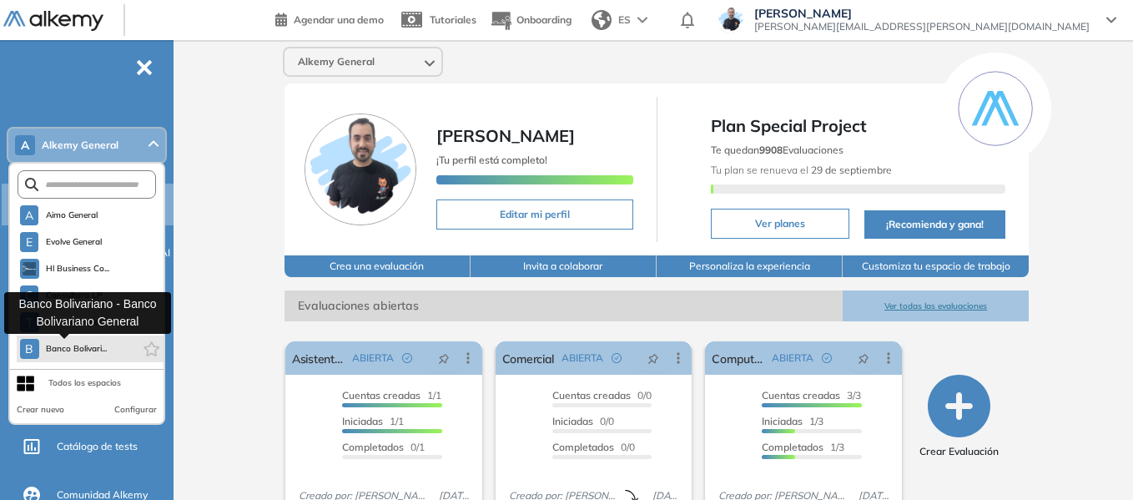
click at [67, 346] on span "Banco Bolivari..." at bounding box center [77, 348] width 62 height 13
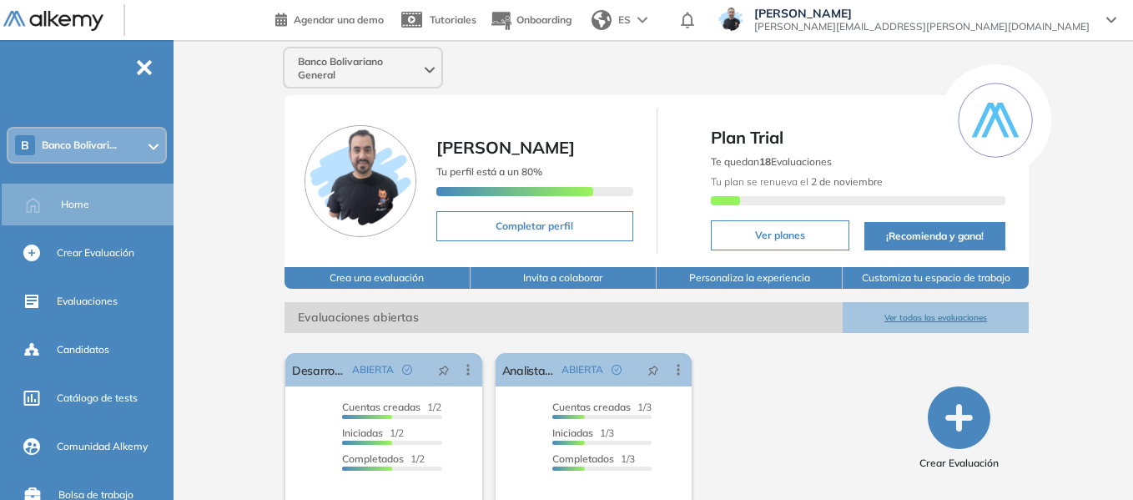
scroll to position [75, 0]
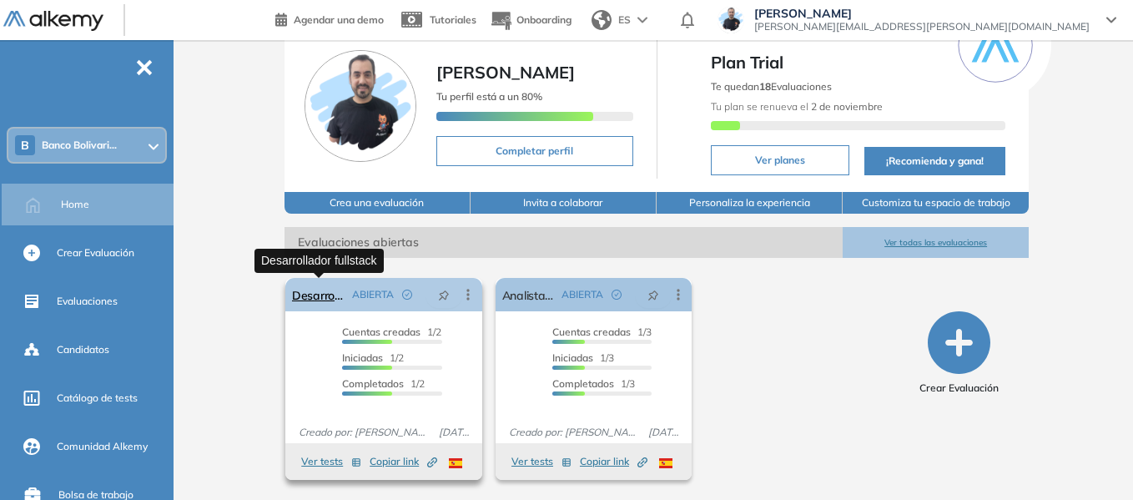
click at [329, 295] on link "Desarrollador fullstack" at bounding box center [318, 294] width 53 height 33
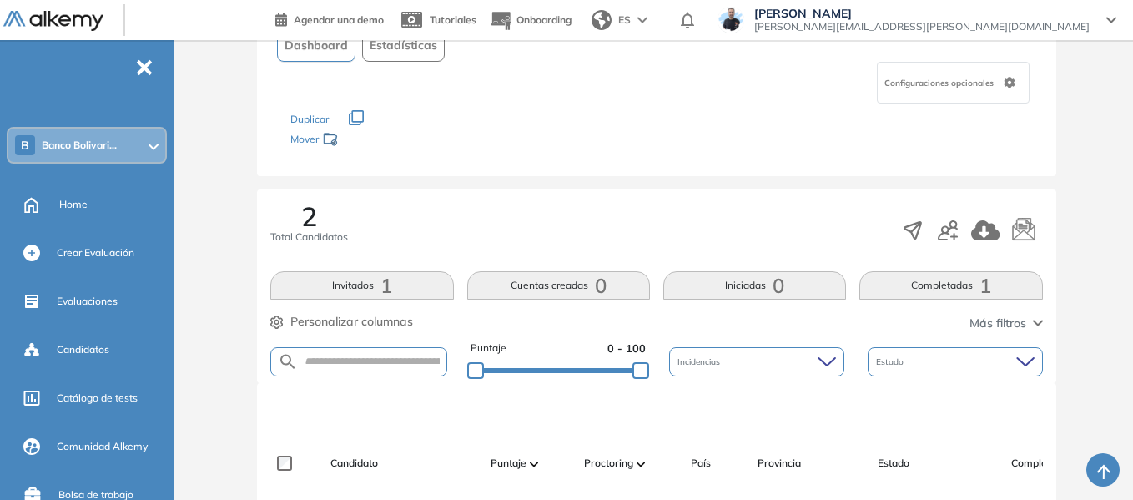
scroll to position [167, 0]
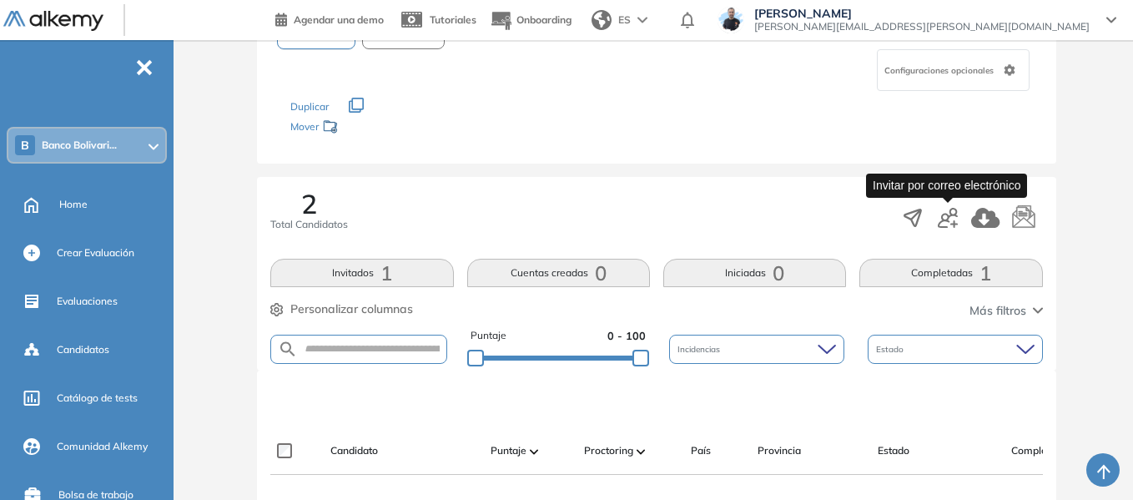
click at [953, 223] on icon "button" at bounding box center [948, 218] width 20 height 20
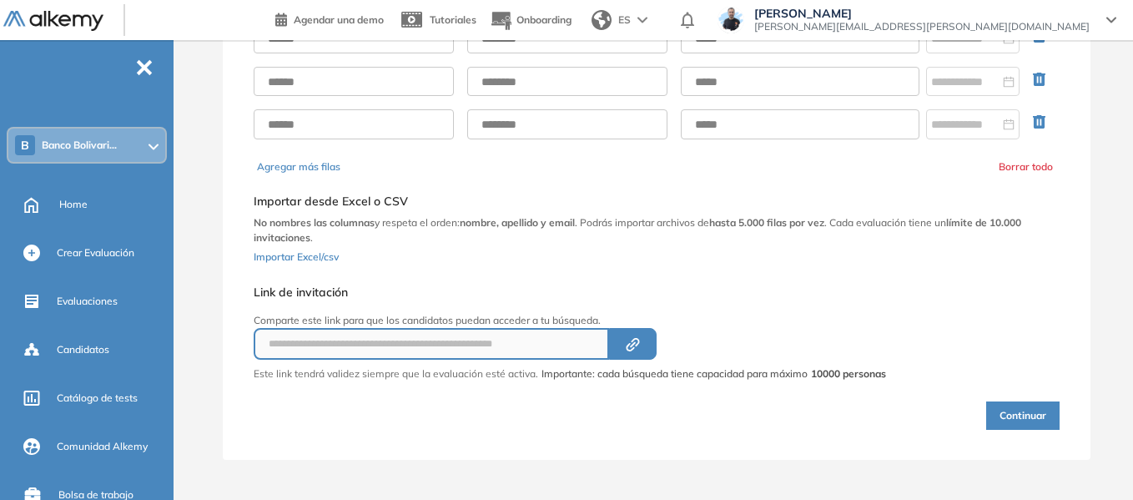
scroll to position [146, 0]
click at [642, 342] on icon "Created by potrace 1.16, written by [PERSON_NAME] [DATE]-[DATE]" at bounding box center [632, 344] width 19 height 13
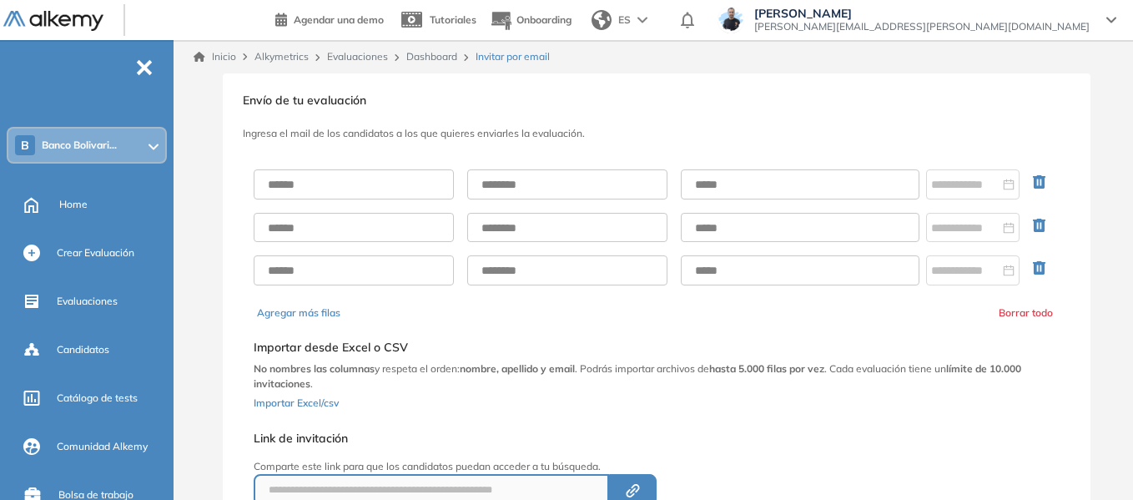
click at [415, 51] on link "Dashboard" at bounding box center [431, 56] width 51 height 13
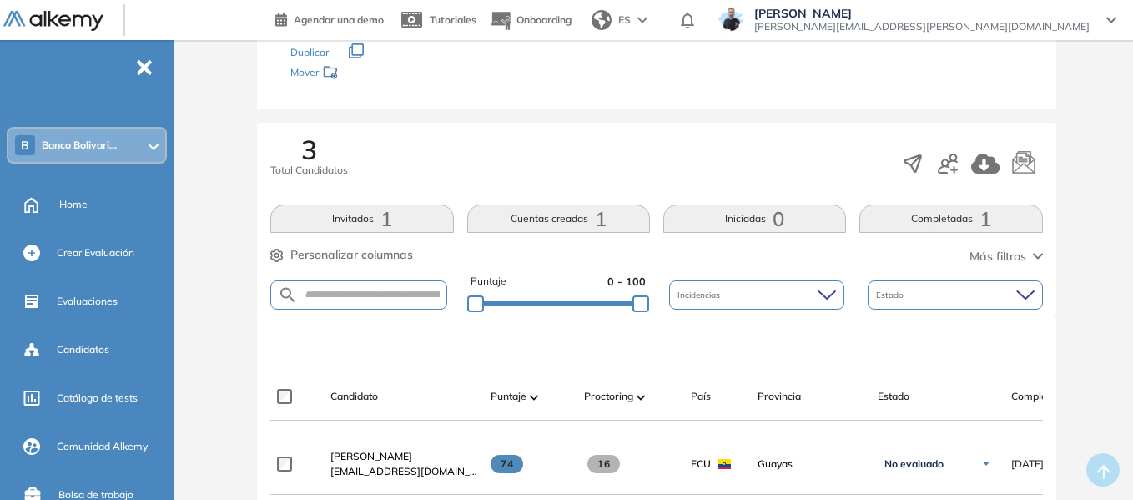
scroll to position [405, 0]
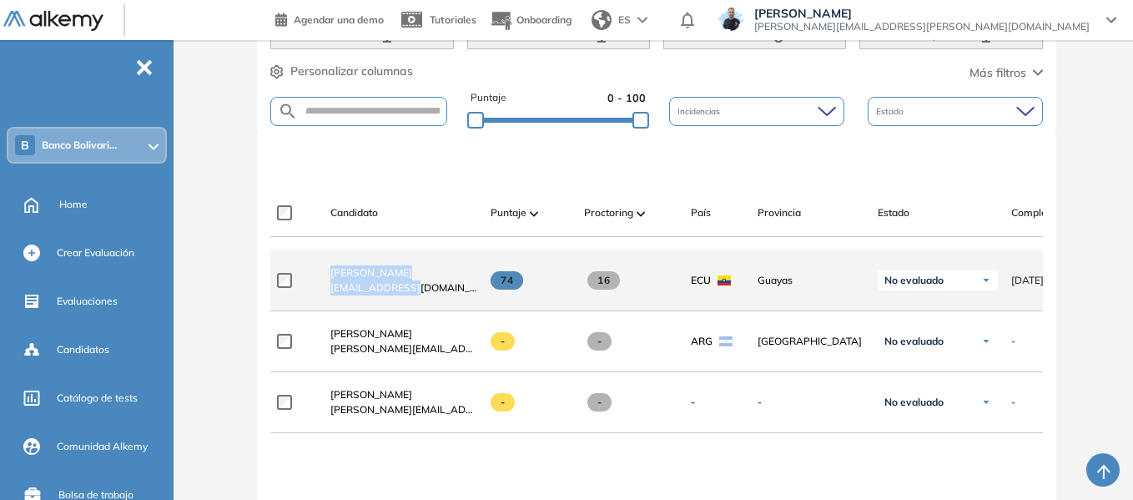
drag, startPoint x: 323, startPoint y: 279, endPoint x: 420, endPoint y: 299, distance: 99.0
click at [422, 296] on div "[PERSON_NAME] [EMAIL_ADDRESS][DOMAIN_NAME]" at bounding box center [397, 280] width 160 height 57
click at [423, 309] on div "[PERSON_NAME] [EMAIL_ADDRESS][DOMAIN_NAME]" at bounding box center [397, 280] width 160 height 57
drag, startPoint x: 330, startPoint y: 297, endPoint x: 456, endPoint y: 307, distance: 126.4
click at [456, 307] on div "[PERSON_NAME] [EMAIL_ADDRESS][DOMAIN_NAME]" at bounding box center [397, 280] width 160 height 57
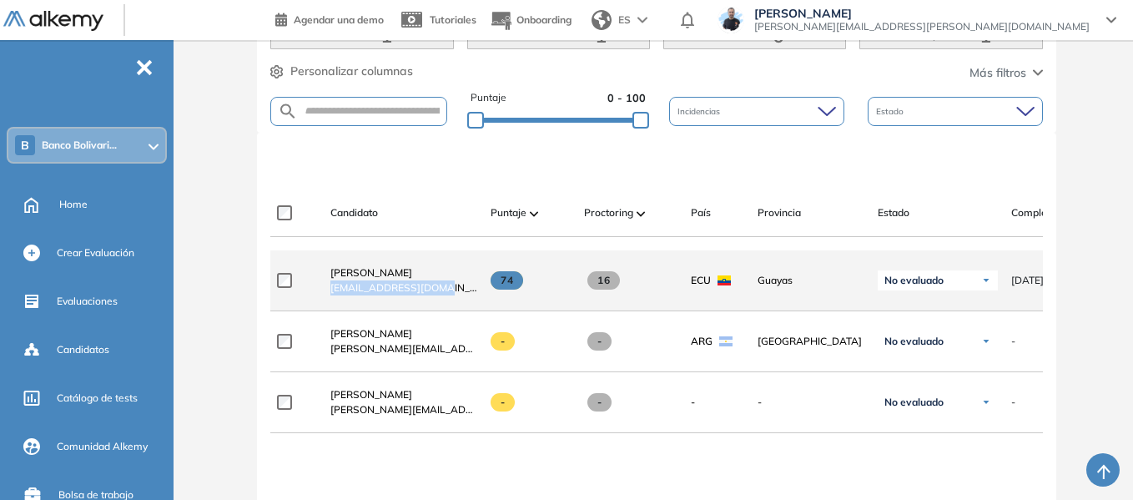
copy span "[EMAIL_ADDRESS][DOMAIN_NAME]"
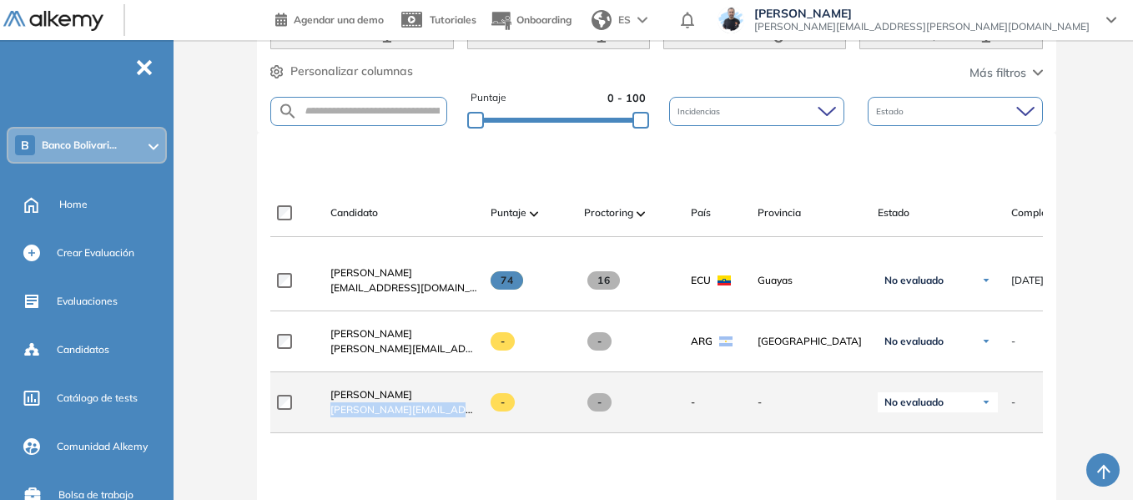
drag, startPoint x: 450, startPoint y: 420, endPoint x: 327, endPoint y: 423, distance: 122.7
click at [327, 423] on div "[PERSON_NAME] [PERSON_NAME][EMAIL_ADDRESS][DOMAIN_NAME]" at bounding box center [397, 402] width 160 height 57
copy span "[PERSON_NAME][EMAIL_ADDRESS][DOMAIN_NAME]"
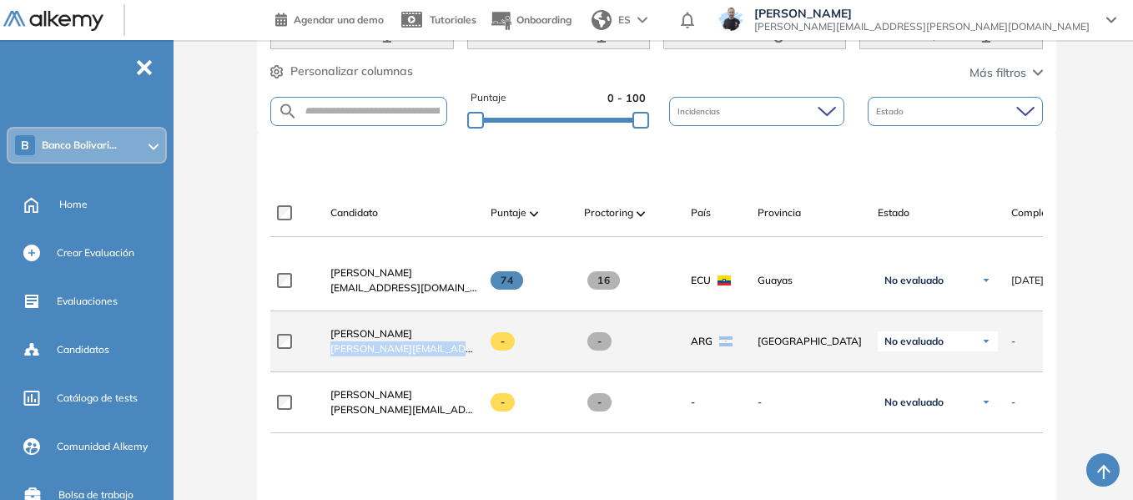
drag, startPoint x: 331, startPoint y: 357, endPoint x: 459, endPoint y: 357, distance: 127.6
click at [459, 356] on div "[PERSON_NAME] [PERSON_NAME][EMAIL_ADDRESS][PERSON_NAME][DOMAIN_NAME]" at bounding box center [403, 341] width 147 height 30
copy span "[PERSON_NAME][EMAIL_ADDRESS][PERSON_NAME][DOMAIN_NAME]"
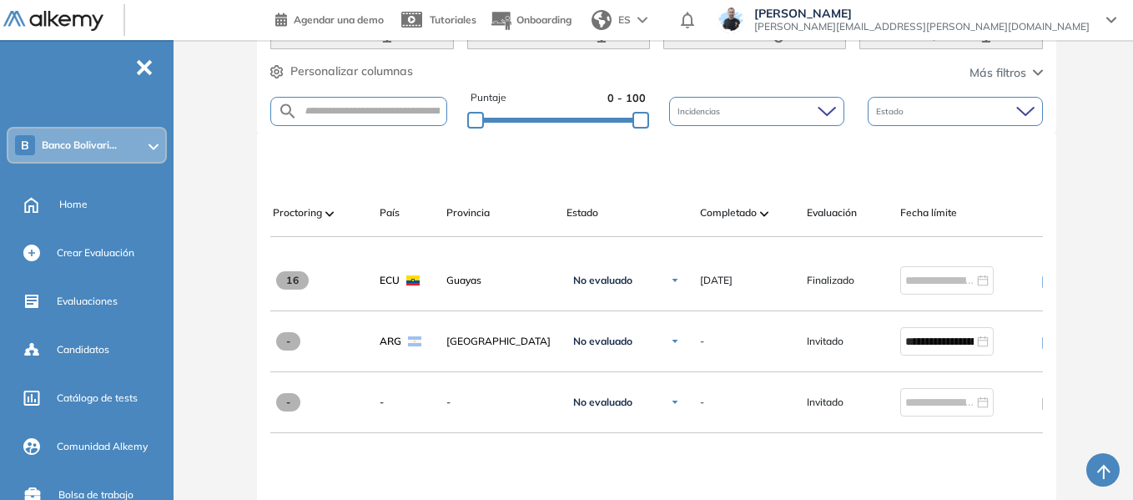
scroll to position [0, 0]
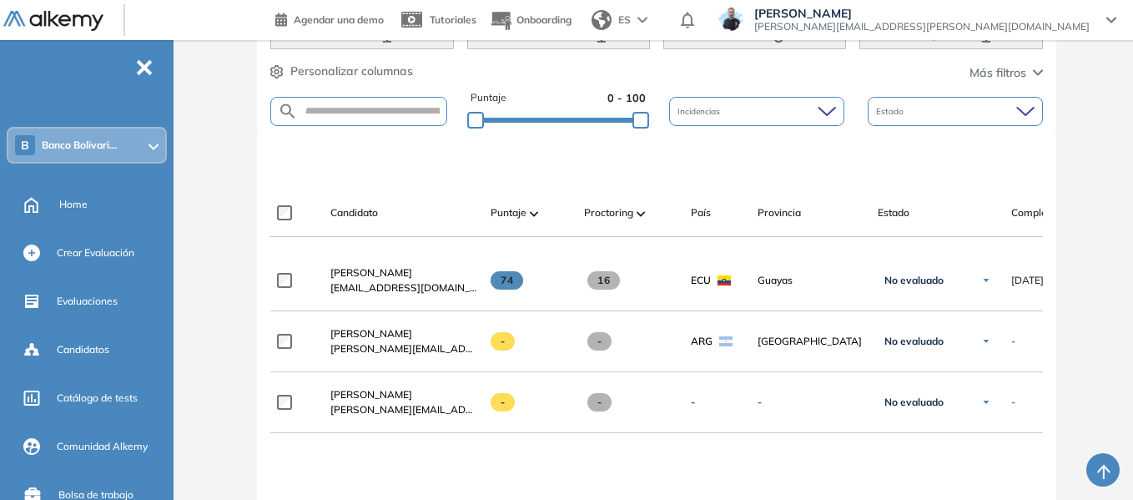
click at [239, 274] on div "Evaluación : Desarrollador fullstack Abierta Ver evaluación Cerrar evaluación D…" at bounding box center [656, 214] width 939 height 1091
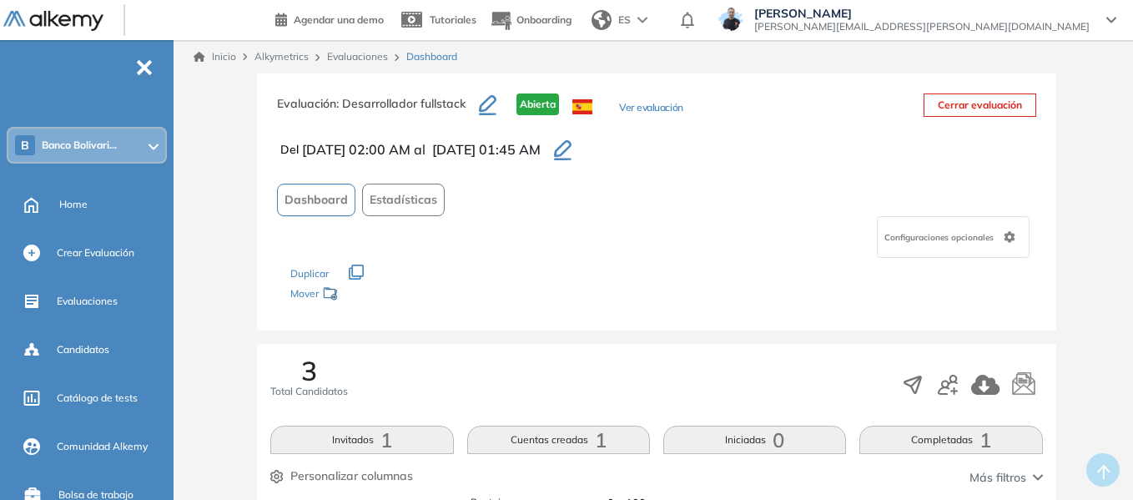
click at [658, 111] on button "Ver evaluación" at bounding box center [650, 109] width 63 height 18
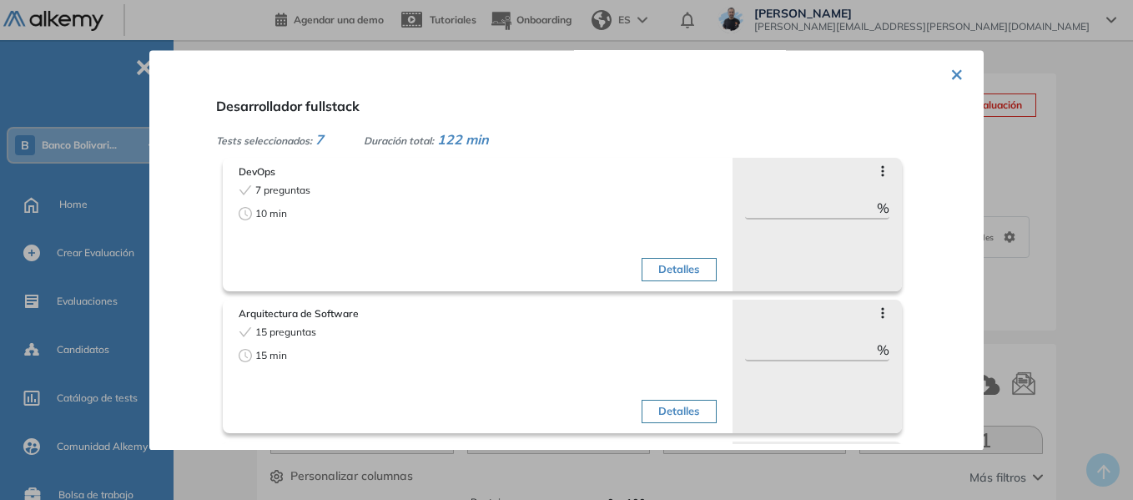
click at [954, 83] on button "×" at bounding box center [956, 73] width 13 height 33
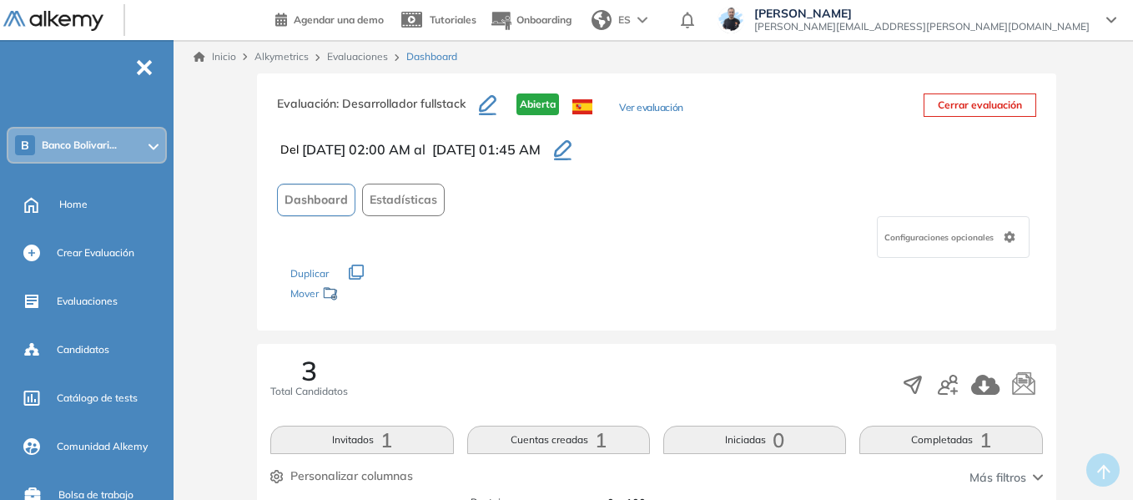
click at [430, 203] on span "Estadísticas" at bounding box center [404, 200] width 68 height 18
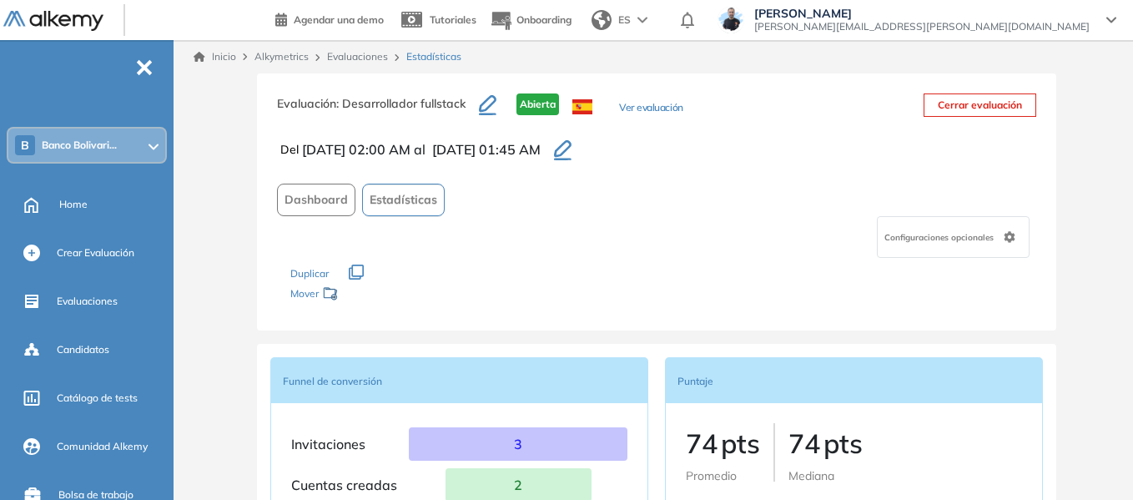
click at [305, 210] on button "Dashboard" at bounding box center [316, 200] width 78 height 33
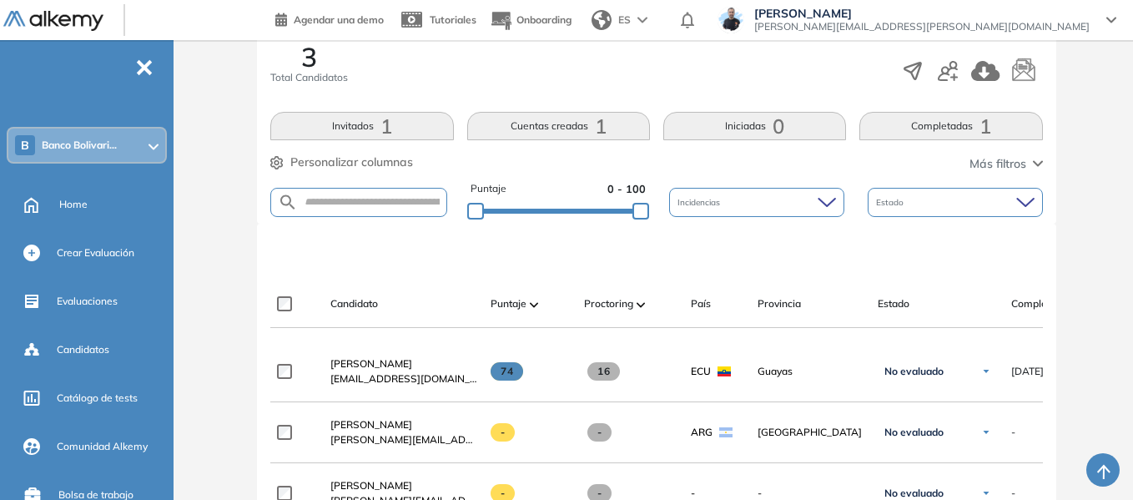
scroll to position [334, 0]
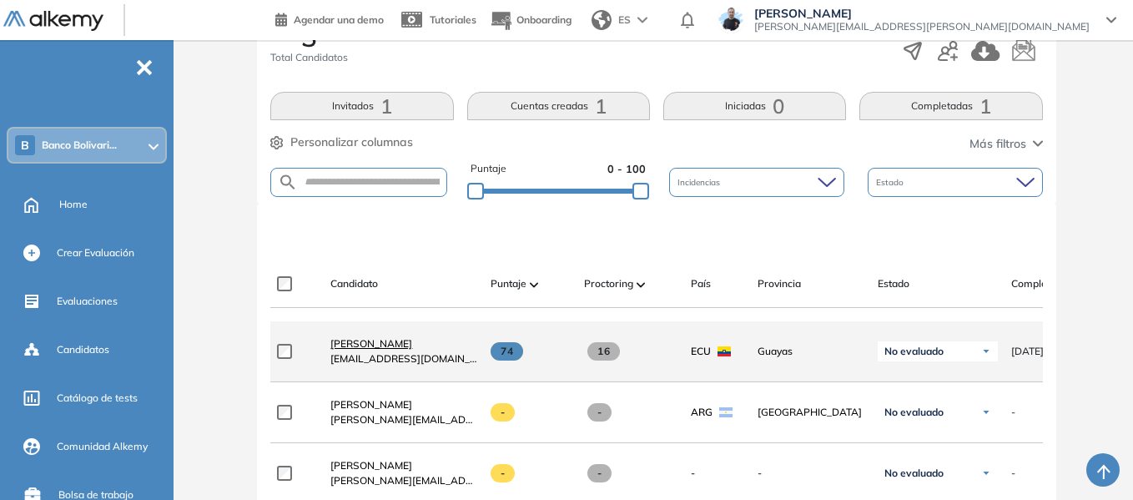
click at [405, 350] on span "[PERSON_NAME]" at bounding box center [371, 343] width 82 height 13
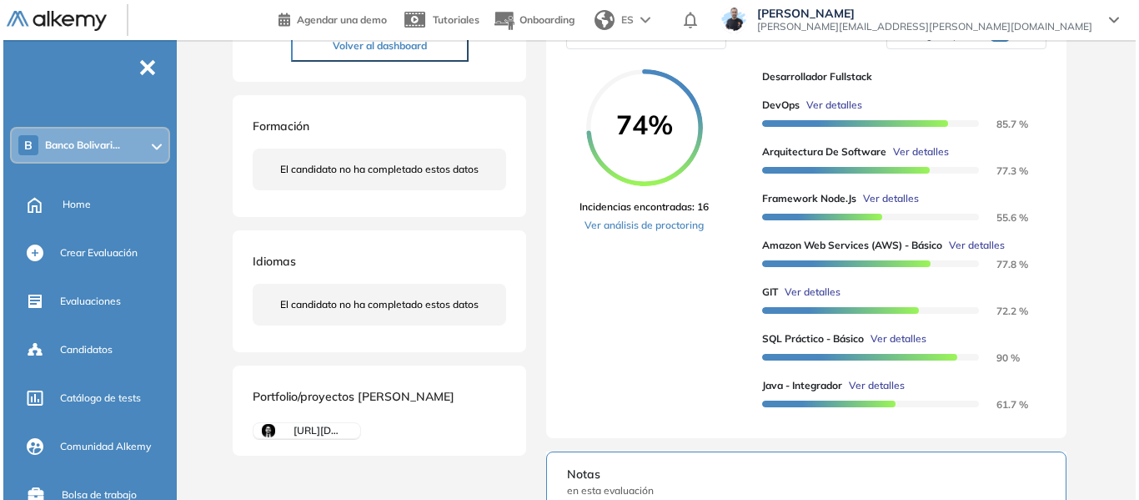
scroll to position [334, 0]
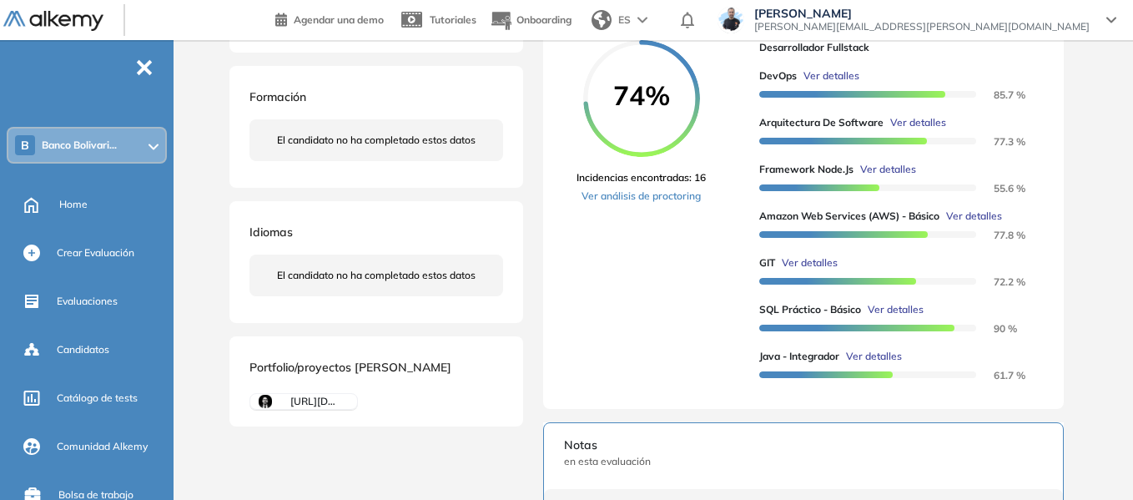
click at [850, 83] on span "Ver detalles" at bounding box center [831, 75] width 56 height 15
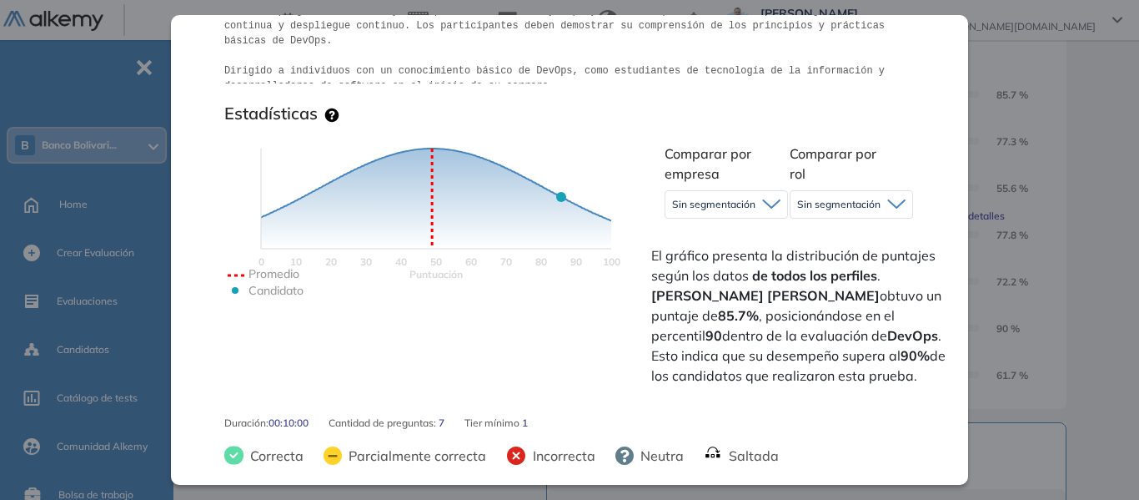
click at [687, 198] on span "Sin segmentación" at bounding box center [713, 204] width 83 height 13
click at [686, 204] on span "Sin segmentación" at bounding box center [713, 204] width 83 height 13
click at [652, 140] on div "Comparar por empresa Sin segmentación Sin segmentación" at bounding box center [713, 184] width 125 height 88
drag, startPoint x: 847, startPoint y: 293, endPoint x: 877, endPoint y: 295, distance: 29.3
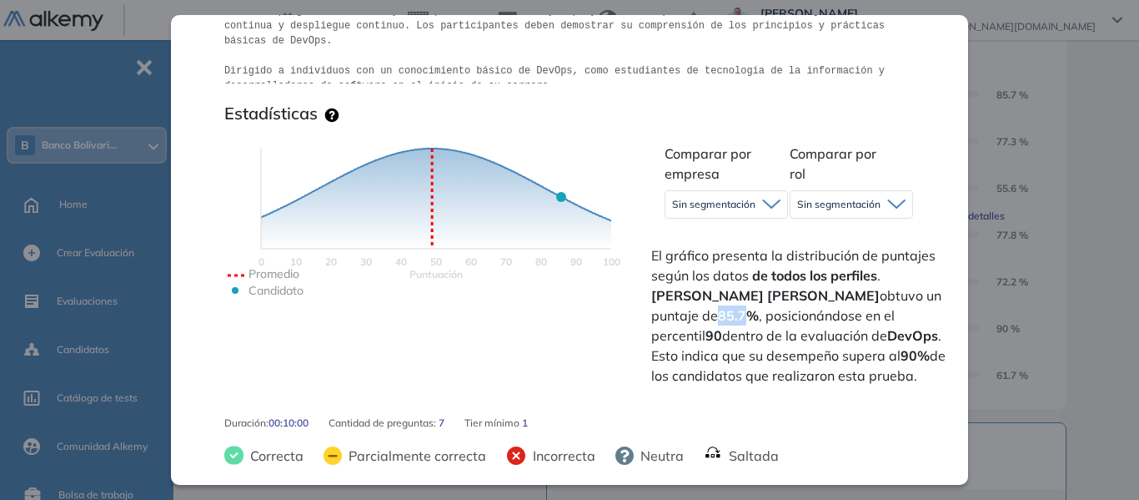
click at [877, 295] on span "El gráfico presenta la distribución de puntajes según los datos de todos los pe…" at bounding box center [801, 315] width 300 height 140
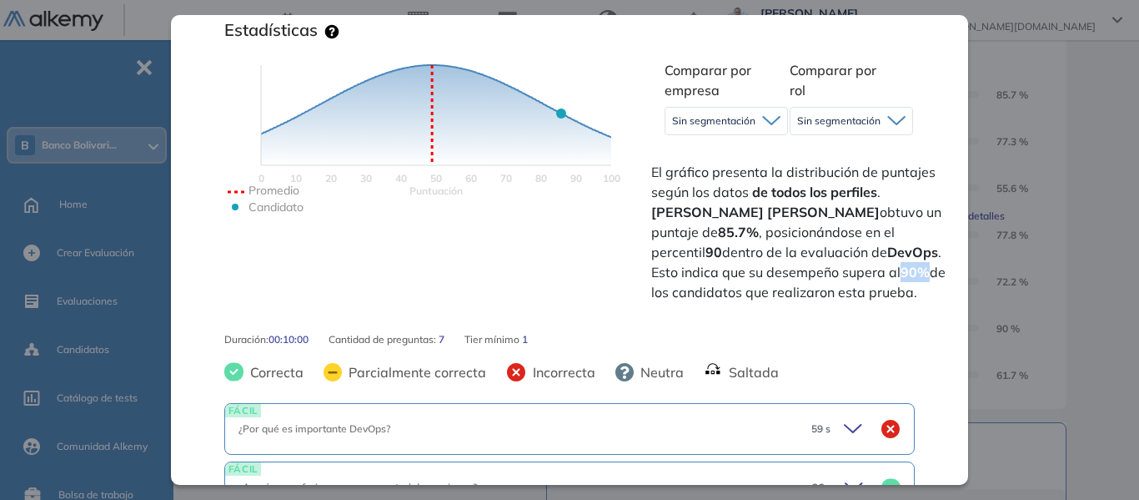
drag, startPoint x: 786, startPoint y: 270, endPoint x: 810, endPoint y: 272, distance: 24.2
click at [901, 272] on strong "90%" at bounding box center [915, 272] width 29 height 17
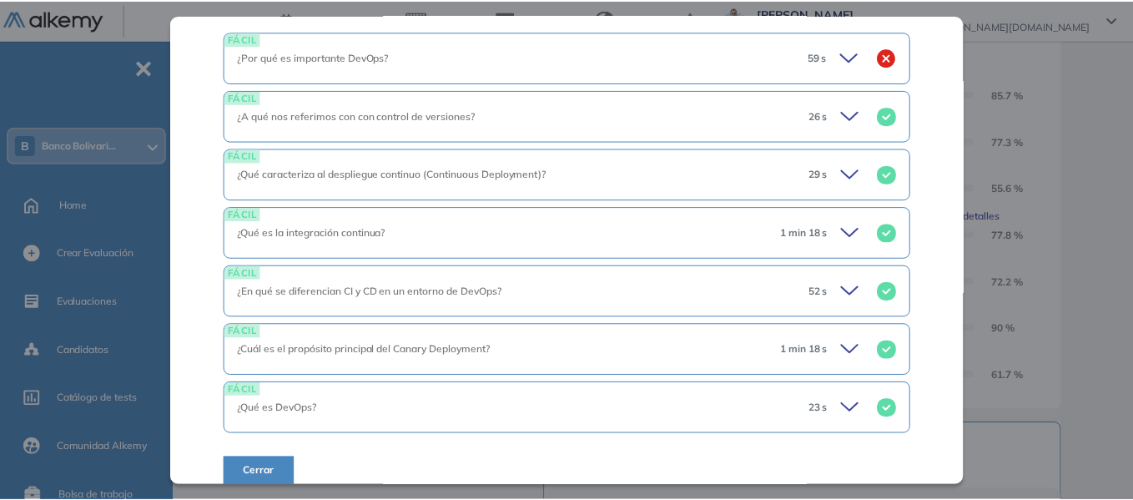
scroll to position [801, 0]
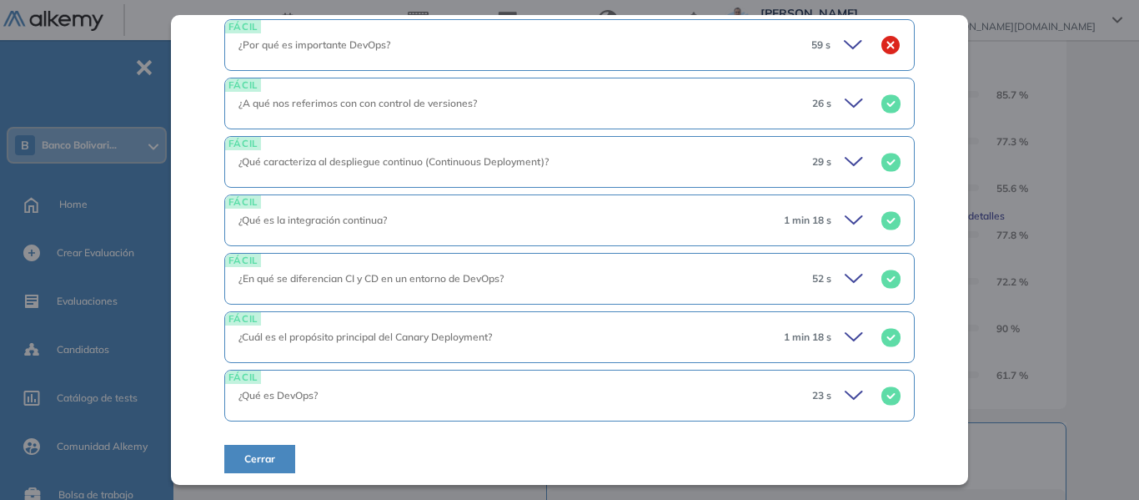
click at [1080, 173] on div "DevOps Infraestructura Básico Idiomas Objetivos Desarrollo de Software Patrones…" at bounding box center [659, 310] width 867 height 1140
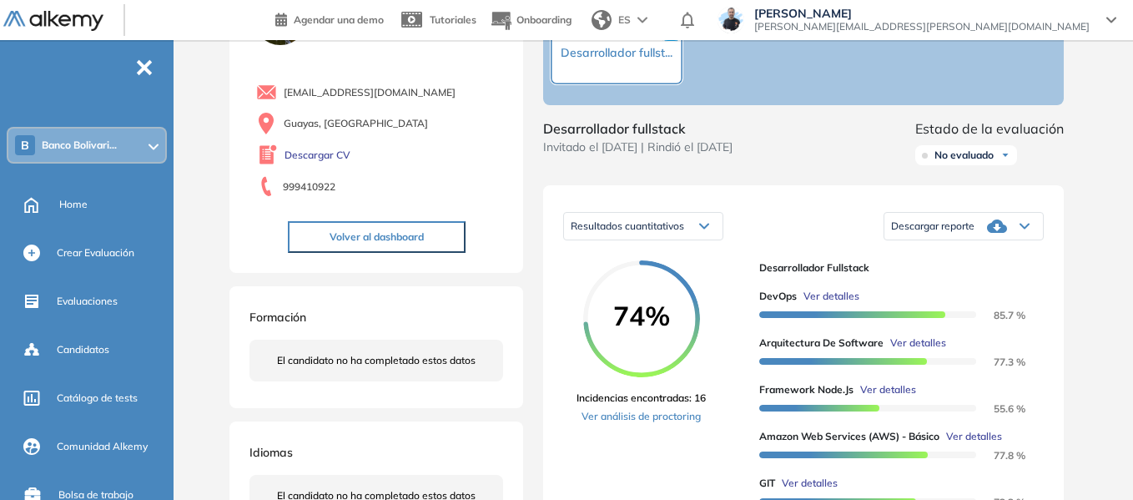
scroll to position [83, 0]
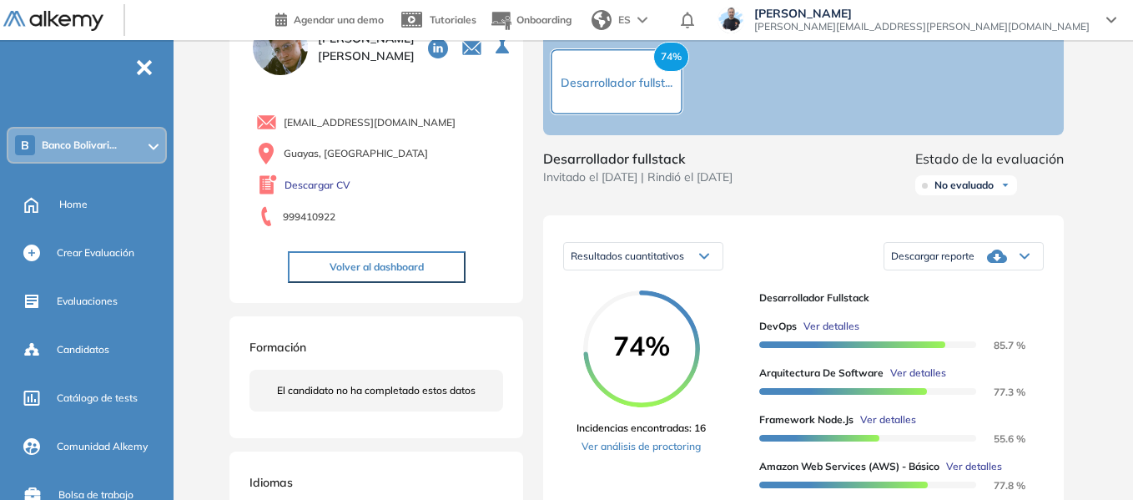
click at [978, 265] on div "Descargar reporte" at bounding box center [963, 255] width 158 height 33
click at [978, 314] on li "Descargar informe resumido" at bounding box center [954, 306] width 124 height 17
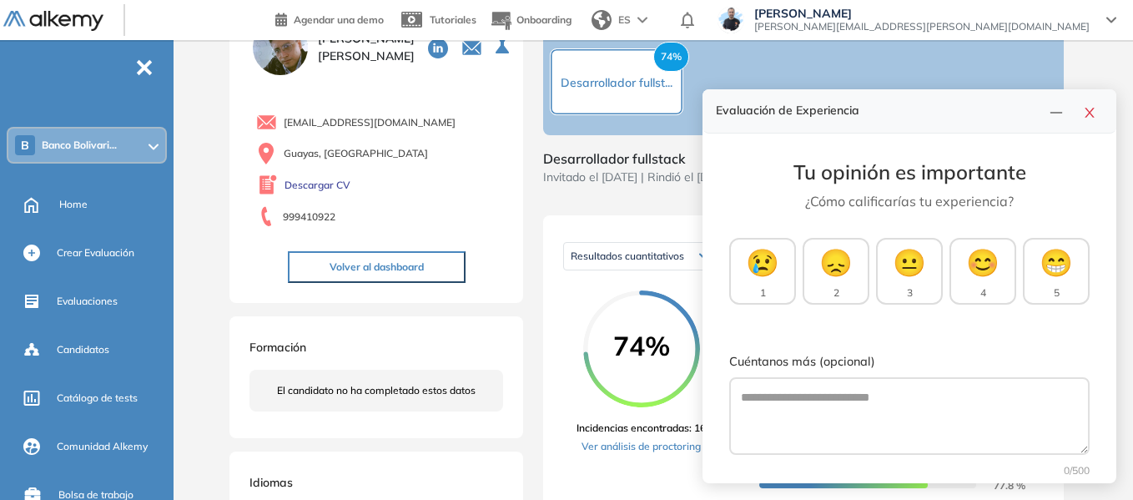
drag, startPoint x: 1096, startPoint y: 113, endPoint x: 1077, endPoint y: 95, distance: 26.0
click at [1096, 113] on button "button" at bounding box center [1089, 110] width 27 height 23
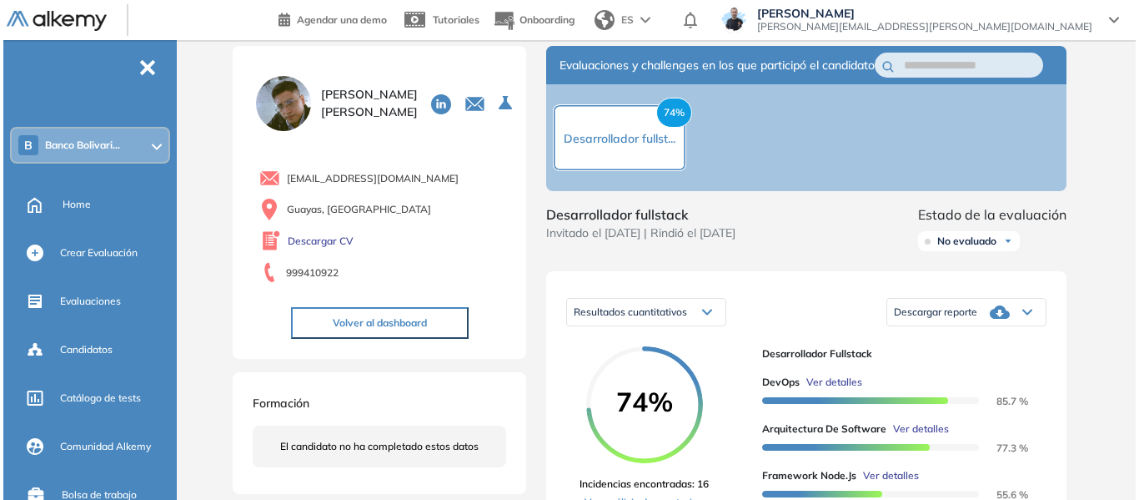
scroll to position [0, 0]
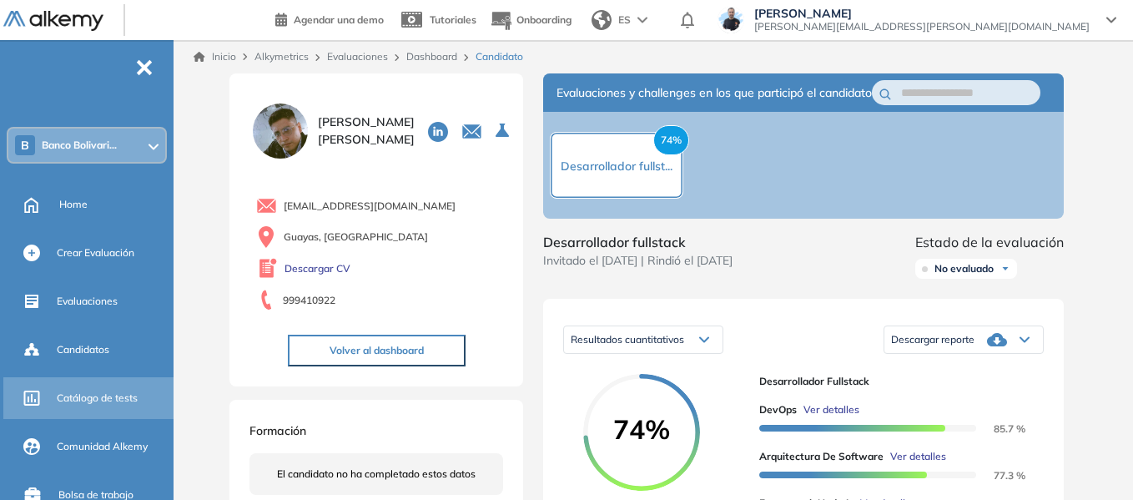
click at [101, 400] on span "Catálogo de tests" at bounding box center [97, 397] width 81 height 15
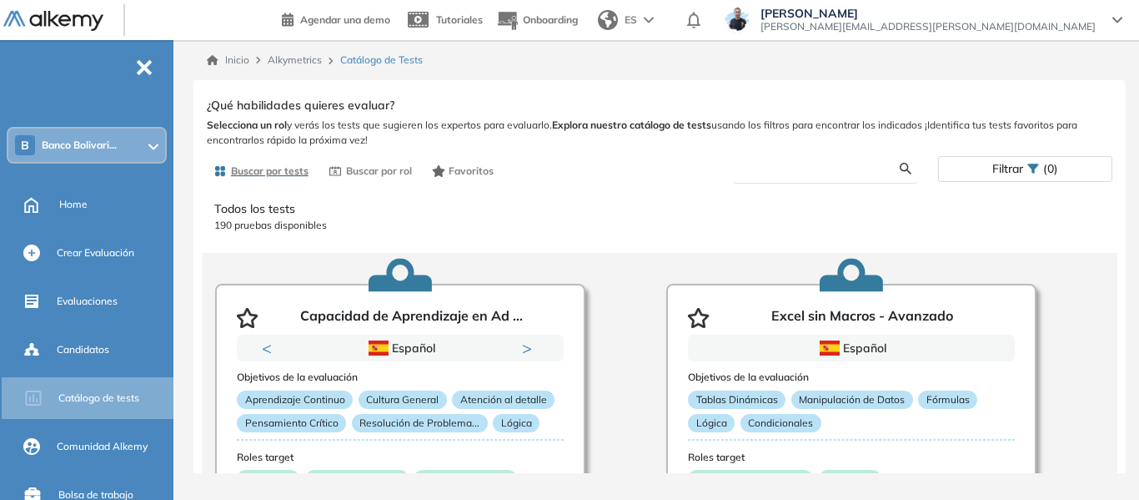
click at [793, 162] on input "text" at bounding box center [823, 168] width 153 height 15
type input "****"
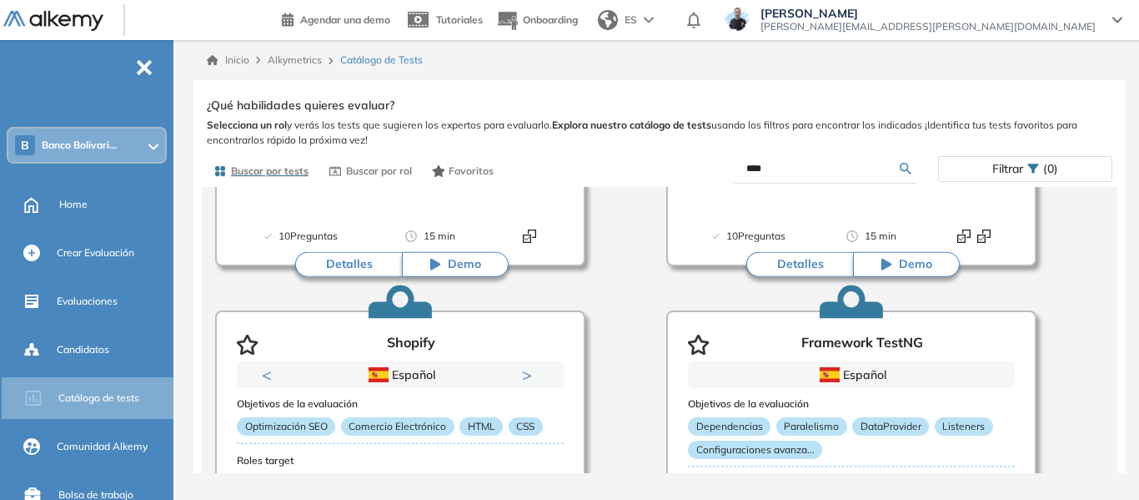
scroll to position [1528, 0]
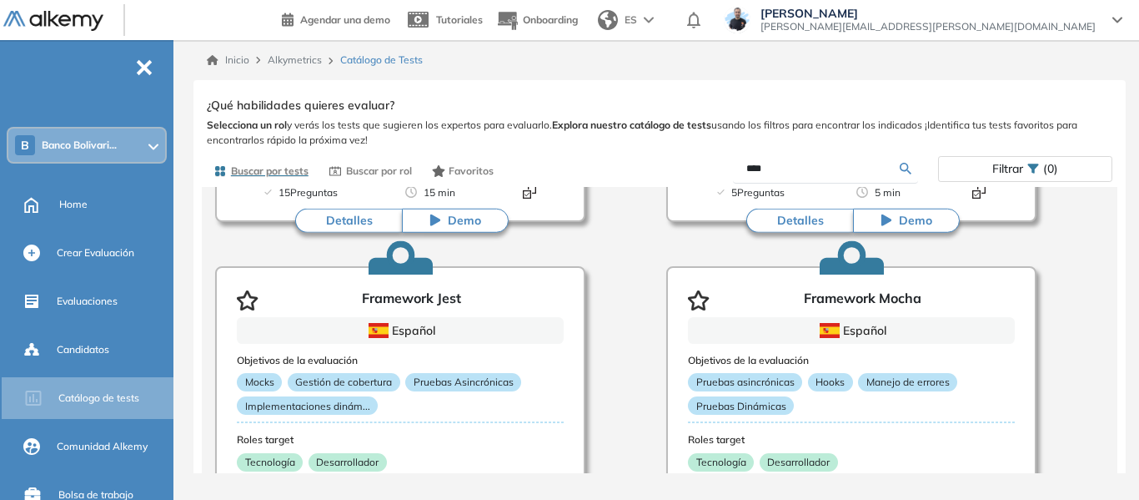
drag, startPoint x: 805, startPoint y: 164, endPoint x: 673, endPoint y: 165, distance: 131.8
click at [673, 165] on div "****" at bounding box center [799, 168] width 279 height 29
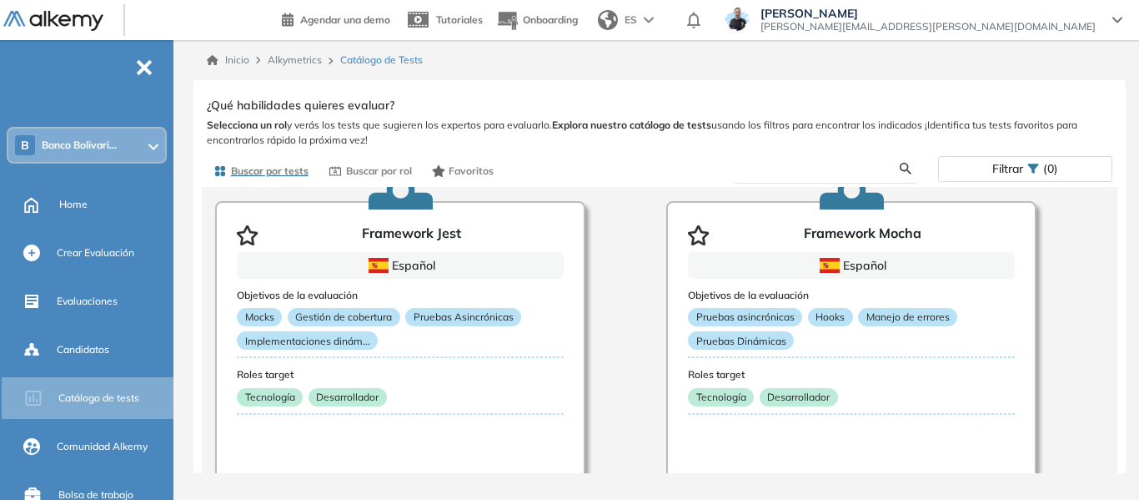
scroll to position [1695, 0]
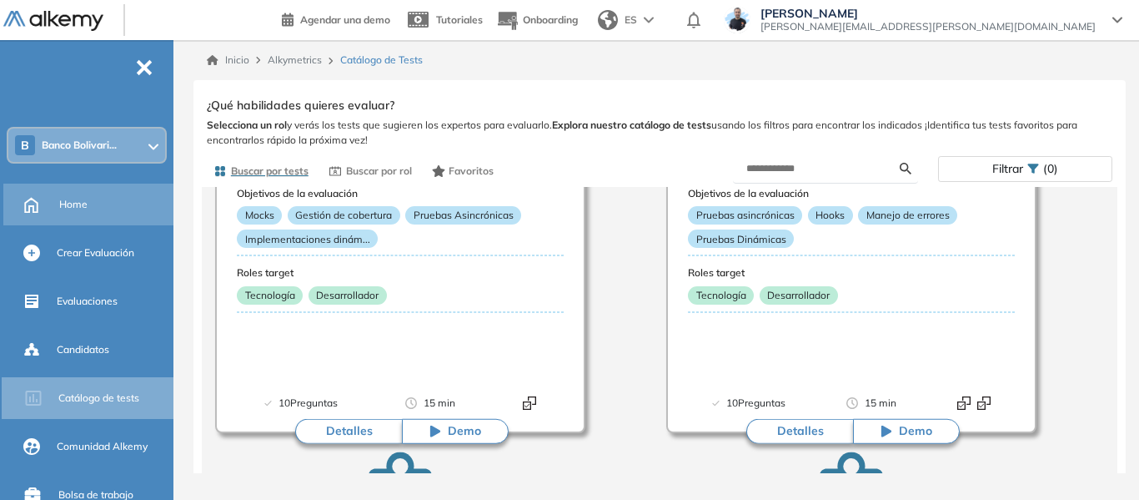
click at [83, 204] on div "General Training Alkemy Perfil Todos los espacios B Banco Bolivari... Home Alky…" at bounding box center [569, 250] width 1139 height 500
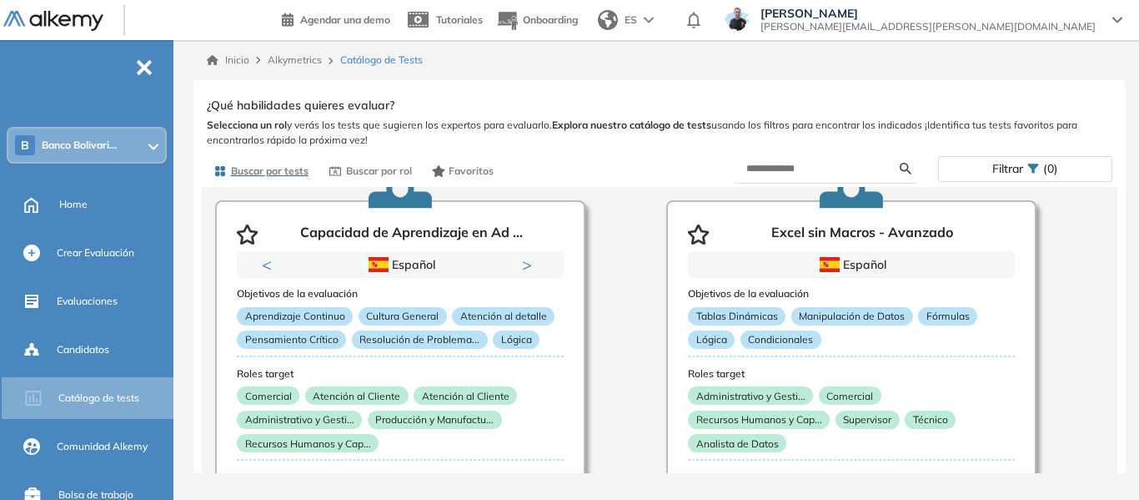
scroll to position [167, 0]
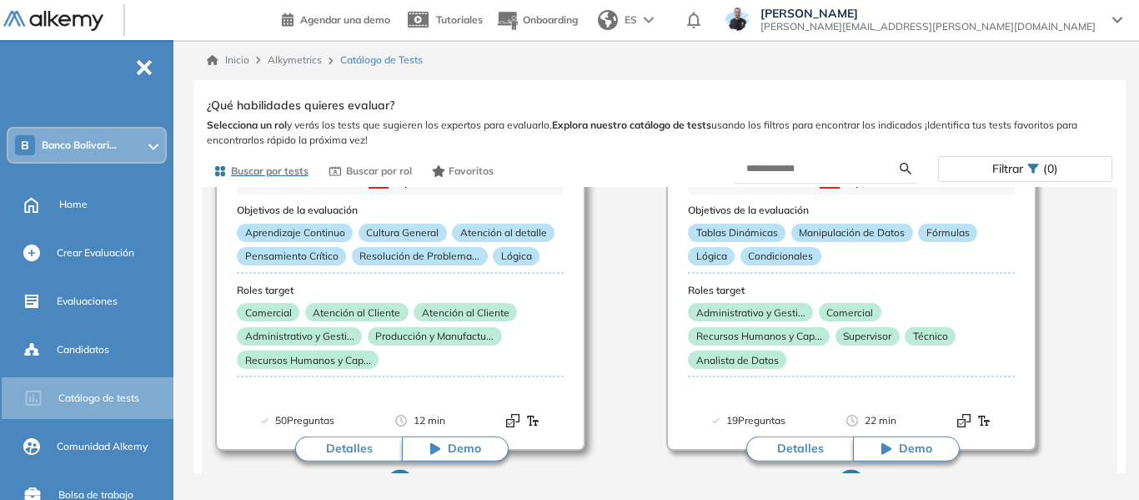
click at [385, 450] on button "Detalles" at bounding box center [348, 448] width 107 height 25
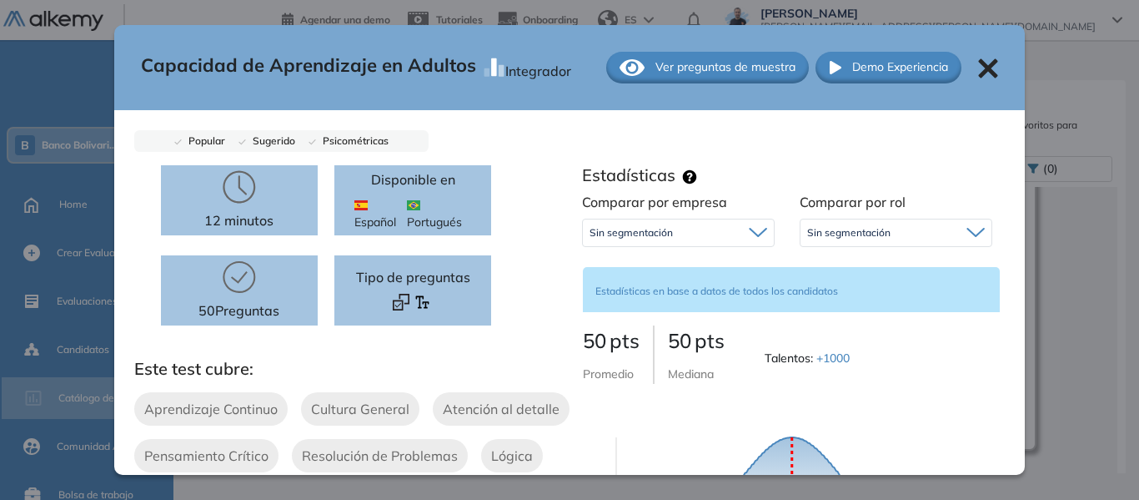
click at [684, 69] on span "Ver preguntas de muestra" at bounding box center [726, 67] width 140 height 18
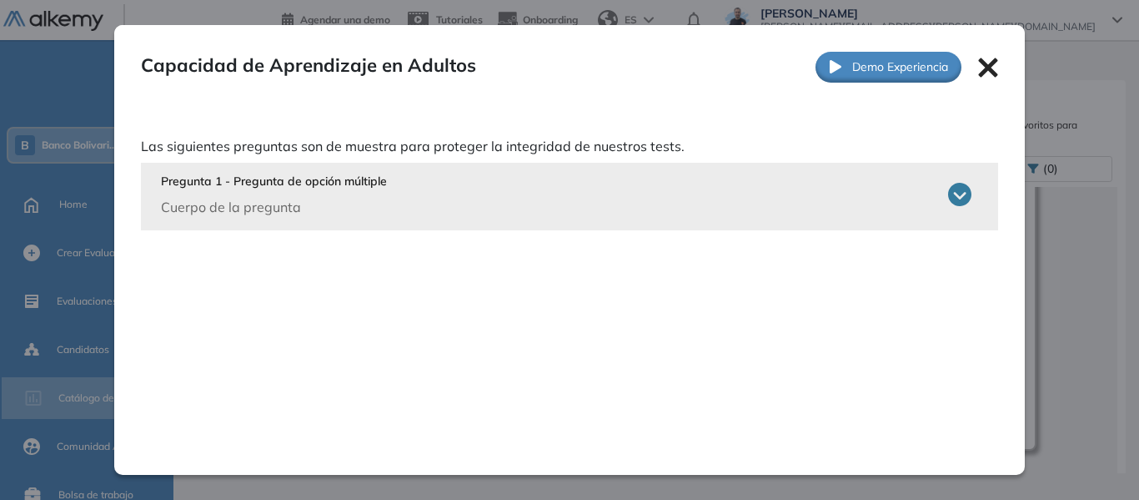
click at [948, 198] on icon at bounding box center [959, 194] width 23 height 23
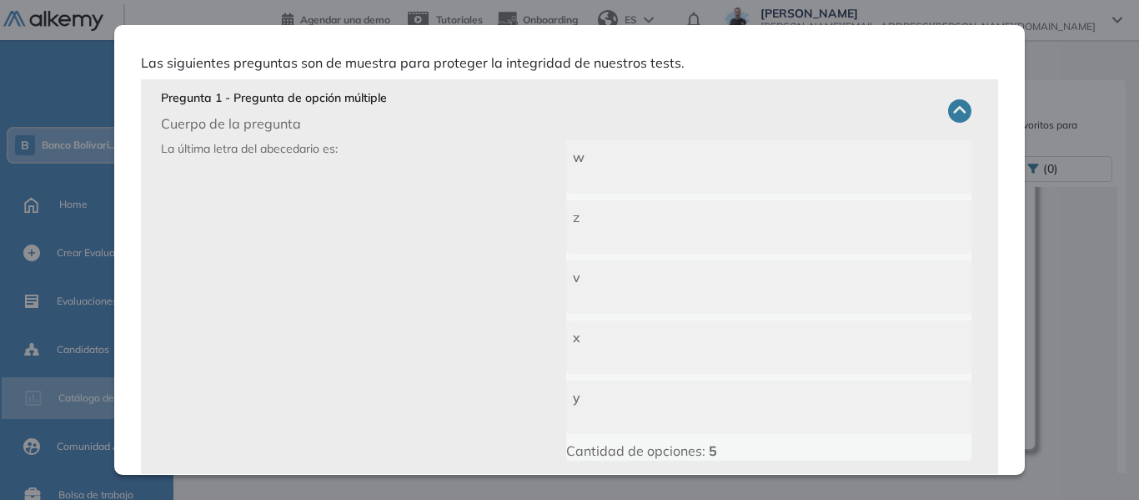
scroll to position [0, 0]
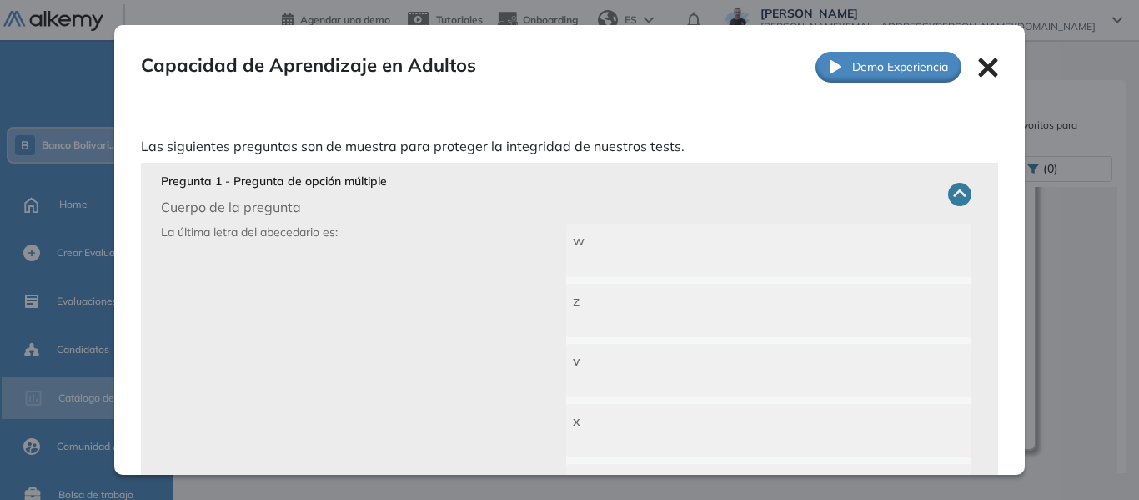
click at [978, 70] on icon at bounding box center [988, 68] width 20 height 20
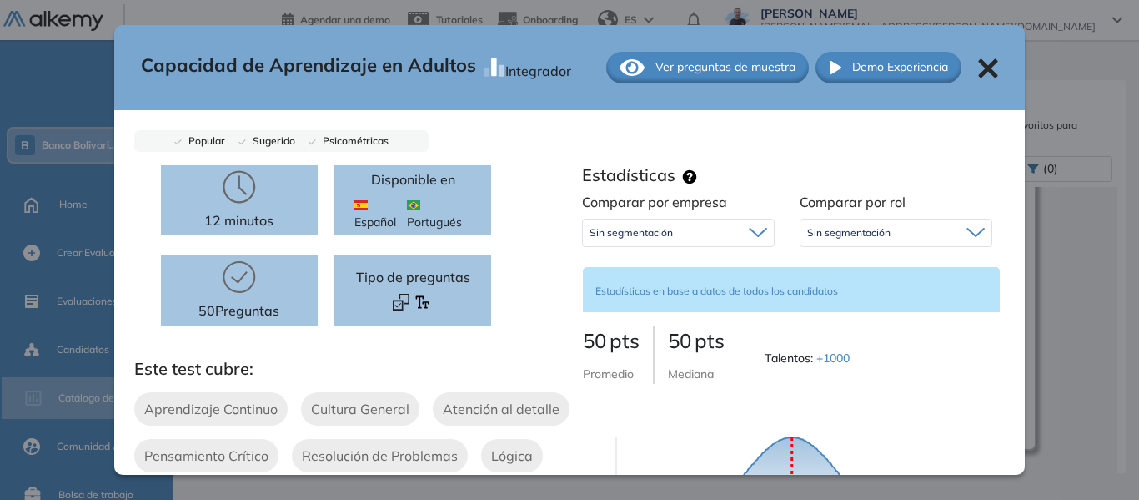
click at [978, 62] on icon at bounding box center [988, 68] width 20 height 20
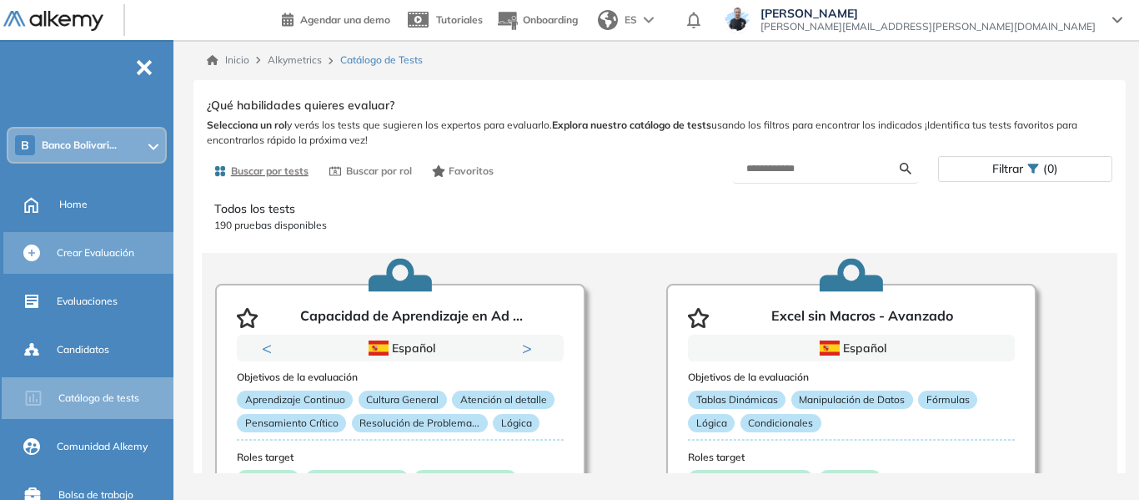
click at [118, 259] on span "Crear Evaluación" at bounding box center [96, 252] width 78 height 15
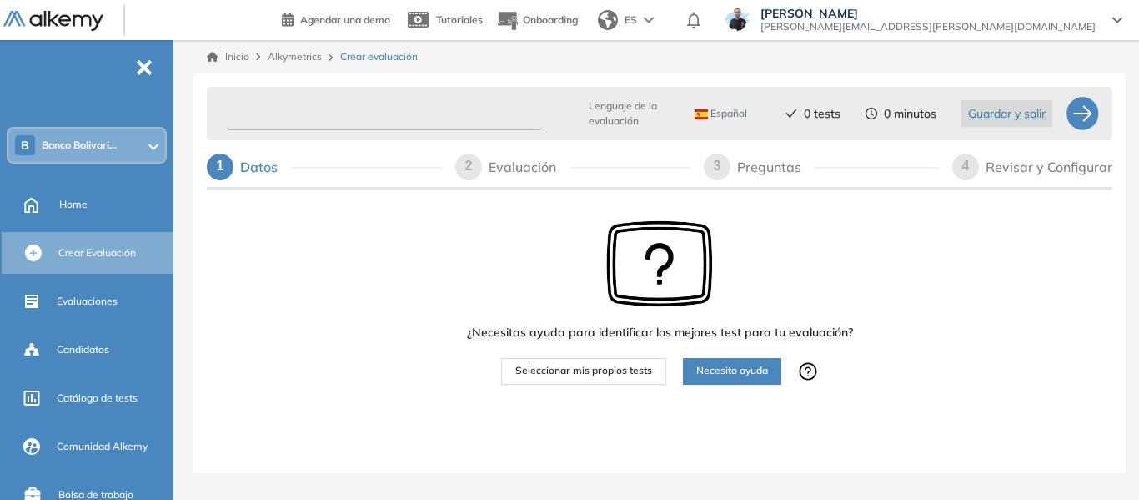
click at [443, 108] on input "text" at bounding box center [384, 114] width 315 height 33
type input "*********"
click at [615, 372] on span "Seleccionar mis propios tests" at bounding box center [583, 371] width 137 height 16
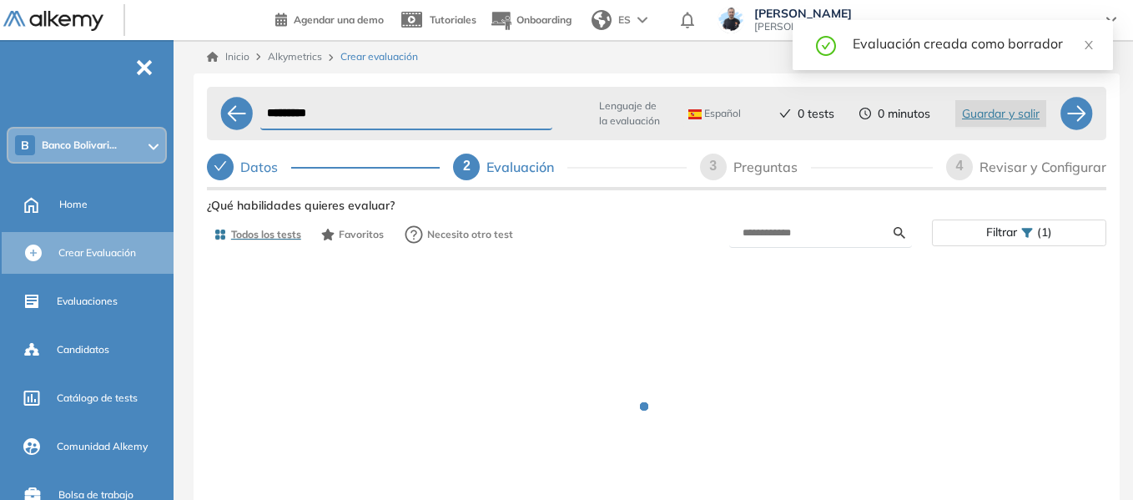
click at [772, 168] on div "Preguntas" at bounding box center [772, 166] width 78 height 27
select select "*****"
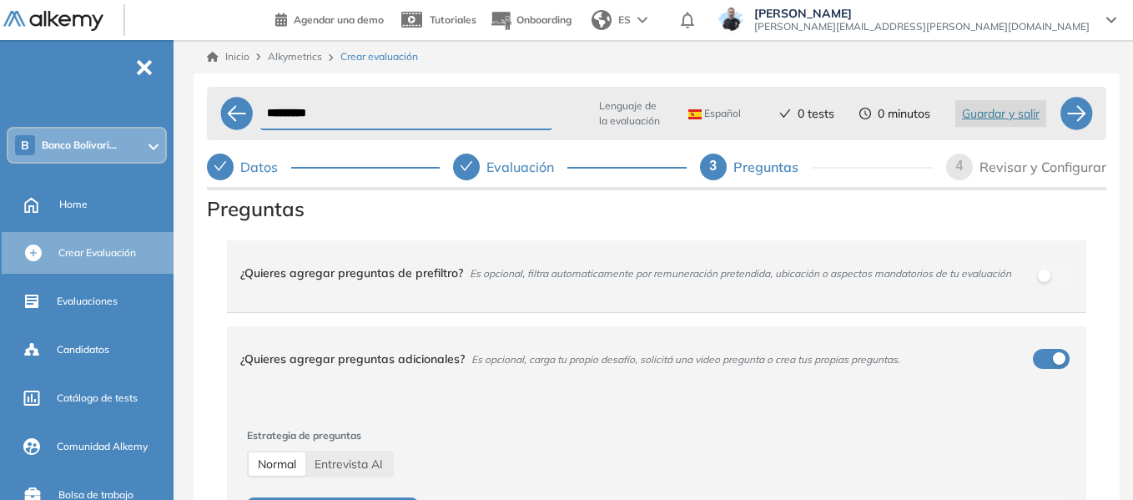
click at [214, 235] on div "Preguntas ¿Quieres agregar preguntas de prefiltro? Es opcional, filtra automati…" at bounding box center [656, 394] width 899 height 400
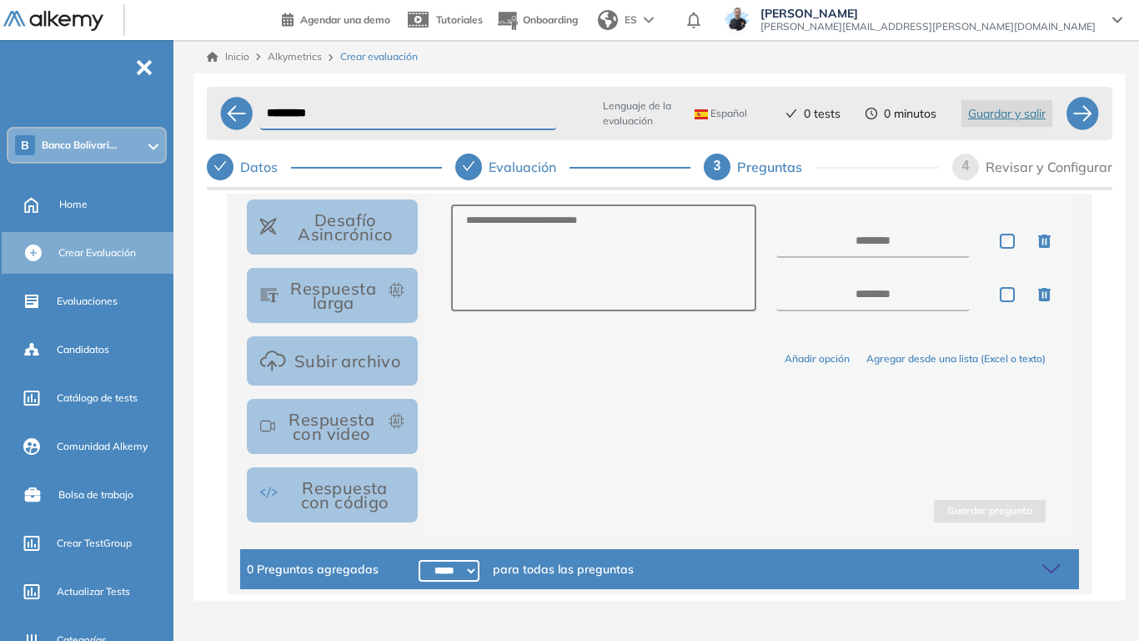
scroll to position [417, 0]
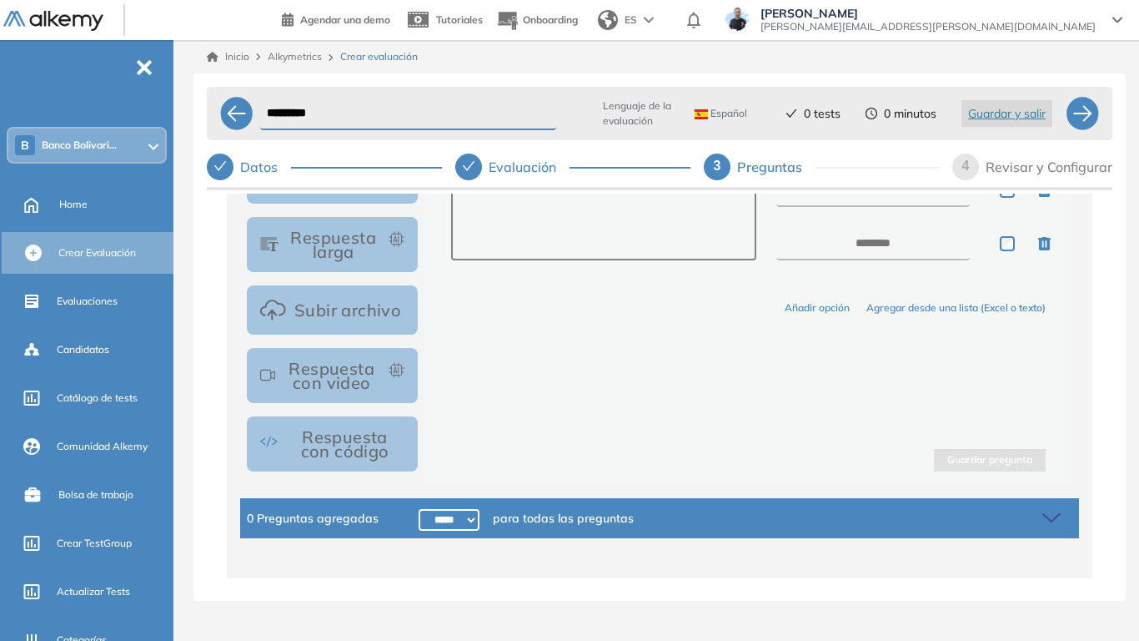
click at [353, 436] on button "Respuesta con código" at bounding box center [332, 443] width 171 height 55
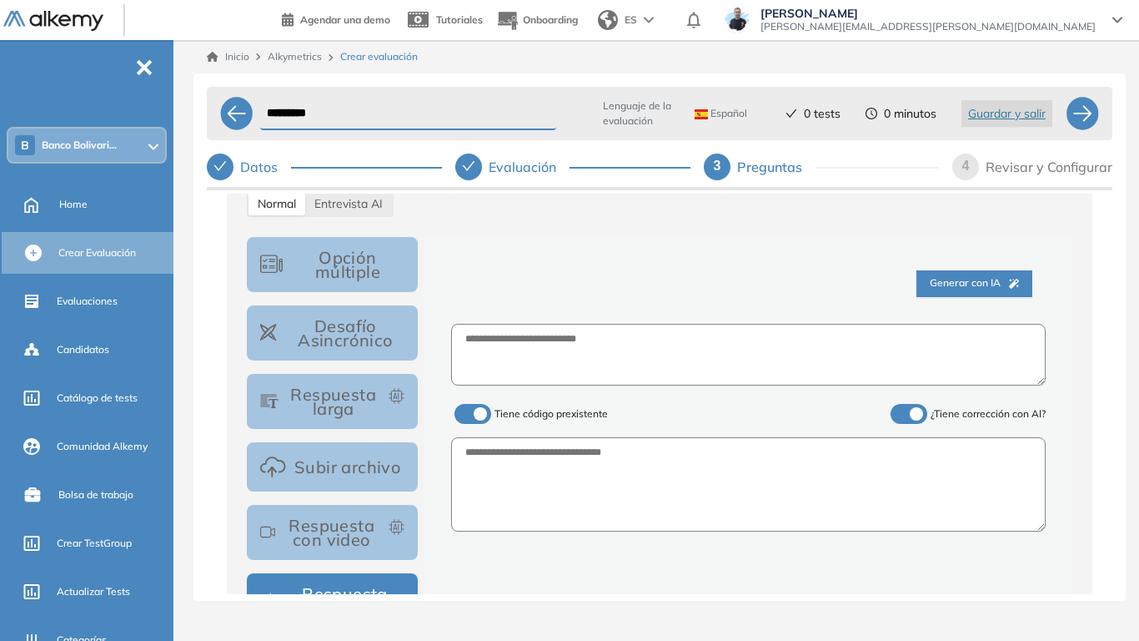
scroll to position [250, 0]
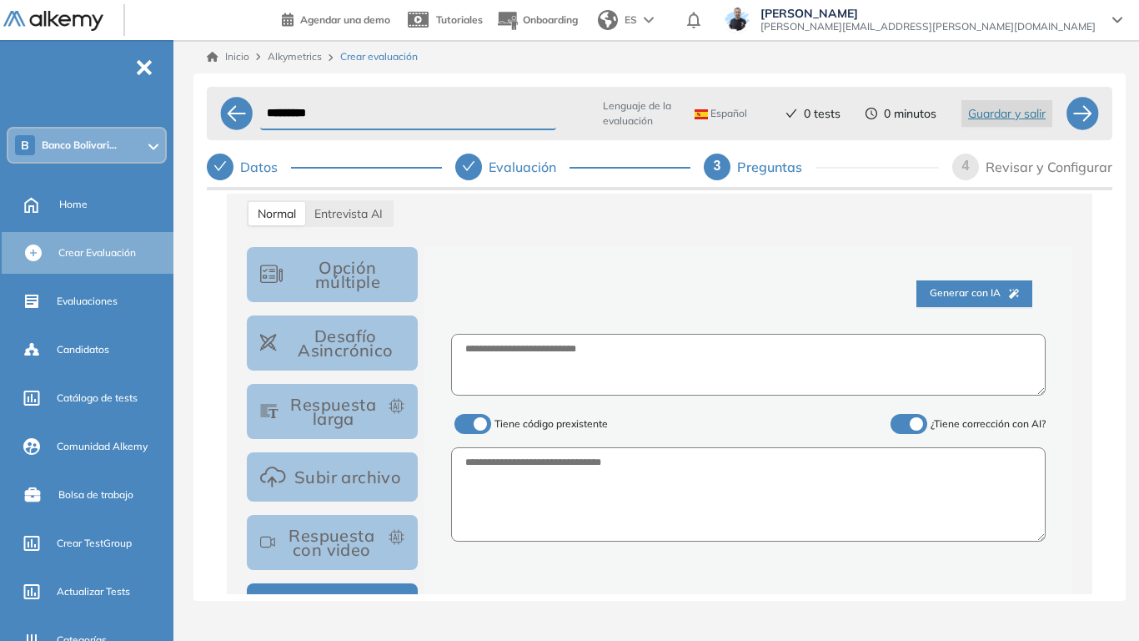
click at [468, 420] on span at bounding box center [461, 420] width 13 height 13
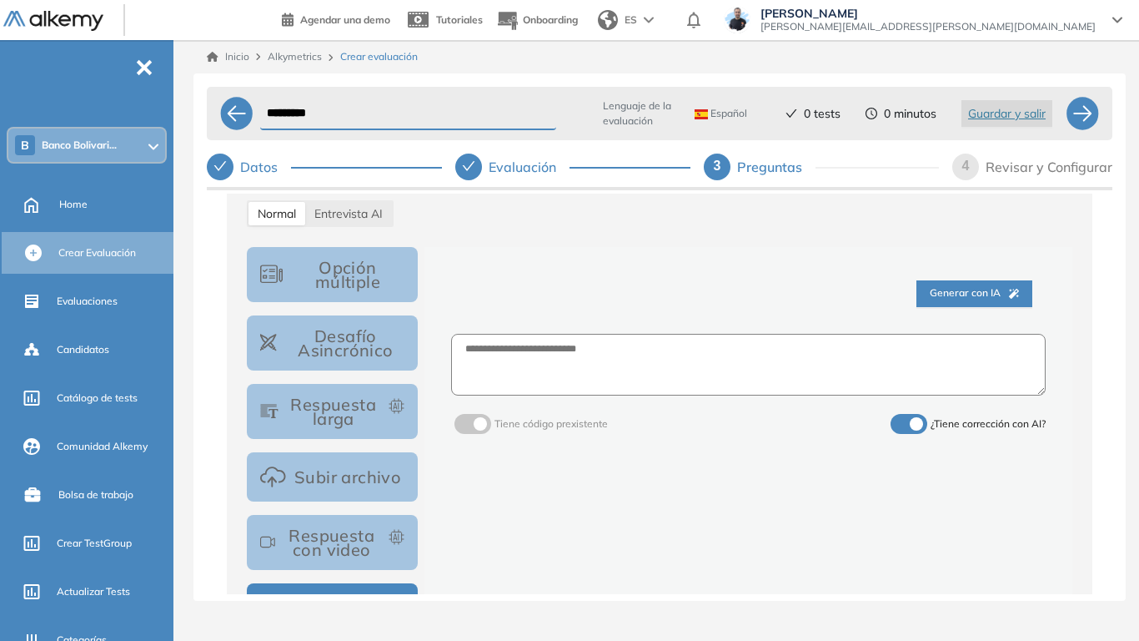
click at [973, 289] on span "Generar con IA" at bounding box center [974, 293] width 89 height 16
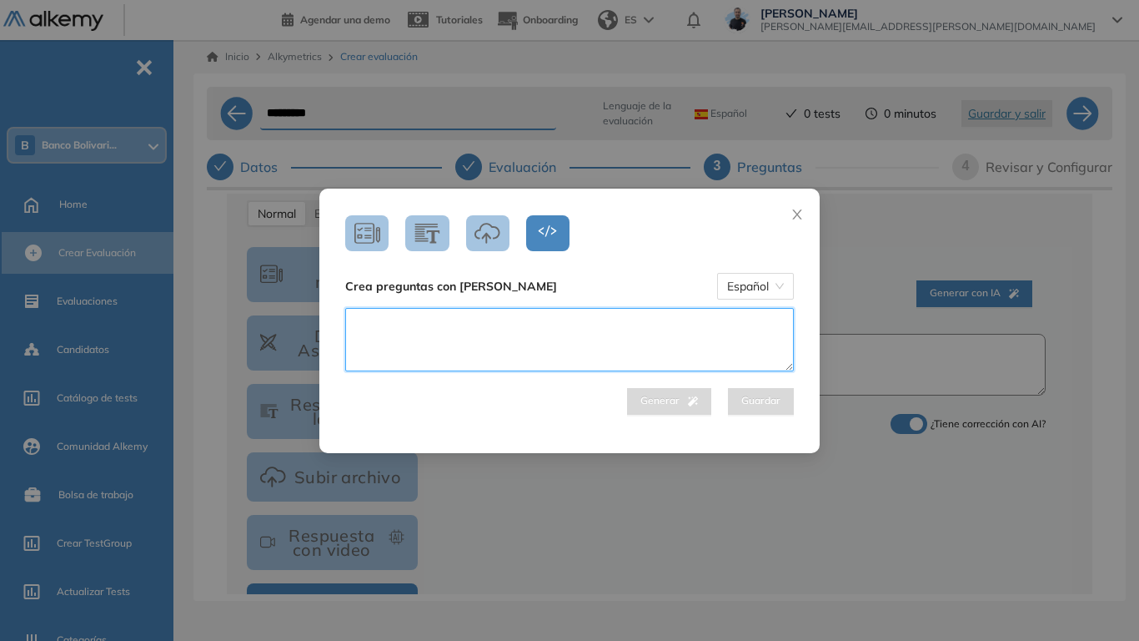
click at [473, 355] on textarea at bounding box center [569, 339] width 449 height 63
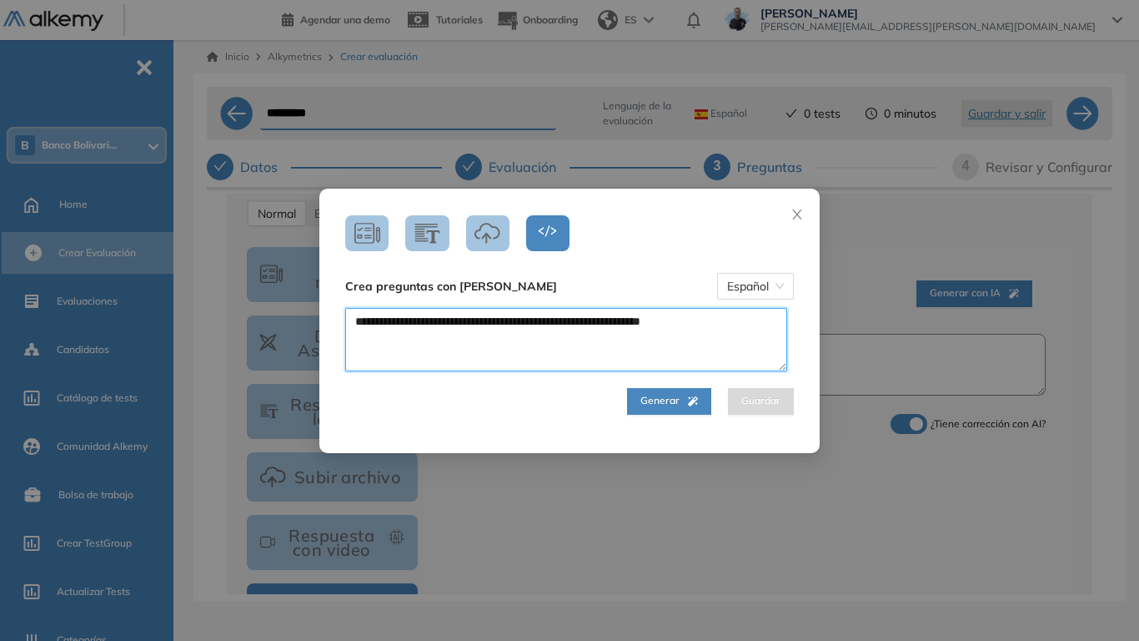
type textarea "**********"
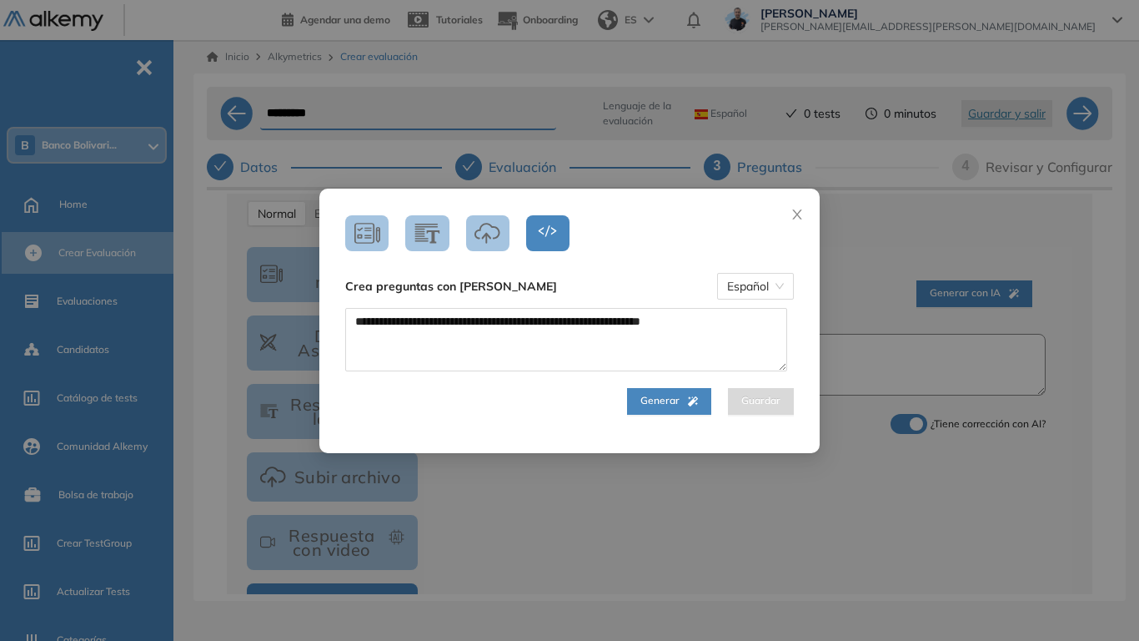
click at [666, 403] on span "Generar" at bounding box center [670, 401] width 58 height 16
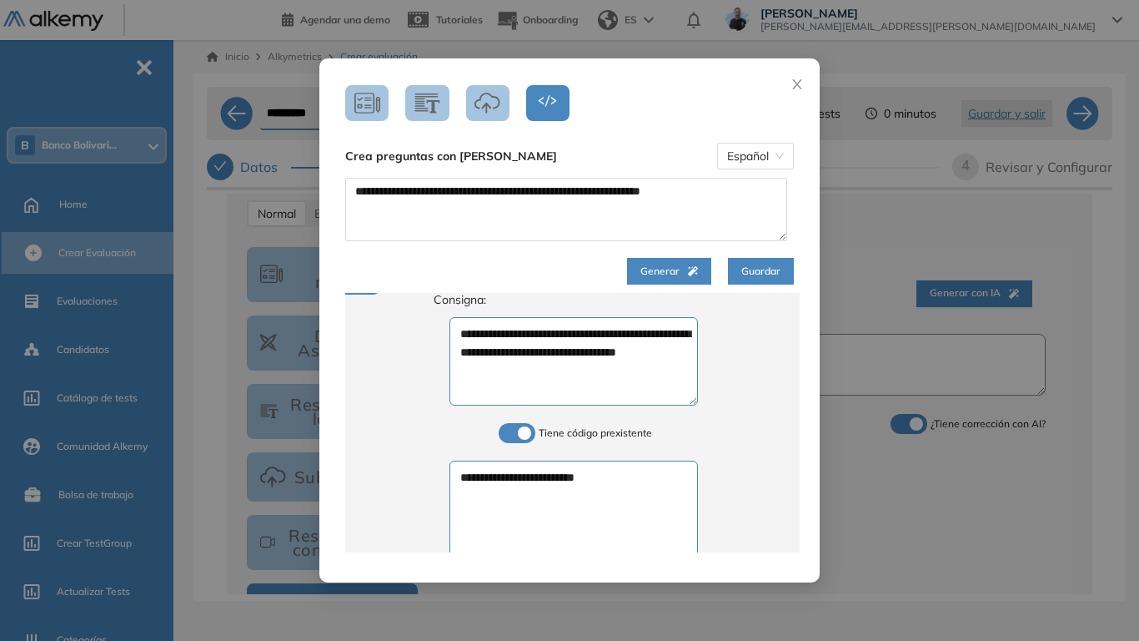
scroll to position [747, 0]
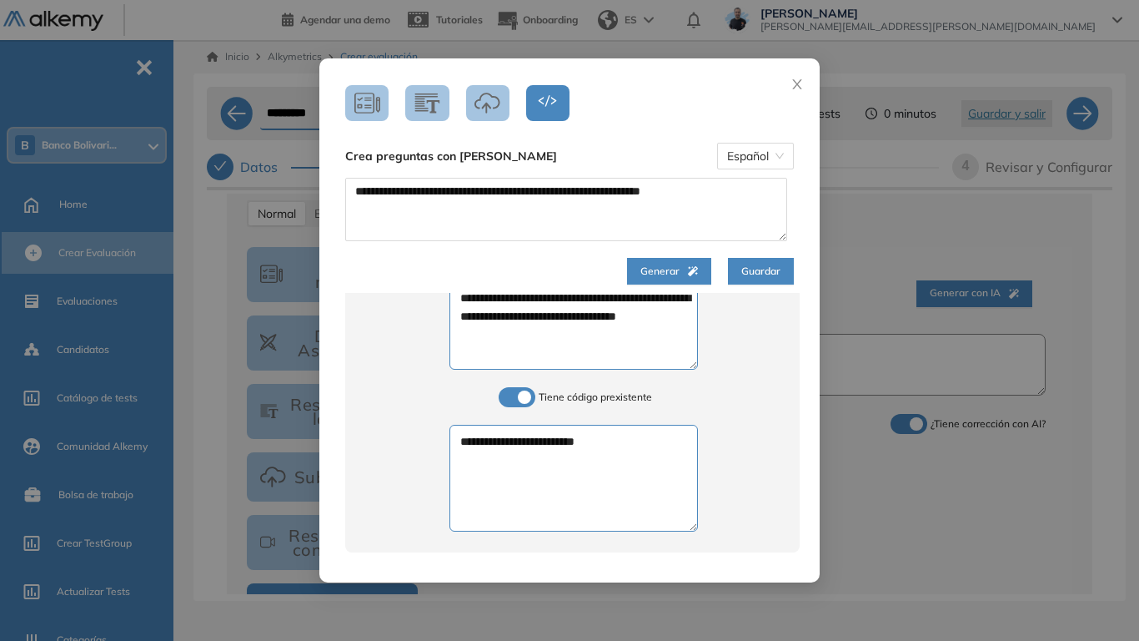
click at [756, 275] on span "Guardar" at bounding box center [761, 272] width 39 height 16
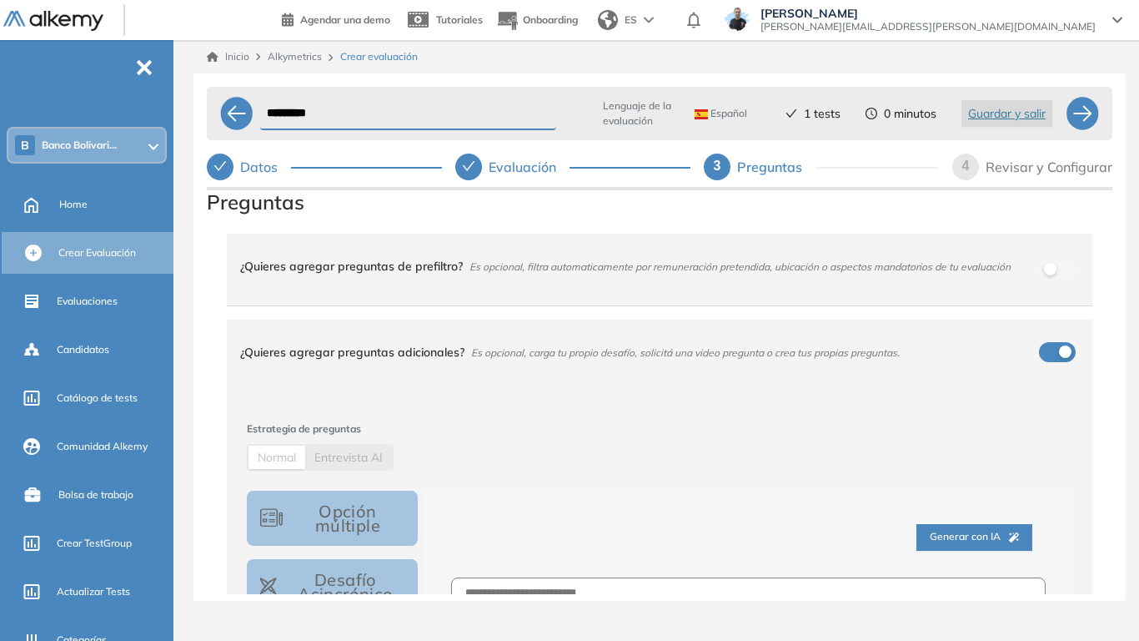
scroll to position [0, 0]
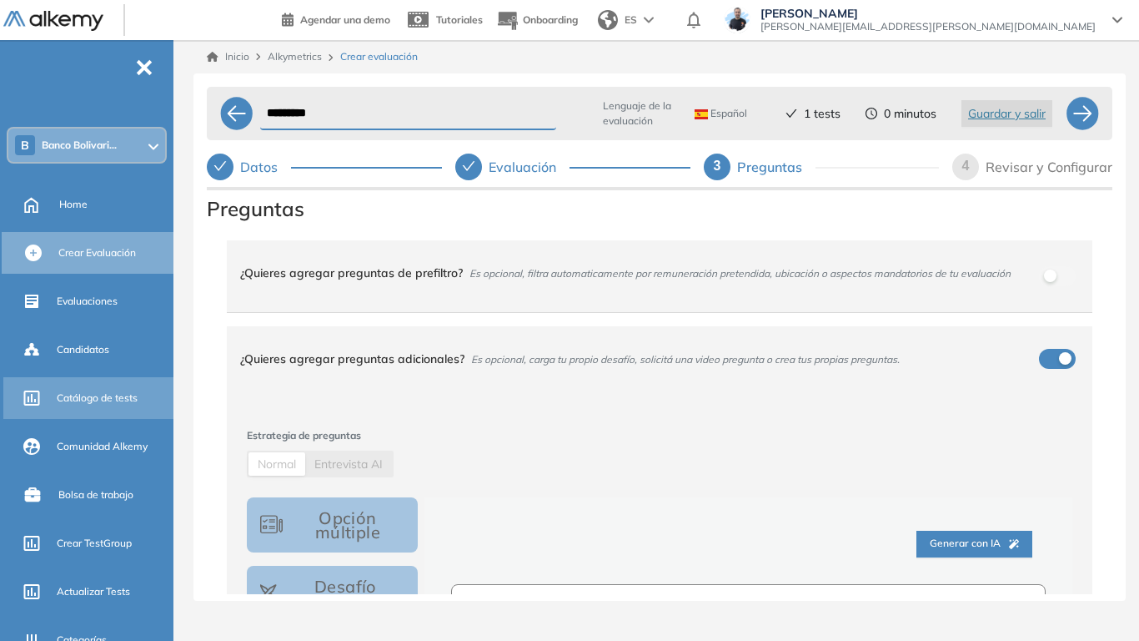
click at [96, 406] on div "Catálogo de tests" at bounding box center [113, 398] width 113 height 28
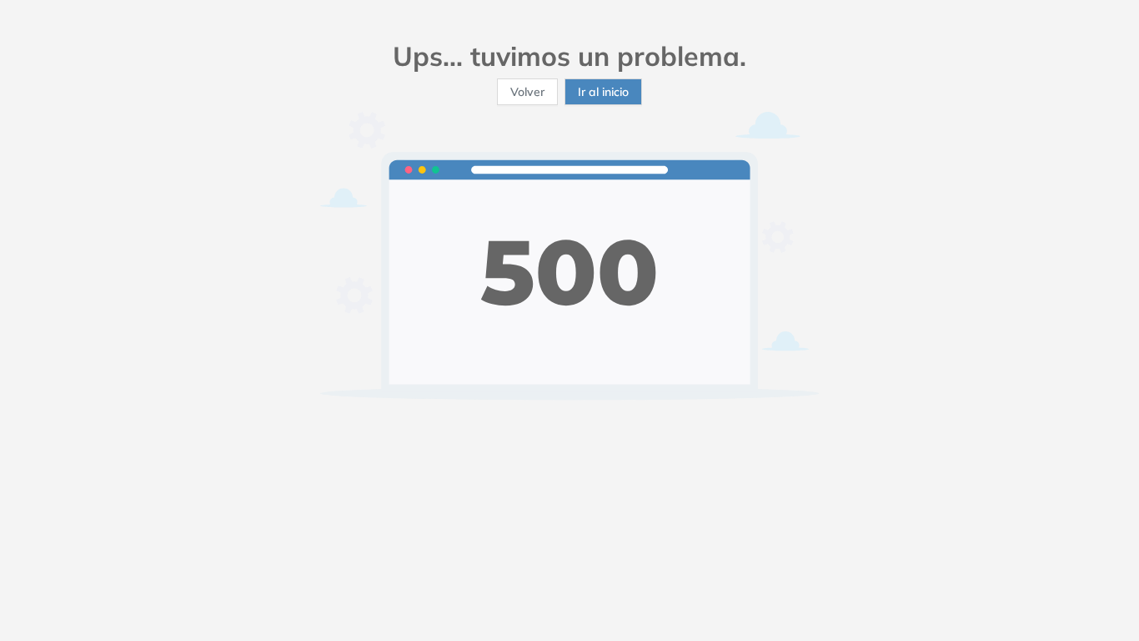
click at [586, 61] on h2 "Ups... tuvimos un problema." at bounding box center [569, 56] width 500 height 32
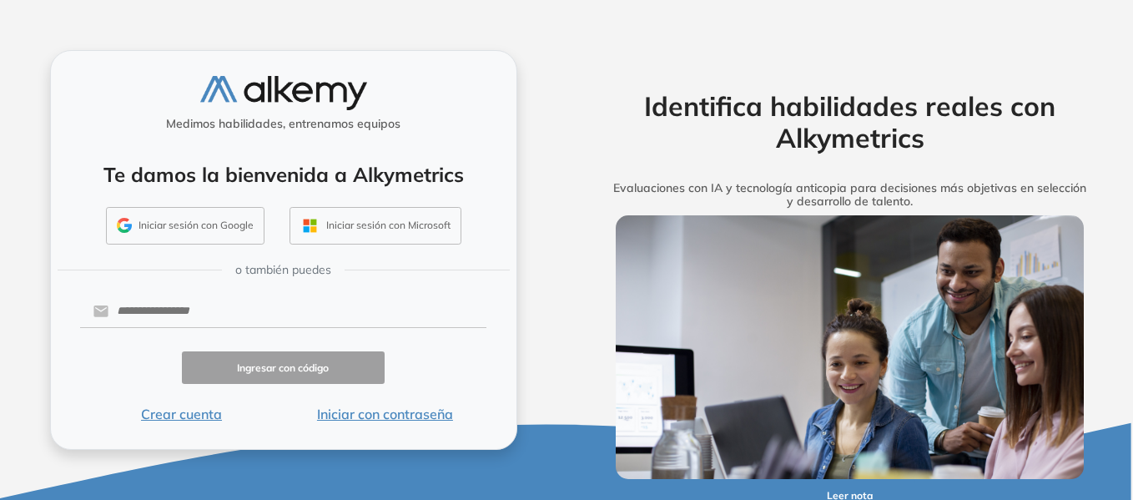
click at [403, 415] on button "Iniciar con contraseña" at bounding box center [385, 414] width 204 height 20
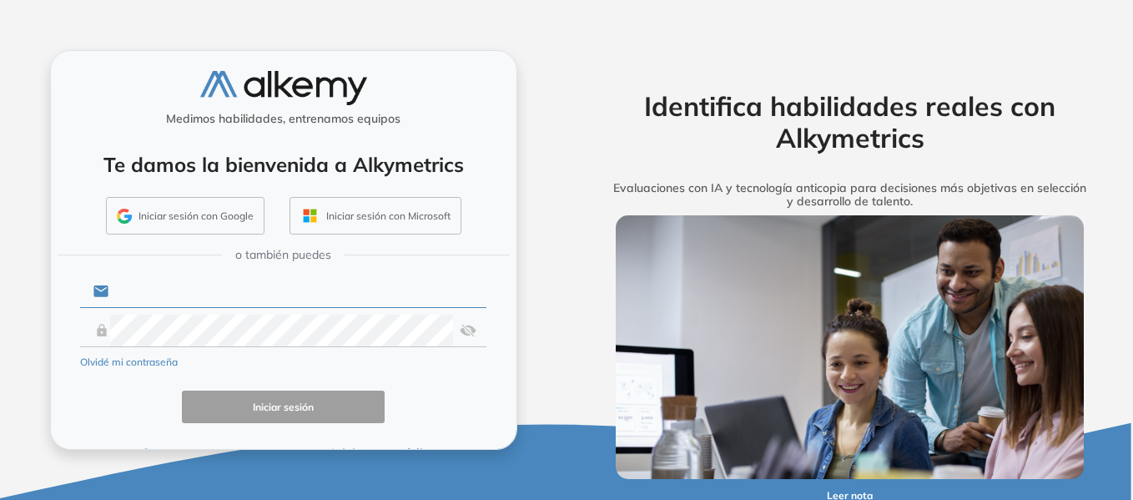
click at [268, 298] on input "text" at bounding box center [297, 291] width 378 height 32
type input "**********"
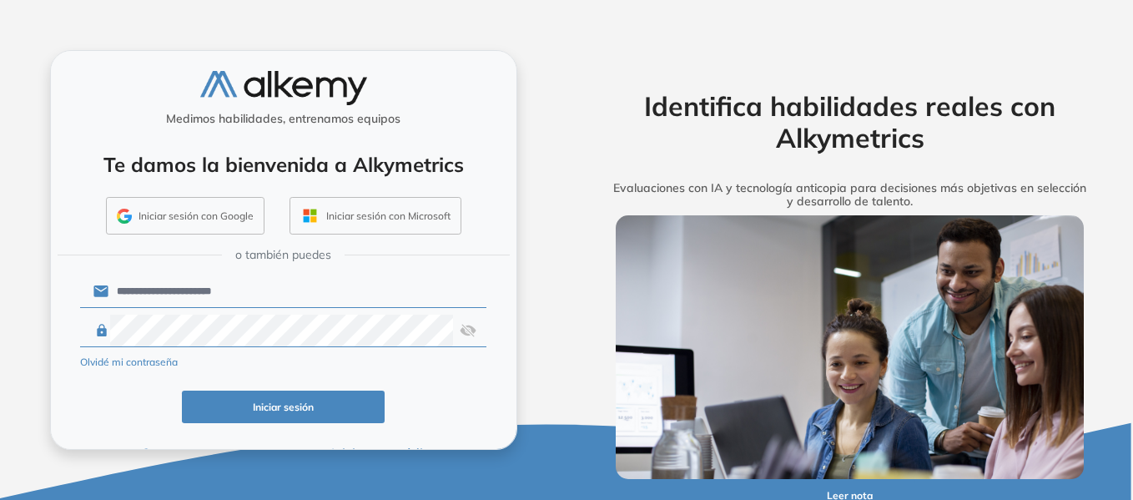
click at [90, 420] on div "Iniciar sesión" at bounding box center [283, 406] width 407 height 33
click at [253, 410] on button "Iniciar sesión" at bounding box center [284, 406] width 204 height 33
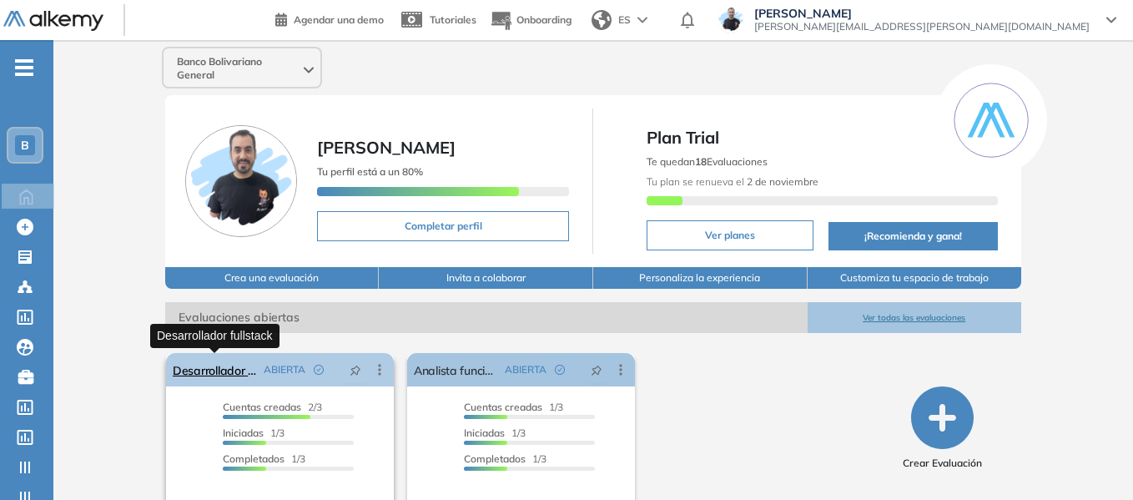
click at [234, 377] on link "Desarrollador fullstack" at bounding box center [215, 369] width 84 height 33
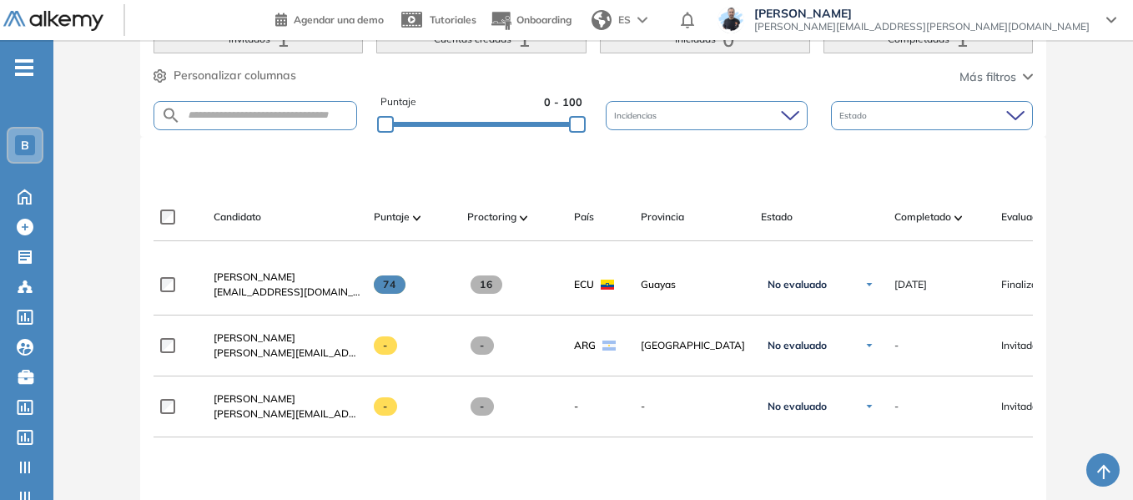
scroll to position [405, 0]
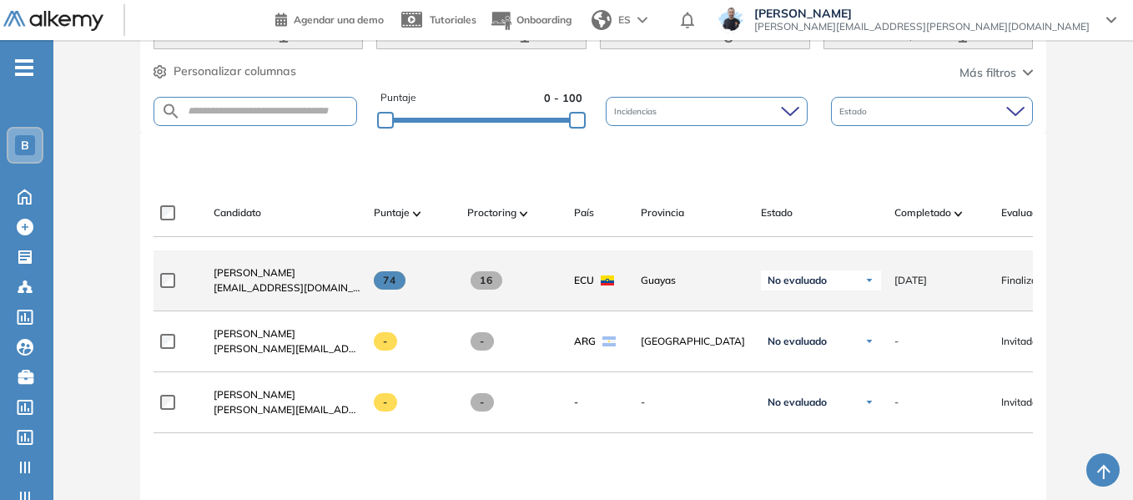
drag, startPoint x: 385, startPoint y: 288, endPoint x: 403, endPoint y: 284, distance: 18.8
click at [402, 285] on span "74" at bounding box center [390, 280] width 33 height 18
drag, startPoint x: 395, startPoint y: 284, endPoint x: 383, endPoint y: 284, distance: 11.7
click at [383, 284] on span "74" at bounding box center [390, 280] width 33 height 18
click at [253, 279] on span "[PERSON_NAME]" at bounding box center [255, 272] width 82 height 13
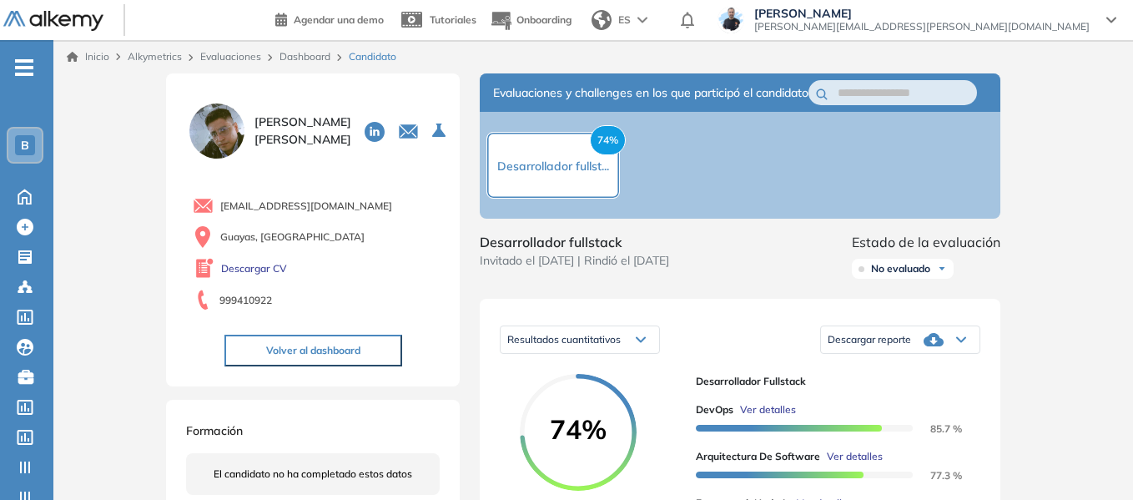
click at [313, 58] on link "Dashboard" at bounding box center [304, 56] width 51 height 13
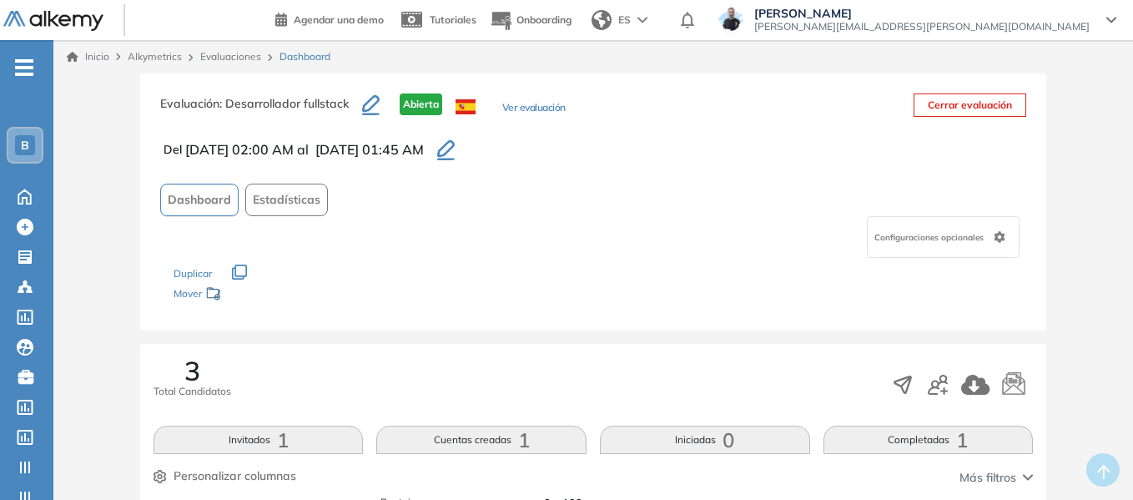
scroll to position [167, 0]
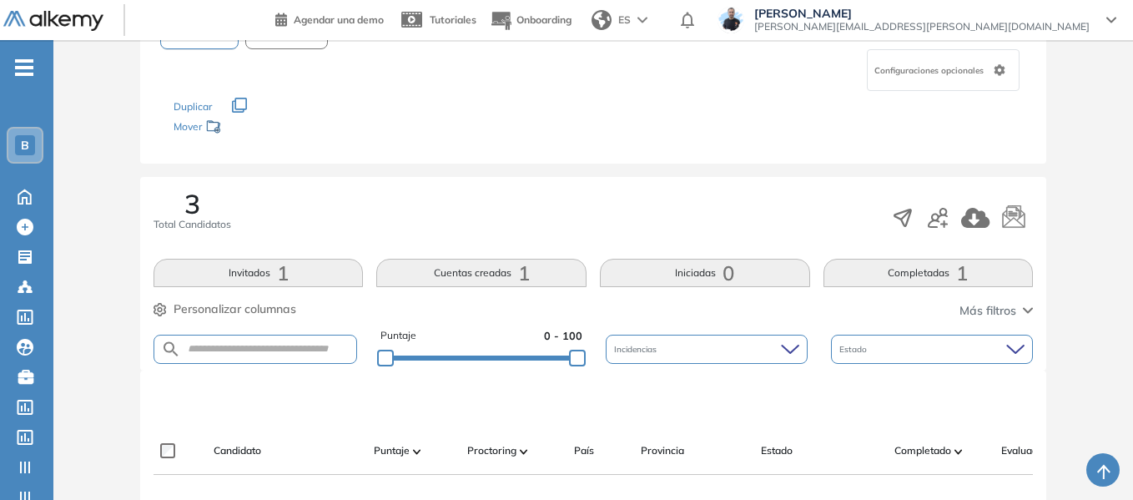
click at [18, 59] on span "-" at bounding box center [24, 65] width 18 height 13
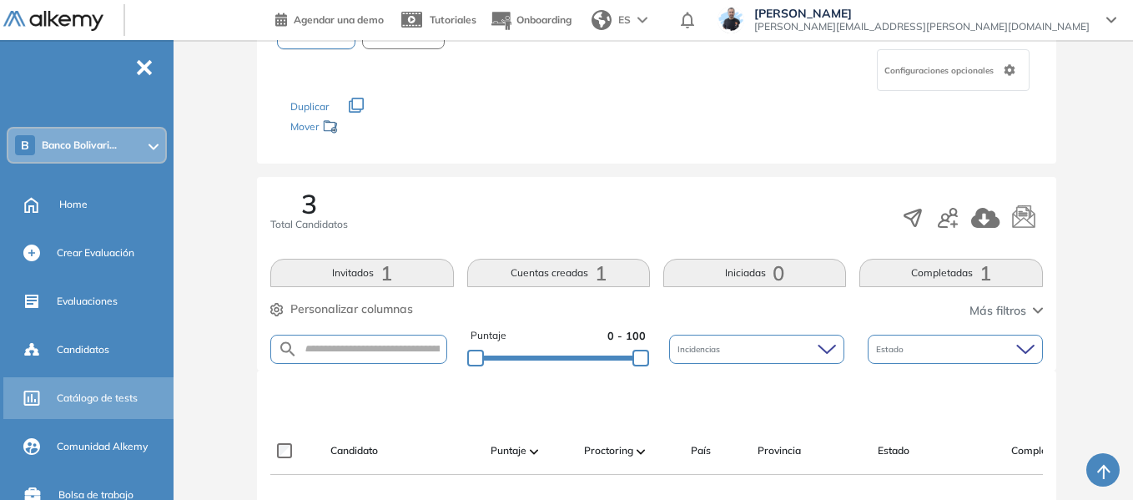
click at [102, 399] on span "Catálogo de tests" at bounding box center [97, 397] width 81 height 15
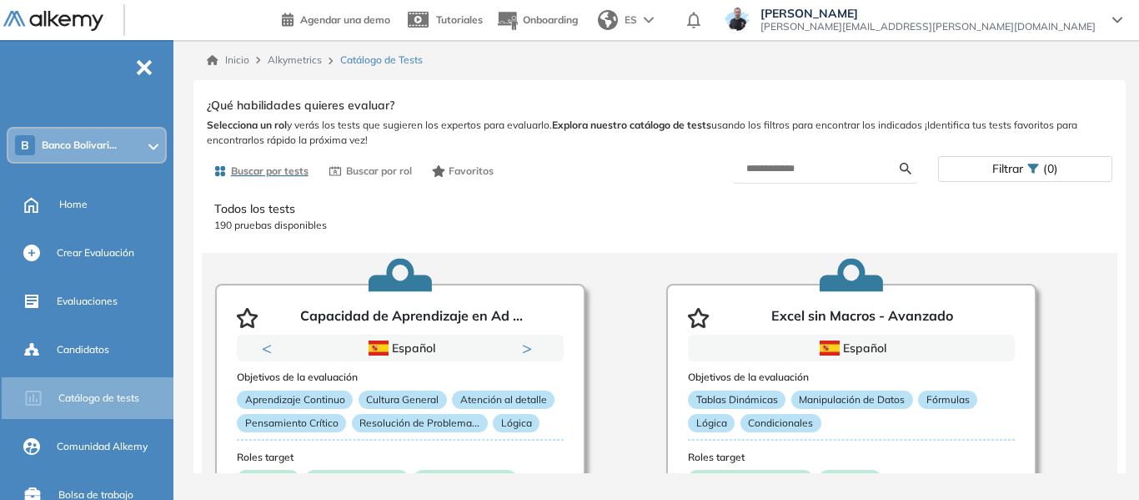
click at [541, 174] on div "Buscar por tests Buscar por rol Favoritos" at bounding box center [433, 171] width 453 height 28
click at [89, 293] on div "Evaluaciones" at bounding box center [113, 301] width 113 height 28
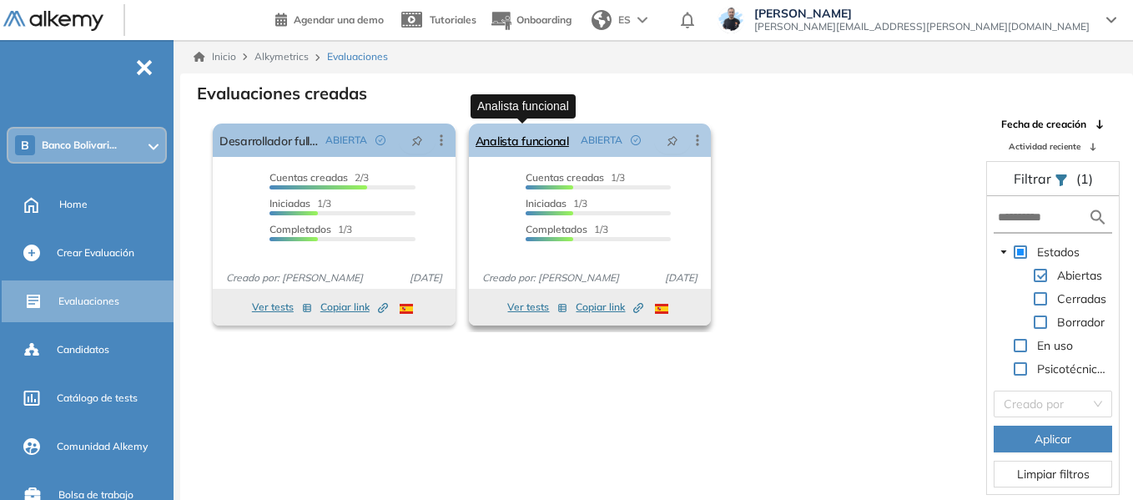
click at [534, 139] on link "Analista funcional" at bounding box center [521, 139] width 93 height 33
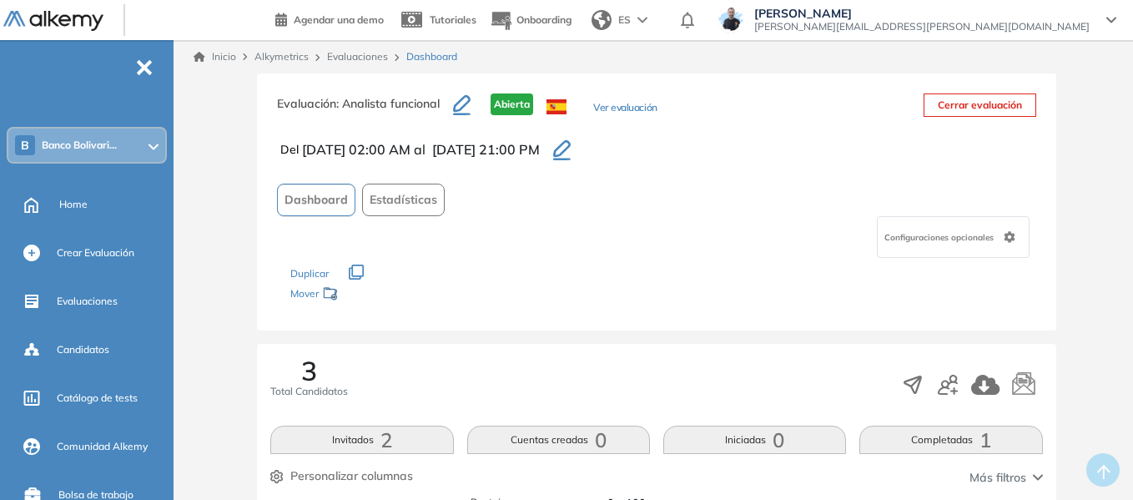
click at [353, 59] on link "Evaluaciones" at bounding box center [357, 56] width 61 height 13
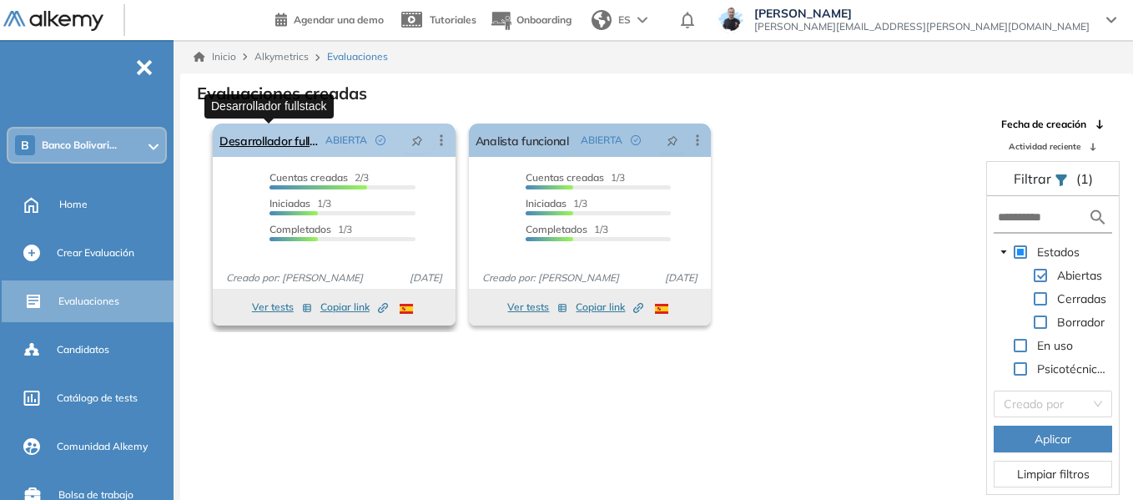
click at [288, 147] on link "Desarrollador fullstack" at bounding box center [268, 139] width 99 height 33
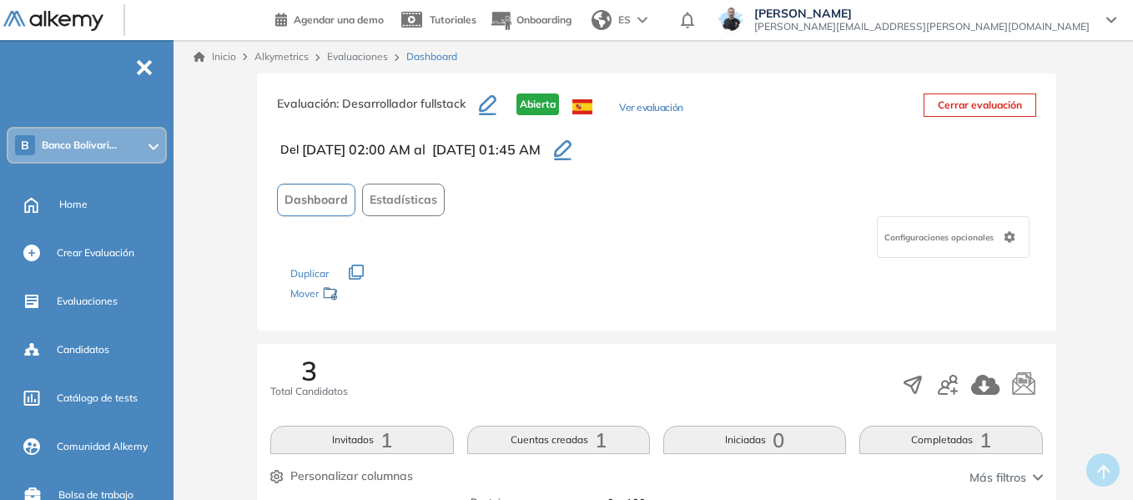
click at [89, 144] on span "Banco Bolivari..." at bounding box center [79, 144] width 75 height 13
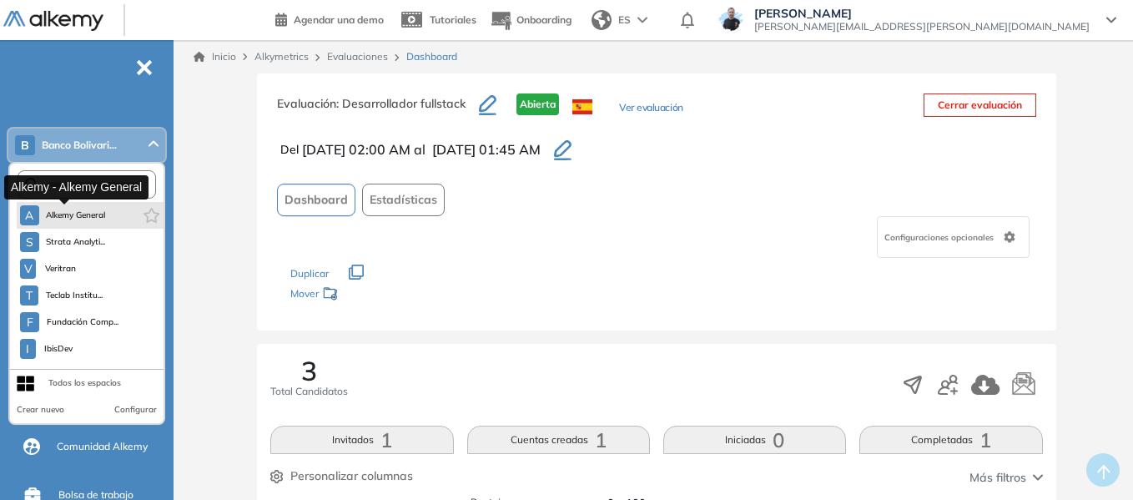
click at [102, 218] on span "Alkemy General" at bounding box center [76, 215] width 60 height 13
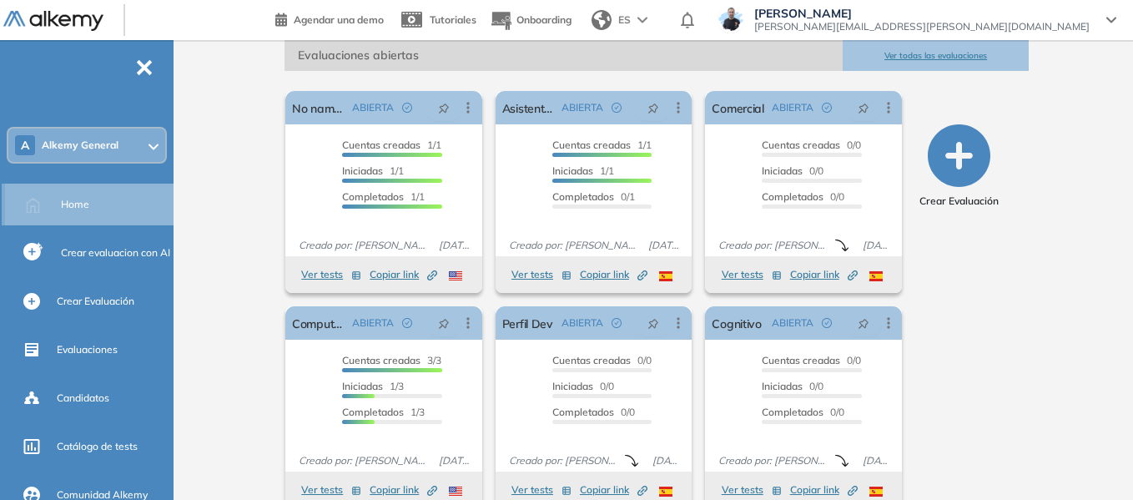
click at [100, 204] on div "Home" at bounding box center [115, 204] width 109 height 28
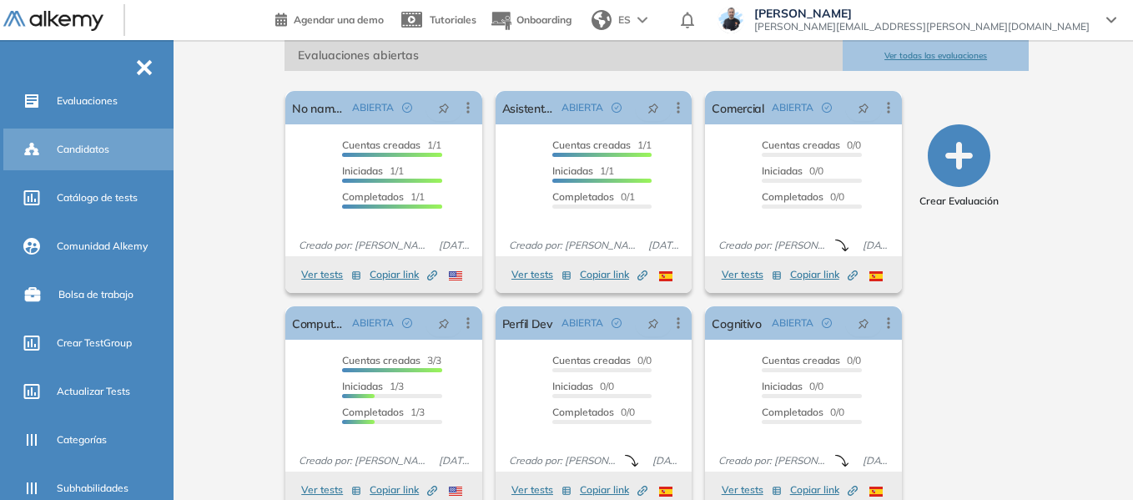
scroll to position [250, 0]
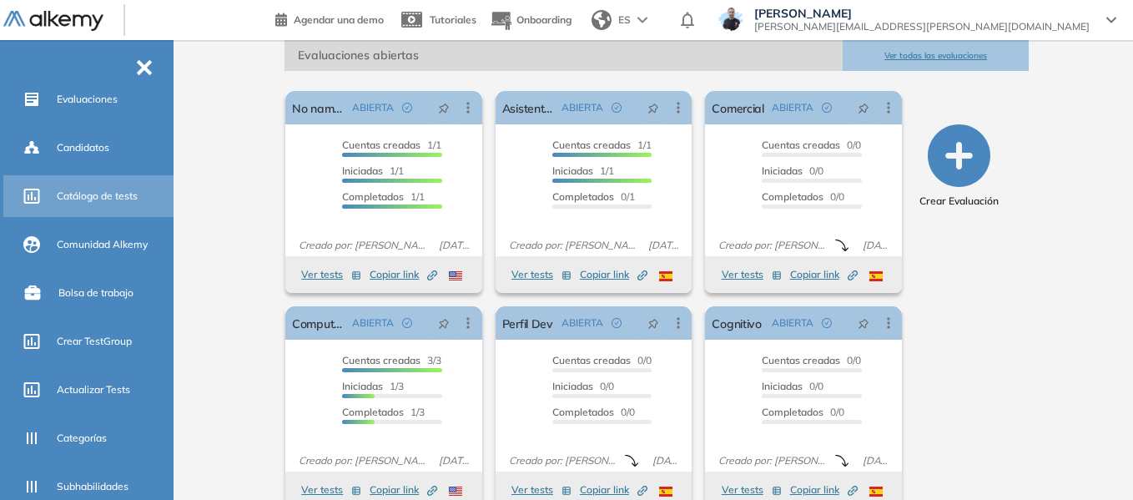
click at [123, 193] on span "Catálogo de tests" at bounding box center [97, 196] width 81 height 15
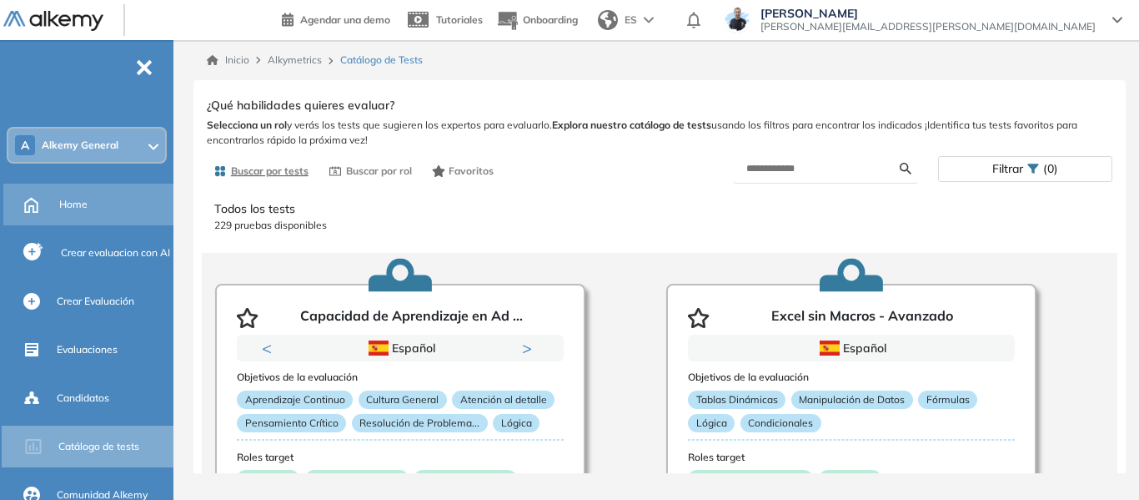
click at [85, 199] on span "Home" at bounding box center [73, 204] width 28 height 15
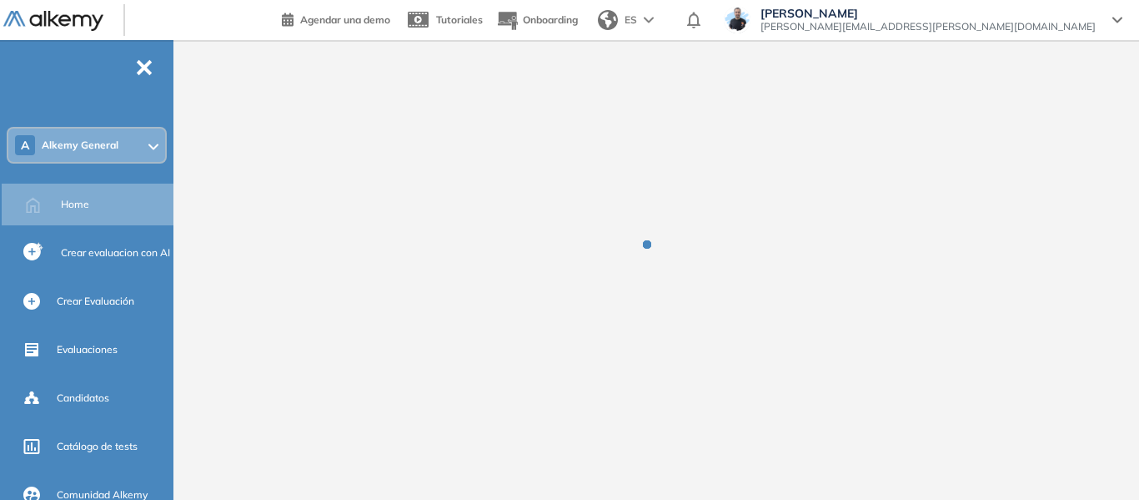
click at [108, 142] on span "Alkemy General" at bounding box center [80, 144] width 77 height 13
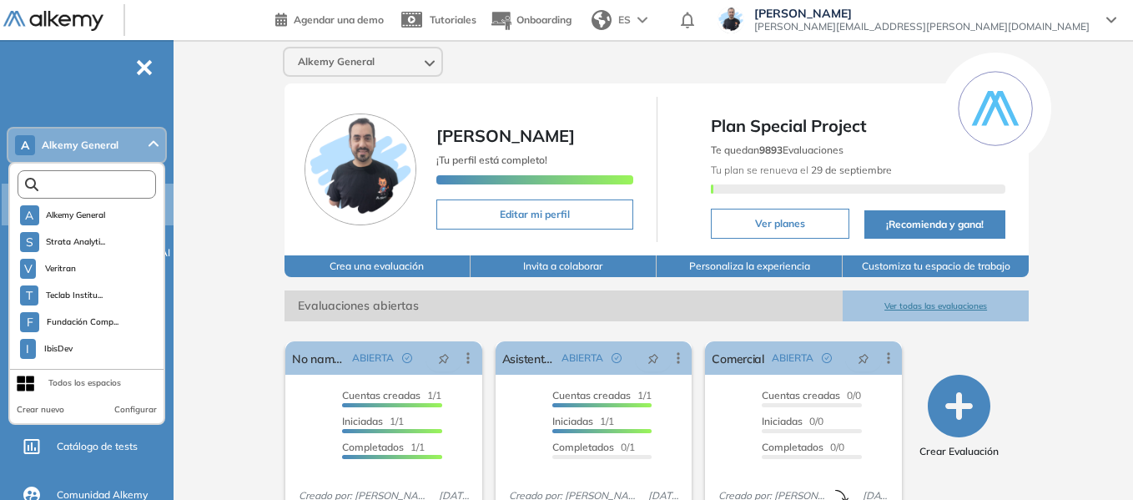
click at [114, 179] on input "text" at bounding box center [90, 185] width 104 height 13
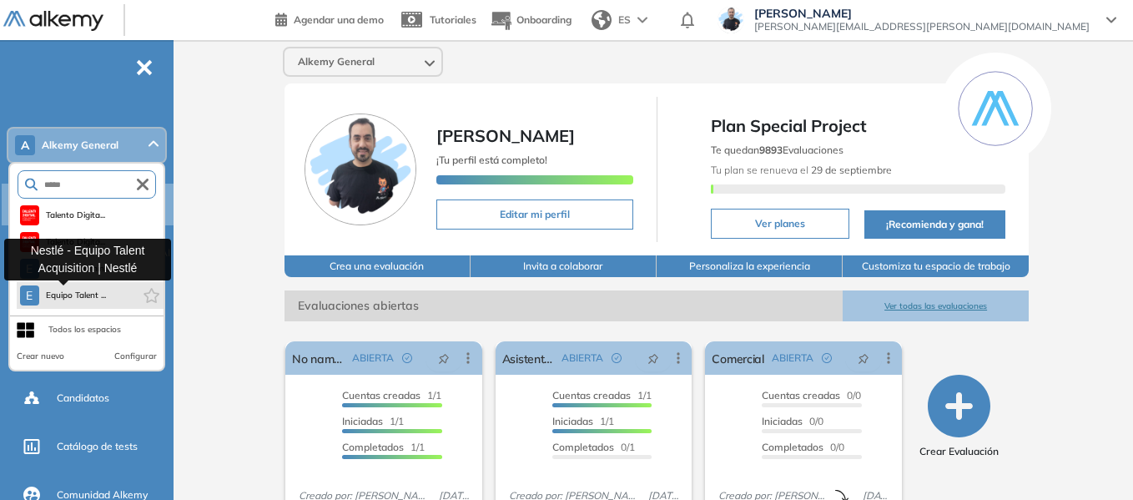
type input "*****"
click at [83, 299] on span "Equipo Talent ..." at bounding box center [76, 295] width 61 height 13
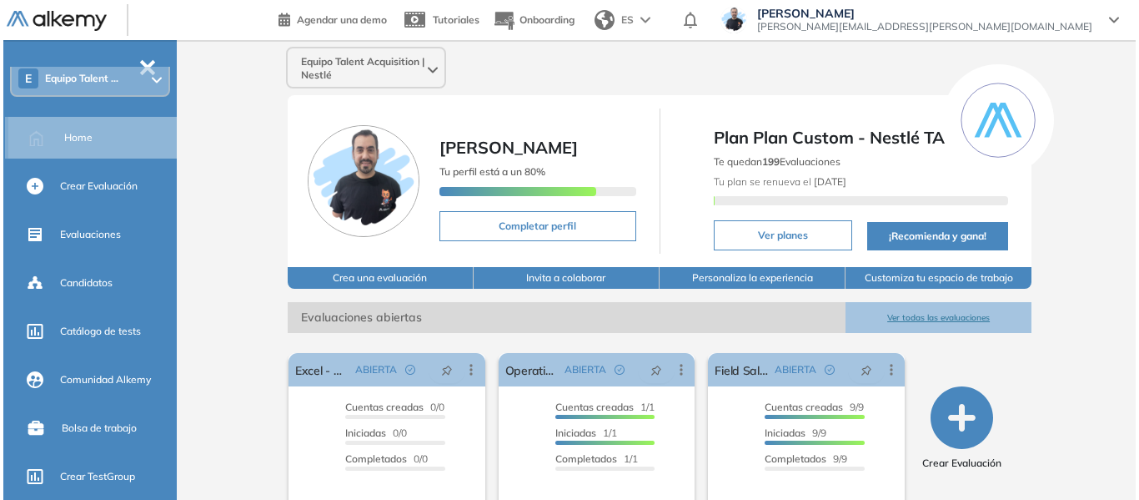
scroll to position [167, 0]
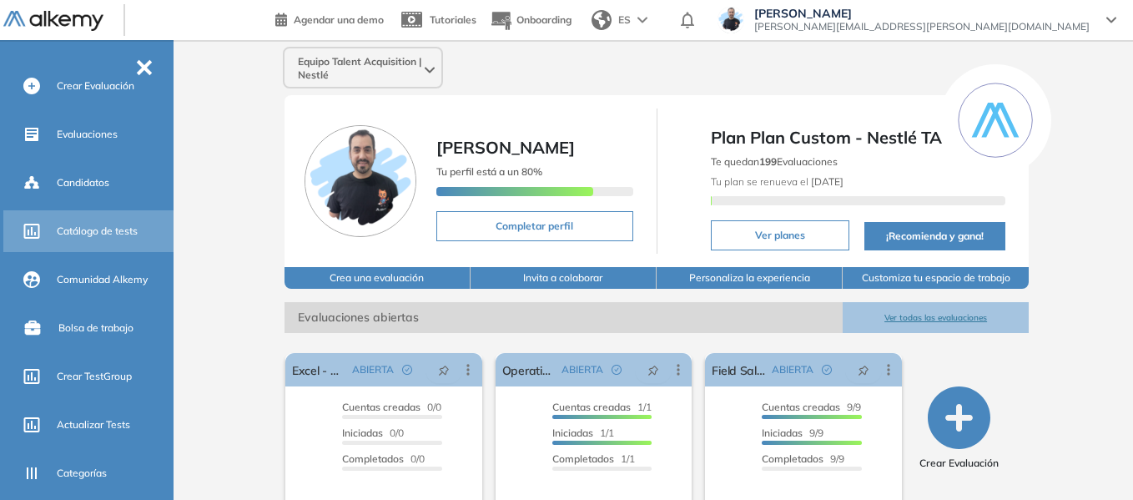
click at [126, 224] on span "Catálogo de tests" at bounding box center [97, 231] width 81 height 15
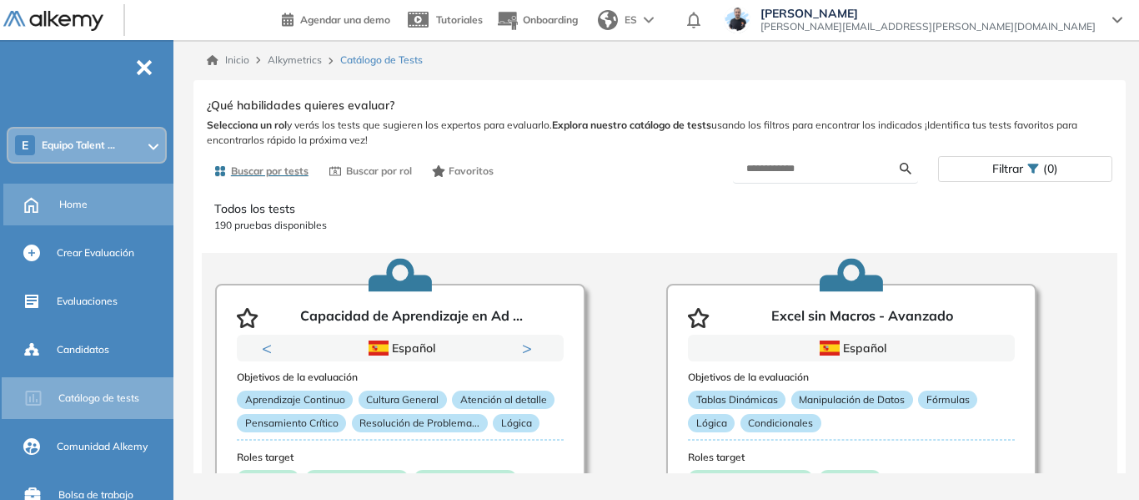
click at [72, 204] on span "Home" at bounding box center [73, 204] width 28 height 15
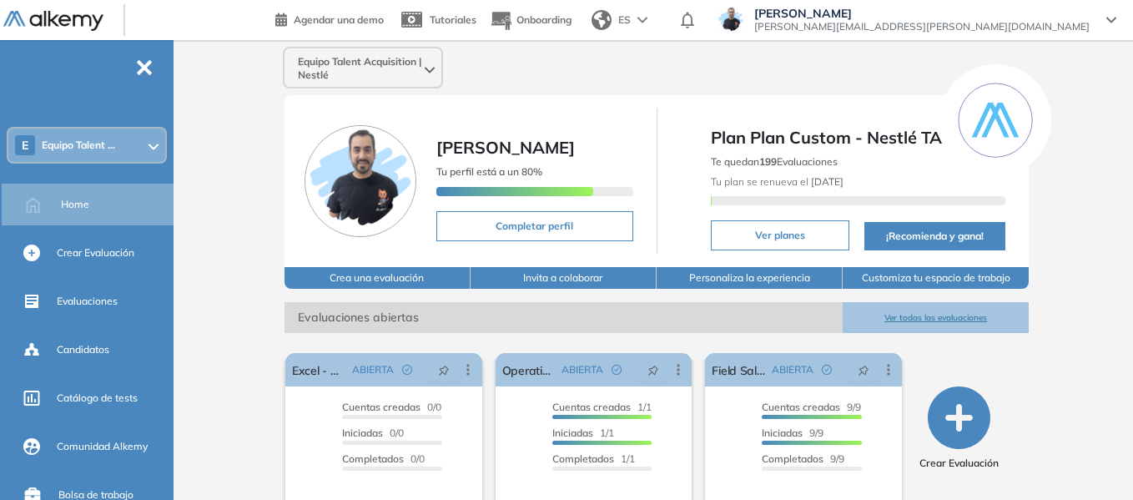
click at [336, 67] on span "Equipo Talent Acquisition | Nestlé" at bounding box center [359, 68] width 123 height 27
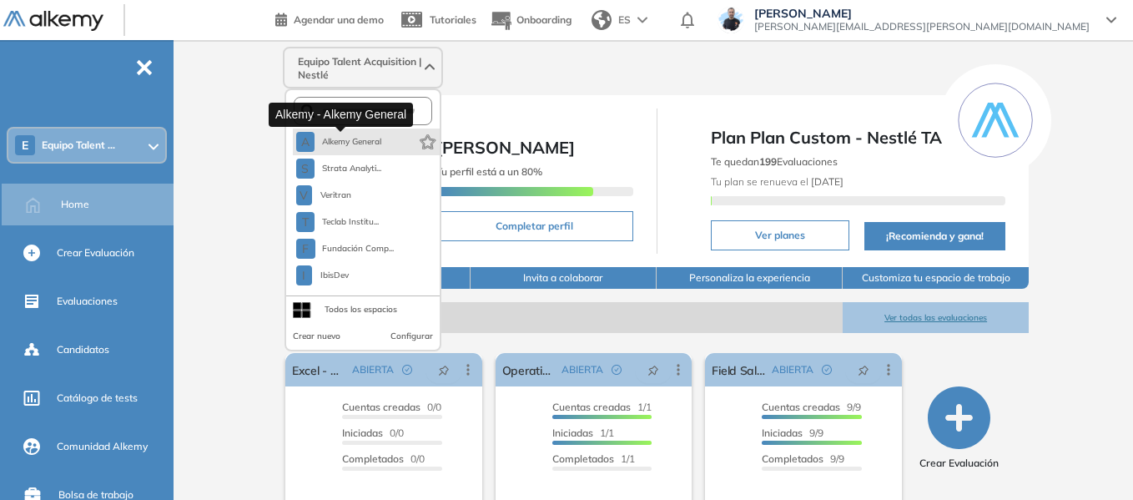
click at [351, 138] on span "Alkemy General" at bounding box center [351, 141] width 60 height 13
